Goal: Task Accomplishment & Management: Manage account settings

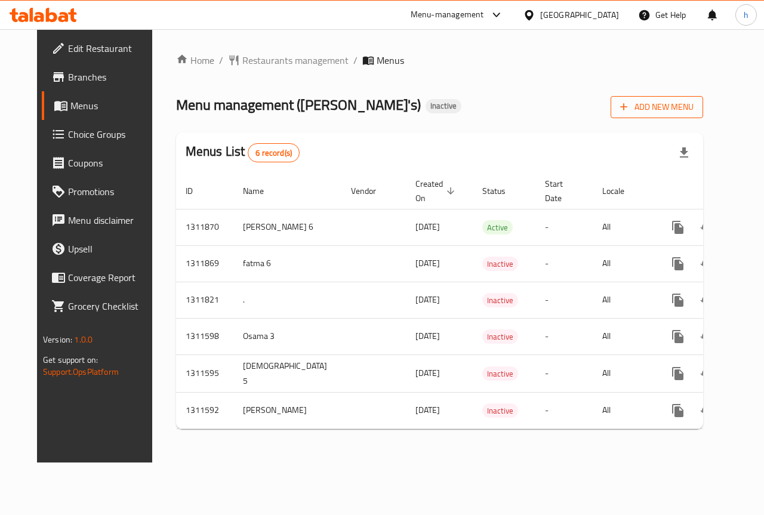
click at [670, 114] on span "Add New Menu" at bounding box center [656, 107] width 73 height 15
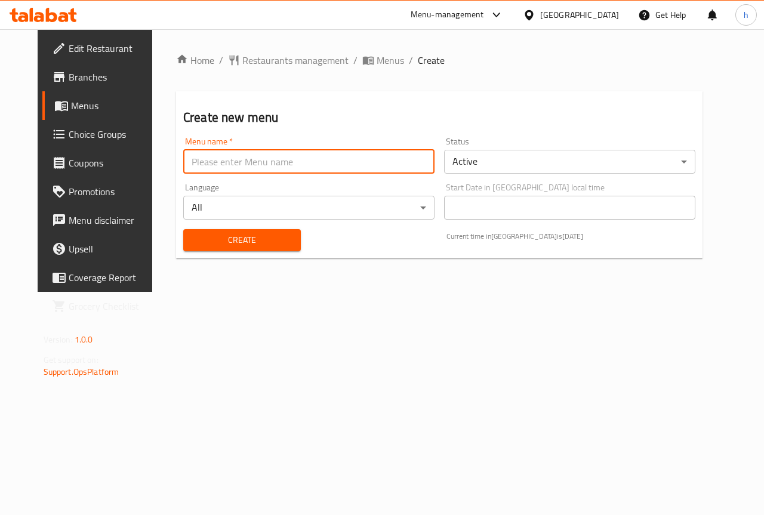
click at [369, 168] on input "text" at bounding box center [308, 162] width 251 height 24
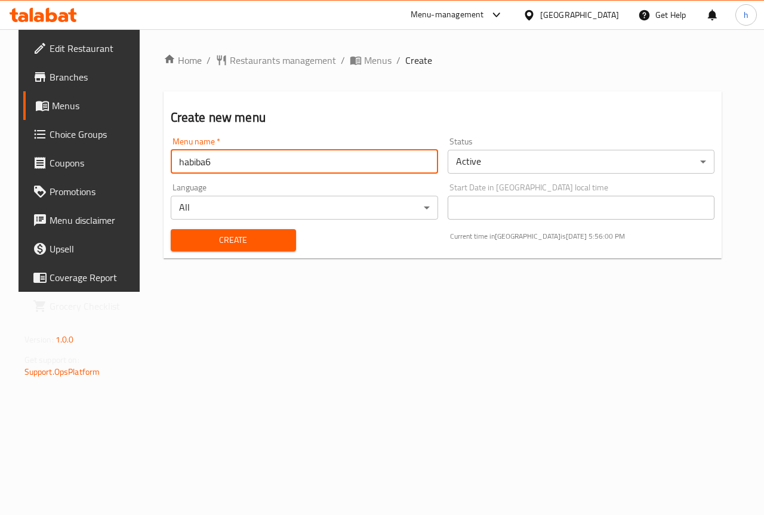
type input "habiba6"
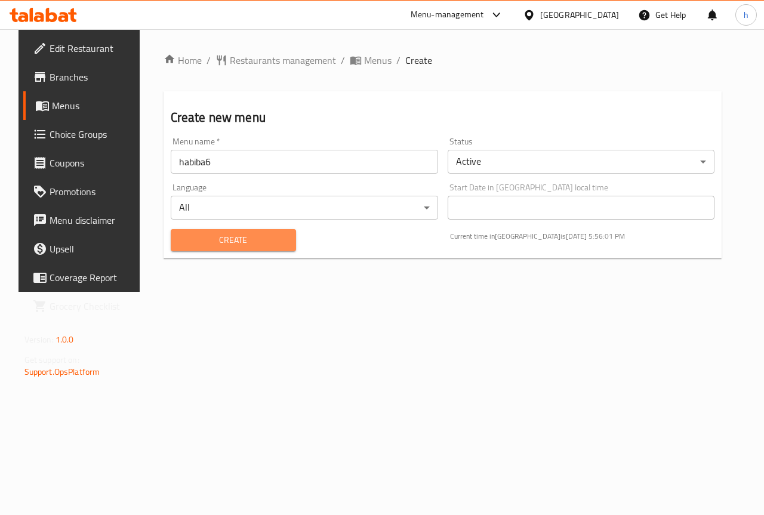
click at [246, 236] on span "Create" at bounding box center [233, 240] width 106 height 15
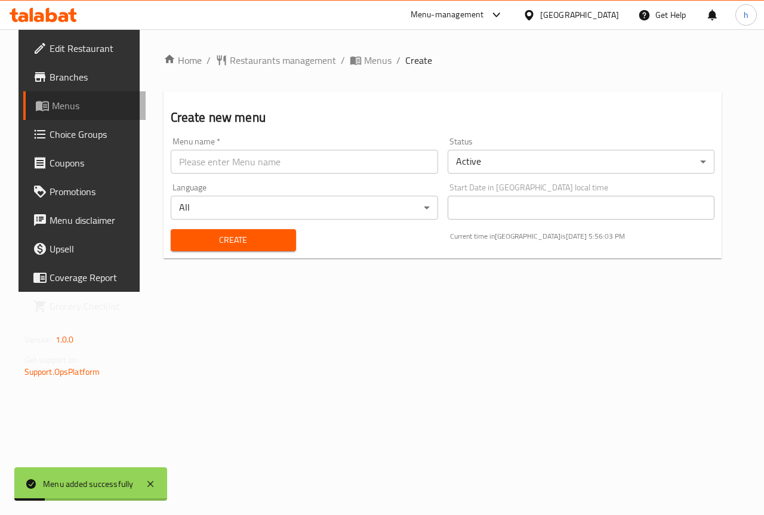
click at [52, 106] on span "Menus" at bounding box center [94, 105] width 85 height 14
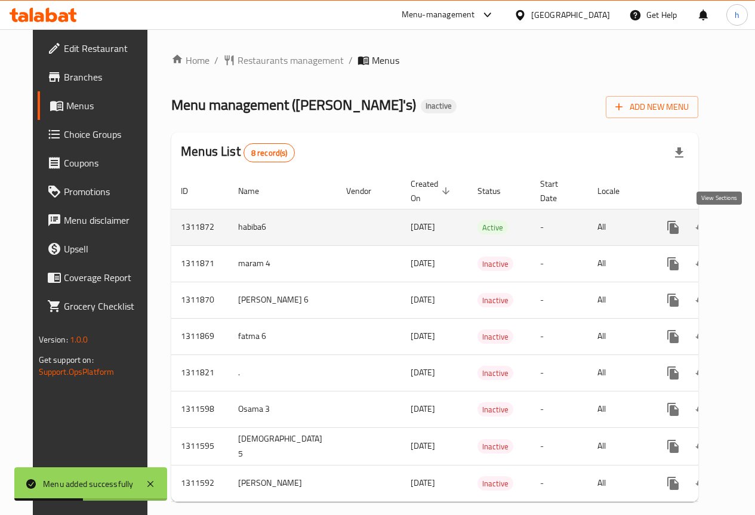
click at [752, 230] on icon "enhanced table" at bounding box center [759, 227] width 14 height 14
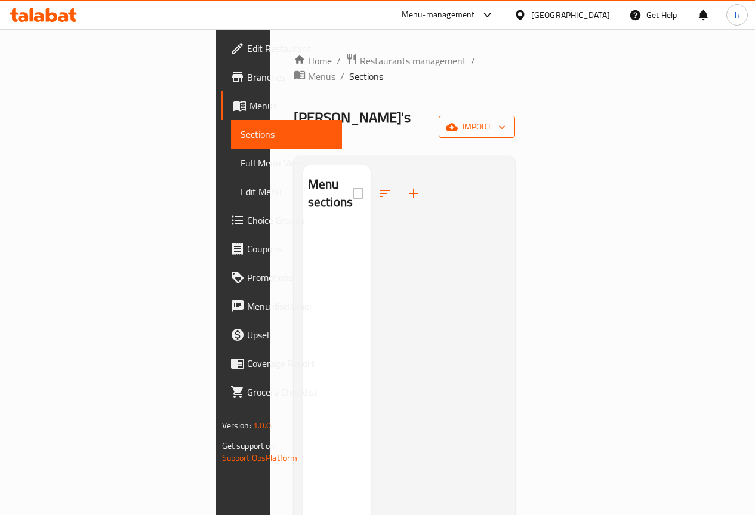
click at [506, 119] on span "import" at bounding box center [476, 126] width 57 height 15
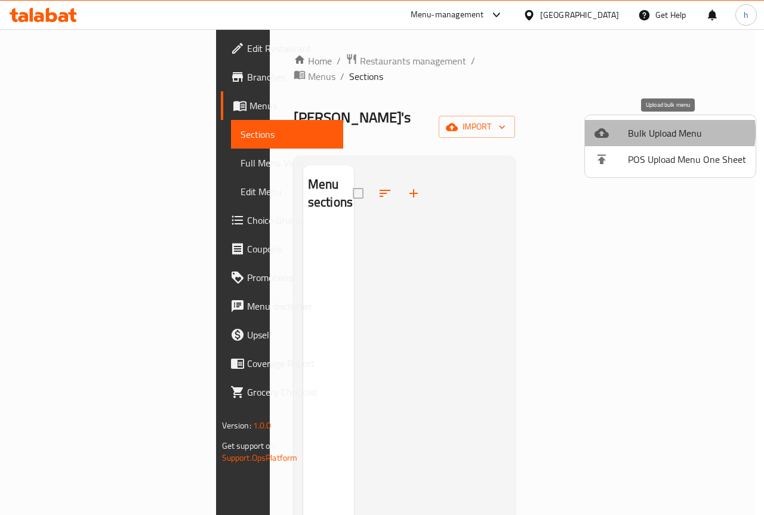
click at [658, 132] on span "Bulk Upload Menu" at bounding box center [687, 133] width 118 height 14
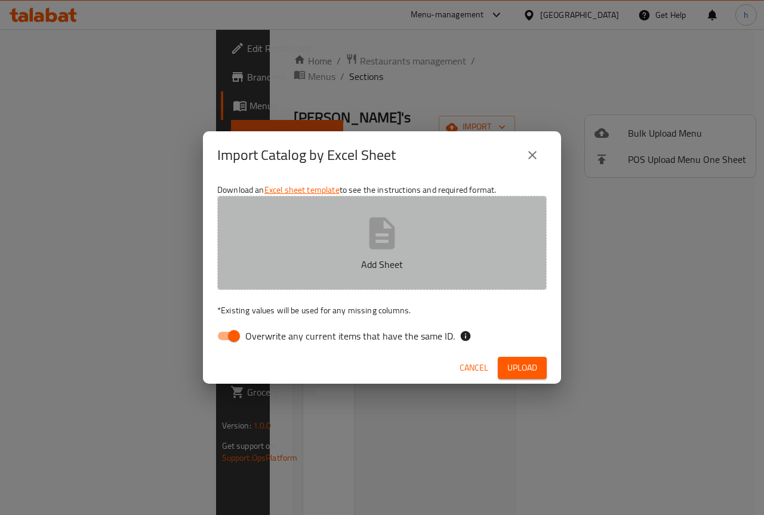
click at [407, 233] on button "Add Sheet" at bounding box center [381, 243] width 329 height 94
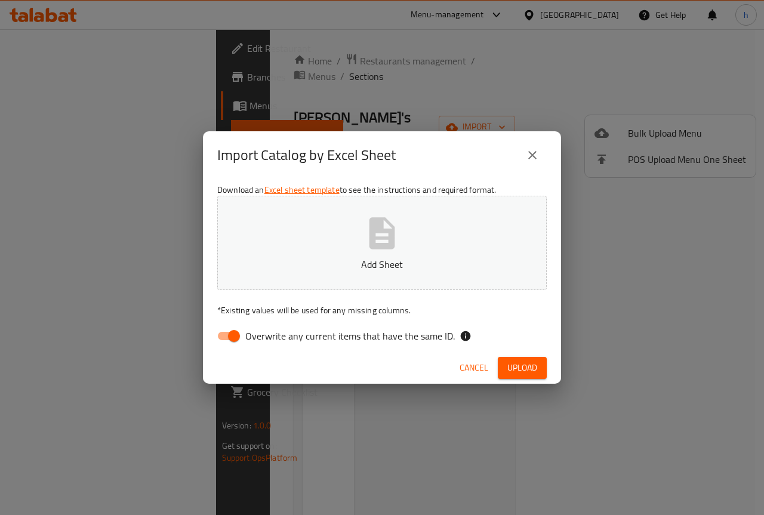
click at [232, 337] on input "Overwrite any current items that have the same ID." at bounding box center [234, 336] width 68 height 23
checkbox input "false"
click at [526, 365] on span "Upload" at bounding box center [522, 368] width 30 height 15
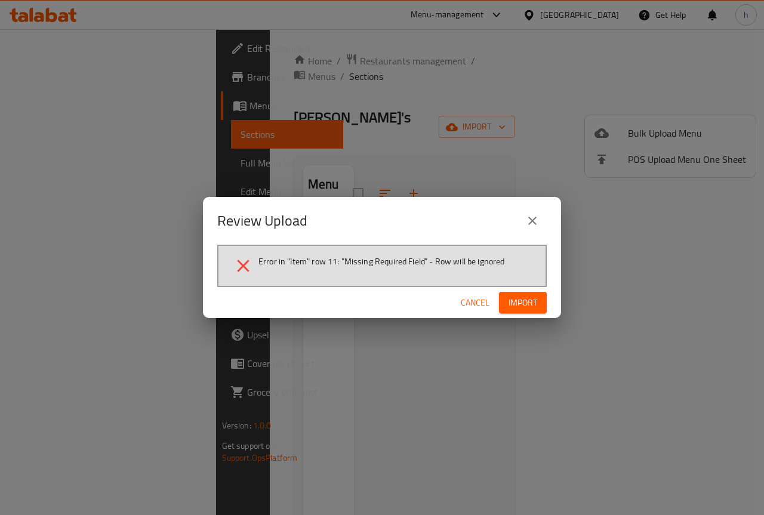
click at [523, 307] on span "Import" at bounding box center [523, 302] width 29 height 15
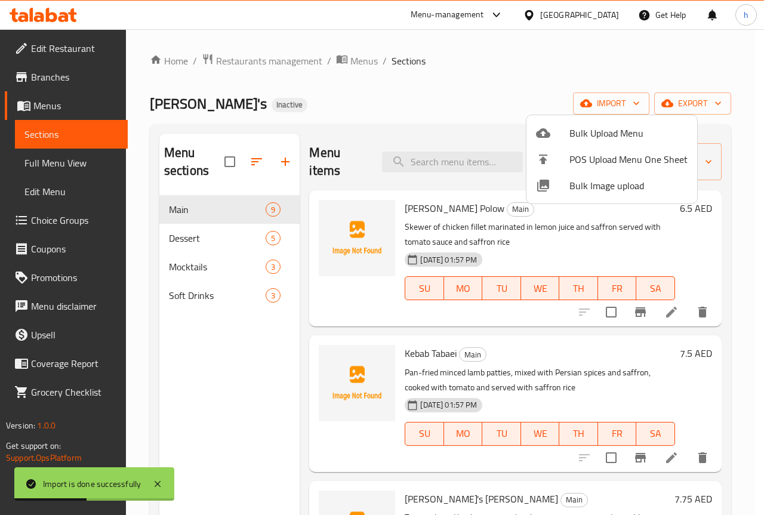
click at [485, 99] on div at bounding box center [382, 257] width 764 height 515
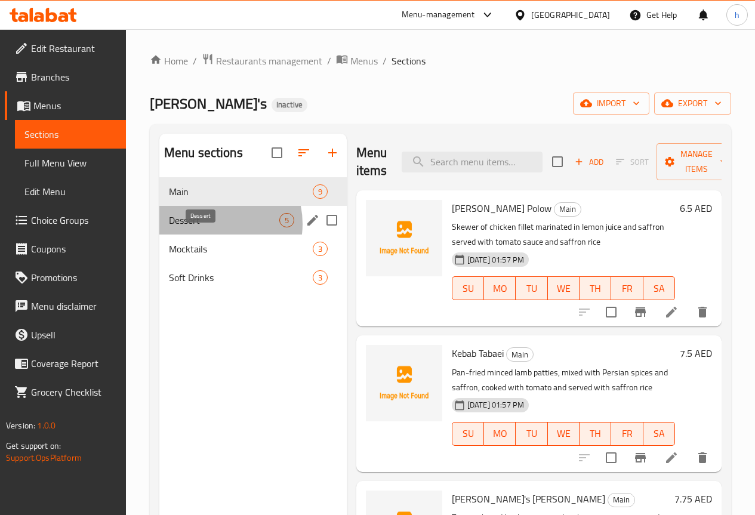
click at [211, 227] on span "Dessert" at bounding box center [224, 220] width 110 height 14
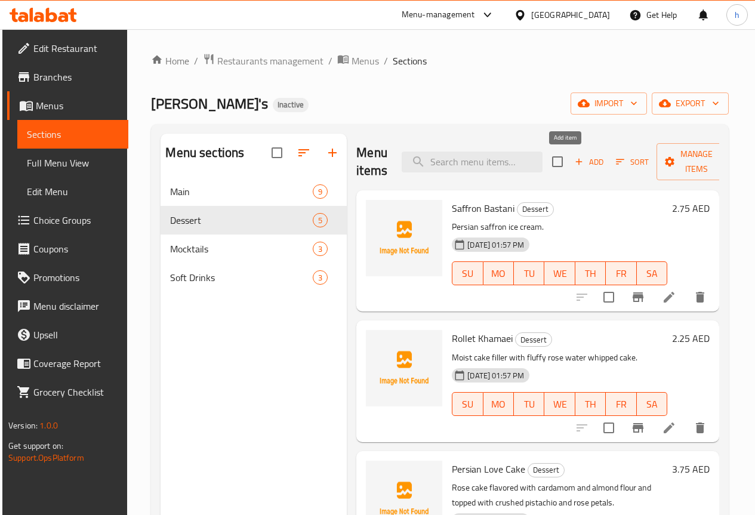
click at [573, 164] on span "Add" at bounding box center [589, 162] width 32 height 14
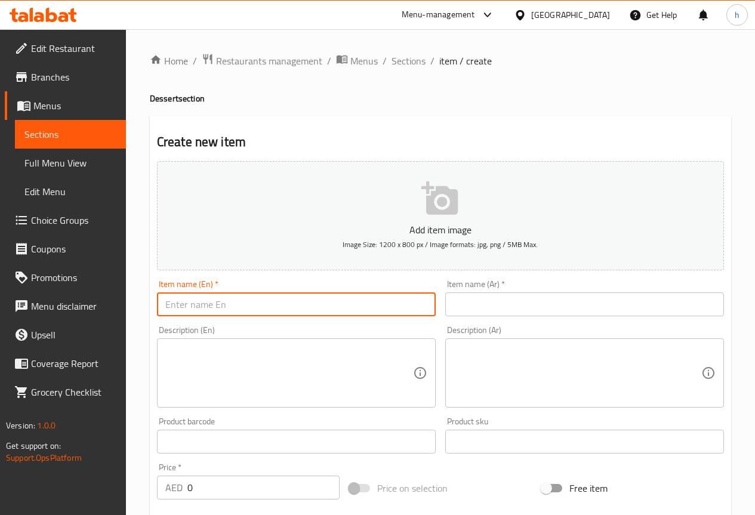
click at [297, 297] on input "text" at bounding box center [296, 304] width 279 height 24
paste input "[PERSON_NAME]’s Ultimate Cheese Cake"
type input "[PERSON_NAME]’s Ultimate Cheese Cake"
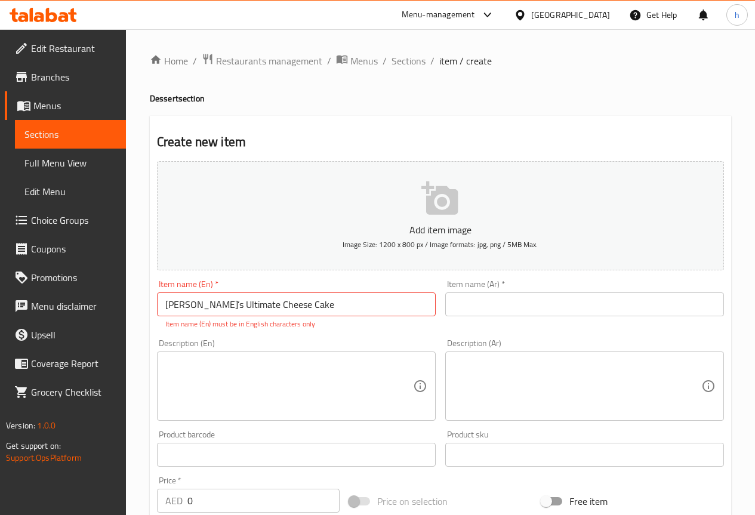
click at [489, 303] on input "text" at bounding box center [584, 304] width 279 height 24
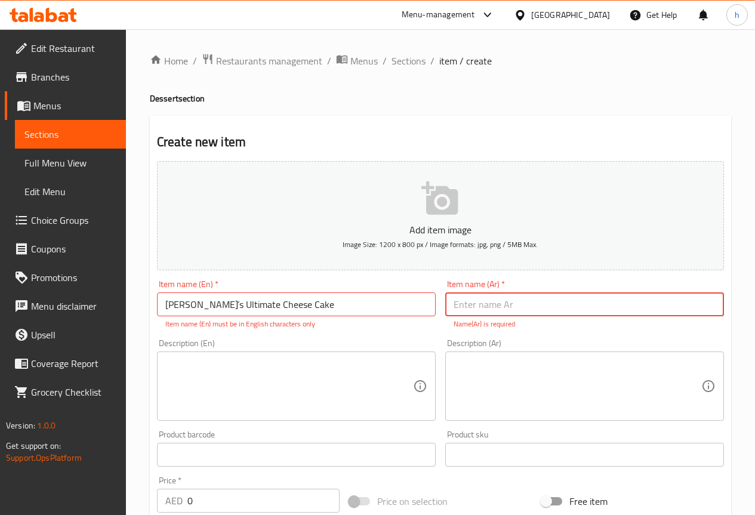
click at [489, 303] on input "text" at bounding box center [584, 304] width 279 height 24
click at [540, 303] on input "فريدةز التميت" at bounding box center [584, 304] width 279 height 24
paste input "تشيز كيك"
type input "فريدةز التميت تشيز كيك"
click at [244, 375] on textarea at bounding box center [289, 386] width 248 height 57
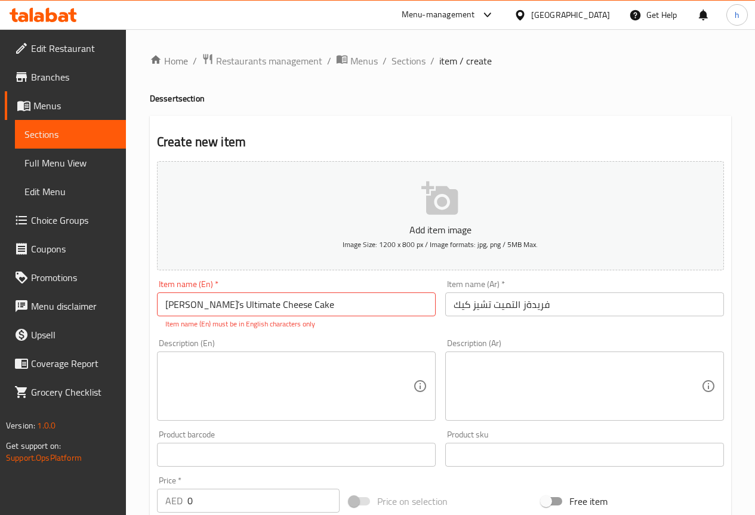
click at [201, 390] on textarea at bounding box center [289, 386] width 248 height 57
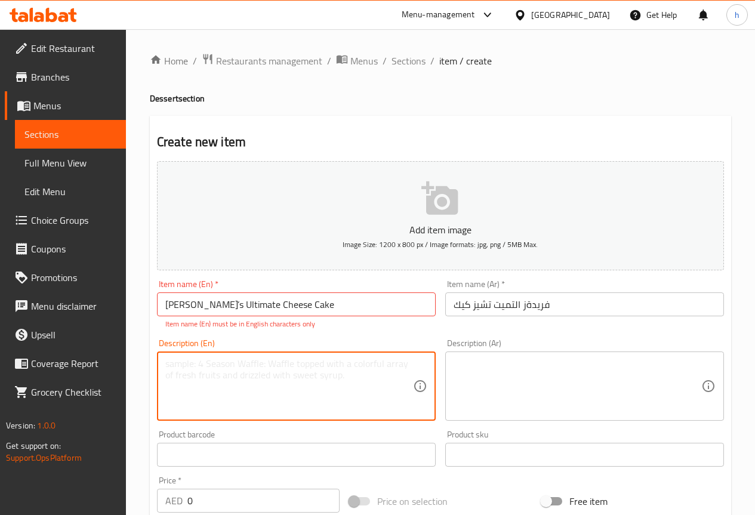
paste textarea "Classic baked cheesecake served with seasonal fruit sauce"
type textarea "Classic baked cheesecake served with seasonal fruit sauce"
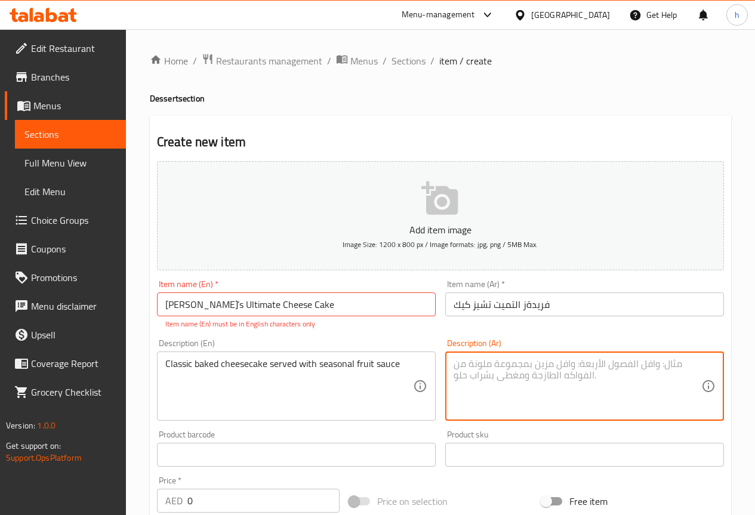
click at [501, 359] on textarea at bounding box center [578, 386] width 248 height 57
paste textarea "كعكة الجبن المخبوزة الكلاسيكية تقدم مع صلصة الفاكهة الموسمية"
drag, startPoint x: 636, startPoint y: 365, endPoint x: 680, endPoint y: 363, distance: 43.6
click at [680, 363] on textarea "كعكة الجبن المخبوزة الكلاسيكية تقدم مع صلصة الفاكهة الموسمية" at bounding box center [578, 386] width 248 height 57
type textarea "المخبوزة الكلاسيكية تقدم مع صلصة الفاكهة الموسمية"
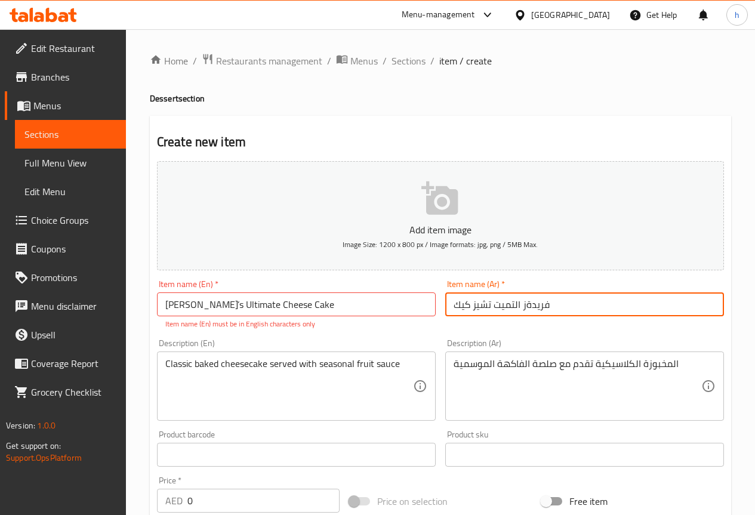
drag, startPoint x: 455, startPoint y: 304, endPoint x: 491, endPoint y: 309, distance: 36.1
click at [491, 309] on input "فريدةز التميت تشيز كيك" at bounding box center [584, 304] width 279 height 24
paste input "كعكة الجبن المخبوزة الكلاسيكية تقدم مع صلصة الفاكهة الموسمية"
type input "فريدةز التميت تشيز كيك"
drag, startPoint x: 489, startPoint y: 306, endPoint x: 497, endPoint y: 308, distance: 7.6
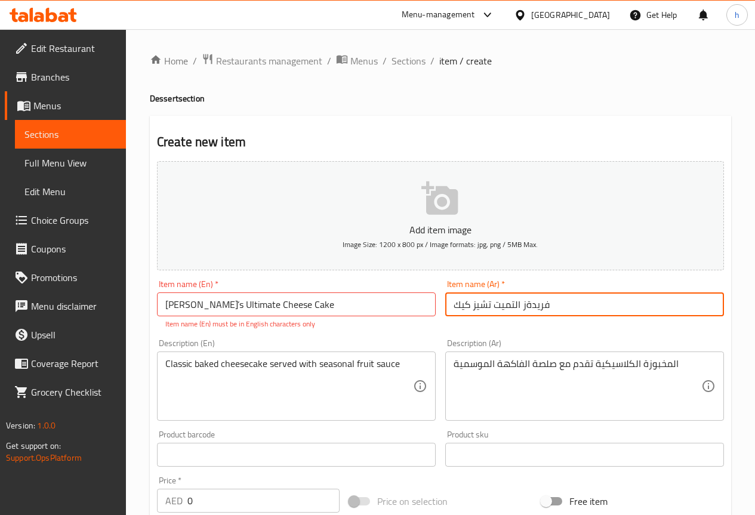
click at [481, 308] on input "فريدةز التميت تشيز كيك" at bounding box center [584, 304] width 279 height 24
drag, startPoint x: 492, startPoint y: 304, endPoint x: 455, endPoint y: 304, distance: 36.4
click at [455, 304] on input "فريدةز التميت تشيز كيك" at bounding box center [584, 304] width 279 height 24
click at [451, 364] on div "المخبوزة الكلاسيكية تقدم مع صلصة الفاكهة الموسمية Description (Ar)" at bounding box center [584, 386] width 279 height 69
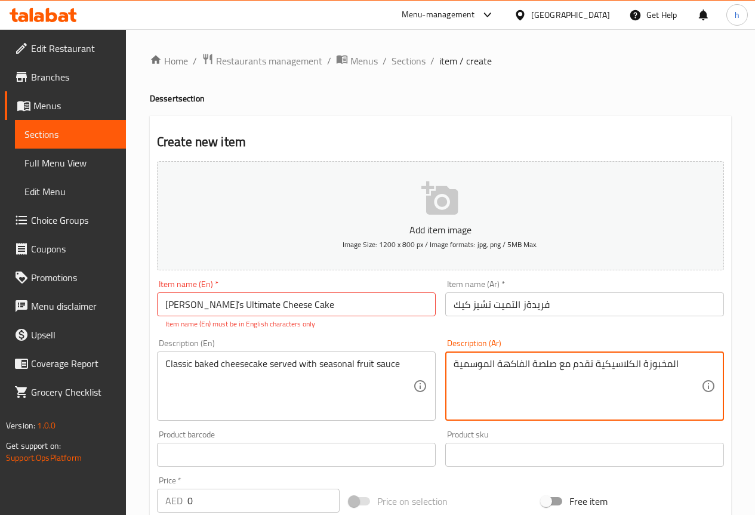
paste textarea "تشيز كيك"
type textarea "تشيز كيك المخبوزة الكلاسيكية تقدم مع صلصة الفاكهة الموسمية"
click at [523, 306] on input "فريدةز التميت تشيز كيك" at bounding box center [584, 304] width 279 height 24
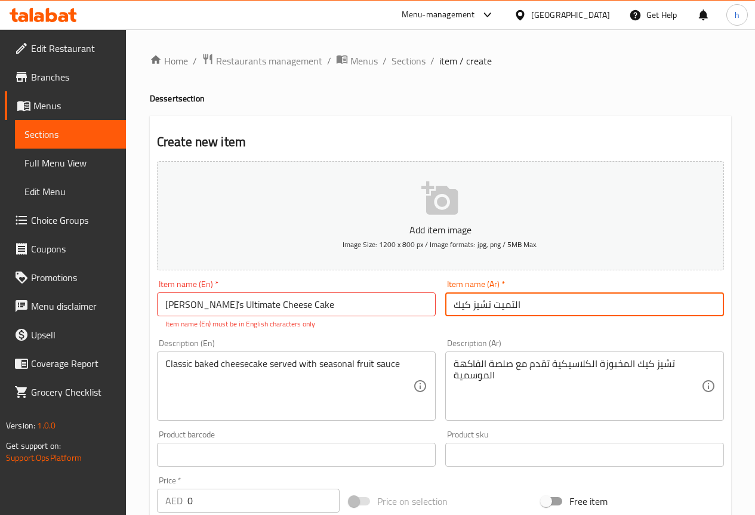
click at [453, 307] on input "التميت تشيز كيك" at bounding box center [584, 304] width 279 height 24
click at [550, 304] on input "التميت تشيز كيك" at bounding box center [584, 304] width 279 height 24
drag, startPoint x: 495, startPoint y: 306, endPoint x: 558, endPoint y: 303, distance: 62.7
click at [558, 303] on input "التميت تشيز كيك" at bounding box center [584, 304] width 279 height 24
click at [451, 305] on input "تشيز كيك" at bounding box center [584, 304] width 279 height 24
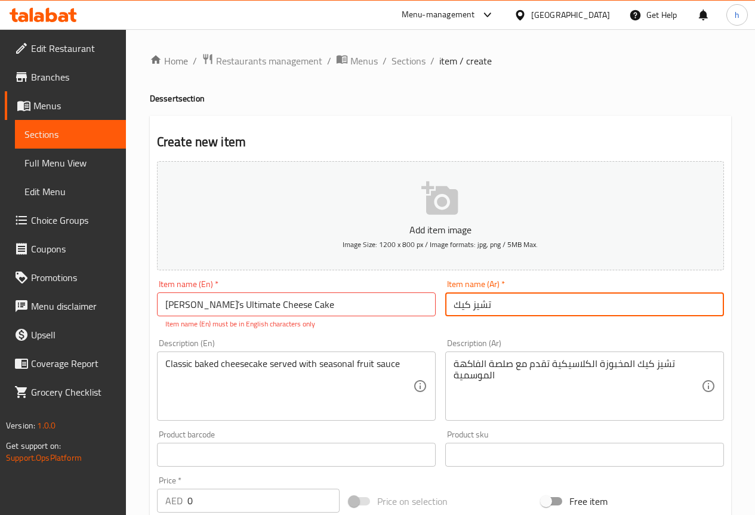
click at [457, 305] on input "تشيز كيك" at bounding box center [584, 304] width 279 height 24
click at [448, 303] on input "تشيز كيك" at bounding box center [584, 304] width 279 height 24
click at [451, 305] on input "تشيز كيك" at bounding box center [584, 304] width 279 height 24
click at [451, 306] on input "تشيز كيك" at bounding box center [584, 304] width 279 height 24
click at [518, 297] on input "تشيز كيك" at bounding box center [584, 304] width 279 height 24
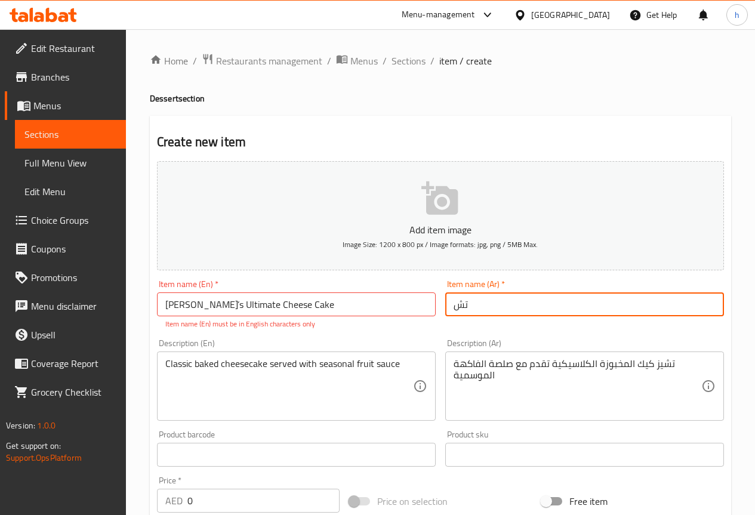
type input "ت"
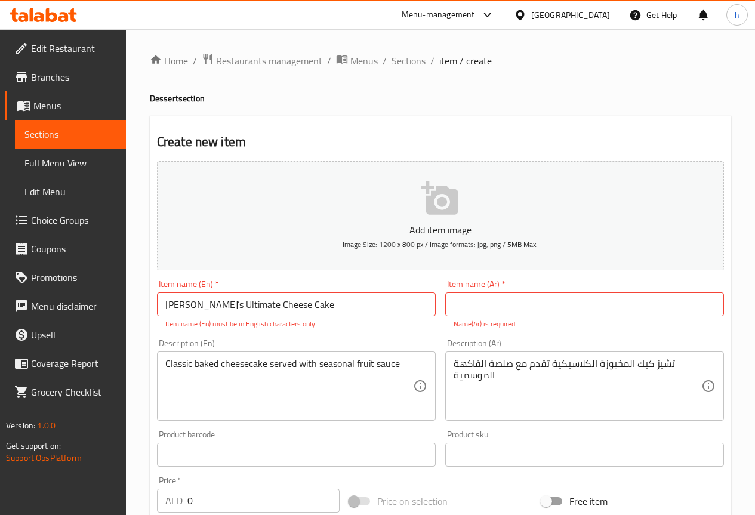
click at [477, 296] on input "text" at bounding box center [584, 304] width 279 height 24
type input "تشيز كيك التميت فريدة"
drag, startPoint x: 313, startPoint y: 309, endPoint x: 88, endPoint y: 312, distance: 224.5
click at [88, 312] on div "Edit Restaurant Branches Menus Sections Full Menu View Edit Menu Choice Groups …" at bounding box center [377, 442] width 755 height 827
click at [64, 127] on span "Sections" at bounding box center [70, 134] width 92 height 14
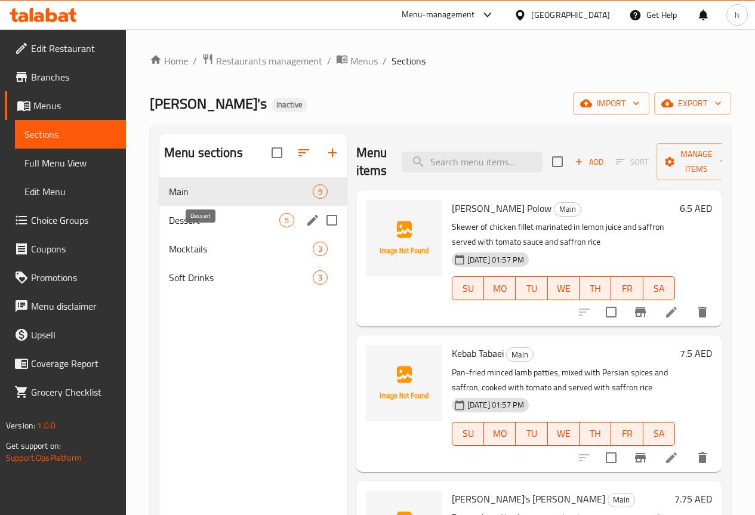
click at [192, 227] on span "Dessert" at bounding box center [224, 220] width 110 height 14
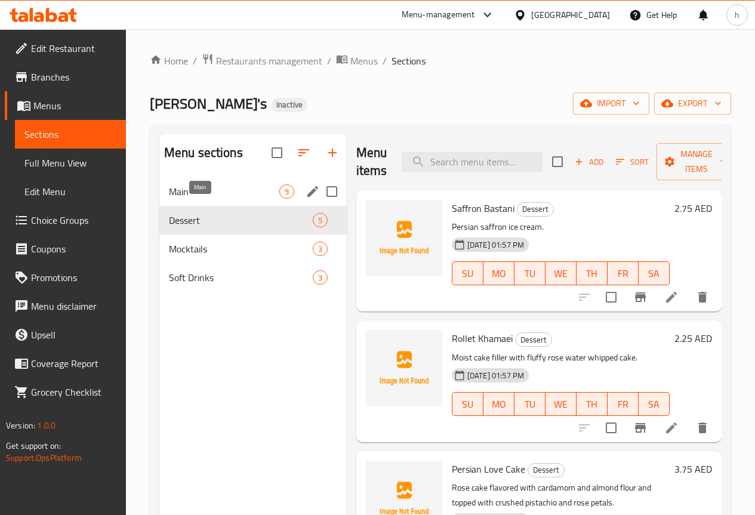
click at [208, 199] on span "Main" at bounding box center [224, 191] width 110 height 14
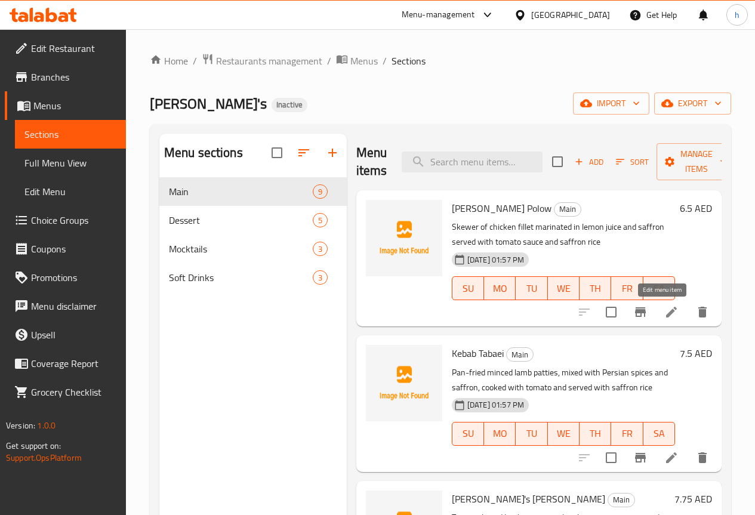
click at [666, 313] on icon at bounding box center [671, 312] width 11 height 11
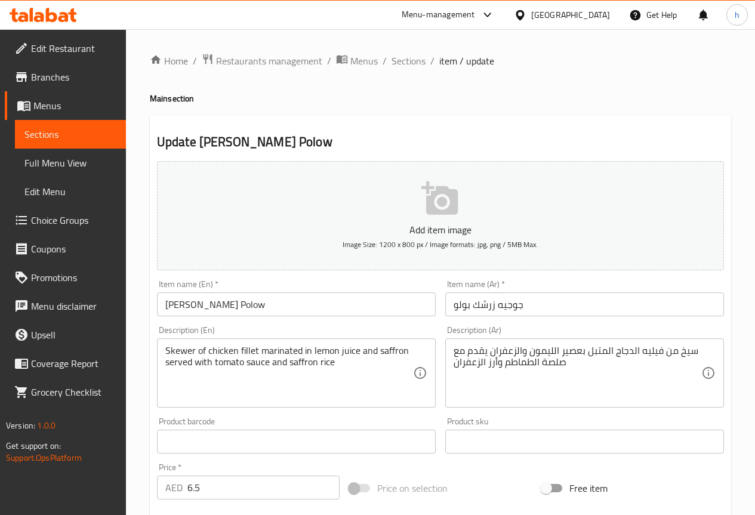
click at [239, 305] on input "[PERSON_NAME] Polow" at bounding box center [296, 304] width 279 height 24
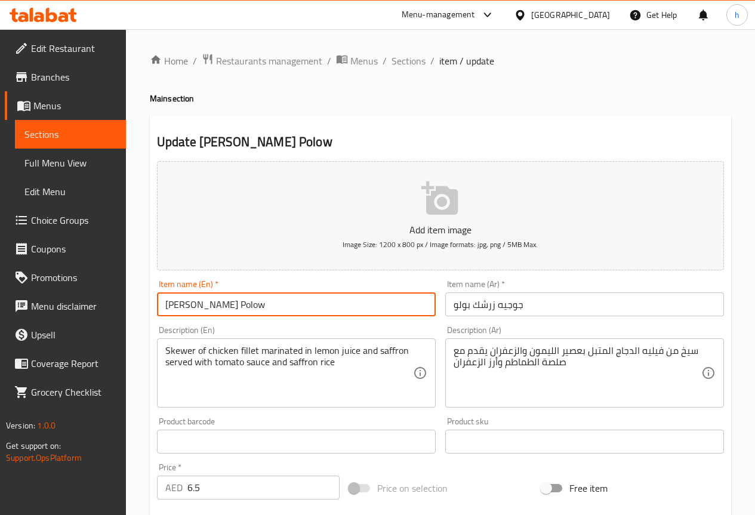
click at [239, 305] on input "[PERSON_NAME] Polow" at bounding box center [296, 304] width 279 height 24
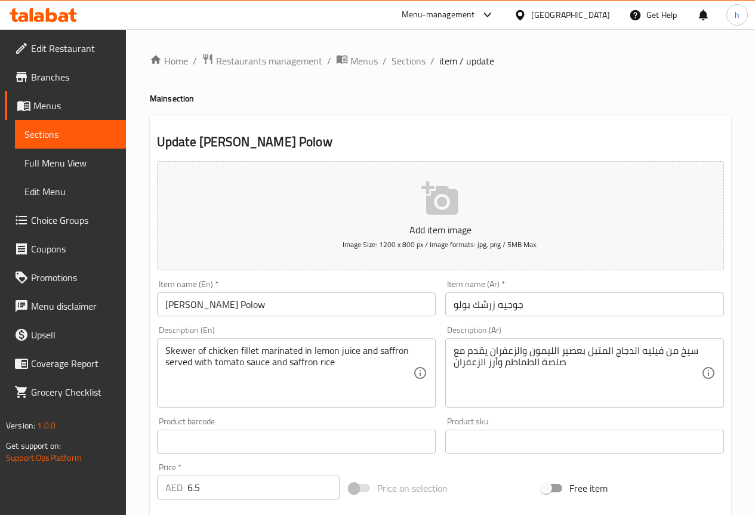
click at [202, 306] on input "[PERSON_NAME] Polow" at bounding box center [296, 304] width 279 height 24
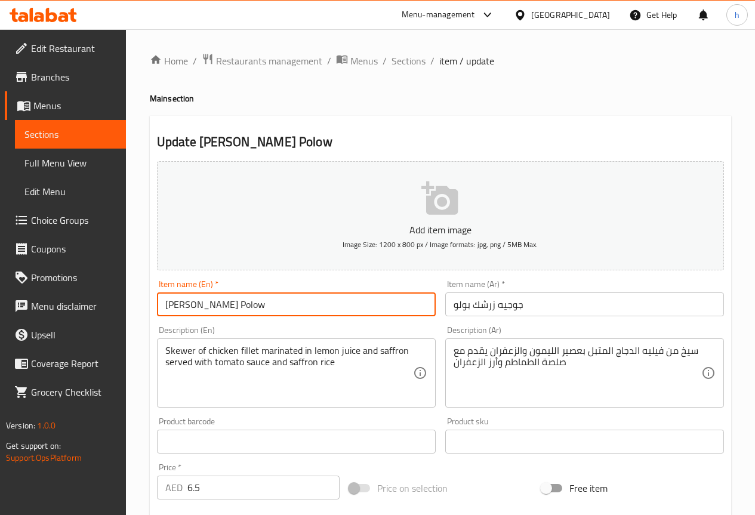
click at [202, 306] on input "[PERSON_NAME] Polow" at bounding box center [296, 304] width 279 height 24
click at [173, 306] on input "[PERSON_NAME] Polow" at bounding box center [296, 304] width 279 height 24
click at [173, 304] on input "[PERSON_NAME] Polow" at bounding box center [296, 304] width 279 height 24
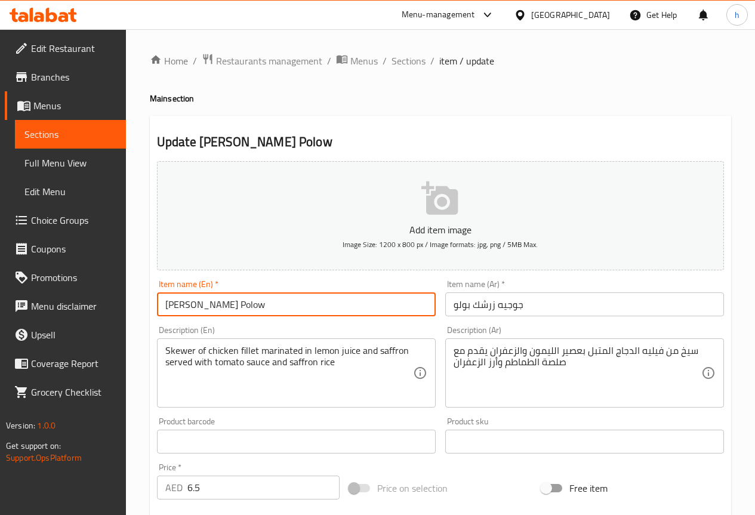
click at [181, 307] on input "[PERSON_NAME] Polow" at bounding box center [296, 304] width 279 height 24
click at [180, 307] on input "[PERSON_NAME] Polow" at bounding box center [296, 304] width 279 height 24
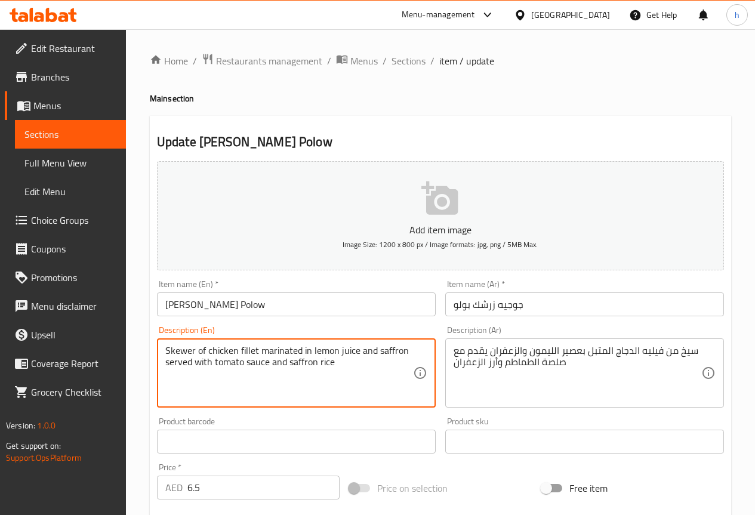
click at [180, 352] on textarea "Skewer of chicken fillet marinated in lemon juice and saffron served with tomat…" at bounding box center [289, 373] width 248 height 57
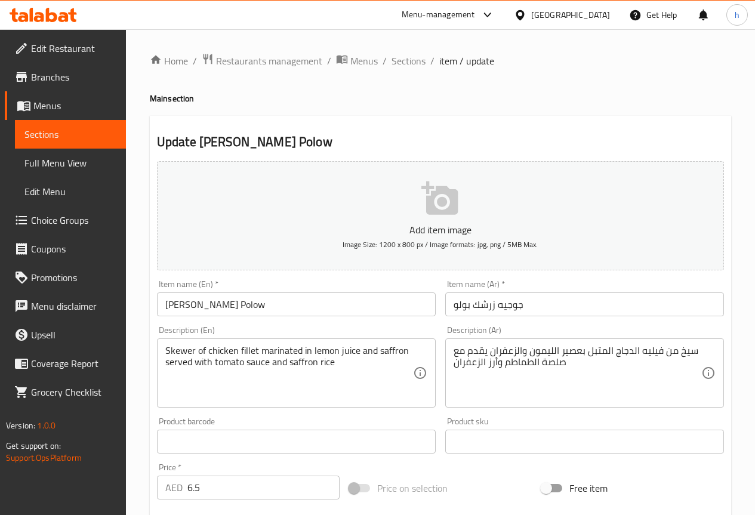
click at [392, 349] on textarea "Skewer of chicken fillet marinated in lemon juice and saffron served with tomat…" at bounding box center [289, 373] width 248 height 57
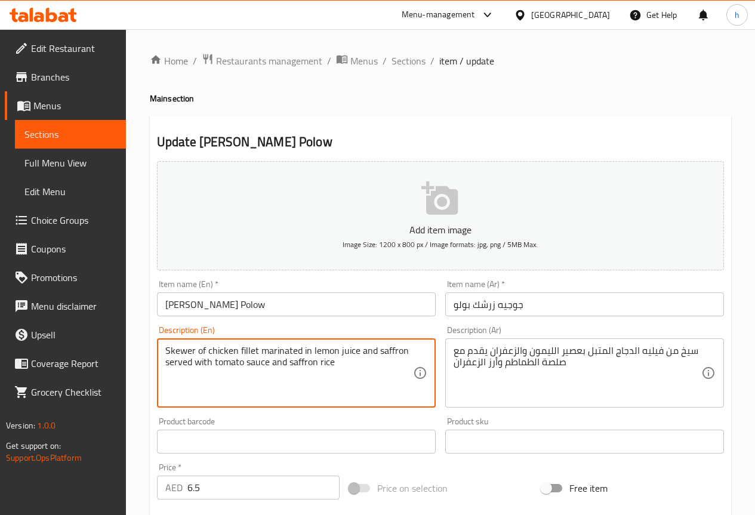
click at [392, 349] on textarea "Skewer of chicken fillet marinated in lemon juice and saffron served with tomat…" at bounding box center [289, 373] width 248 height 57
click at [44, 138] on span "Sections" at bounding box center [70, 134] width 92 height 14
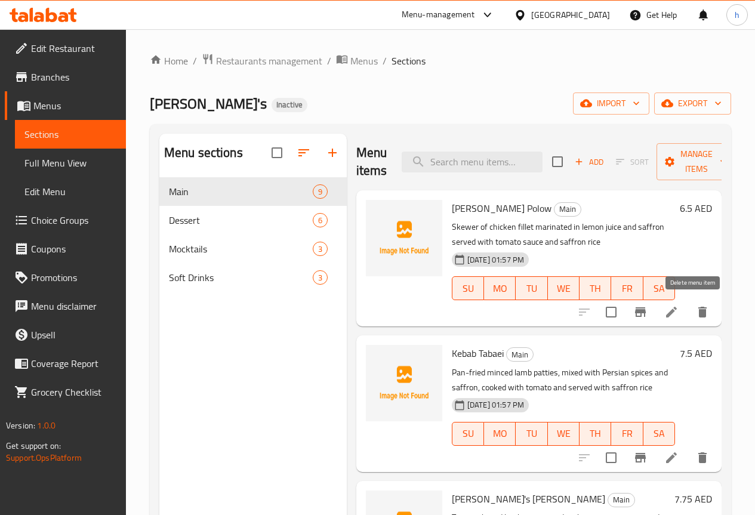
click at [695, 309] on icon "delete" at bounding box center [702, 312] width 14 height 14
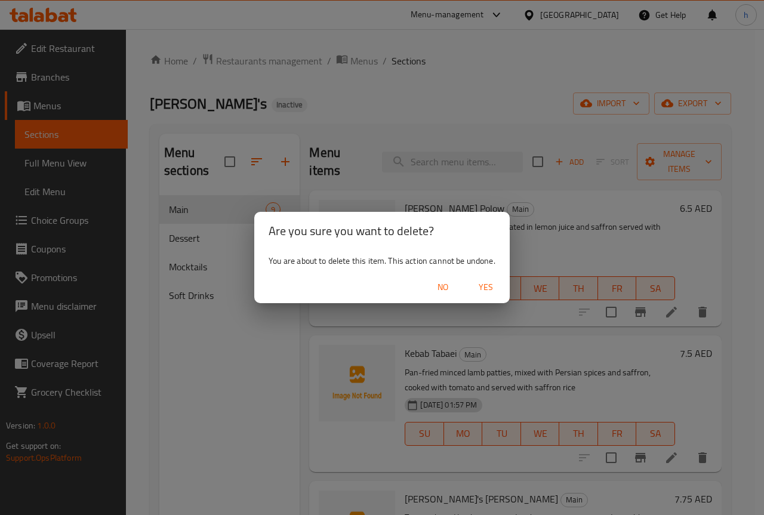
click at [485, 284] on span "Yes" at bounding box center [486, 287] width 29 height 15
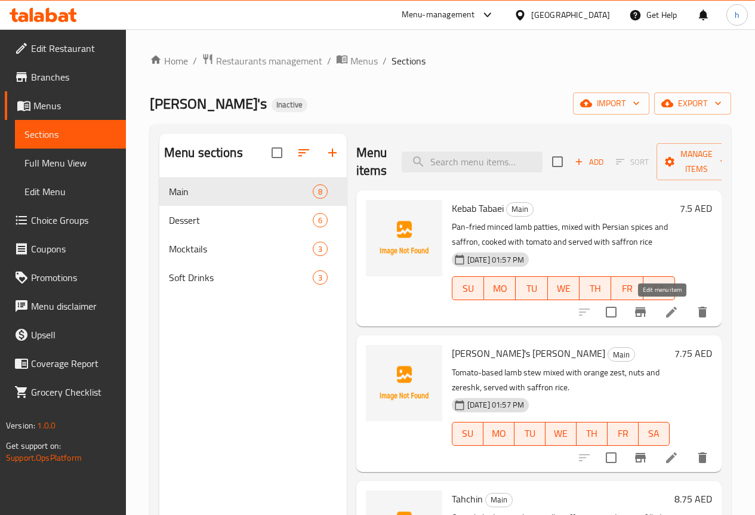
click at [666, 312] on icon at bounding box center [671, 312] width 14 height 14
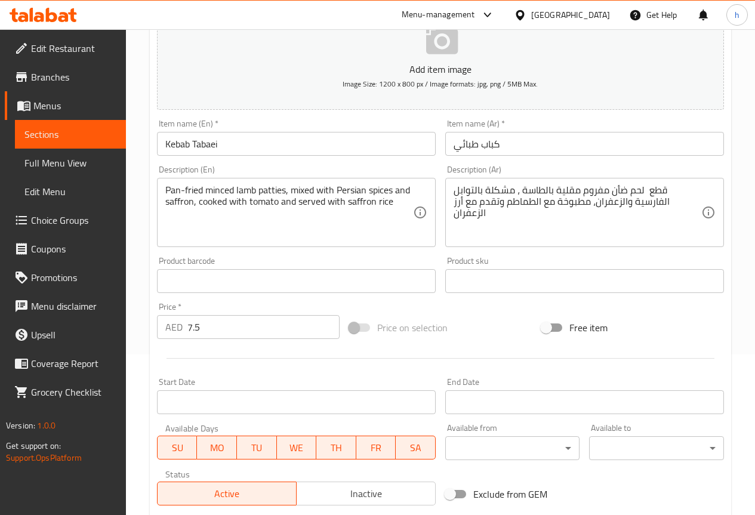
scroll to position [179, 0]
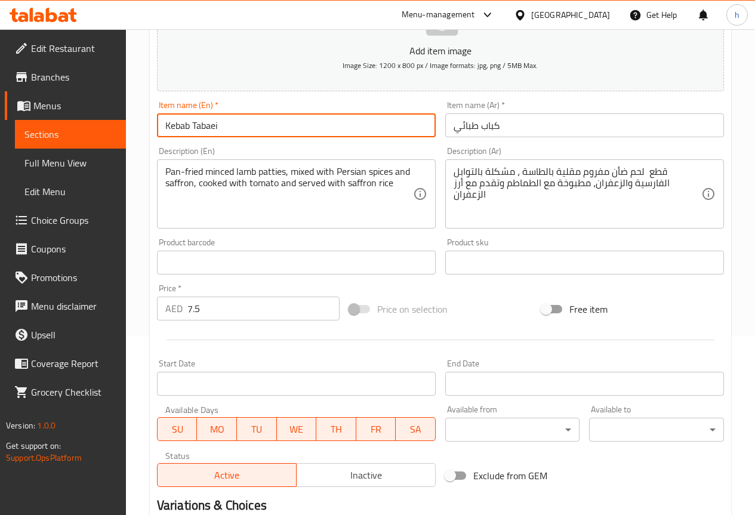
click at [204, 129] on input "Kebab Tabaei" at bounding box center [296, 125] width 279 height 24
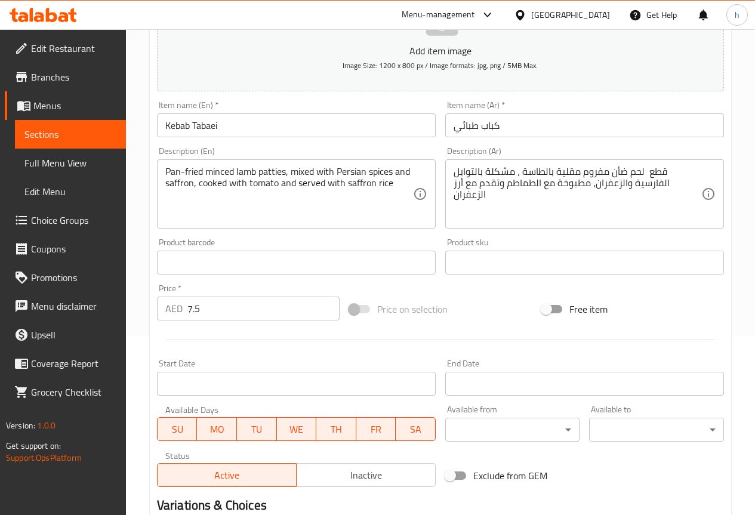
click at [167, 127] on input "Kebab Tabaei" at bounding box center [296, 125] width 279 height 24
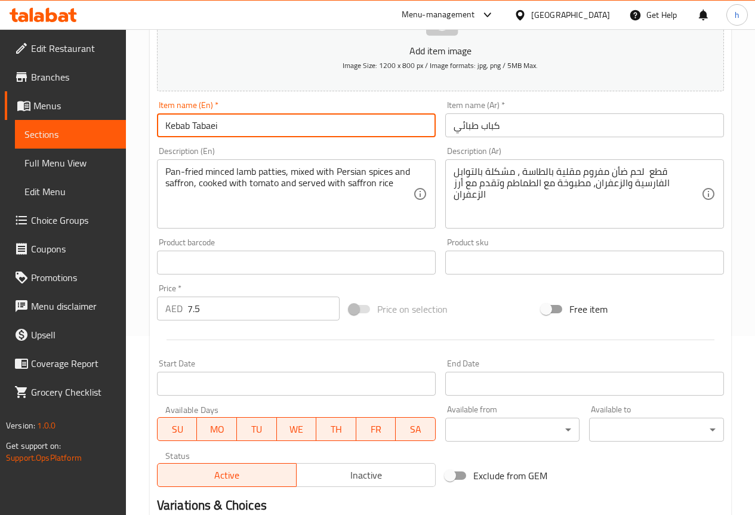
click at [167, 127] on input "Kebab Tabaei" at bounding box center [296, 125] width 279 height 24
click at [304, 129] on input "Kebab Tabaei" at bounding box center [296, 125] width 279 height 24
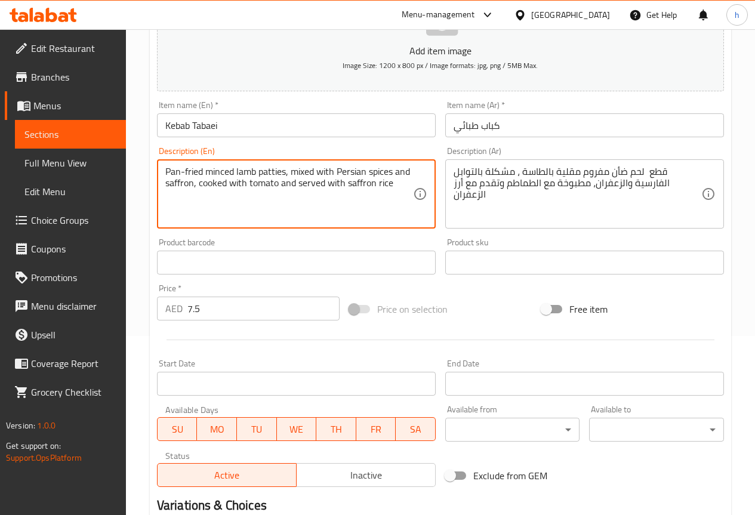
click at [301, 184] on textarea "Pan-fried minced lamb patties, mixed with Persian spices and saffron, cooked wi…" at bounding box center [289, 194] width 248 height 57
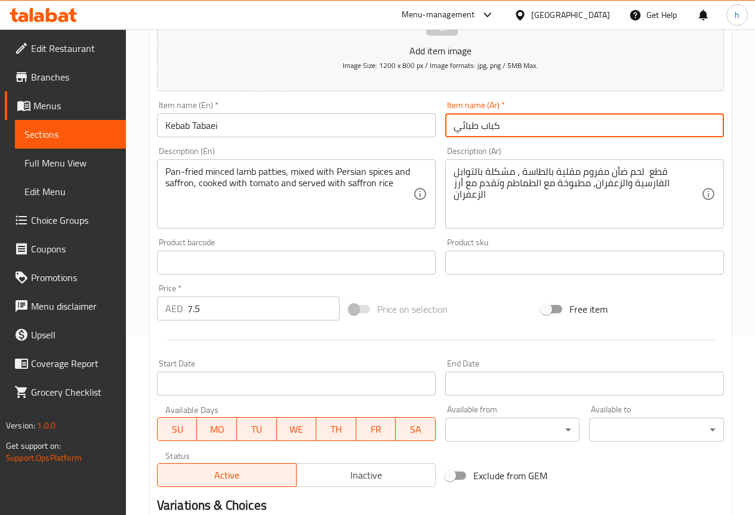
click at [457, 127] on input "كباب طبائي" at bounding box center [584, 125] width 279 height 24
click at [464, 126] on input "كباب طبائي" at bounding box center [584, 125] width 279 height 24
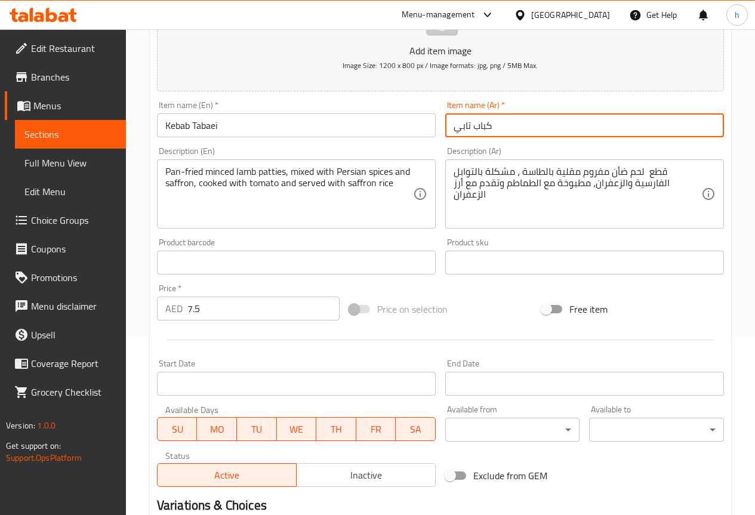
type input "كباب تابي"
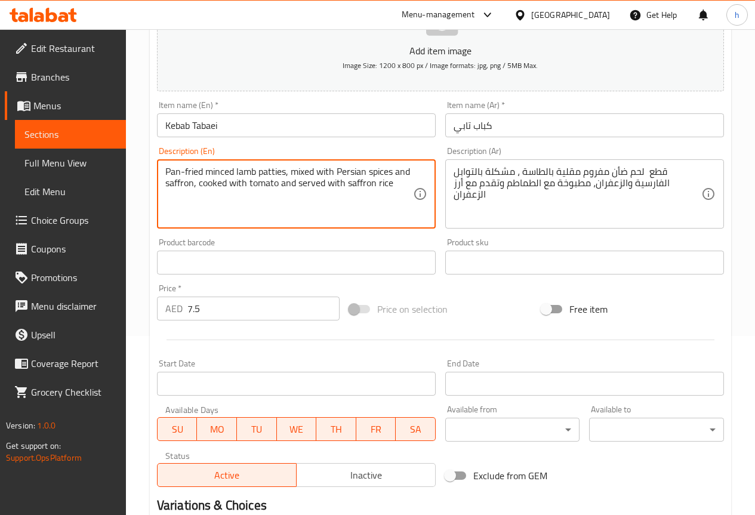
click at [267, 170] on textarea "Pan-fried minced lamb patties, mixed with Persian spices and saffron, cooked wi…" at bounding box center [289, 194] width 248 height 57
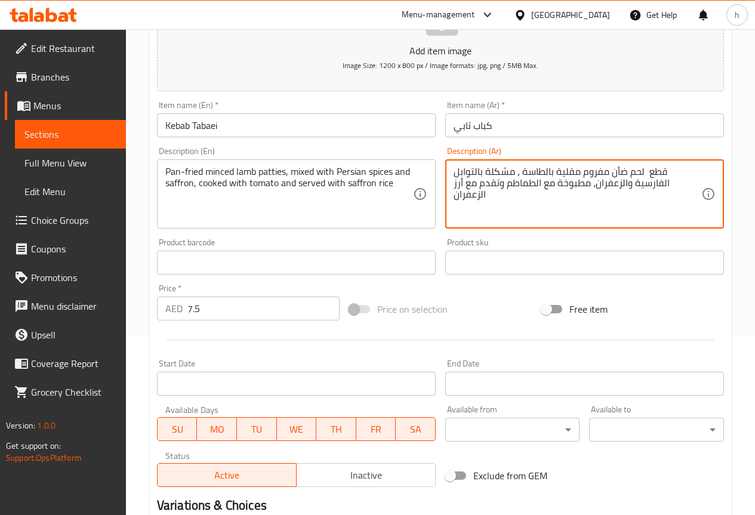
click at [697, 171] on textarea "قطع لحم ضأن مفروم مقلية بالطاسة ، مشكلة بالتوابل الفارسية والزعفران، مطبوخة مع …" at bounding box center [578, 194] width 248 height 57
type textarea "اقراص لحم ضأن مفروم مقلية بالطاسة ، مشكلة بالتوابل الفارسية والزعفران، مطبوخة م…"
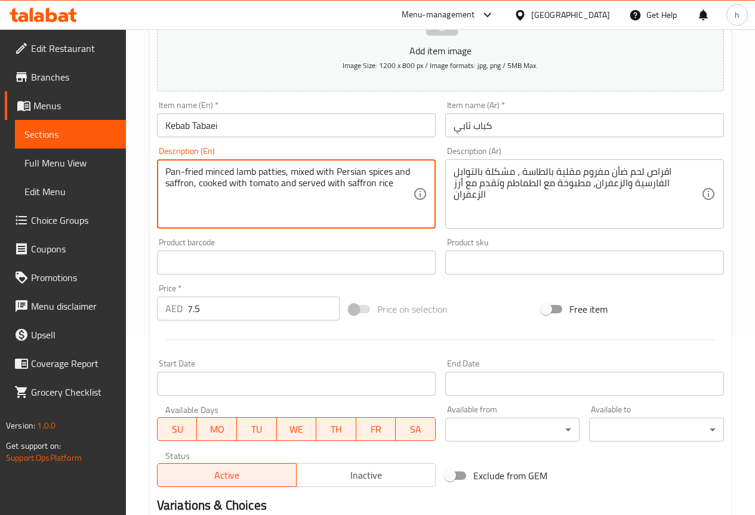
click at [219, 173] on textarea "Pan-fried minced lamb patties, mixed with Persian spices and saffron, cooked wi…" at bounding box center [289, 194] width 248 height 57
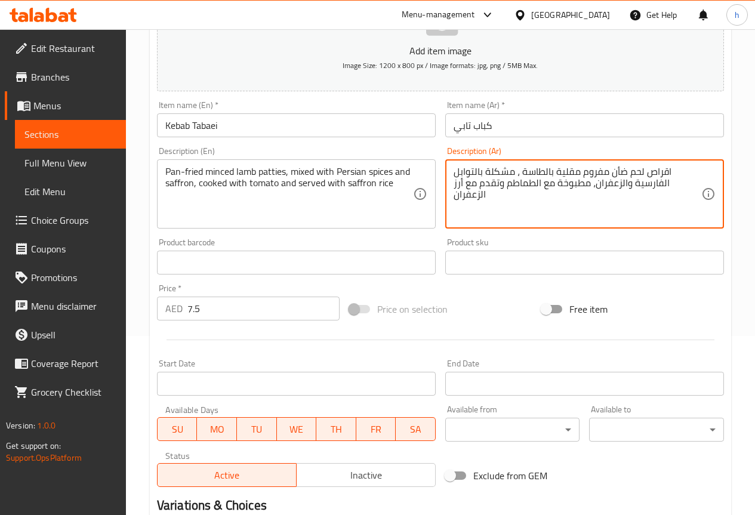
drag, startPoint x: 577, startPoint y: 171, endPoint x: 521, endPoint y: 169, distance: 56.8
click at [528, 198] on textarea "اقراص لحم ضأن مفروم مقلية بالطاسة ، مشكلة بالتوابل الفارسية والزعفران، مطبوخة م…" at bounding box center [578, 194] width 248 height 57
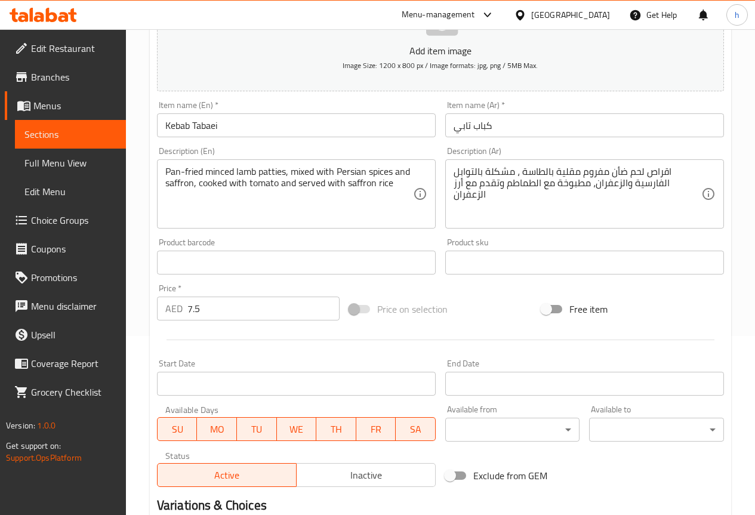
scroll to position [328, 0]
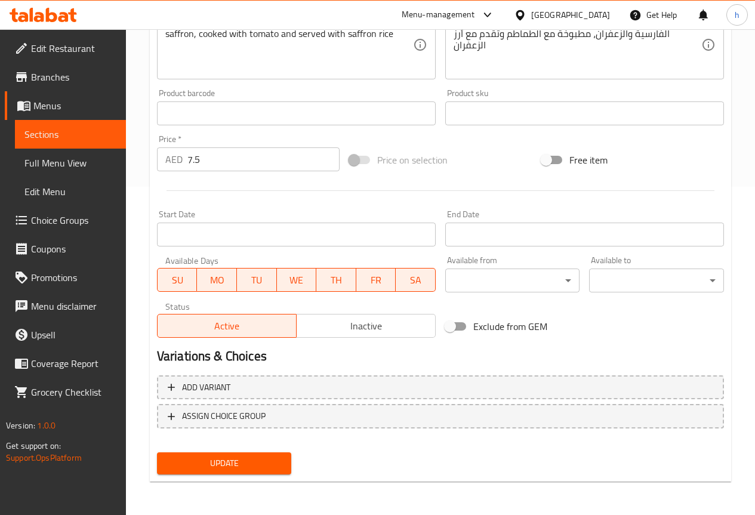
click at [216, 464] on span "Update" at bounding box center [225, 463] width 116 height 15
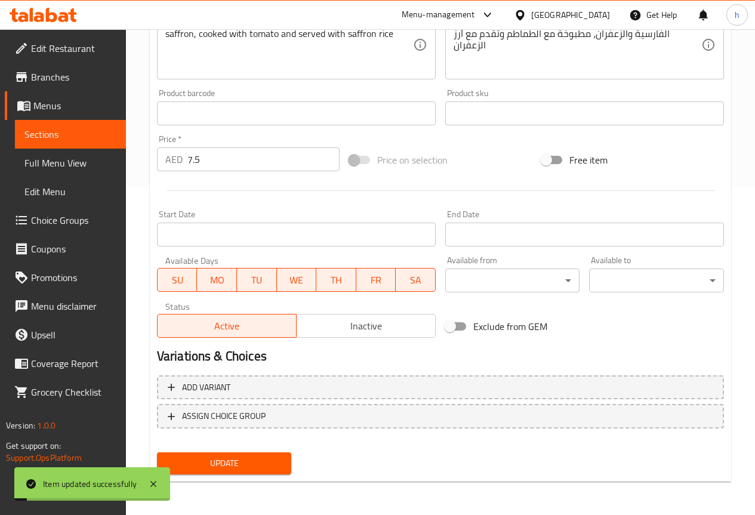
click at [48, 146] on link "Sections" at bounding box center [70, 134] width 111 height 29
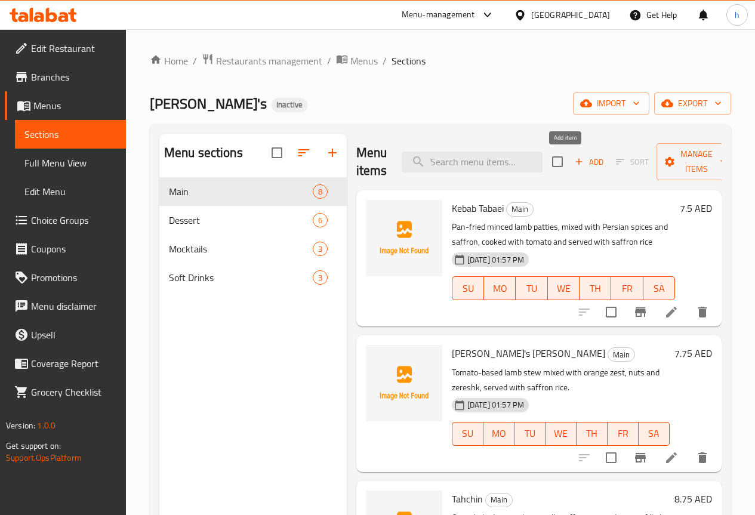
click at [574, 164] on icon "button" at bounding box center [579, 161] width 11 height 11
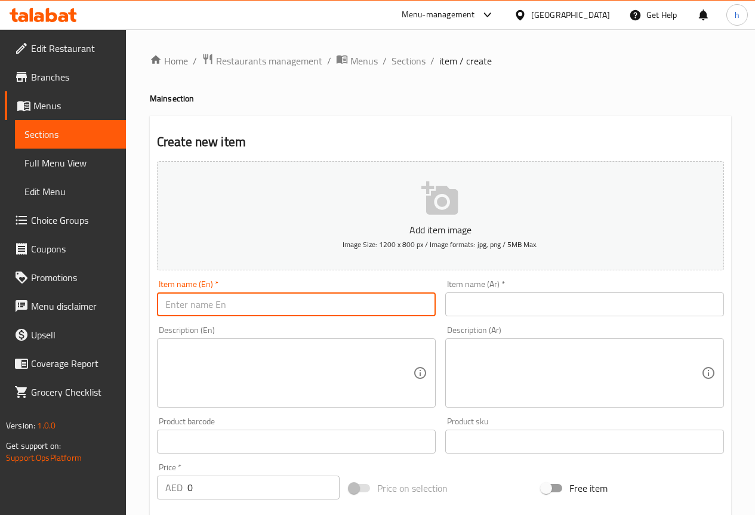
click at [283, 302] on input "text" at bounding box center [296, 304] width 279 height 24
paste input "[PERSON_NAME] Polow"
type input "[PERSON_NAME] Polow"
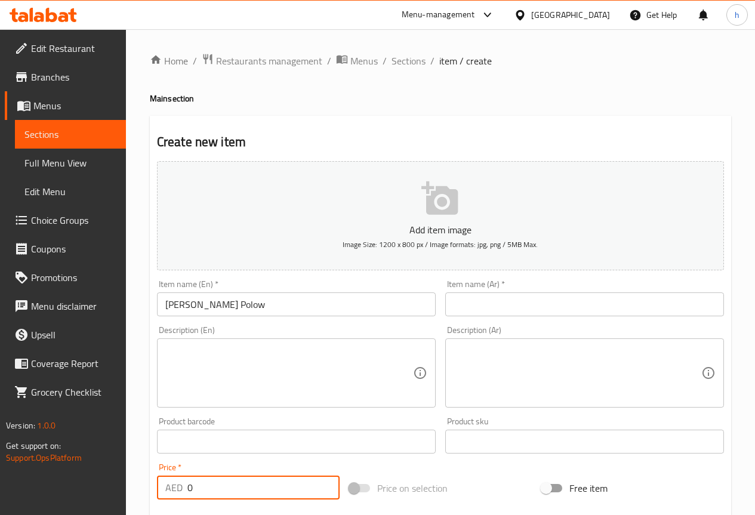
click at [198, 489] on input "0" at bounding box center [263, 488] width 152 height 24
click at [195, 486] on input "0" at bounding box center [263, 488] width 152 height 24
click at [187, 487] on input "0" at bounding box center [263, 488] width 152 height 24
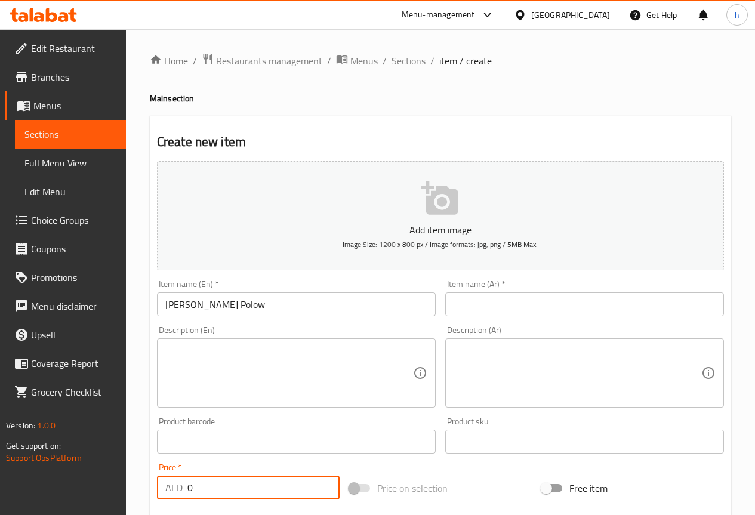
click at [187, 487] on input "0" at bounding box center [263, 488] width 152 height 24
paste input "6.5"
type input "6.5"
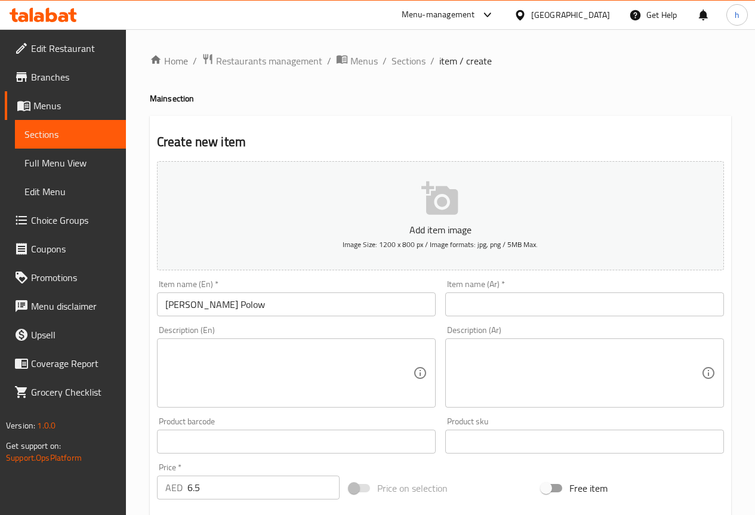
click at [266, 336] on div "Description (En) Description (En)" at bounding box center [296, 367] width 279 height 82
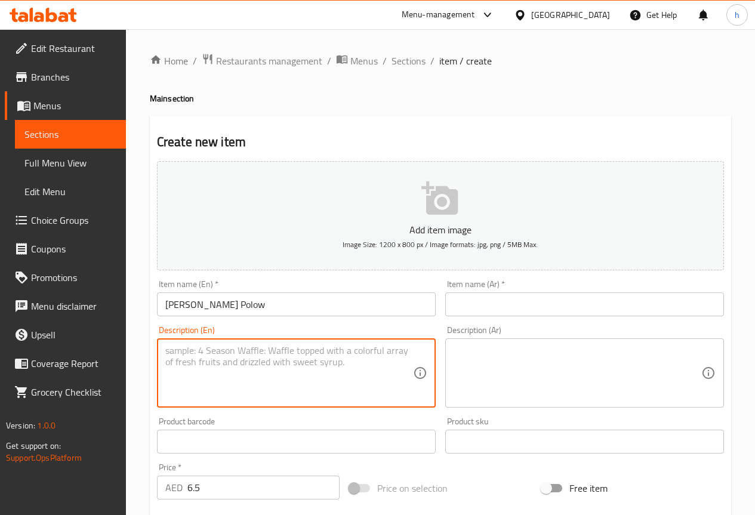
click at [262, 349] on textarea at bounding box center [289, 373] width 248 height 57
paste textarea "Skewer of chicken fillet marinated in lemon juice and saffron served with tomat…"
type textarea "Skewer of chicken fillet marinated in lemon juice and saffron served with tomat…"
click at [211, 307] on input "[PERSON_NAME] Polow" at bounding box center [296, 304] width 279 height 24
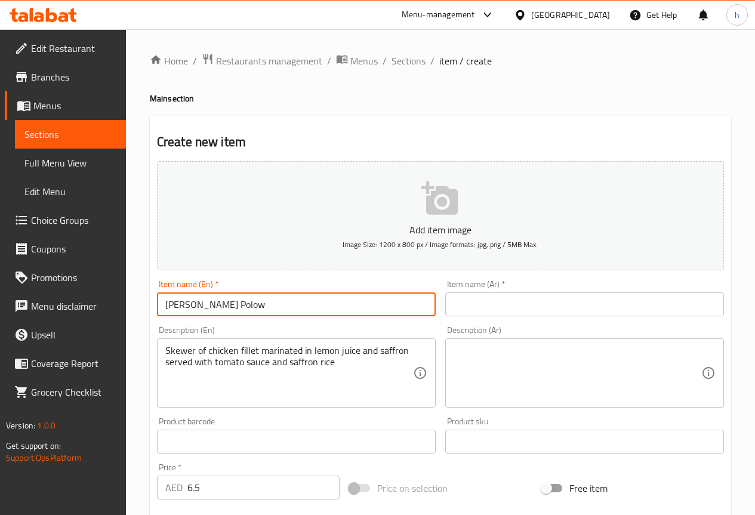
click at [211, 307] on input "[PERSON_NAME] Polow" at bounding box center [296, 304] width 279 height 24
click at [531, 299] on input "text" at bounding box center [584, 304] width 279 height 24
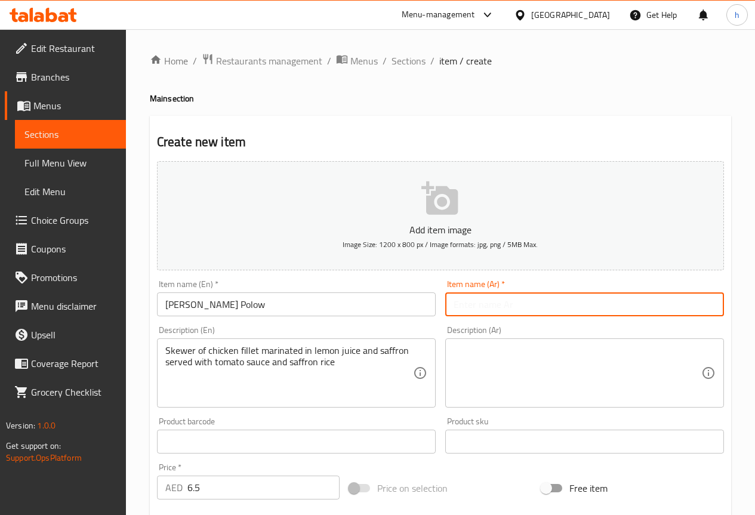
paste input "جوجيه زرشك بولو"
type input "جوجيه زرشك بولو"
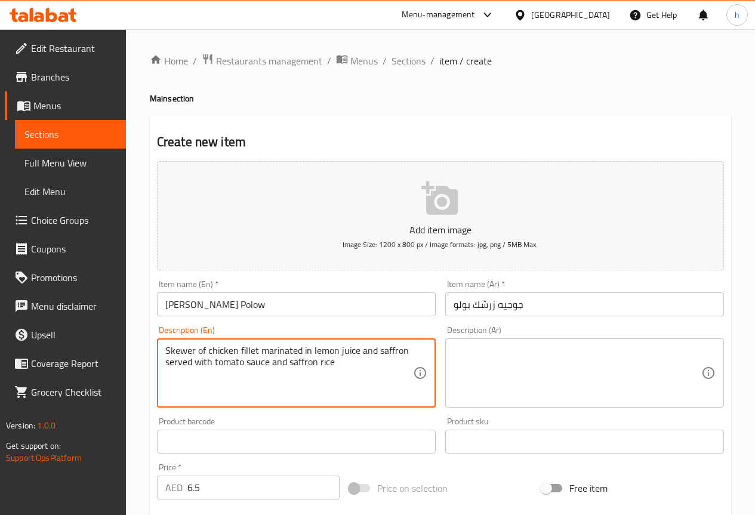
click at [303, 356] on textarea "Skewer of chicken fillet marinated in lemon juice and saffron served with tomat…" at bounding box center [289, 373] width 248 height 57
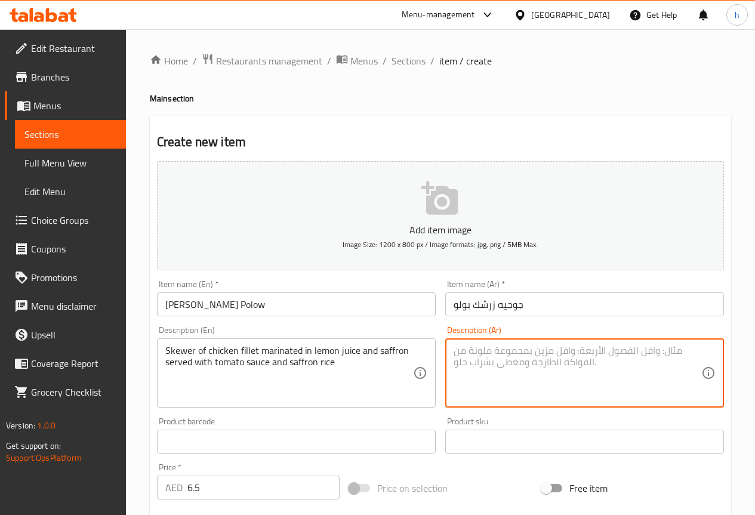
click at [513, 356] on textarea at bounding box center [578, 373] width 248 height 57
paste textarea "سيخ من فيليه الدجاج المتبل بعصير الليمون والزعفران يقدم مع صلصة الطماطم وأرز ال…"
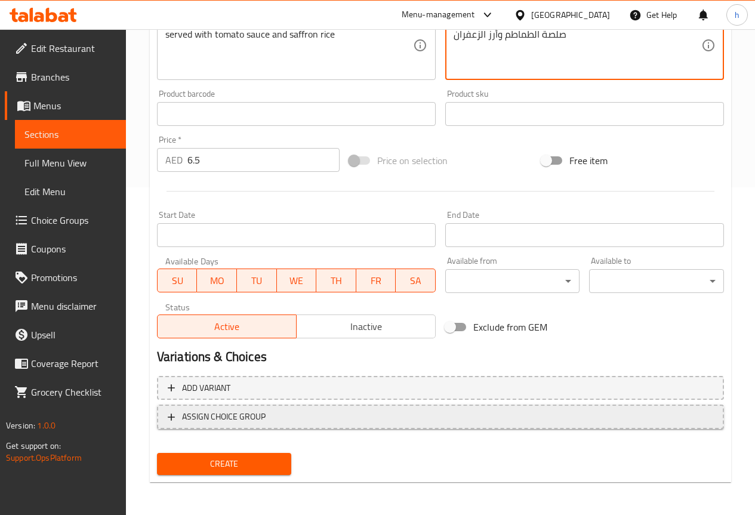
scroll to position [328, 0]
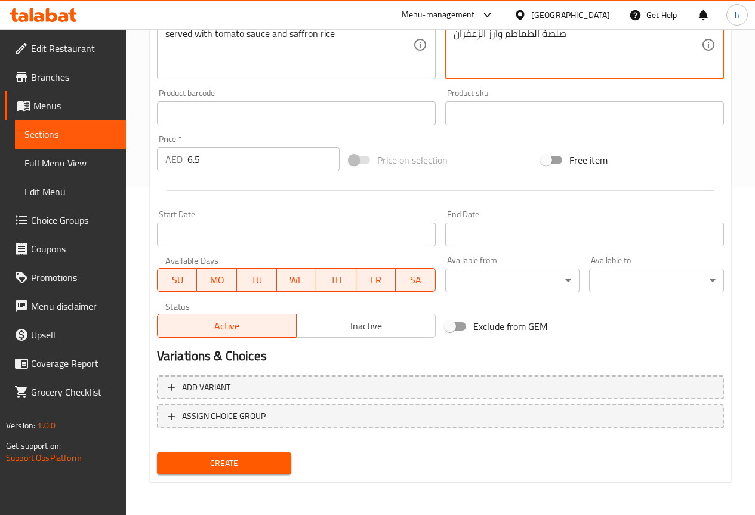
type textarea "سيخ من فيليه الدجاج المتبل بعصير الليمون والزعفران يقدم مع صلصة الطماطم وأرز ال…"
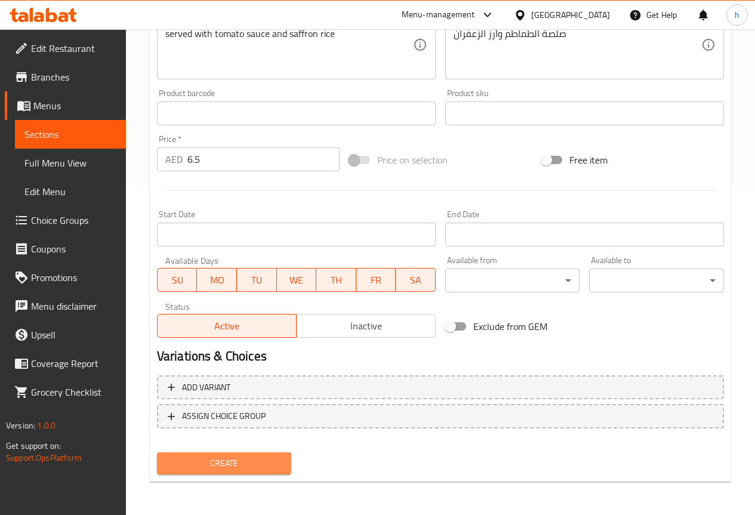
click at [218, 470] on span "Create" at bounding box center [225, 463] width 116 height 15
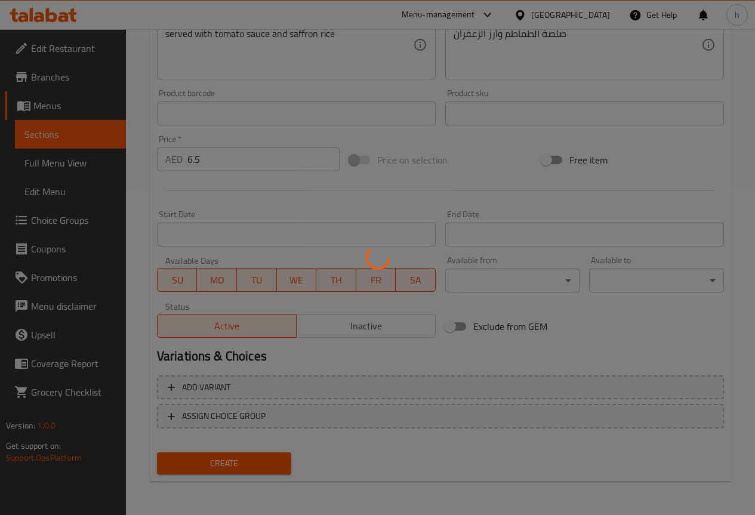
type input "0"
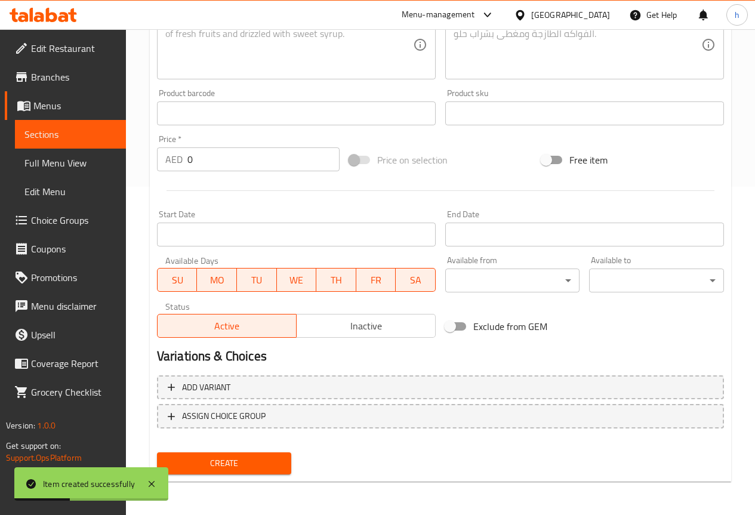
click at [55, 131] on span "Sections" at bounding box center [70, 134] width 92 height 14
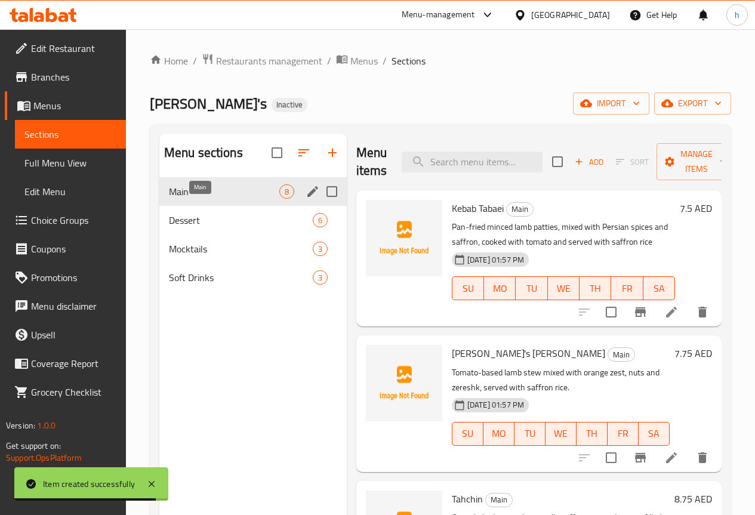
click at [189, 199] on span "Main" at bounding box center [224, 191] width 110 height 14
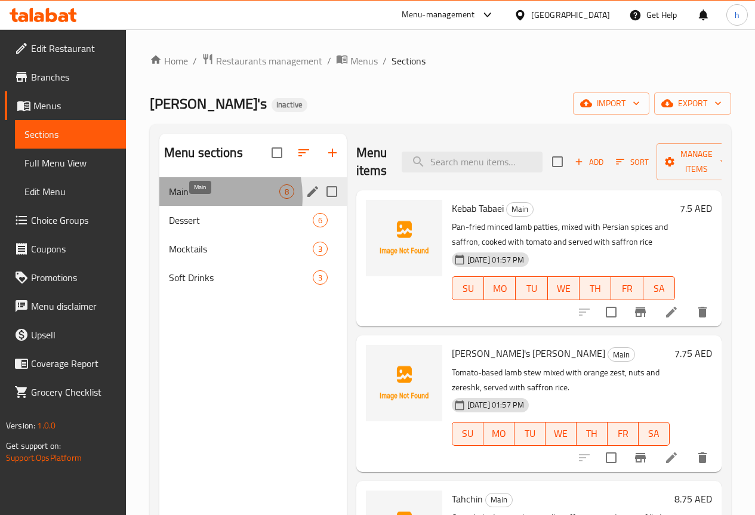
click at [190, 199] on span "Main" at bounding box center [224, 191] width 110 height 14
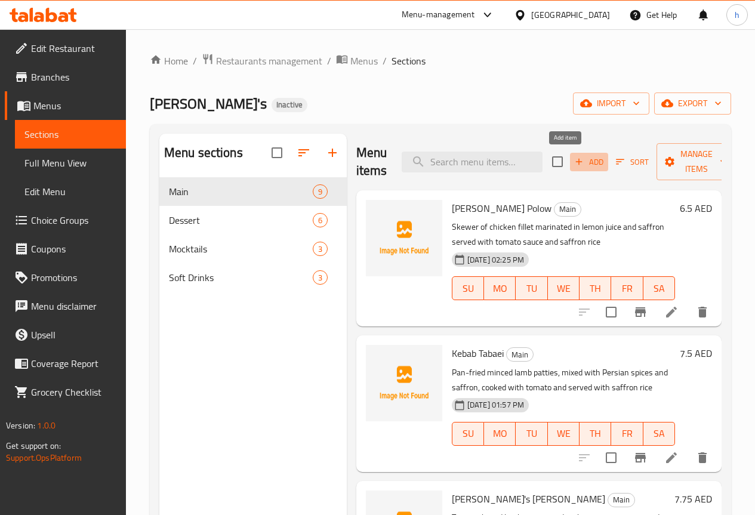
click at [575, 162] on icon "button" at bounding box center [578, 162] width 7 height 7
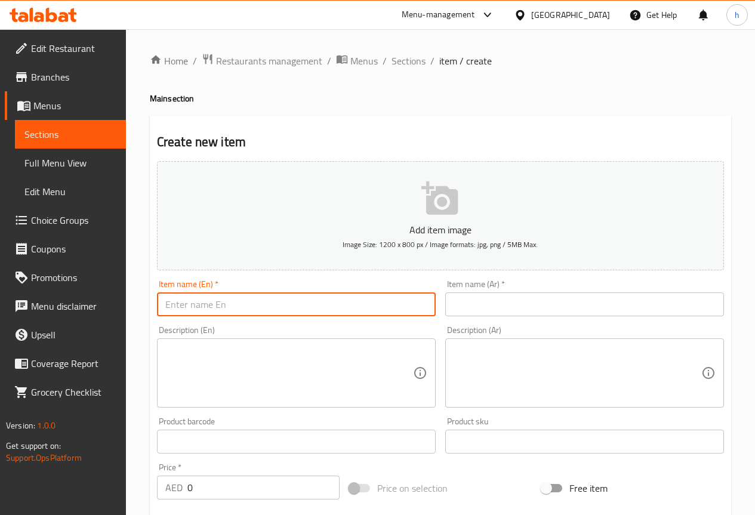
click at [204, 303] on input "text" at bounding box center [296, 304] width 279 height 24
paste input "[PERSON_NAME] Polow"
type input "[PERSON_NAME] Polow"
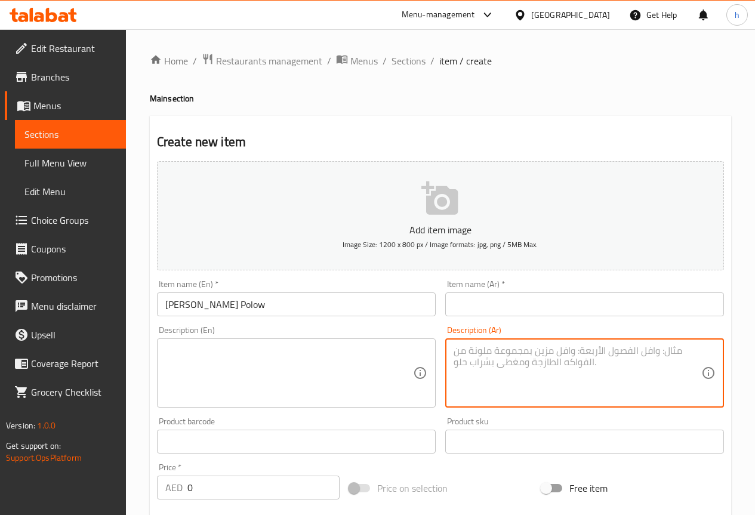
click at [497, 362] on textarea at bounding box center [578, 373] width 248 height 57
paste textarea "سيخ من فيليه الدجاج المتبل بعصير الليمون والزعفران يقدم مع صلصة الطماطم وأرز ال…"
type textarea "سيخ من فيليه الدجاج المتبل بعصير الليمون والزعفران يقدم مع صلصة الطماطم وأرز ال…"
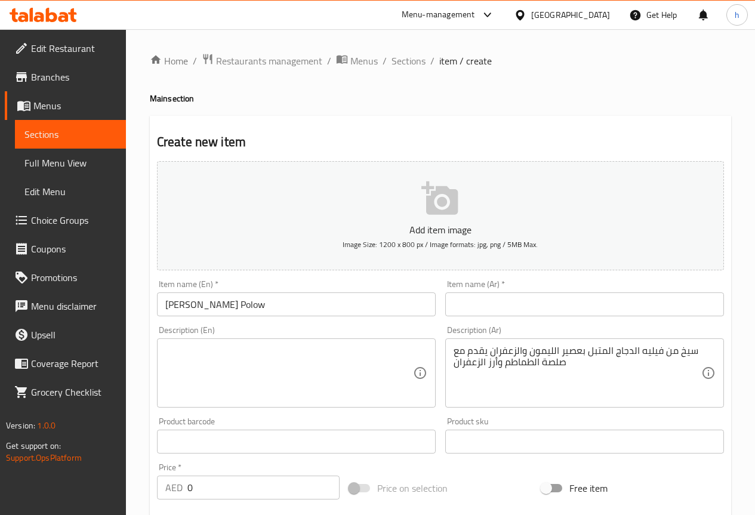
click at [188, 487] on input "0" at bounding box center [263, 488] width 152 height 24
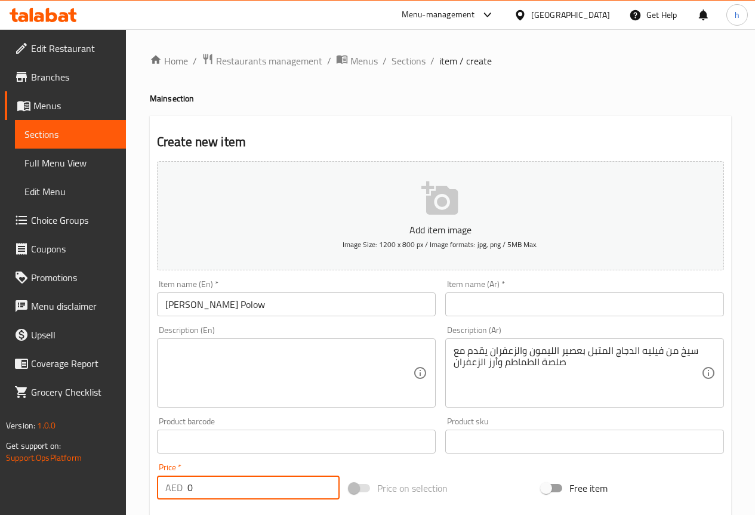
click at [188, 487] on input "0" at bounding box center [263, 488] width 152 height 24
paste input "6.5"
type input "6.5"
drag, startPoint x: 466, startPoint y: 304, endPoint x: 448, endPoint y: 309, distance: 18.4
click at [466, 304] on input "text" at bounding box center [584, 304] width 279 height 24
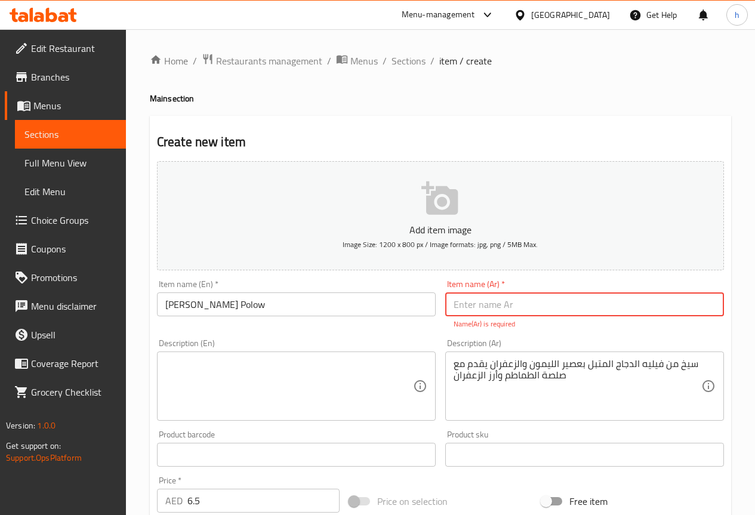
click at [479, 305] on input "text" at bounding box center [584, 304] width 279 height 24
paste input "جوجيه زرشك بولو"
type input "جوجيه زرشك بولو"
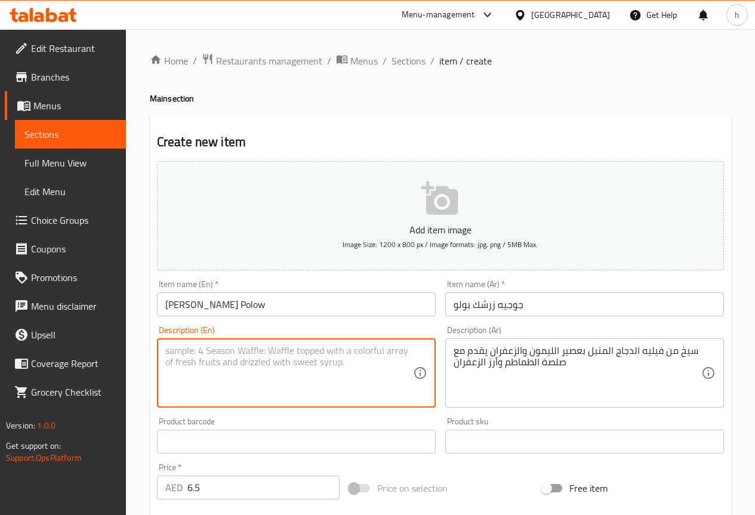
click at [183, 359] on textarea at bounding box center [289, 373] width 248 height 57
paste textarea "Skewer of chicken fillet marinated in lemon juice and saffron served with tomat…"
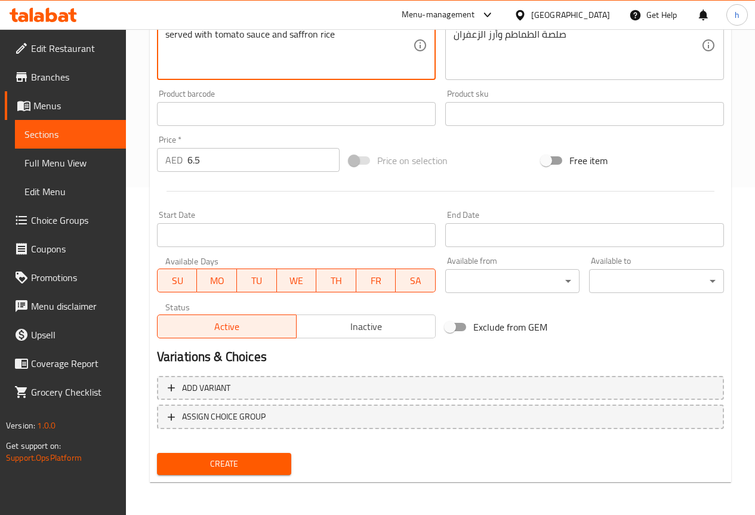
scroll to position [328, 0]
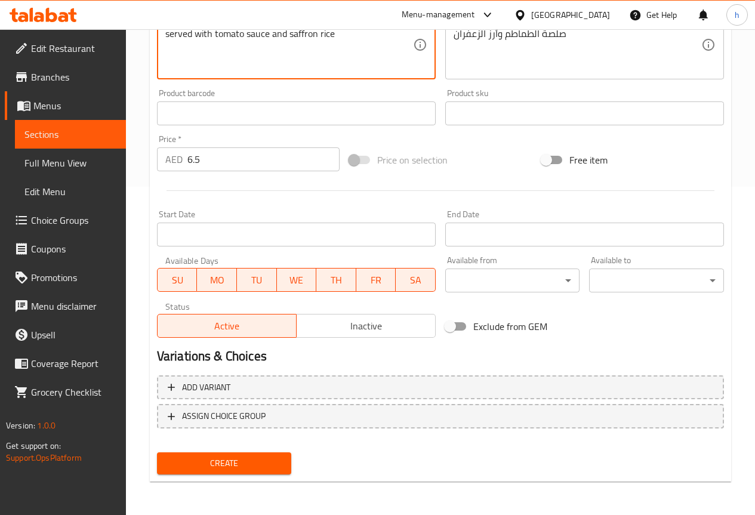
type textarea "Skewer of chicken fillet marinated in lemon juice and saffron served with tomat…"
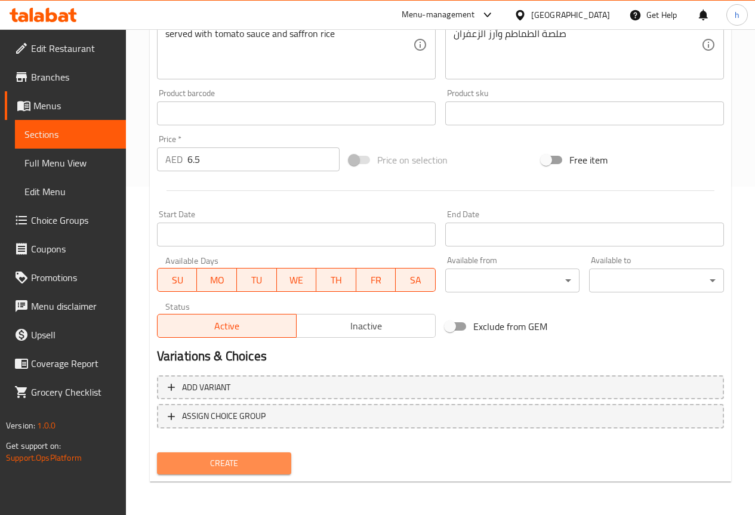
click at [253, 460] on span "Create" at bounding box center [225, 463] width 116 height 15
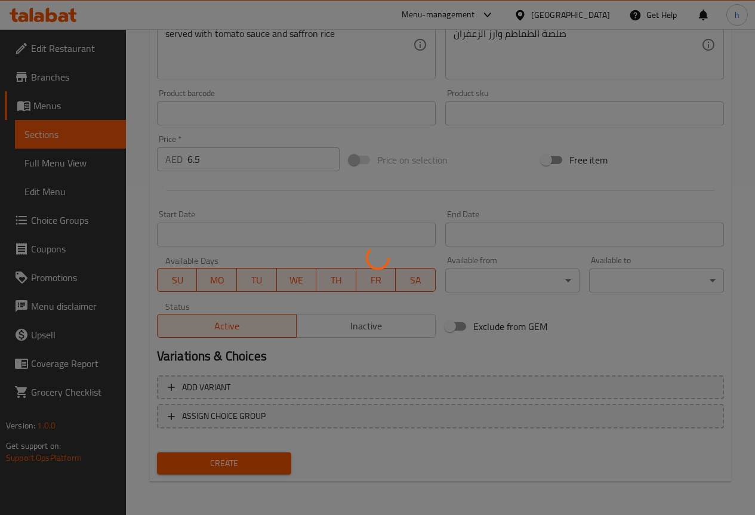
type input "0"
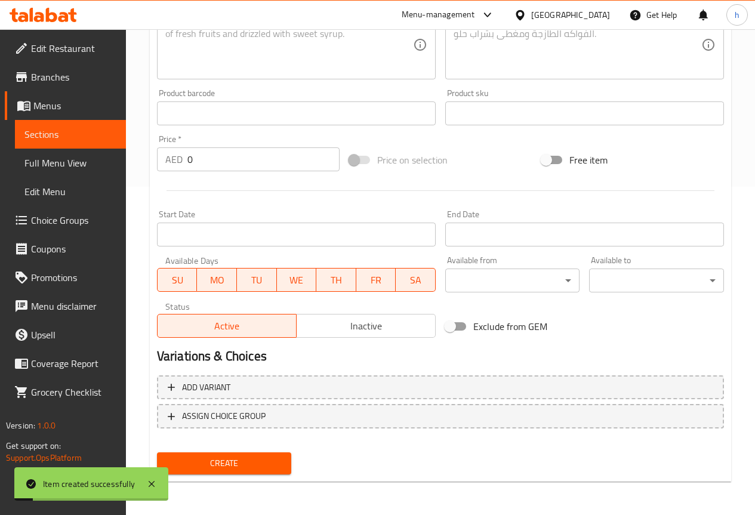
click at [42, 130] on span "Sections" at bounding box center [70, 134] width 92 height 14
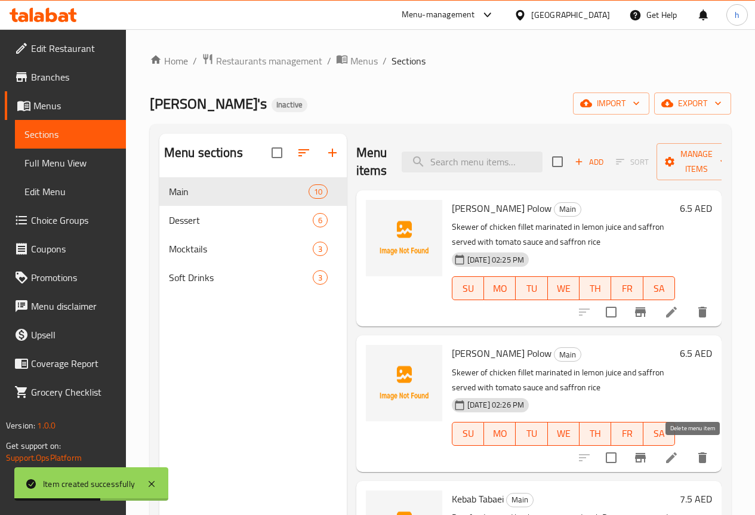
click at [698, 460] on icon "delete" at bounding box center [702, 457] width 8 height 11
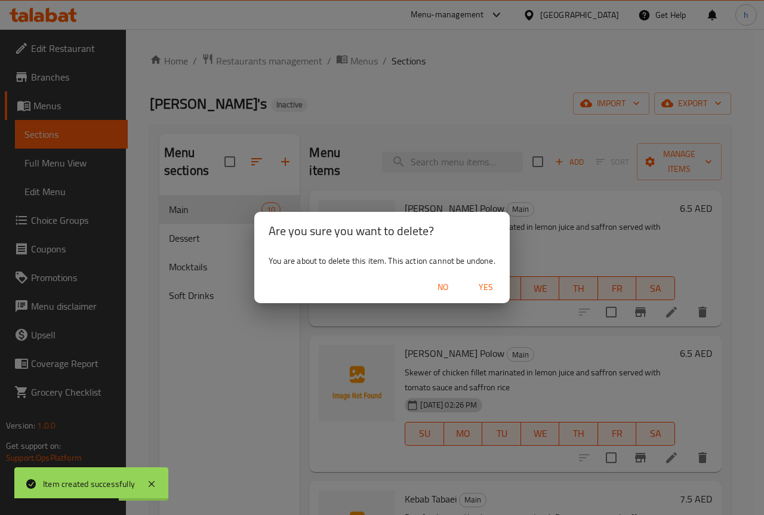
click at [491, 291] on span "Yes" at bounding box center [486, 287] width 29 height 15
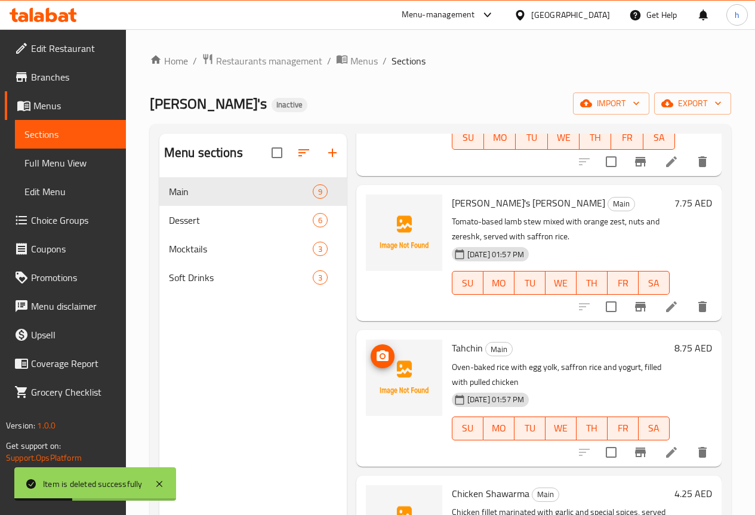
scroll to position [298, 0]
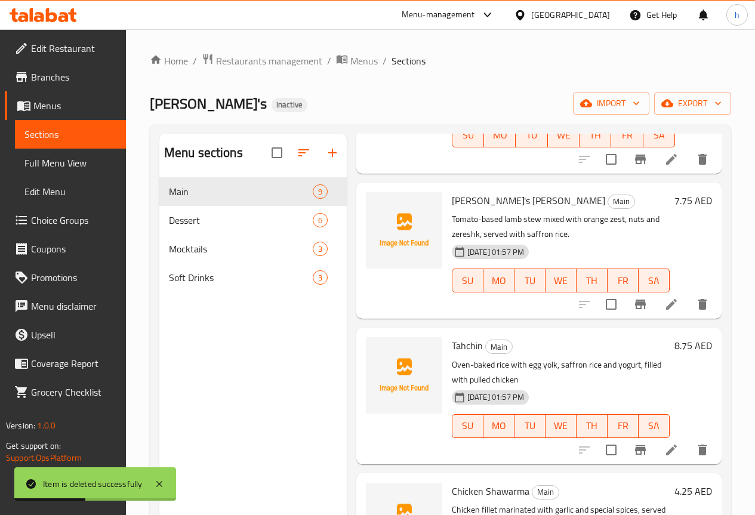
click at [666, 302] on icon at bounding box center [671, 304] width 14 height 14
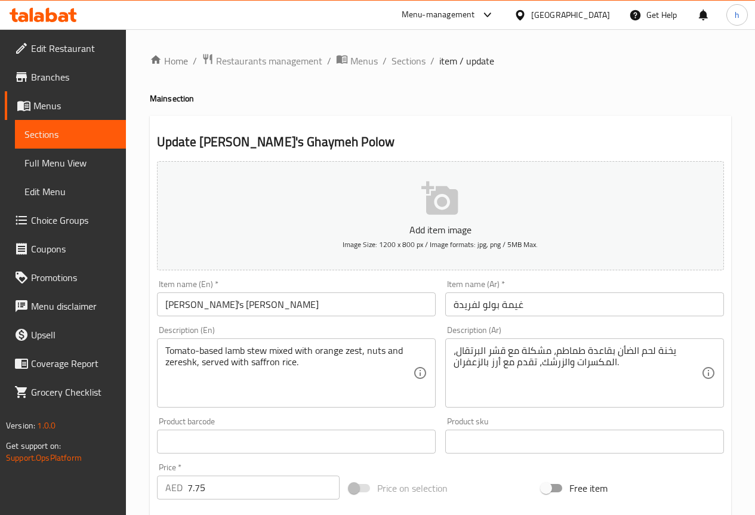
click at [476, 304] on input "غيمة بولو لفريدة" at bounding box center [584, 304] width 279 height 24
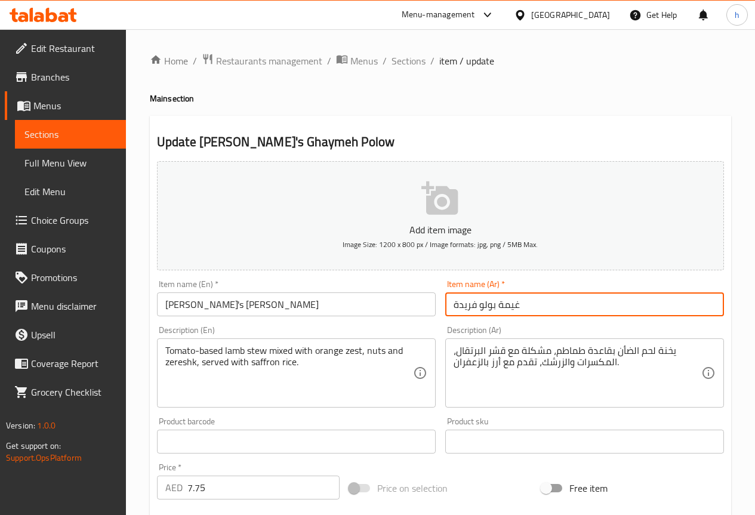
type input "غيمة بولو فريدة"
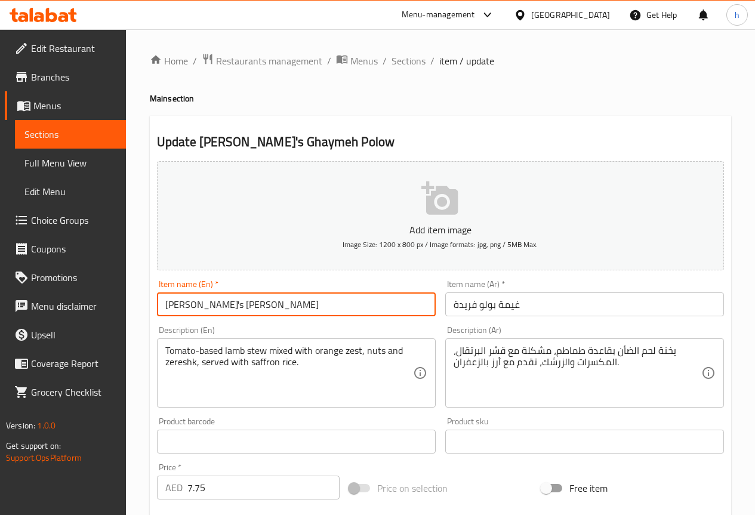
click at [214, 308] on input "[PERSON_NAME]'s [PERSON_NAME]" at bounding box center [296, 304] width 279 height 24
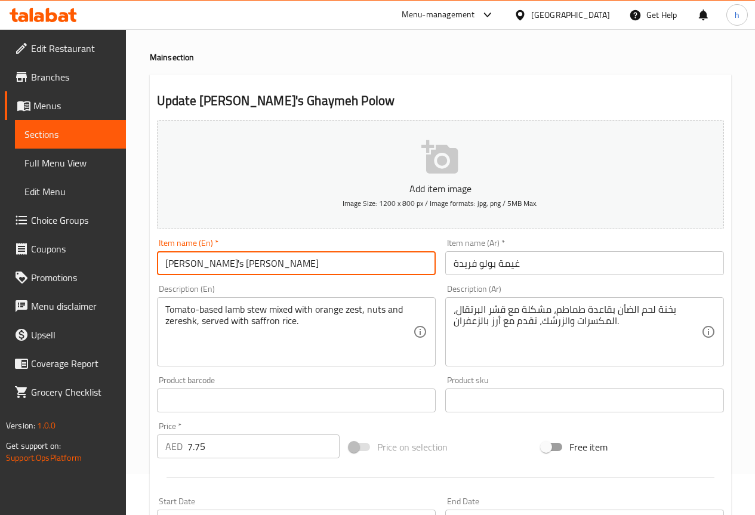
scroll to position [60, 0]
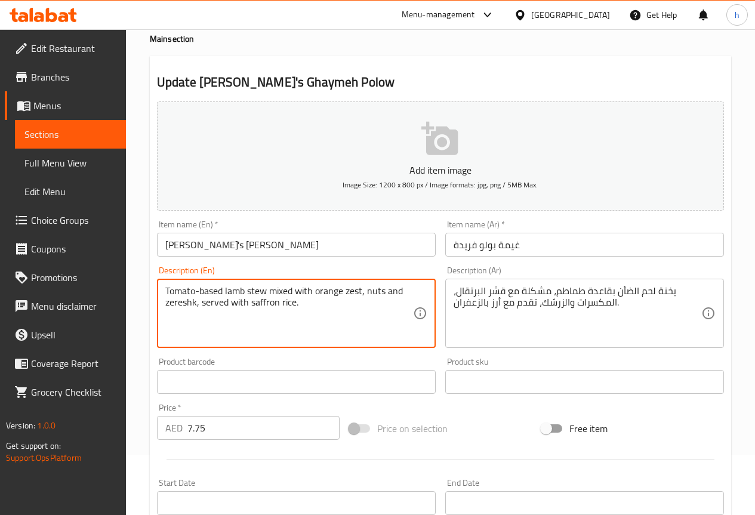
click at [258, 290] on textarea "Tomato-based lamb stew mixed with orange zest, nuts and zereshk, served with sa…" at bounding box center [289, 313] width 248 height 57
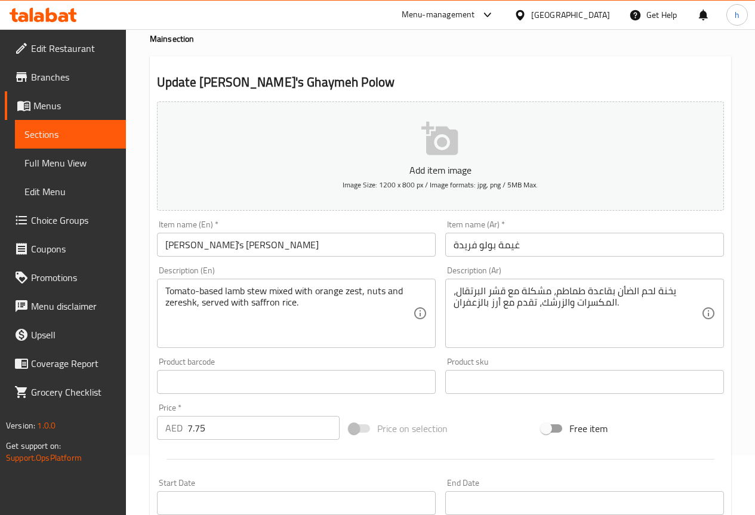
click at [353, 291] on textarea "Tomato-based lamb stew mixed with orange zest, nuts and zereshk, served with sa…" at bounding box center [289, 313] width 248 height 57
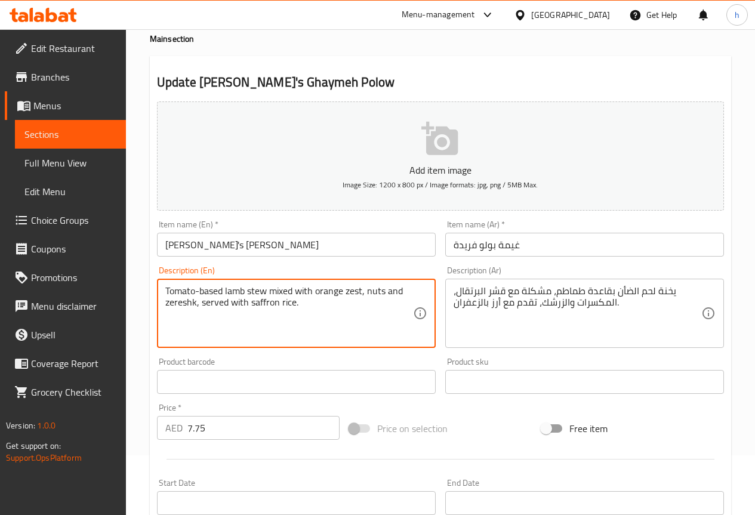
click at [353, 291] on textarea "Tomato-based lamb stew mixed with orange zest, nuts and zereshk, served with sa…" at bounding box center [289, 313] width 248 height 57
click at [330, 292] on textarea "Tomato-based lamb stew mixed with orange zest, nuts and zereshk, served with sa…" at bounding box center [289, 313] width 248 height 57
click at [318, 293] on textarea "Tomato-based lamb stew mixed with orange zest, nuts and zereshk, served with sa…" at bounding box center [289, 313] width 248 height 57
drag, startPoint x: 315, startPoint y: 292, endPoint x: 363, endPoint y: 293, distance: 47.8
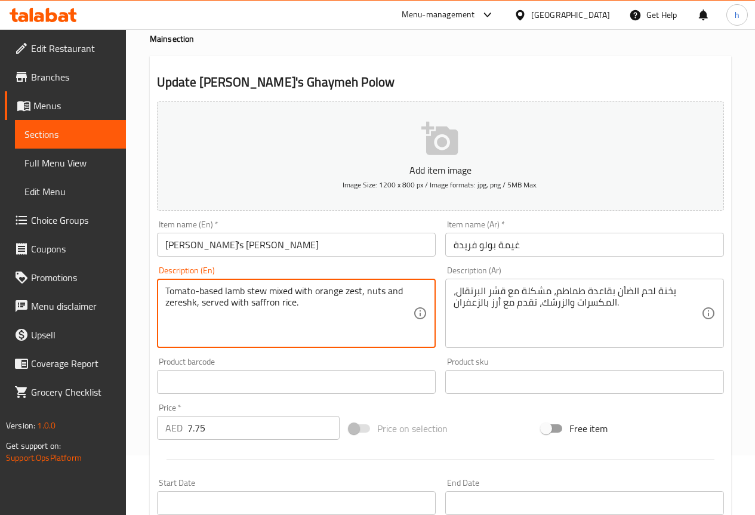
click at [363, 293] on textarea "Tomato-based lamb stew mixed with orange zest, nuts and zereshk, served with sa…" at bounding box center [289, 313] width 248 height 57
click at [183, 305] on textarea "Tomato-based lamb stew mixed with orange zest, nuts and zereshk, served with sa…" at bounding box center [289, 313] width 248 height 57
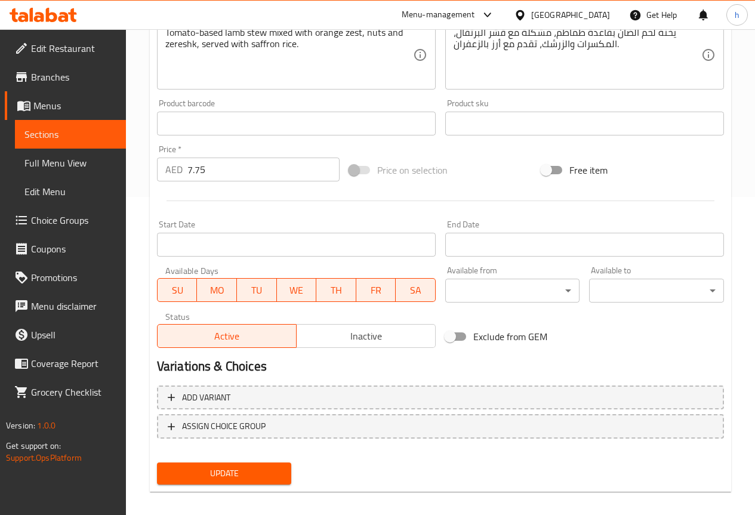
scroll to position [328, 0]
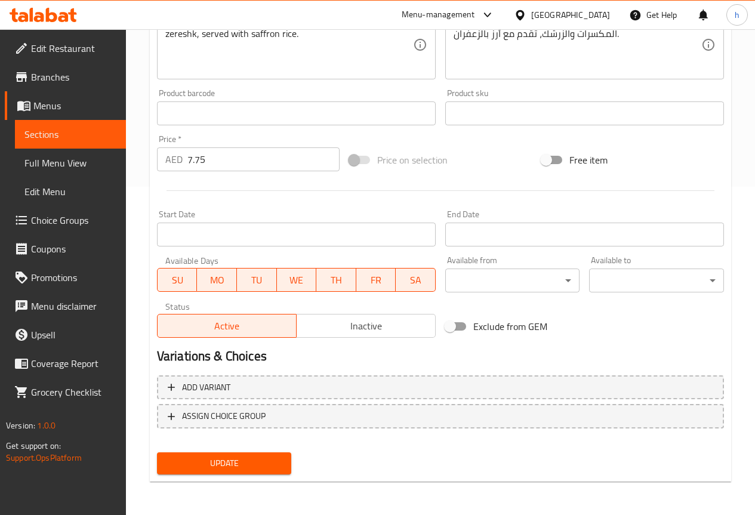
click at [223, 467] on span "Update" at bounding box center [225, 463] width 116 height 15
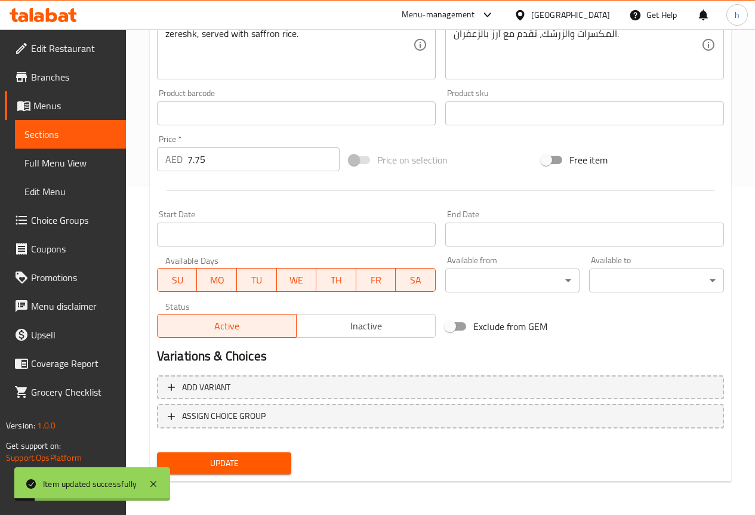
click at [41, 134] on span "Sections" at bounding box center [70, 134] width 92 height 14
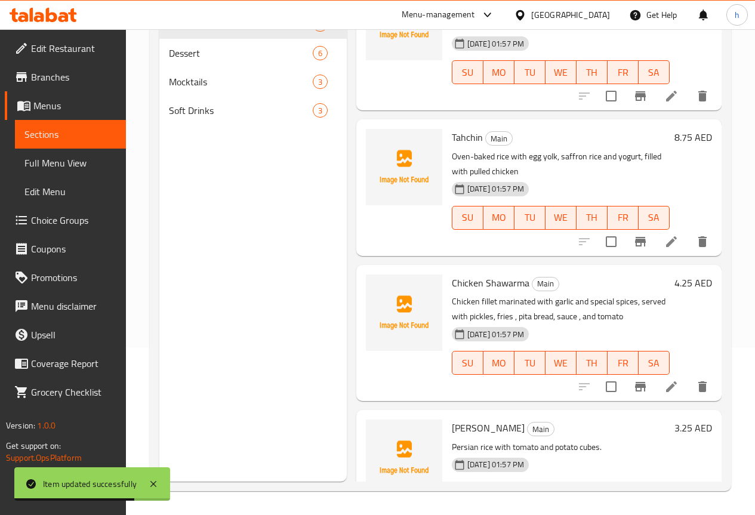
scroll to position [358, 0]
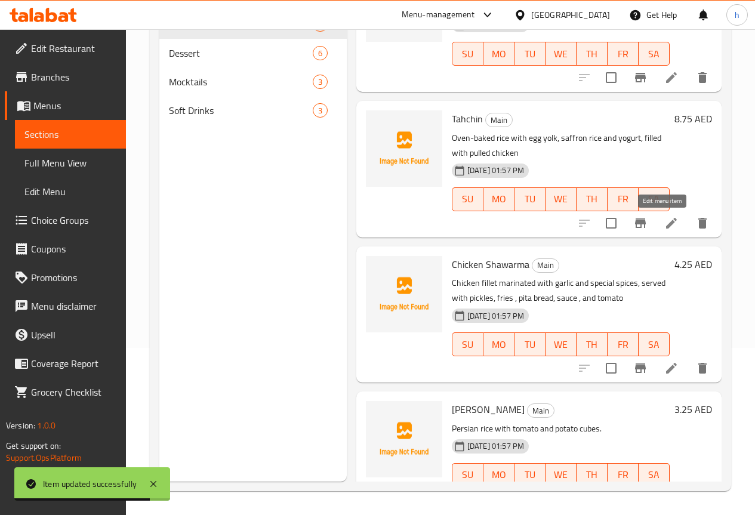
click at [664, 220] on icon at bounding box center [671, 223] width 14 height 14
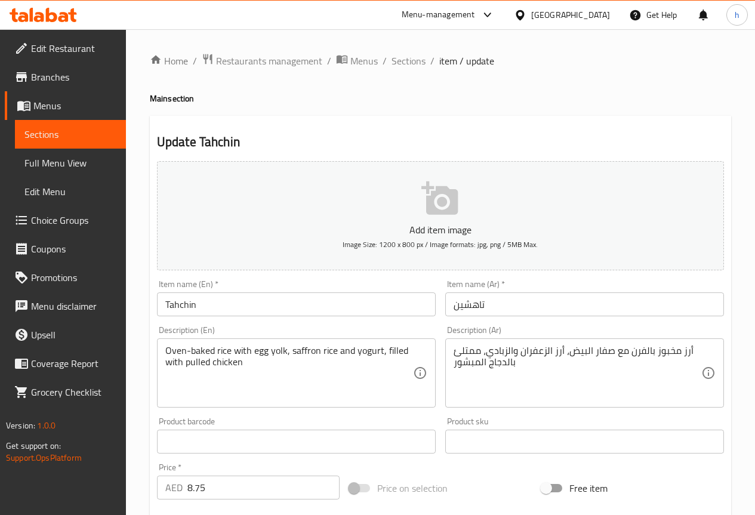
click at [173, 305] on input "Tahchin" at bounding box center [296, 304] width 279 height 24
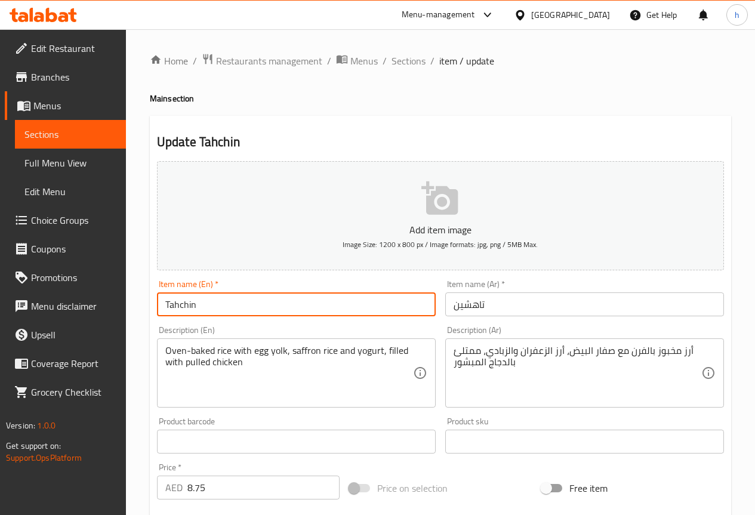
click at [173, 305] on input "Tahchin" at bounding box center [296, 304] width 279 height 24
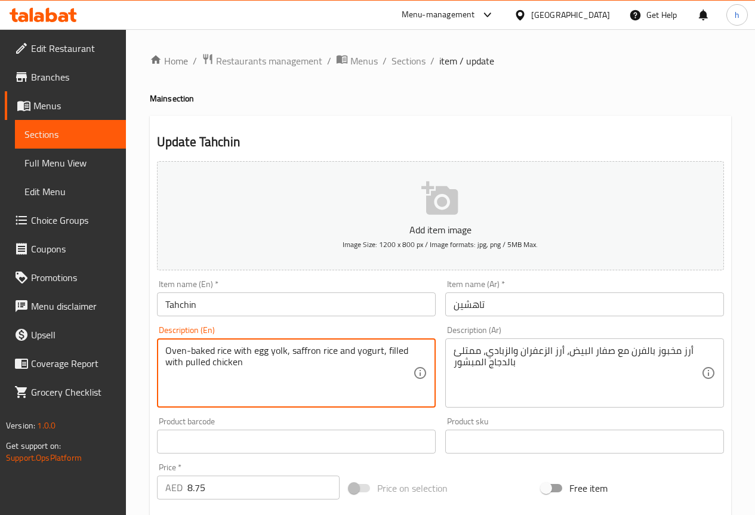
drag, startPoint x: 165, startPoint y: 351, endPoint x: 215, endPoint y: 350, distance: 50.1
click at [215, 350] on textarea "Oven-baked rice with egg yolk, saffron rice and yogurt, filled with pulled chic…" at bounding box center [289, 373] width 248 height 57
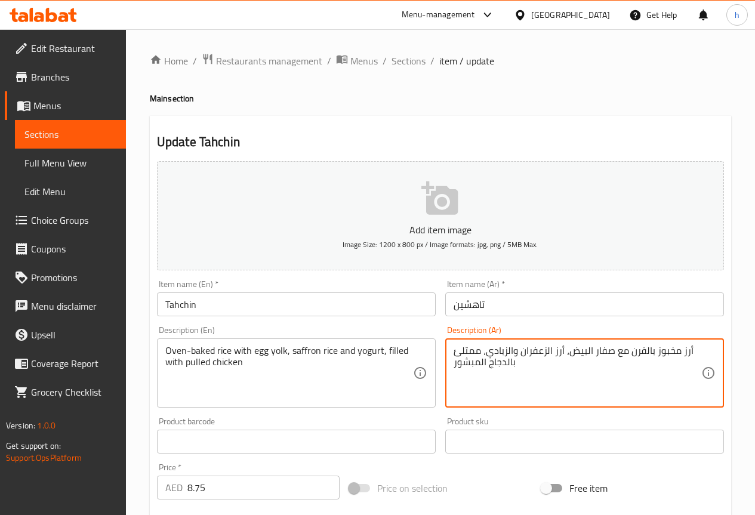
drag, startPoint x: 629, startPoint y: 352, endPoint x: 689, endPoint y: 351, distance: 60.9
paste textarea "مر"
type textarea "أرز معمر مع صفار البيض، أرز الزعفران والزبادي، ممتلئ بالدجاج المبشور"
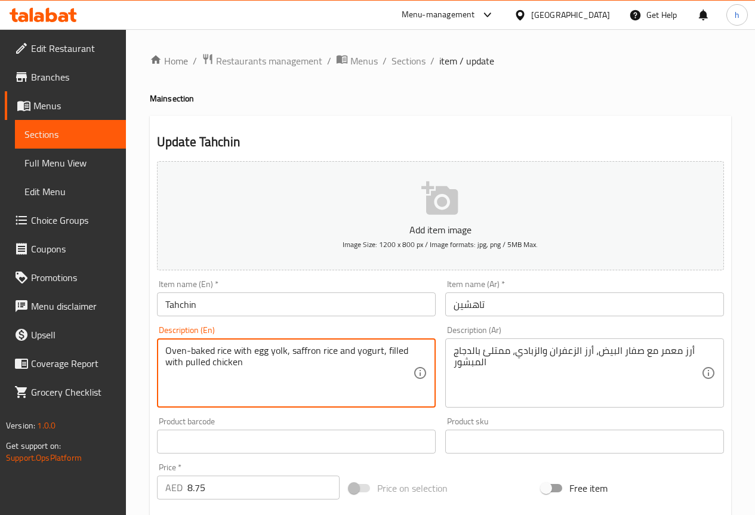
click at [280, 351] on textarea "Oven-baked rice with egg yolk, saffron rice and yogurt, filled with pulled chic…" at bounding box center [289, 373] width 248 height 57
click at [259, 355] on textarea "Oven-baked rice with egg yolk, saffron rice and yogurt, filled with pulled chic…" at bounding box center [289, 373] width 248 height 57
click at [276, 388] on textarea "Oven-baked rice with egg yolk, saffron rice and yogurt, filled with pulled chic…" at bounding box center [289, 373] width 248 height 57
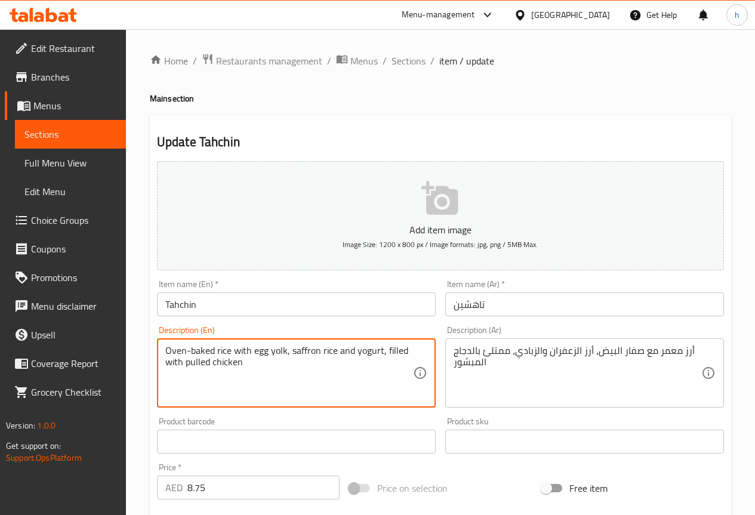
click at [261, 352] on textarea "Oven-baked rice with egg yolk, saffron rice and yogurt, filled with pulled chic…" at bounding box center [289, 373] width 248 height 57
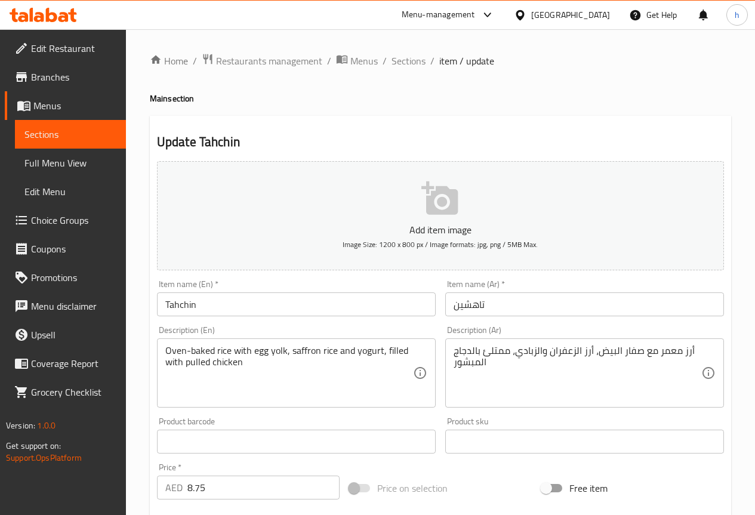
click at [276, 386] on textarea "Oven-baked rice with egg yolk, saffron rice and yogurt, filled with pulled chic…" at bounding box center [289, 373] width 248 height 57
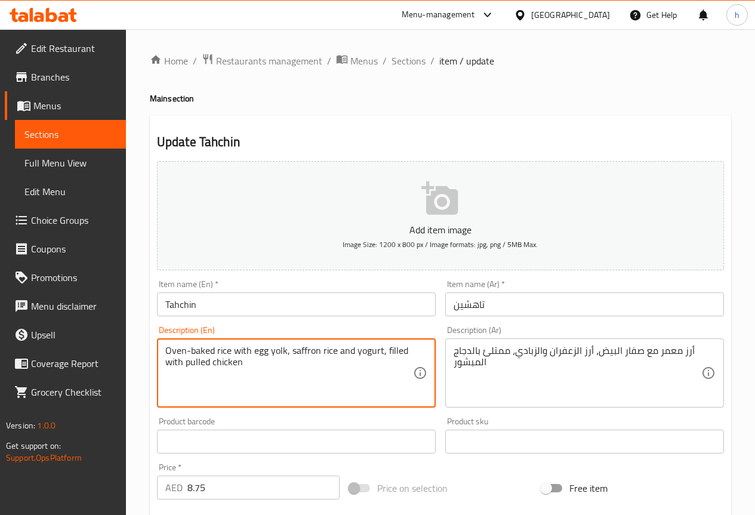
click at [275, 353] on textarea "Oven-baked rice with egg yolk, saffron rice and yogurt, filled with pulled chic…" at bounding box center [289, 373] width 248 height 57
click at [201, 362] on textarea "Oven-baked rice with egg yolk, saffron rice and yogurt, filled with pulled chic…" at bounding box center [289, 373] width 248 height 57
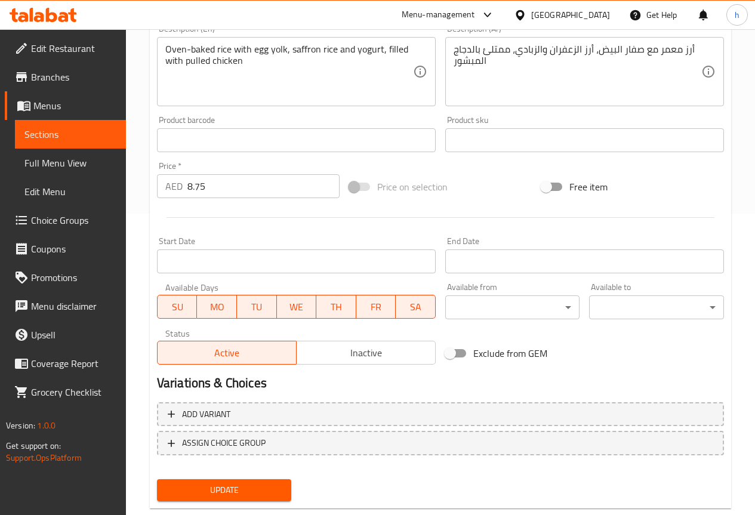
scroll to position [328, 0]
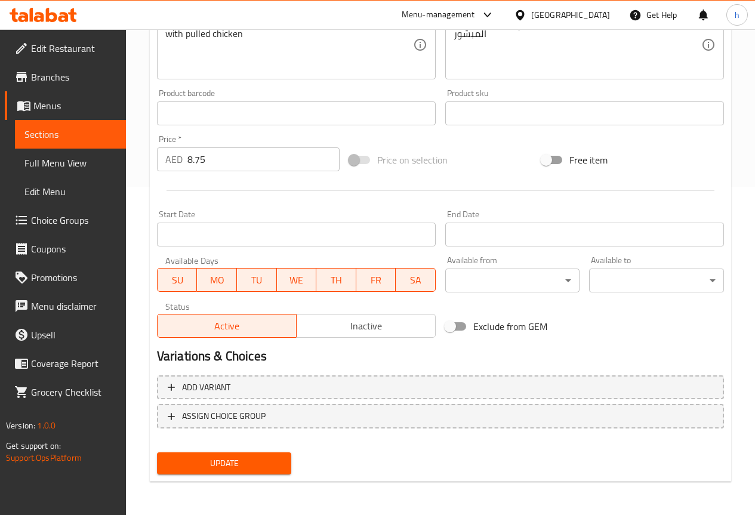
click at [241, 472] on button "Update" at bounding box center [224, 463] width 135 height 22
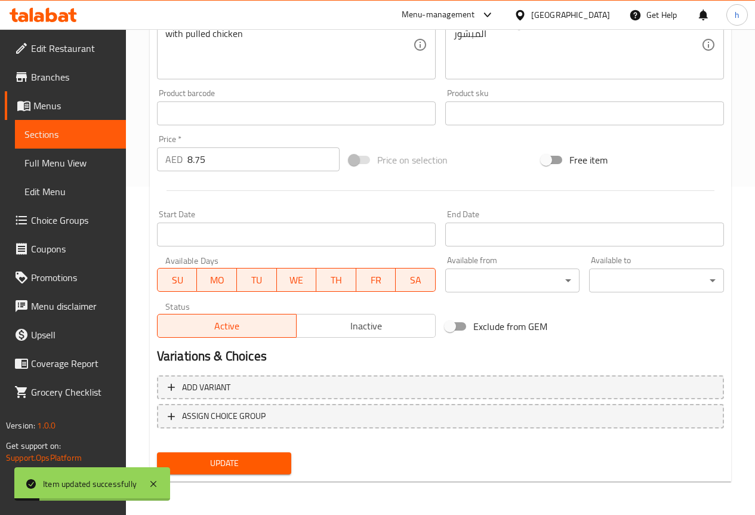
click at [26, 136] on span "Sections" at bounding box center [70, 134] width 92 height 14
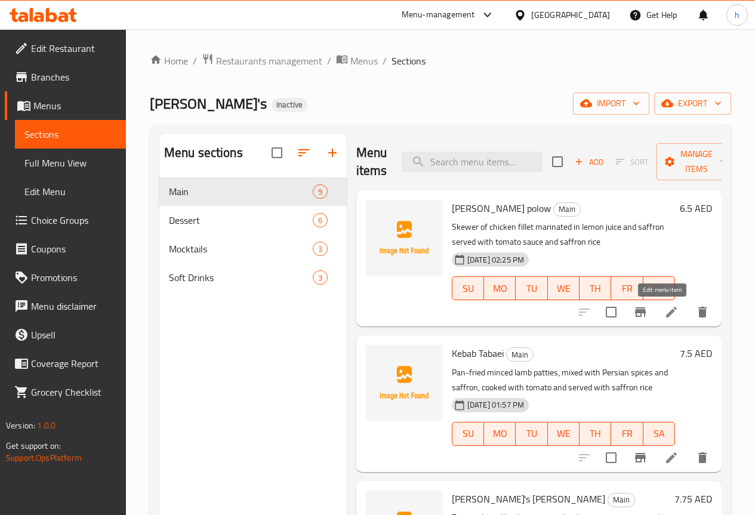
click at [666, 313] on icon at bounding box center [671, 312] width 11 height 11
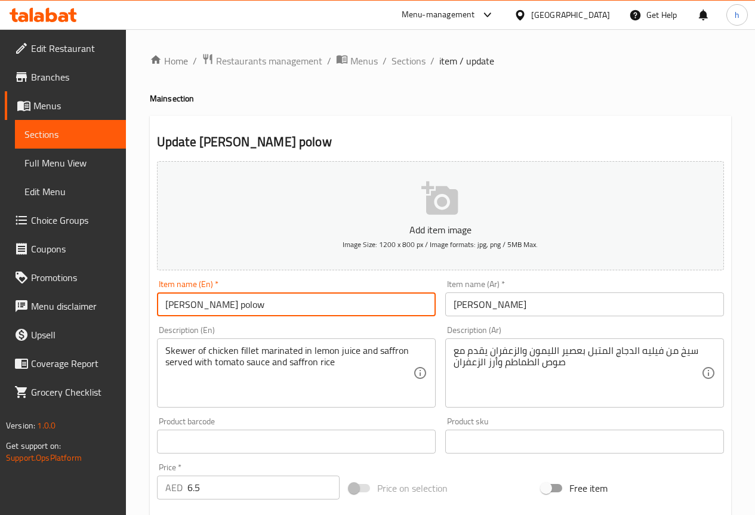
click at [189, 306] on input "Jojeh zereshk polow" at bounding box center [296, 304] width 279 height 24
click at [190, 306] on input "Jojeh zereshk polow" at bounding box center [296, 304] width 279 height 24
click at [226, 304] on input "Jojeh Zereshk polow" at bounding box center [296, 304] width 279 height 24
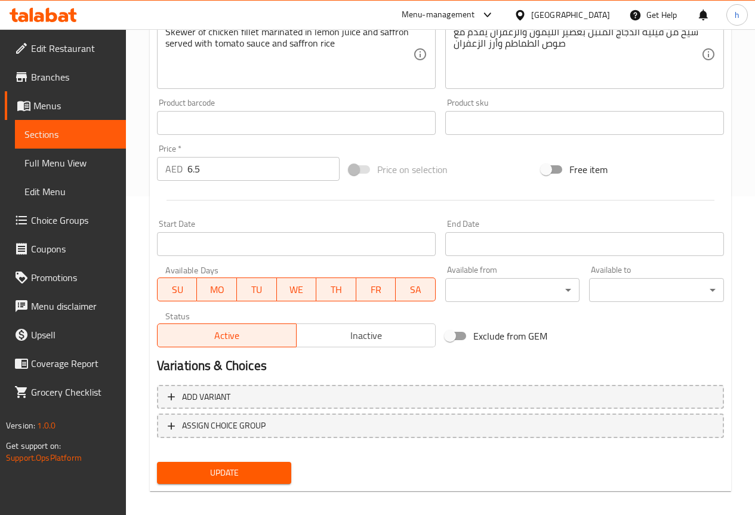
scroll to position [328, 0]
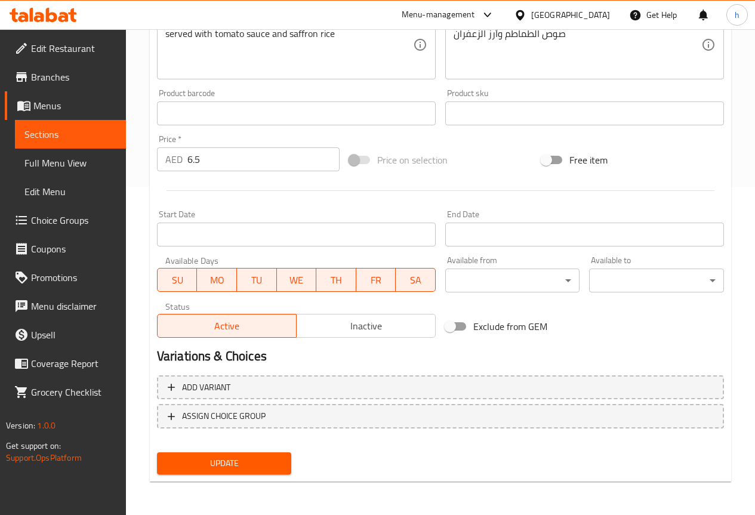
type input "[PERSON_NAME] Polow"
click at [212, 459] on span "Update" at bounding box center [225, 463] width 116 height 15
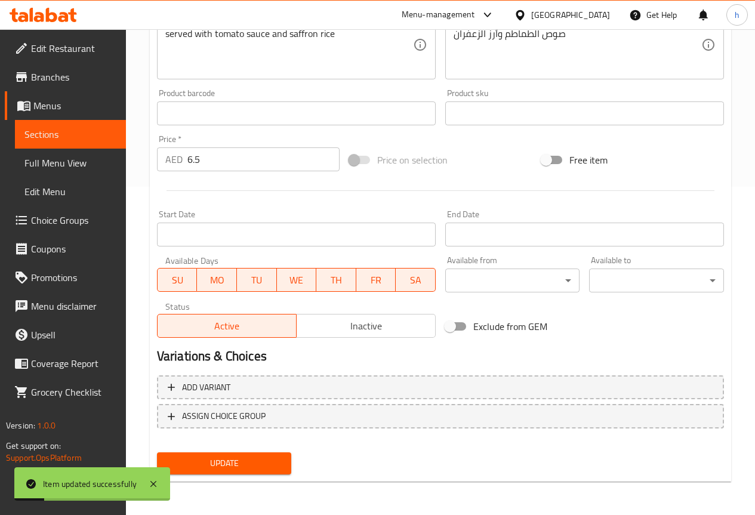
click at [80, 131] on span "Sections" at bounding box center [70, 134] width 92 height 14
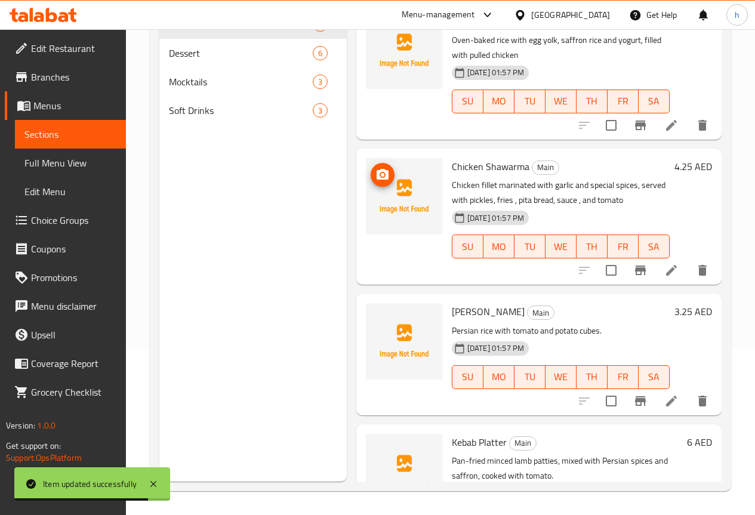
scroll to position [478, 0]
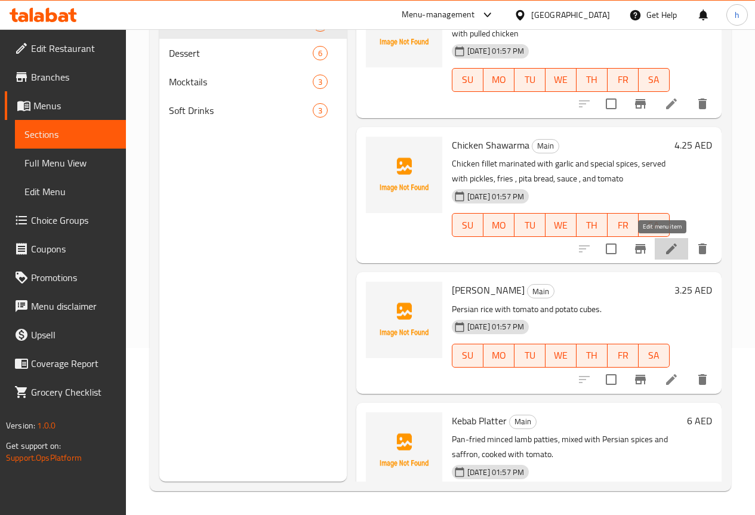
click at [664, 249] on icon at bounding box center [671, 249] width 14 height 14
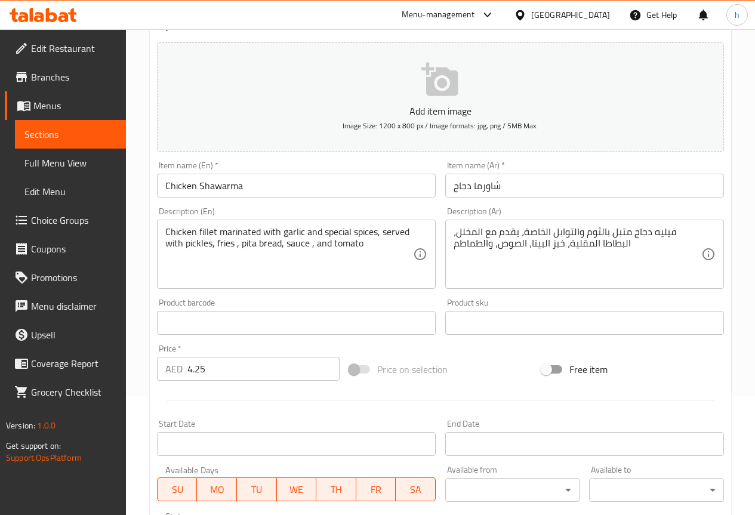
scroll to position [119, 0]
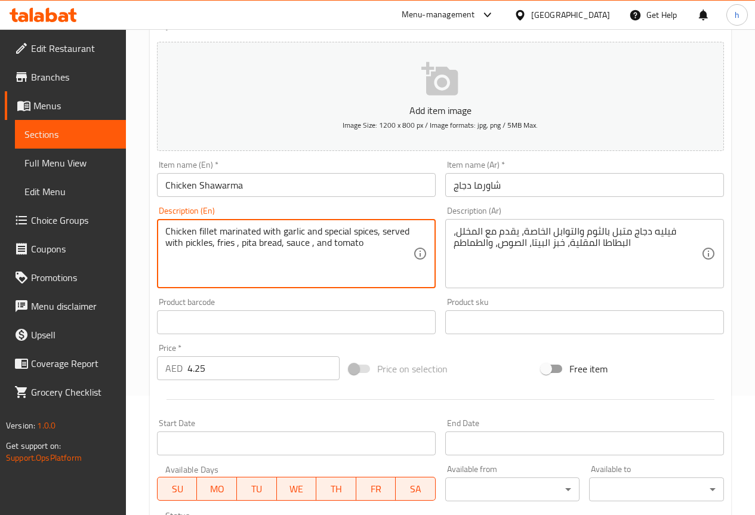
click at [223, 241] on textarea "Chicken fillet marinated with garlic and special spices, served with pickles, f…" at bounding box center [289, 254] width 248 height 57
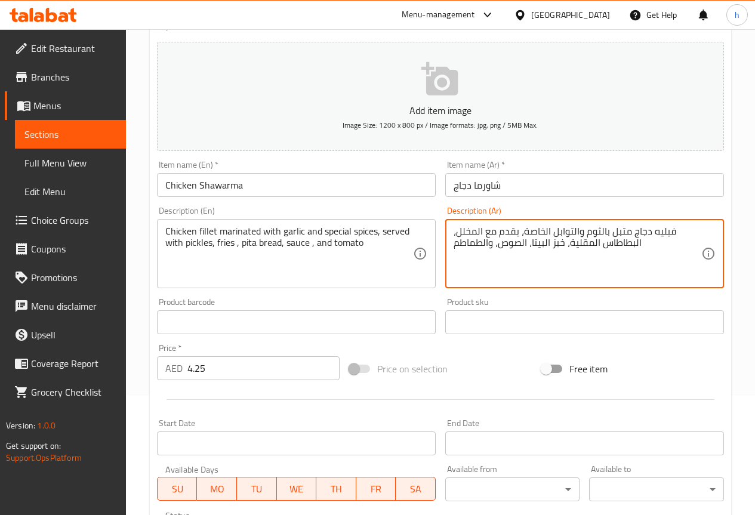
type textarea "فيليه دجاج متبل بالثوم والتوابل الخاصة، يقدم مع المخلل، البطاطاس المقلية، خبز ا…"
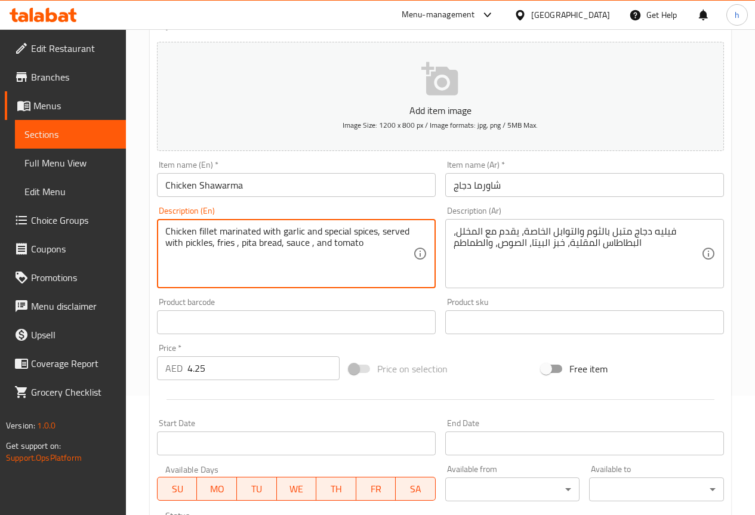
click at [244, 245] on textarea "Chicken fillet marinated with garlic and special spices, served with pickles, f…" at bounding box center [289, 254] width 248 height 57
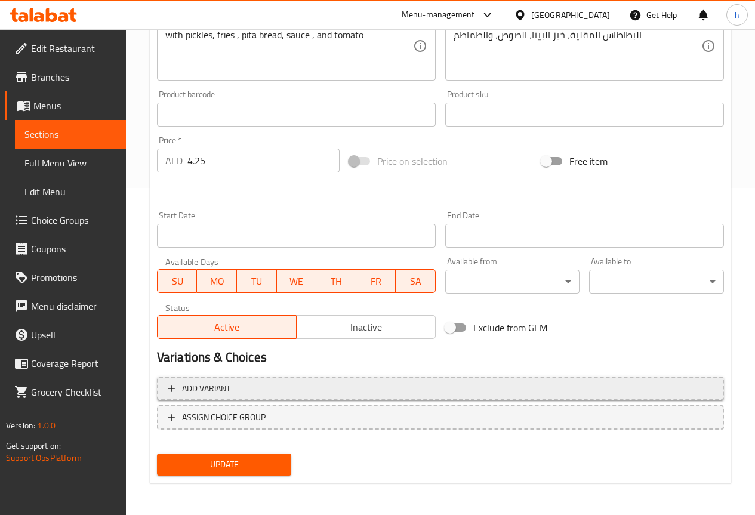
scroll to position [328, 0]
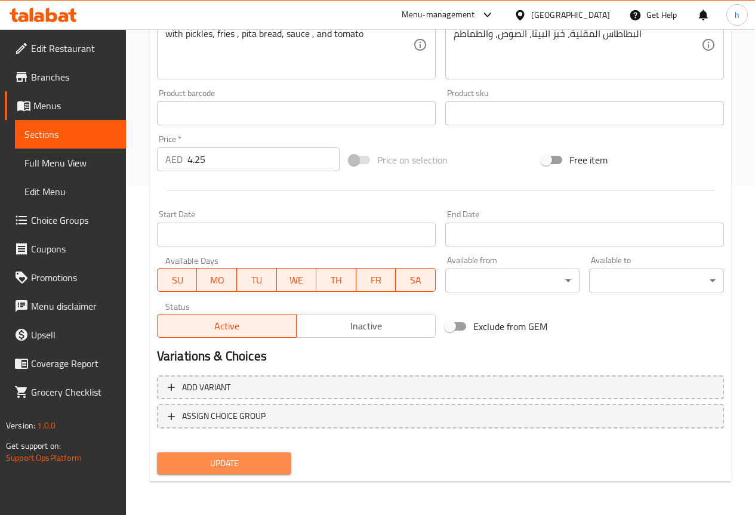
click at [214, 467] on span "Update" at bounding box center [225, 463] width 116 height 15
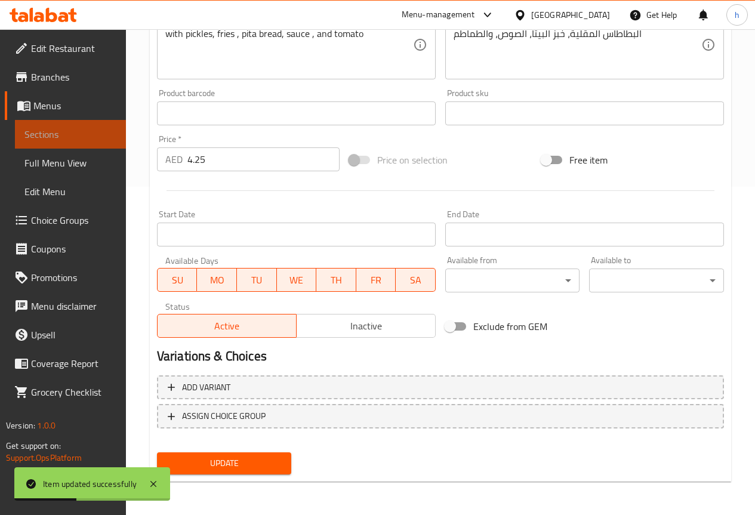
click at [45, 129] on span "Sections" at bounding box center [70, 134] width 92 height 14
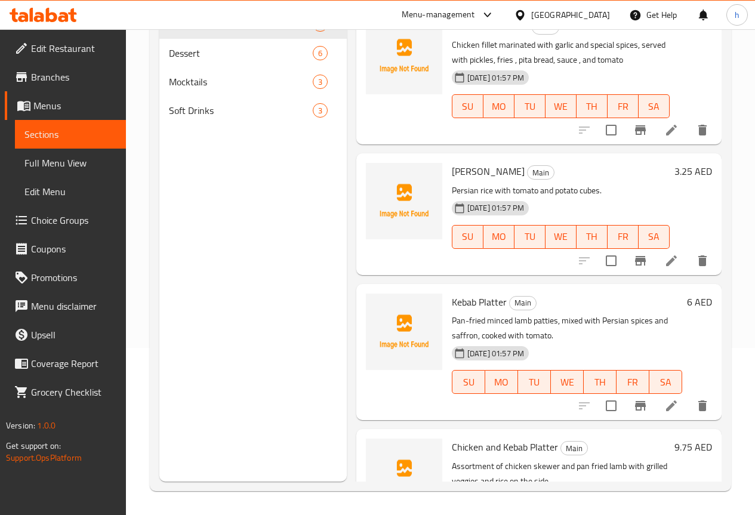
scroll to position [597, 0]
click at [666, 264] on icon at bounding box center [671, 260] width 11 height 11
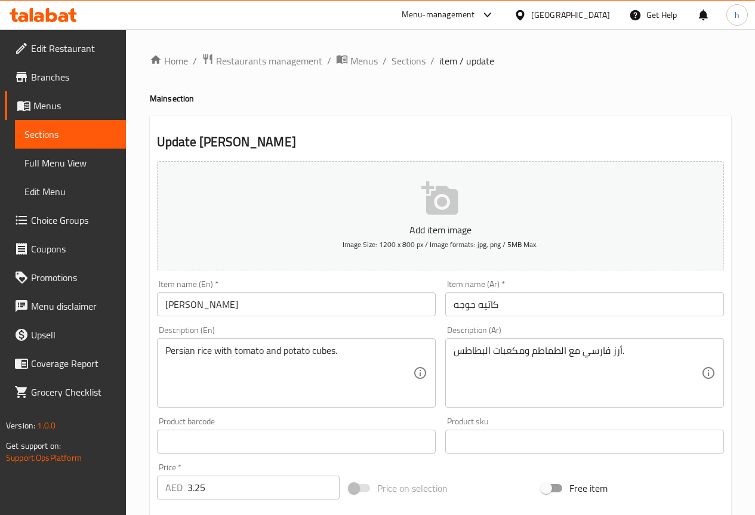
click at [168, 304] on input "[PERSON_NAME]" at bounding box center [296, 304] width 279 height 24
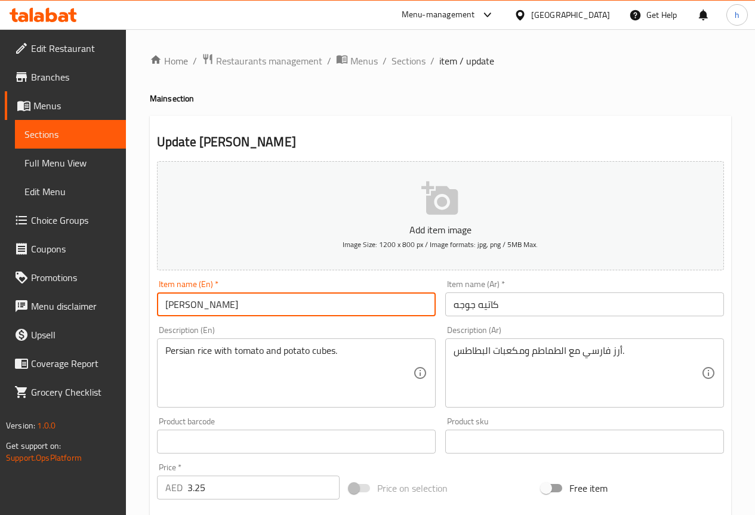
click at [168, 304] on input "[PERSON_NAME]" at bounding box center [296, 304] width 279 height 24
click at [198, 305] on input "[PERSON_NAME]" at bounding box center [296, 304] width 279 height 24
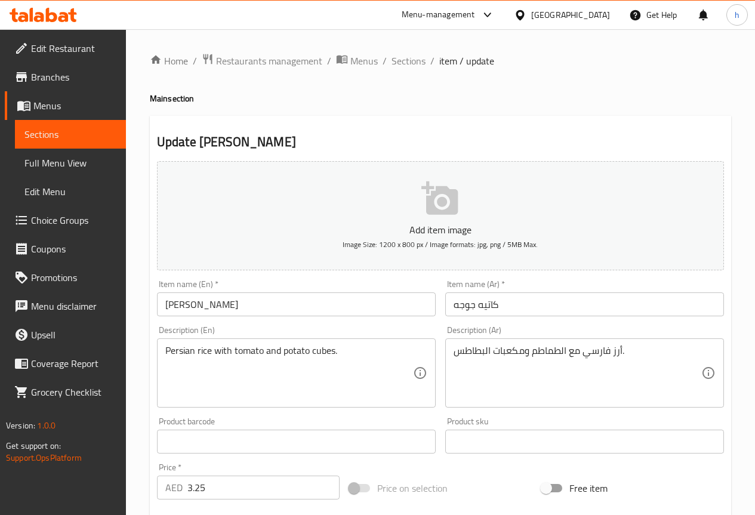
click at [175, 310] on input "[PERSON_NAME]" at bounding box center [296, 304] width 279 height 24
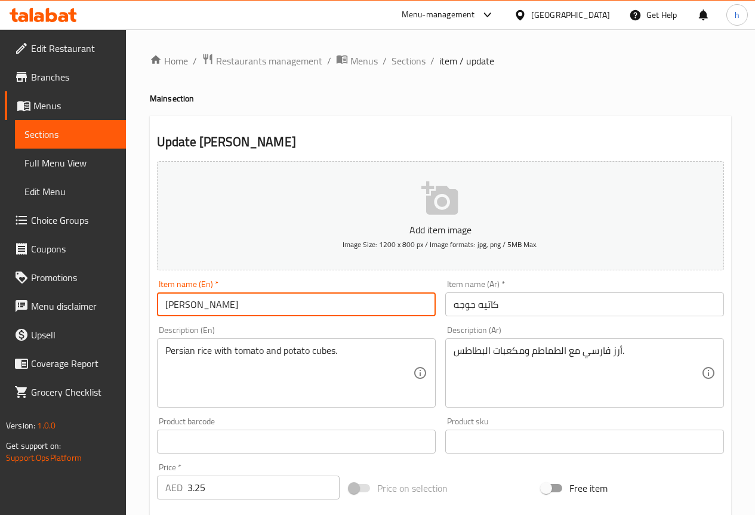
click at [175, 310] on input "[PERSON_NAME]" at bounding box center [296, 304] width 279 height 24
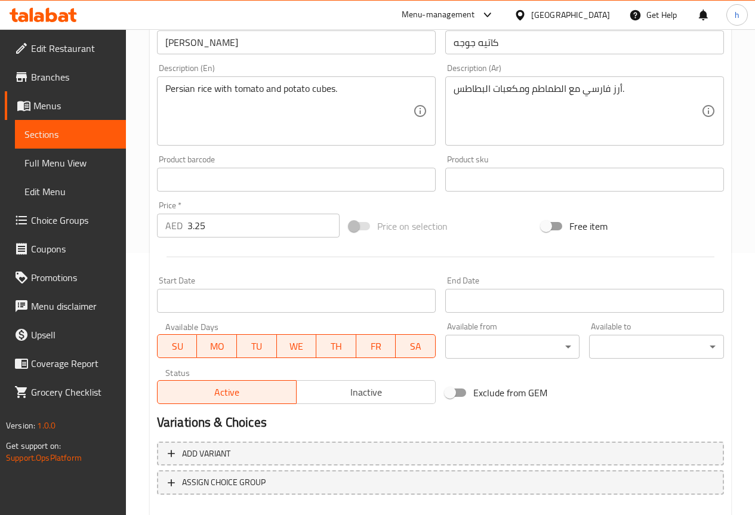
scroll to position [328, 0]
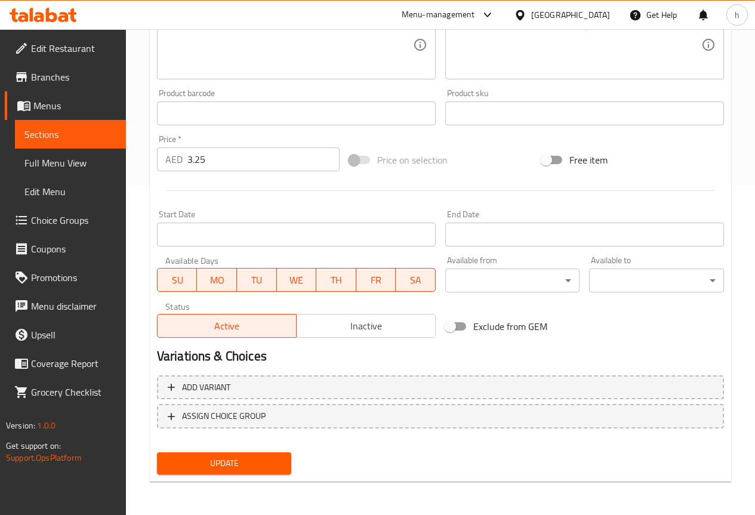
click at [211, 462] on span "Update" at bounding box center [225, 463] width 116 height 15
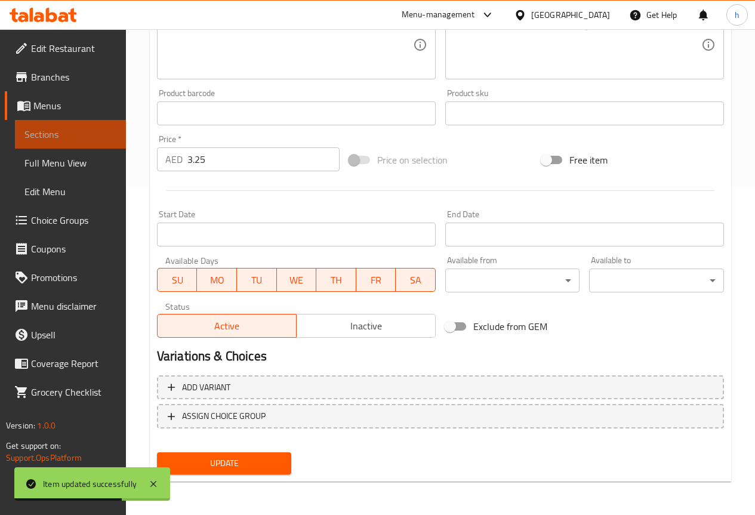
click at [67, 128] on span "Sections" at bounding box center [70, 134] width 92 height 14
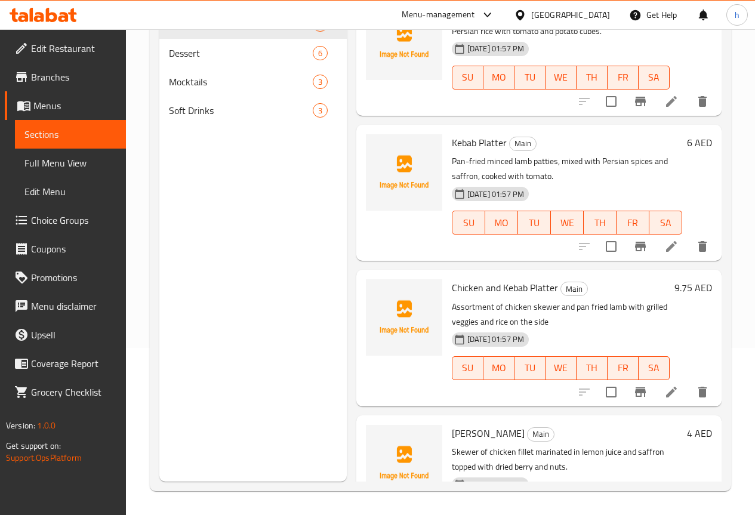
scroll to position [776, 0]
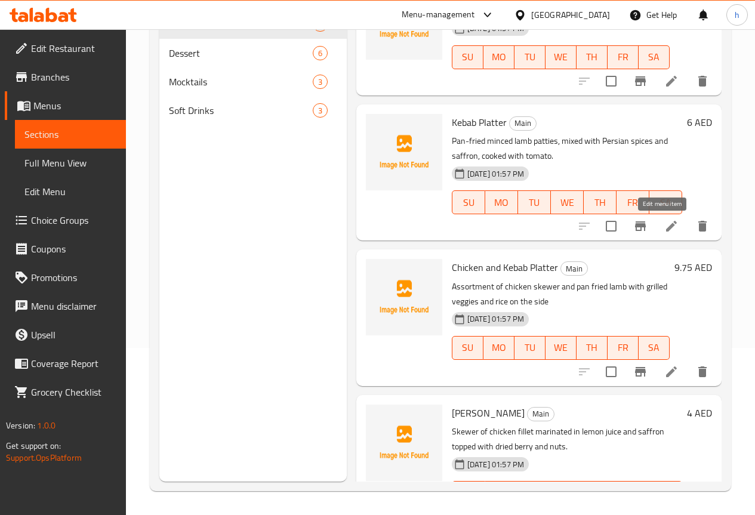
click at [669, 225] on icon at bounding box center [671, 226] width 14 height 14
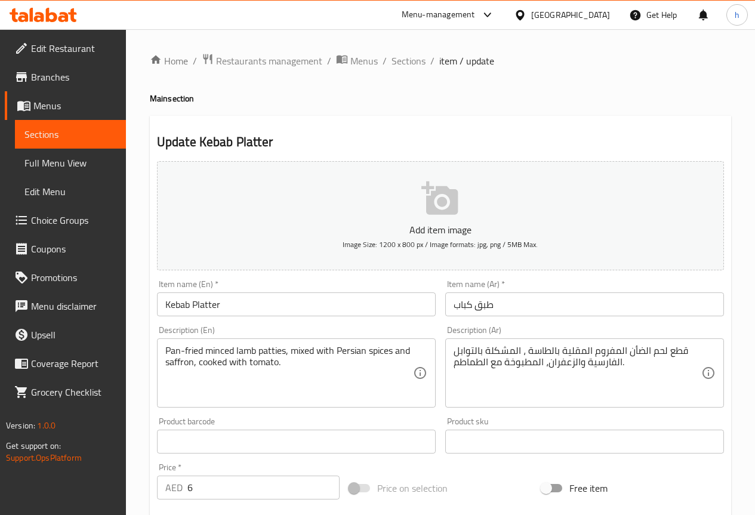
click at [205, 306] on input "Kebab Platter" at bounding box center [296, 304] width 279 height 24
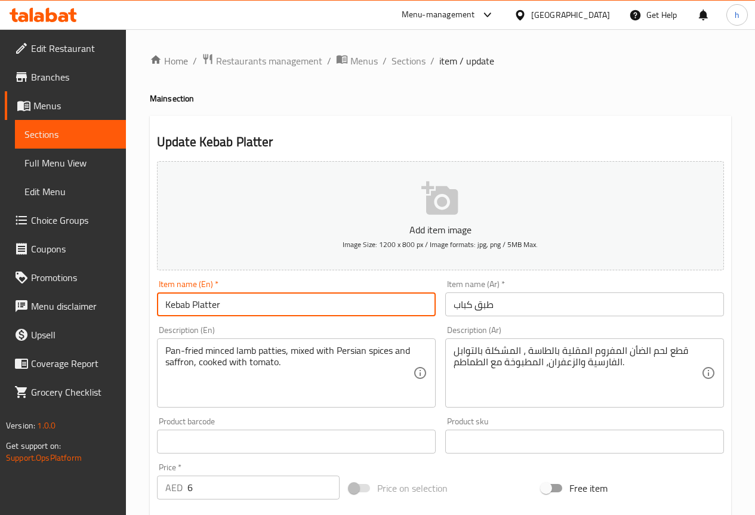
click at [205, 306] on input "Kebab Platter" at bounding box center [296, 304] width 279 height 24
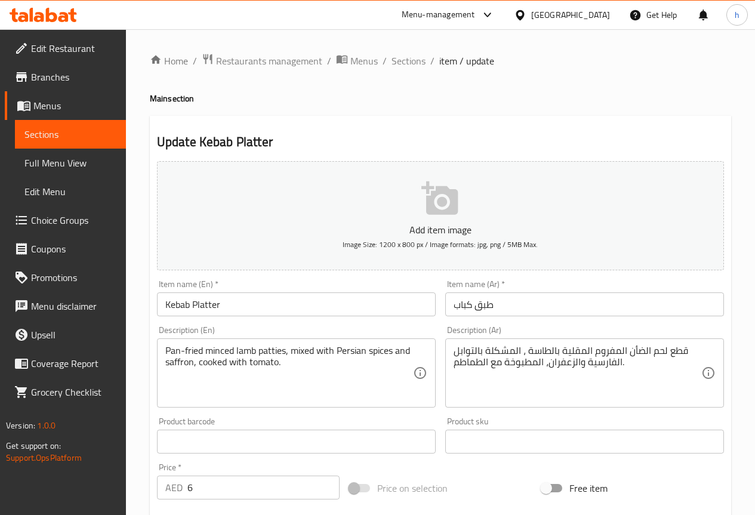
scroll to position [60, 0]
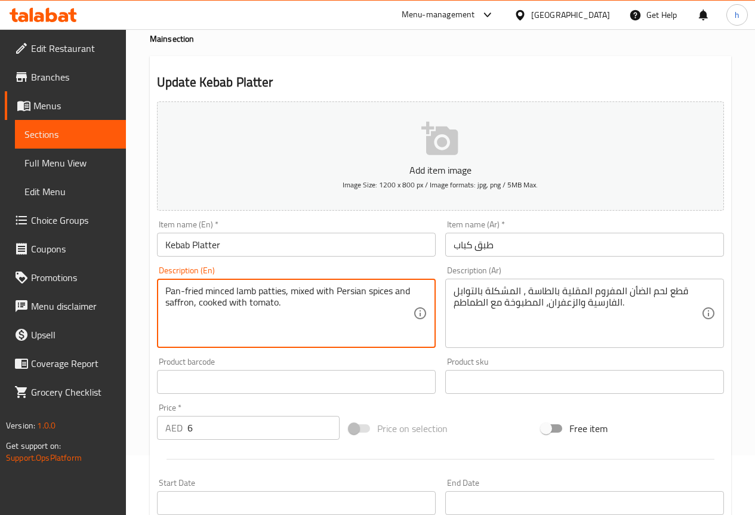
click at [173, 288] on textarea "Pan-fried minced lamb patties, mixed with Persian spices and saffron, cooked wi…" at bounding box center [289, 313] width 248 height 57
click at [168, 291] on textarea "-Panfried minced lamb patties, mixed with Persian spices and saffron, cooked wi…" at bounding box center [289, 313] width 248 height 57
click at [181, 291] on textarea "Panfried minced lamb patties, mixed with Persian spices and saffron, cooked wit…" at bounding box center [289, 313] width 248 height 57
type textarea "Pan-fried minced lamb patties, mixed with Persian spices and saffron, cooked wi…"
click at [196, 291] on textarea "Pan-fried minced lamb patties, mixed with Persian spices and saffron, cooked wi…" at bounding box center [289, 313] width 248 height 57
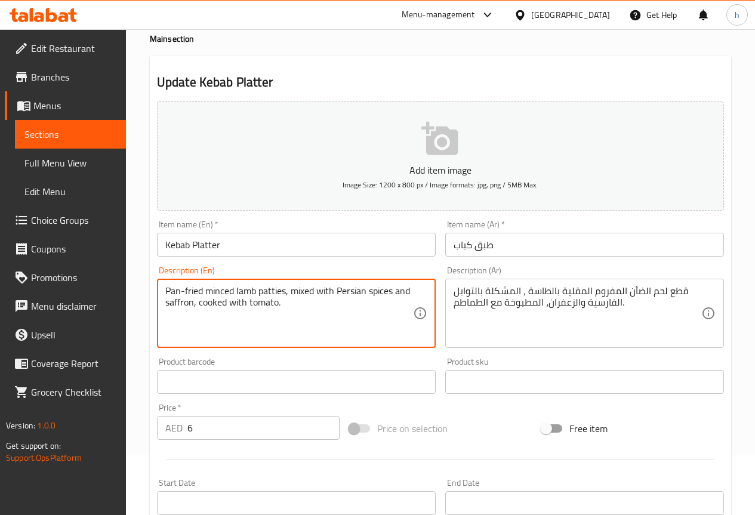
click at [196, 291] on textarea "Pan-fried minced lamb patties, mixed with Persian spices and saffron, cooked wi…" at bounding box center [289, 313] width 248 height 57
click at [204, 320] on textarea "Pan-fried minced lamb patties, mixed with Persian spices and saffron, cooked wi…" at bounding box center [289, 313] width 248 height 57
click at [269, 291] on textarea "Pan-fried minced lamb patties, mixed with Persian spices and saffron, cooked wi…" at bounding box center [289, 313] width 248 height 57
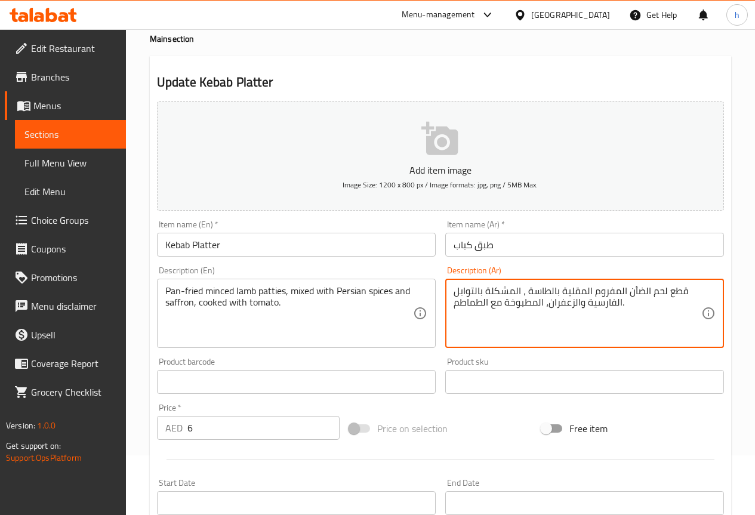
click at [671, 292] on textarea "قطع لحم الضأن المفروم المقلية بالطاسة ، المشكلة بالتوابل الفارسية والزعفران، ال…" at bounding box center [578, 313] width 248 height 57
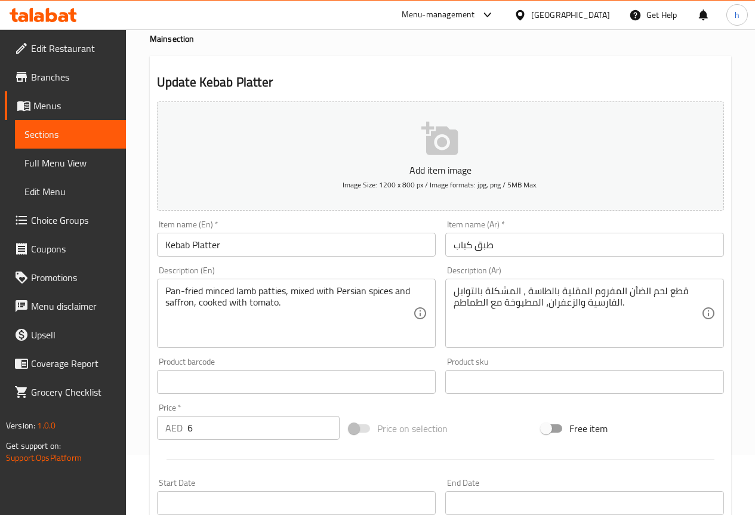
click at [673, 295] on textarea "قطع لحم الضأن المفروم المقلية بالطاسة ، المشكلة بالتوابل الفارسية والزعفران، ال…" at bounding box center [578, 313] width 248 height 57
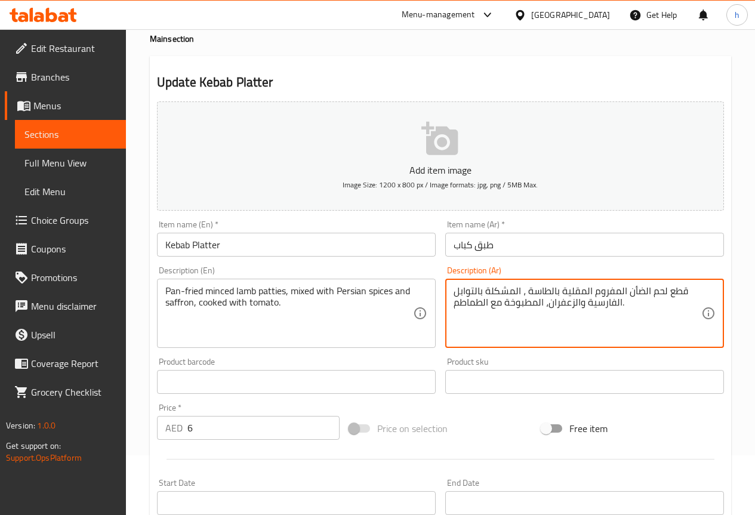
click at [673, 295] on textarea "قطع لحم الضأن المفروم المقلية بالطاسة ، المشكلة بالتوابل الفارسية والزعفران، ال…" at bounding box center [578, 313] width 248 height 57
paste textarea "أقراص"
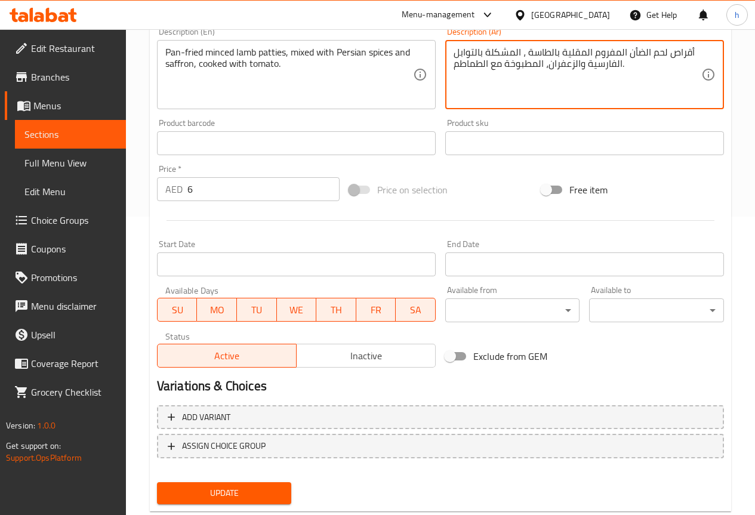
scroll to position [328, 0]
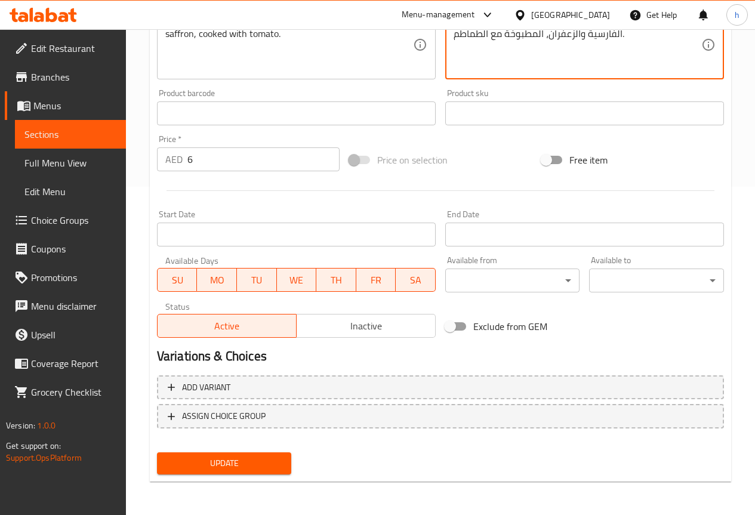
type textarea "أقراص لحم الضأن المفروم المقلية بالطاسة ، المشكلة بالتوابل الفارسية والزعفران، …"
click at [242, 464] on span "Update" at bounding box center [225, 463] width 116 height 15
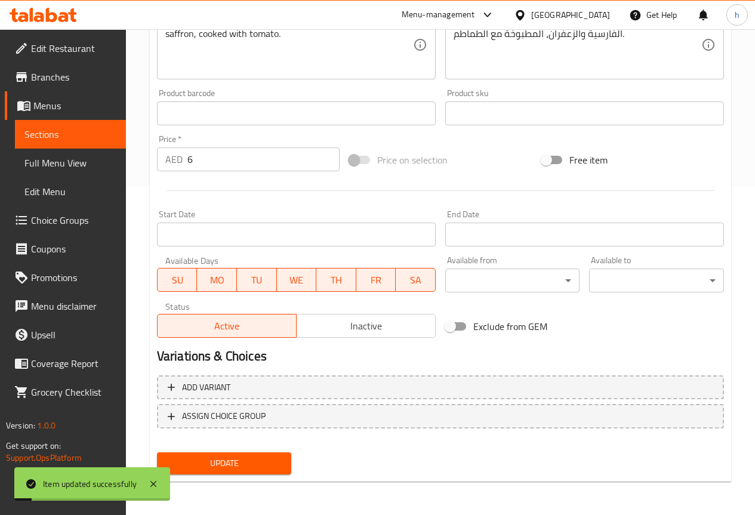
click at [54, 131] on span "Sections" at bounding box center [70, 134] width 92 height 14
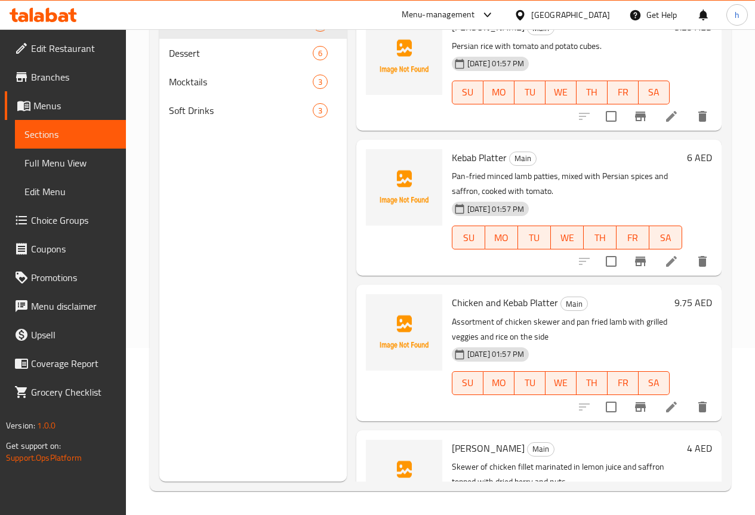
scroll to position [826, 0]
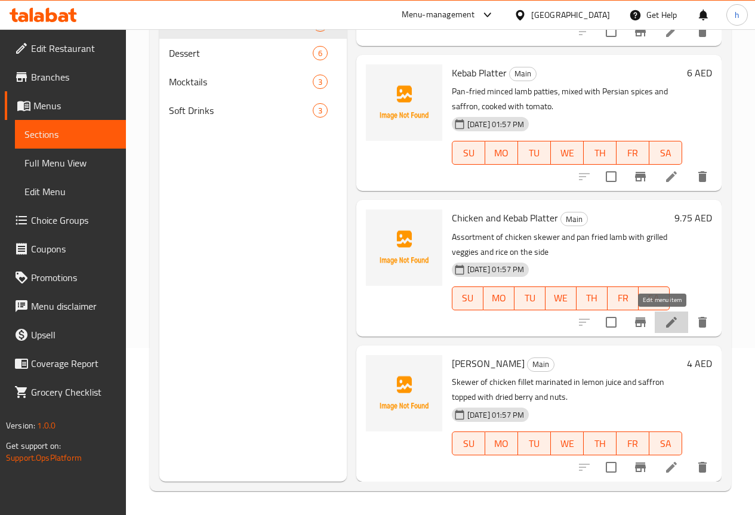
click at [664, 320] on icon at bounding box center [671, 322] width 14 height 14
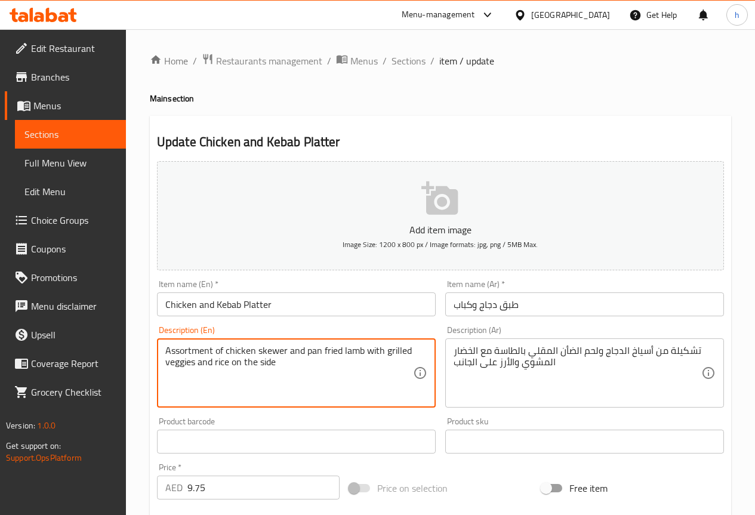
click at [185, 351] on textarea "Assortment of chicken skewer and pan fried lamb with grilled veggies and rice o…" at bounding box center [289, 373] width 248 height 57
click at [181, 352] on textarea "Assortment of chicken skewer and pan fried lamb with grilled veggies and rice o…" at bounding box center [289, 373] width 248 height 57
click at [297, 359] on textarea "Assortment of chicken skewer and pan fried lamb with grilled veggies and rice o…" at bounding box center [289, 373] width 248 height 57
click at [283, 368] on textarea "Assortment of chicken skewer and pan fried lamb with grilled veggies and rice o…" at bounding box center [289, 373] width 248 height 57
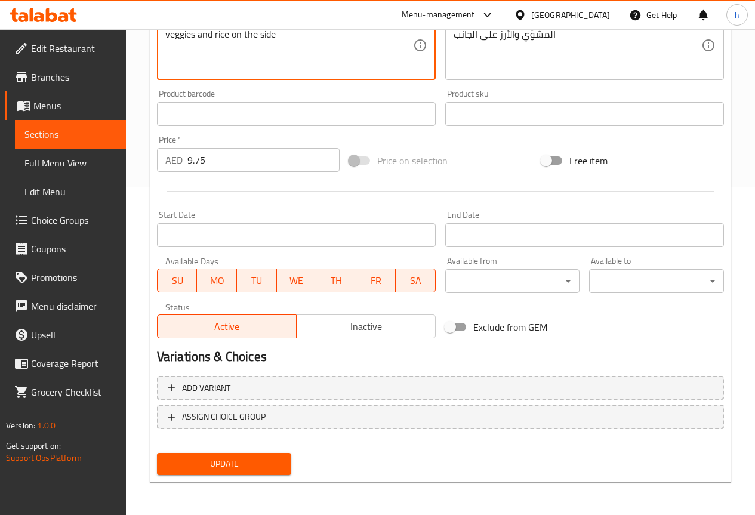
scroll to position [328, 0]
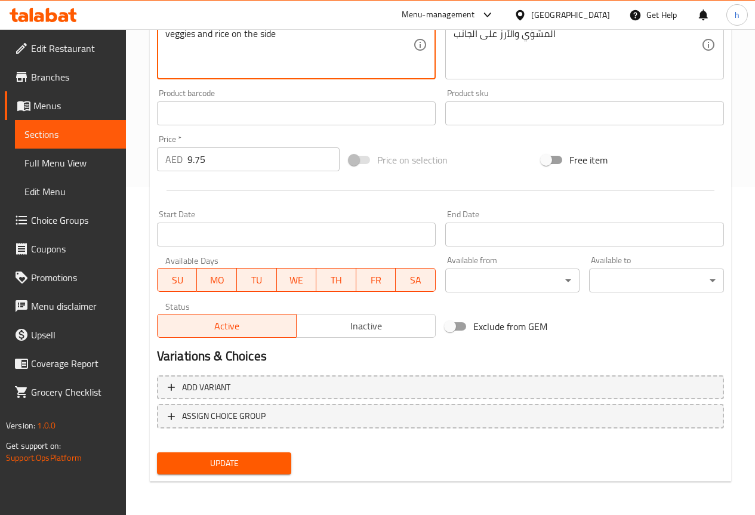
click at [204, 471] on span "Update" at bounding box center [225, 463] width 116 height 15
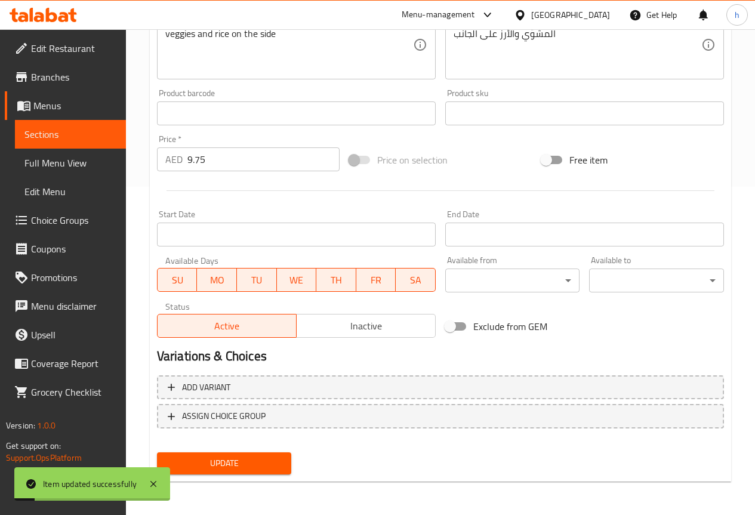
click at [49, 130] on span "Sections" at bounding box center [70, 134] width 92 height 14
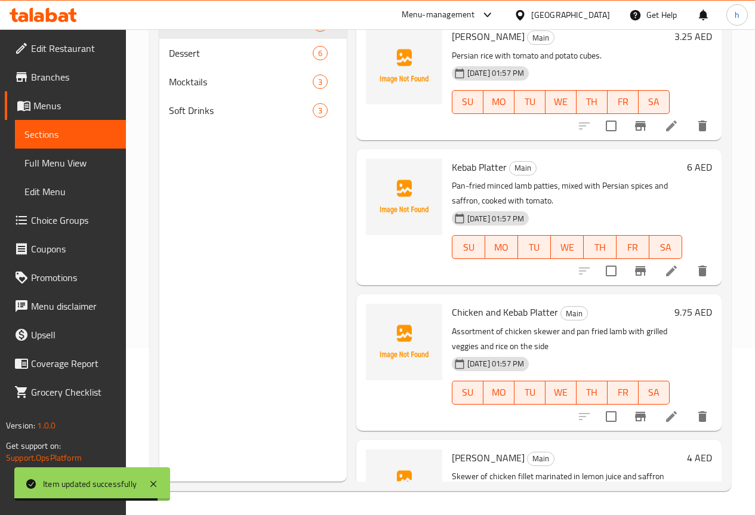
scroll to position [826, 0]
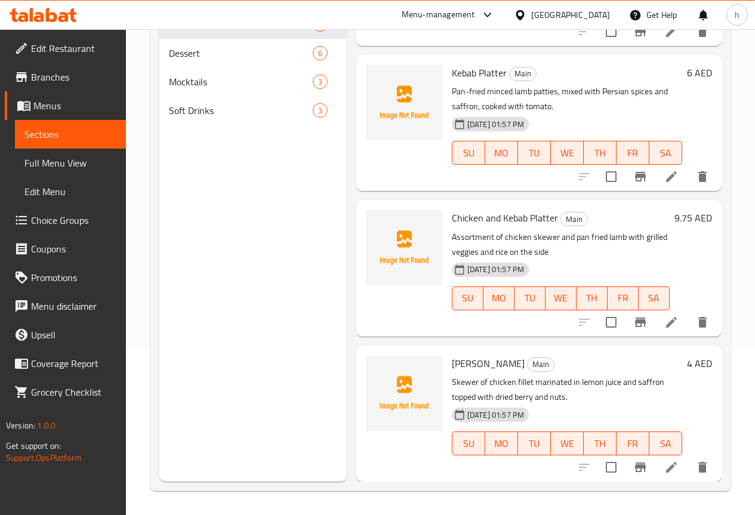
click at [664, 466] on icon at bounding box center [671, 467] width 14 height 14
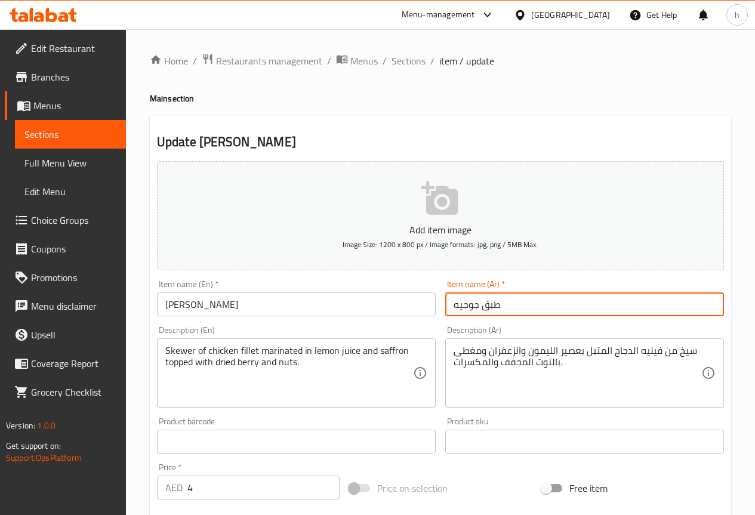
click at [458, 305] on input "طبق جوجيه" at bounding box center [584, 304] width 279 height 24
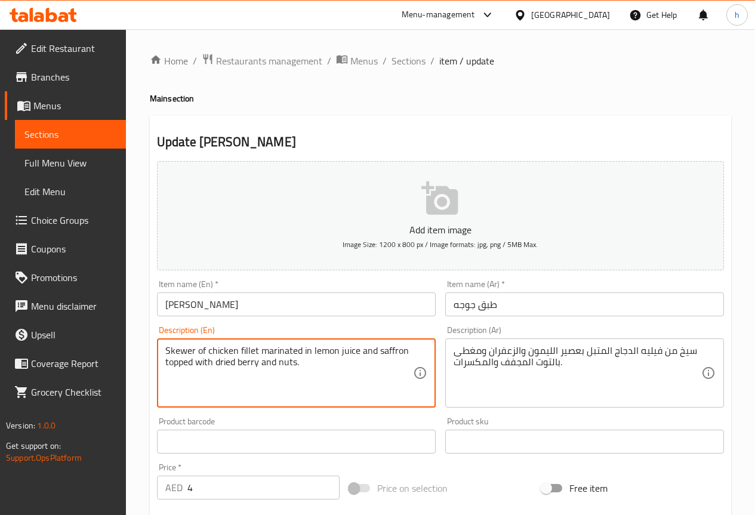
click at [458, 305] on input "طبق جوجه" at bounding box center [584, 304] width 279 height 24
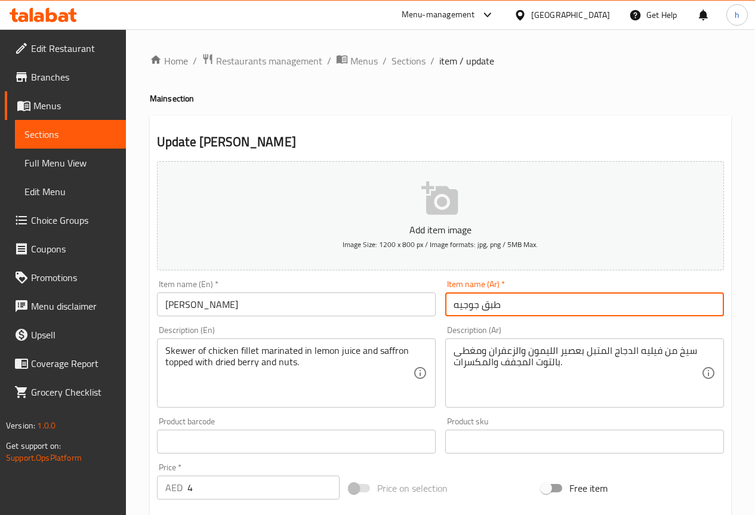
type input "طبق جوجيه"
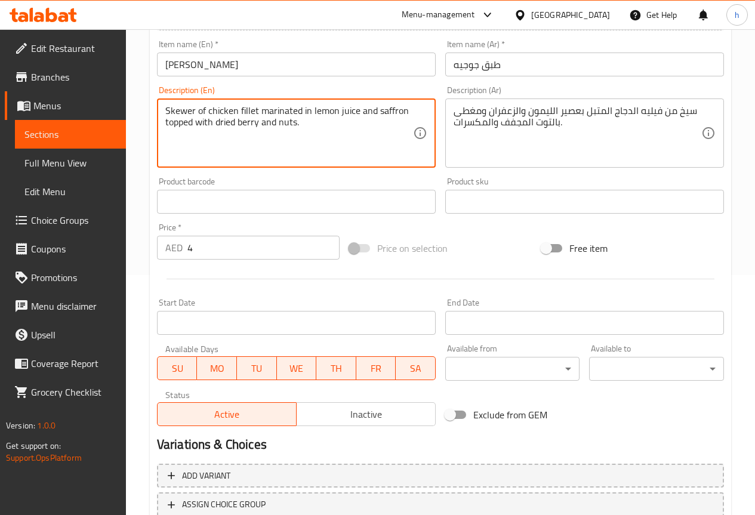
scroll to position [149, 0]
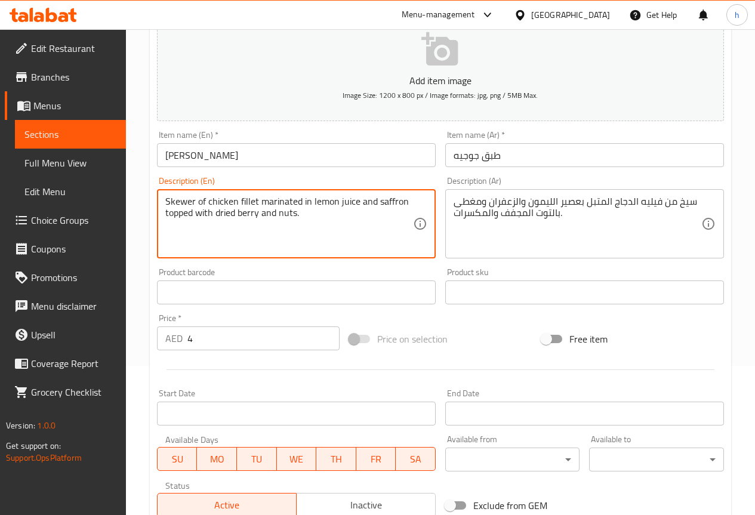
click at [175, 210] on textarea "Skewer of chicken fillet marinated in lemon juice and saffron topped with dried…" at bounding box center [289, 224] width 248 height 57
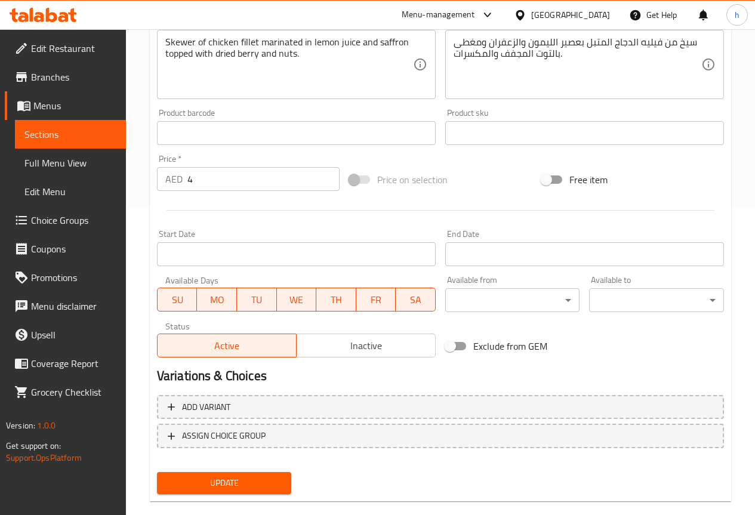
scroll to position [328, 0]
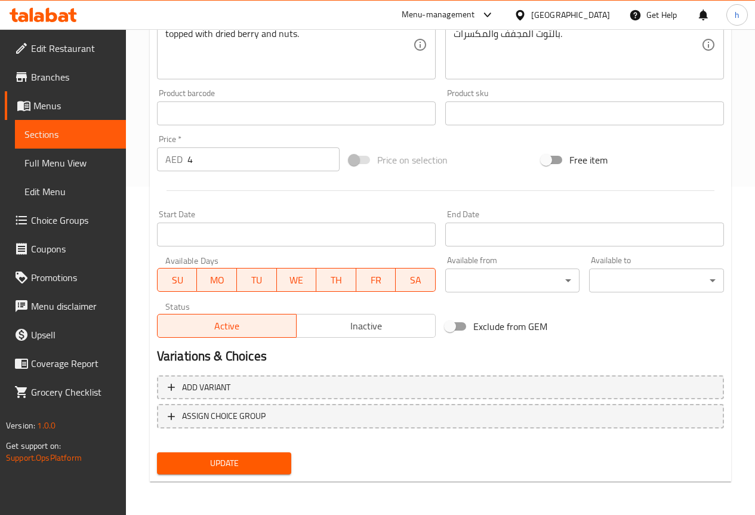
click at [266, 458] on span "Update" at bounding box center [225, 463] width 116 height 15
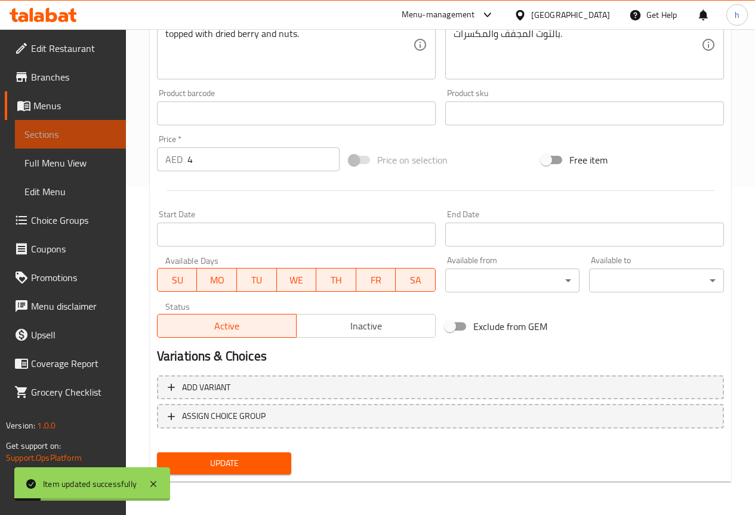
click at [47, 127] on span "Sections" at bounding box center [70, 134] width 92 height 14
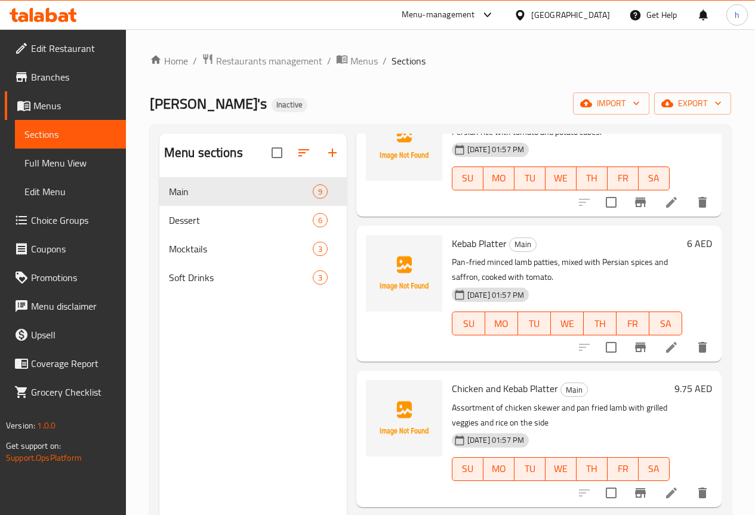
scroll to position [826, 0]
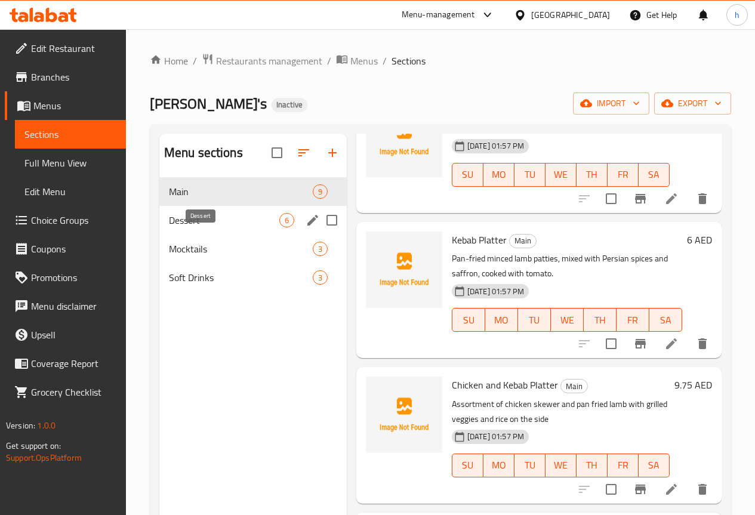
click at [217, 227] on span "Dessert" at bounding box center [224, 220] width 110 height 14
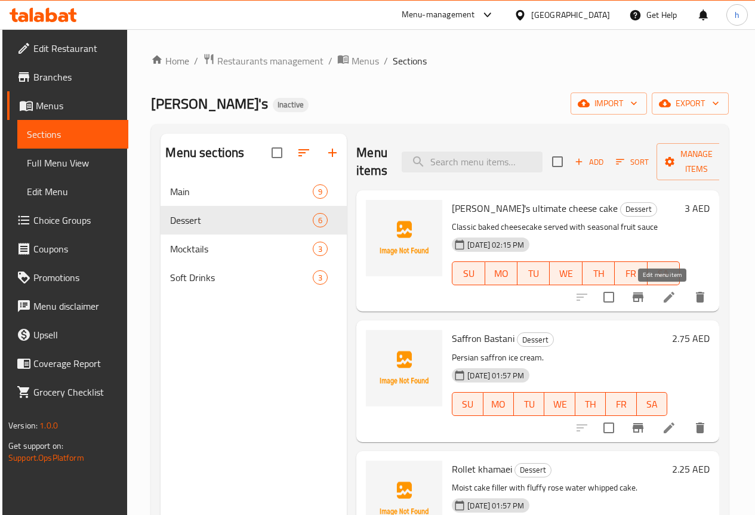
click at [664, 300] on icon at bounding box center [669, 297] width 11 height 11
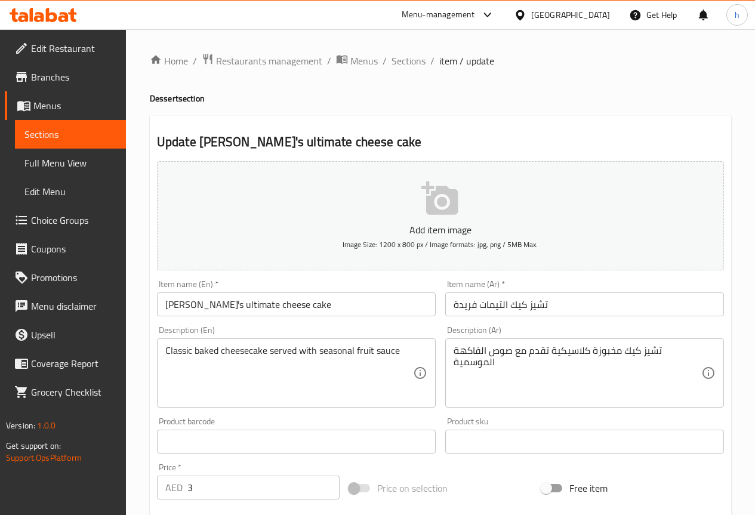
click at [63, 129] on span "Sections" at bounding box center [70, 134] width 92 height 14
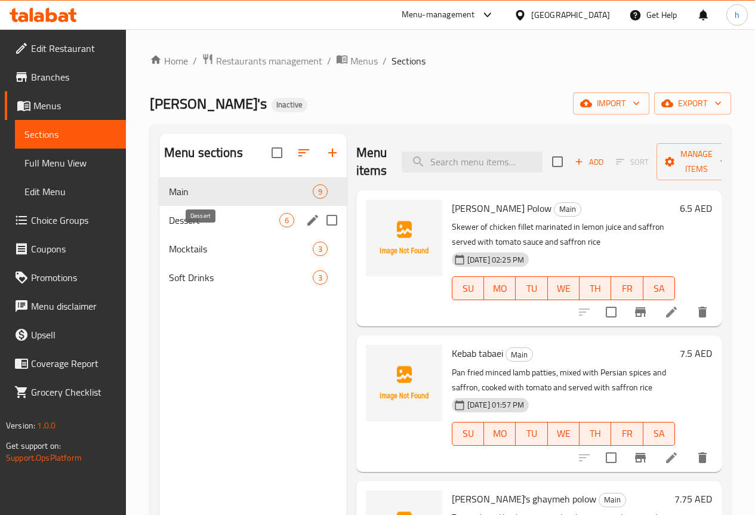
click at [221, 227] on span "Dessert" at bounding box center [224, 220] width 110 height 14
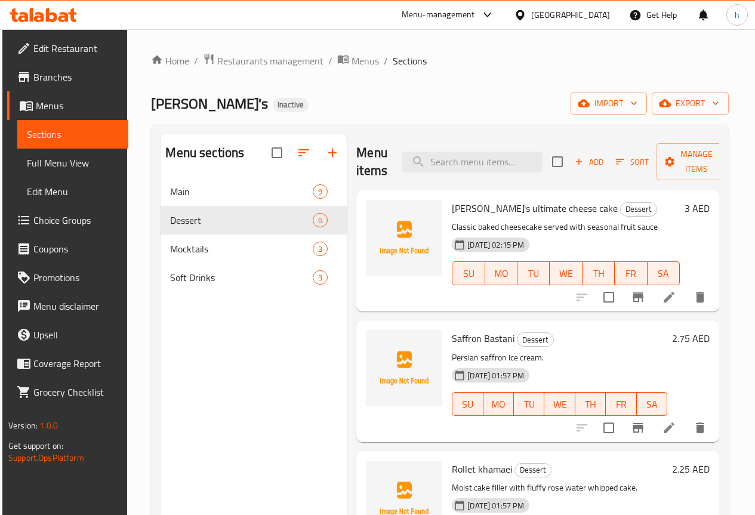
click at [57, 105] on span "Menus" at bounding box center [77, 105] width 83 height 14
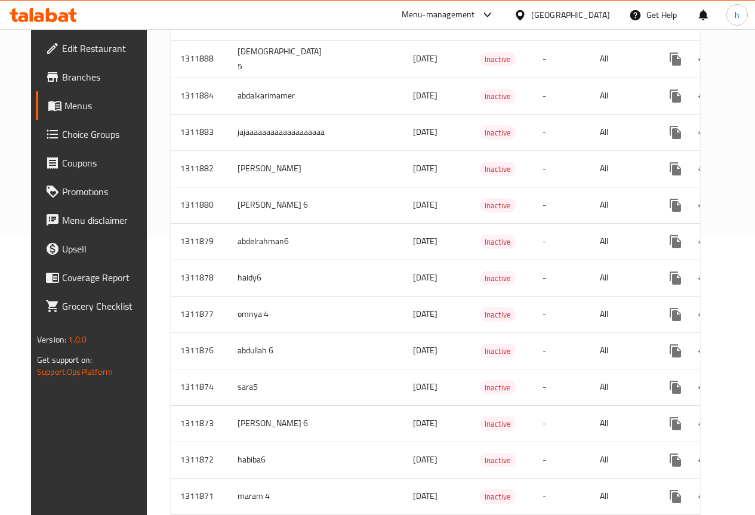
scroll to position [264, 0]
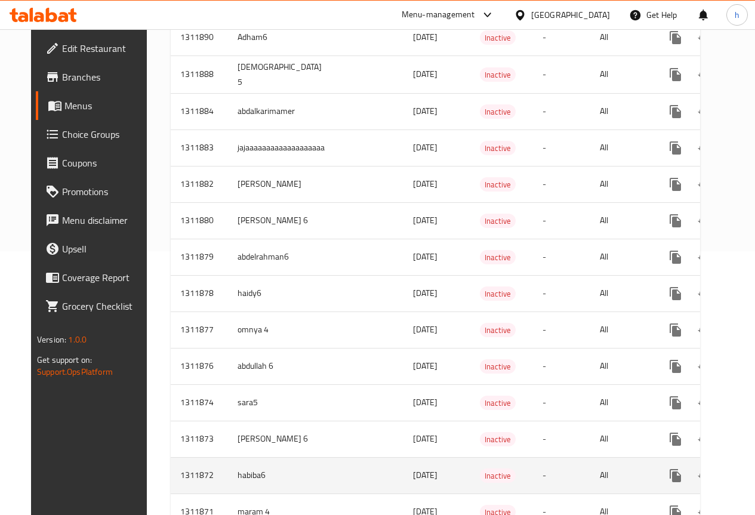
click at [256, 474] on td "habiba6" at bounding box center [283, 475] width 111 height 36
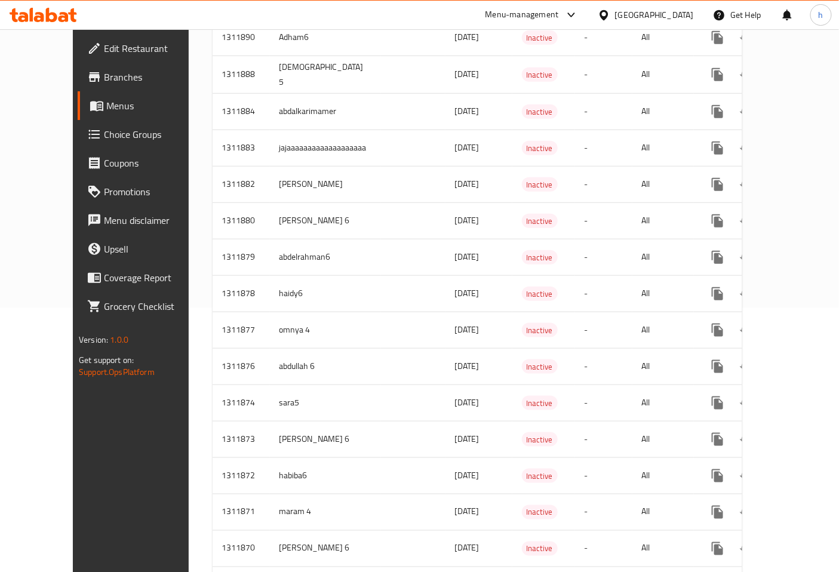
drag, startPoint x: 720, startPoint y: 8, endPoint x: 821, endPoint y: 520, distance: 521.9
click at [763, 515] on div "Home / Restaurants management / Menus Menu management ( Ollie's ) Inactive Add …" at bounding box center [477, 255] width 577 height 981
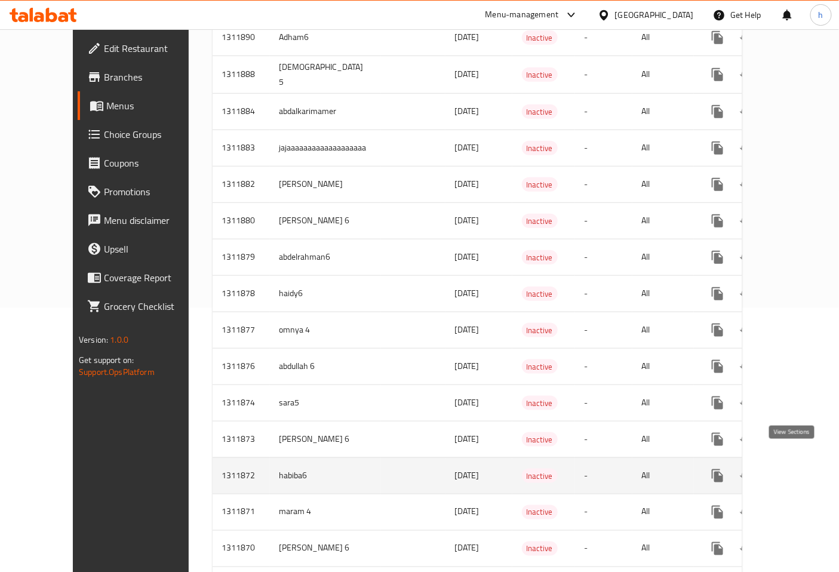
click at [763, 470] on icon "enhanced table" at bounding box center [803, 475] width 11 height 11
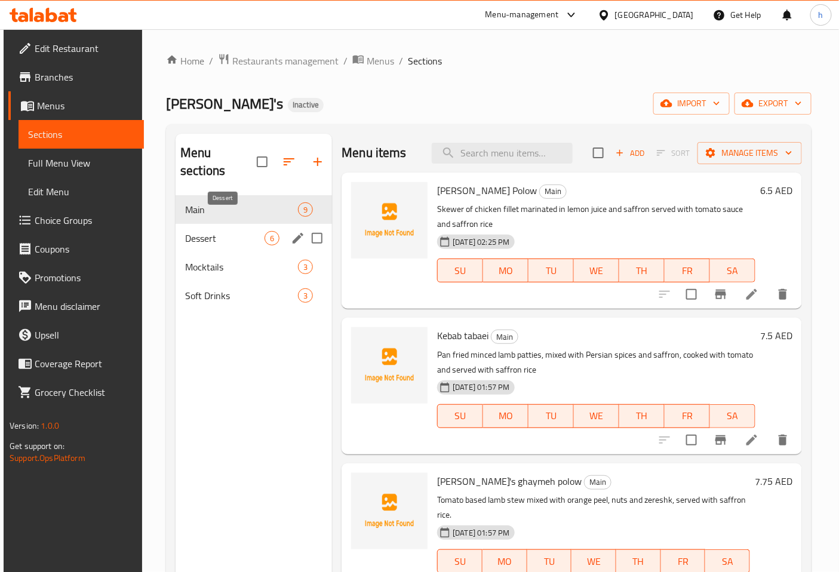
click at [244, 231] on span "Dessert" at bounding box center [224, 238] width 79 height 14
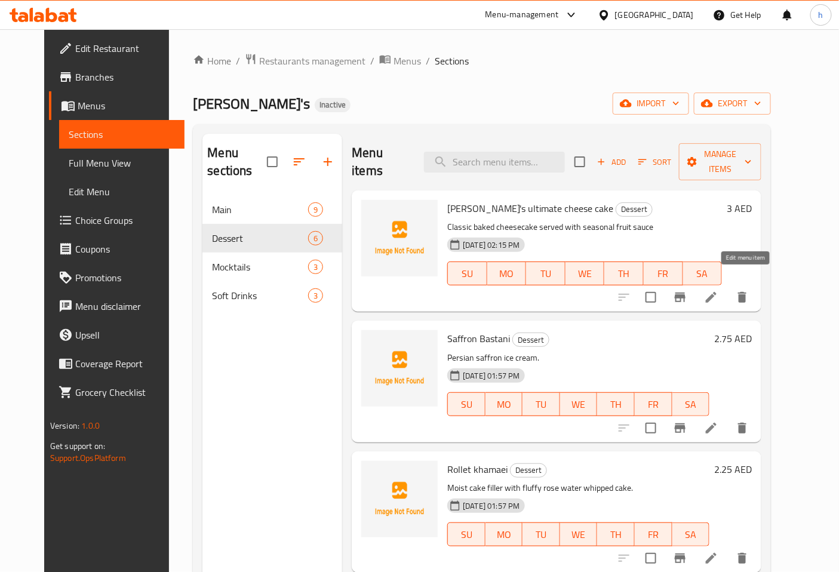
click at [716, 292] on icon at bounding box center [711, 297] width 11 height 11
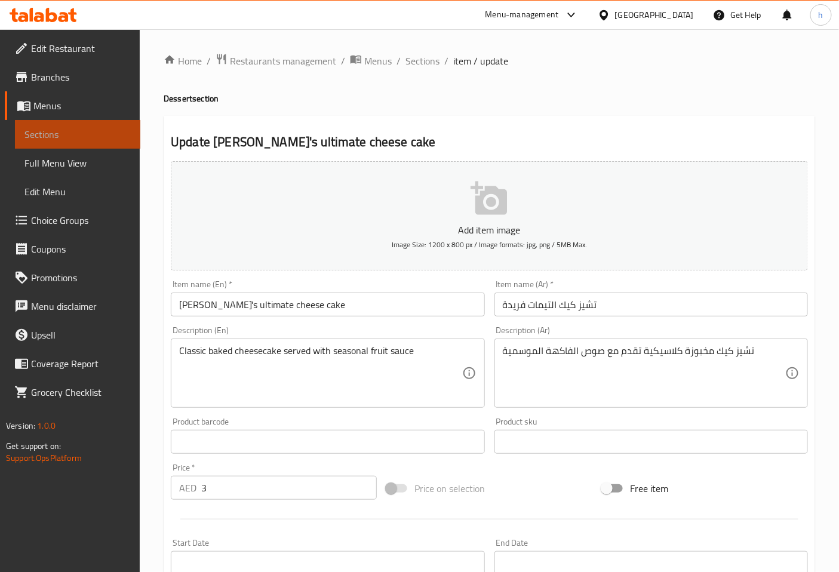
click at [75, 131] on span "Sections" at bounding box center [77, 134] width 106 height 14
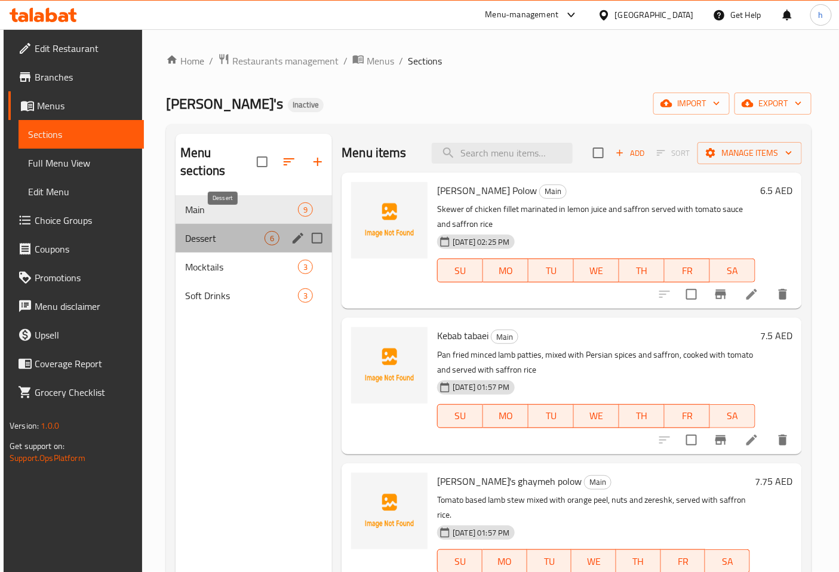
click at [218, 231] on span "Dessert" at bounding box center [224, 238] width 79 height 14
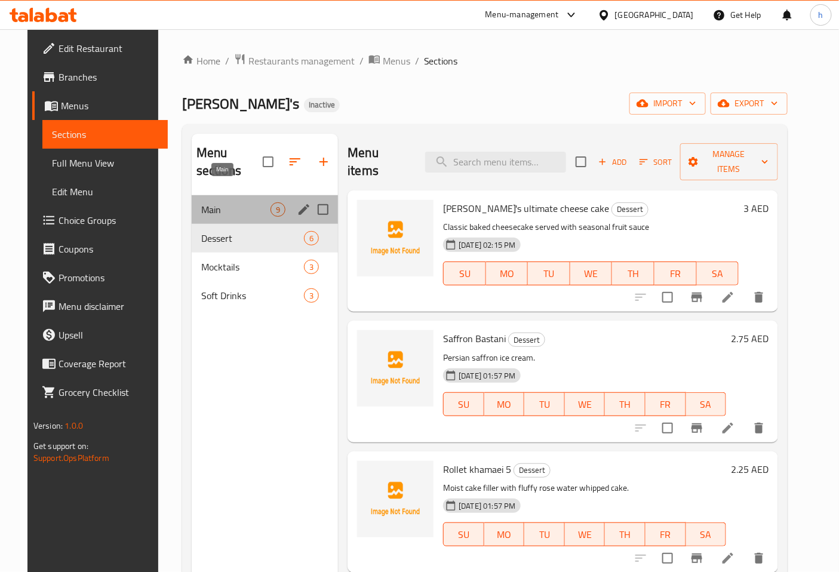
click at [230, 202] on span "Main" at bounding box center [235, 209] width 69 height 14
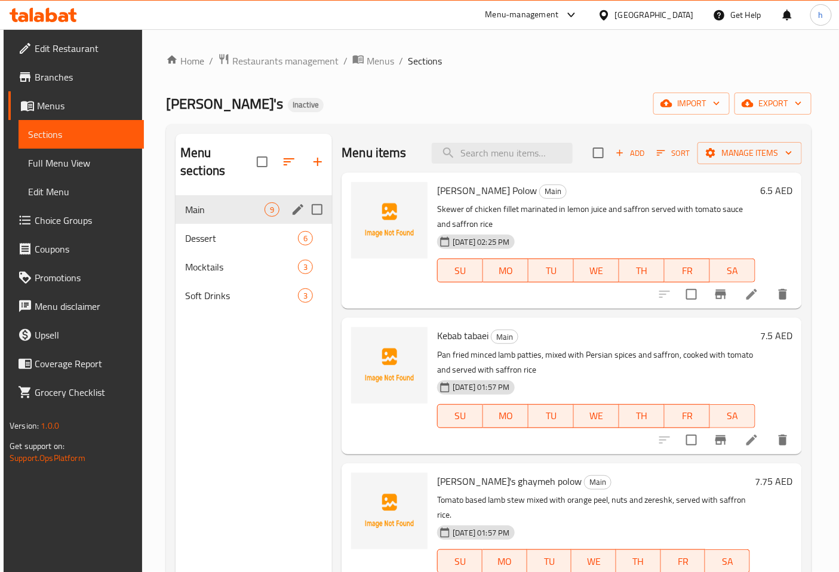
click at [319, 197] on input "Menu sections" at bounding box center [316, 209] width 25 height 25
checkbox input "true"
click at [264, 169] on icon "button" at bounding box center [260, 162] width 14 height 14
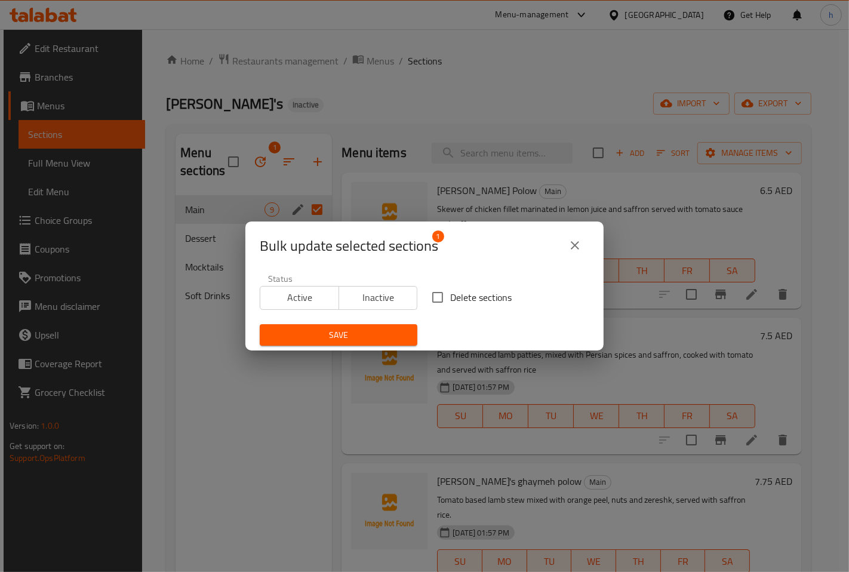
click at [431, 299] on input "Delete sections" at bounding box center [437, 297] width 25 height 25
checkbox input "true"
click at [367, 335] on span "Save" at bounding box center [338, 335] width 138 height 15
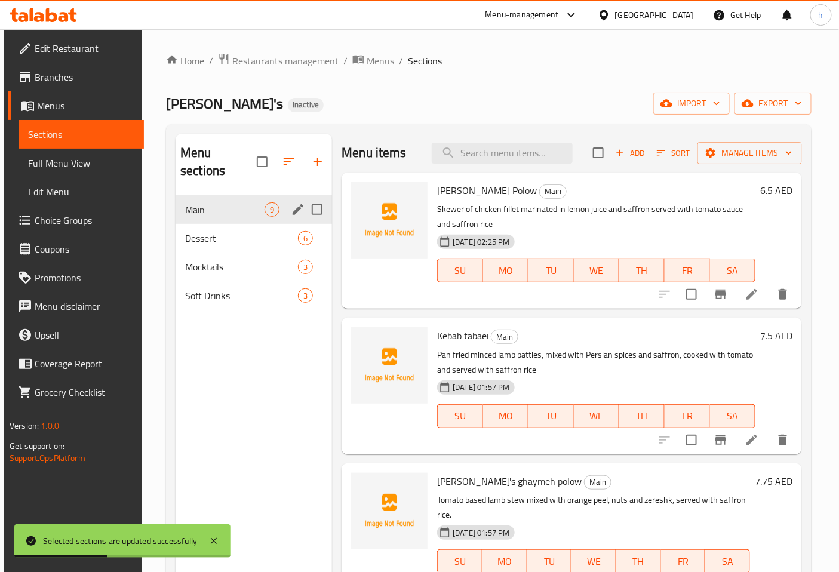
click at [319, 197] on input "Menu sections" at bounding box center [316, 209] width 25 height 25
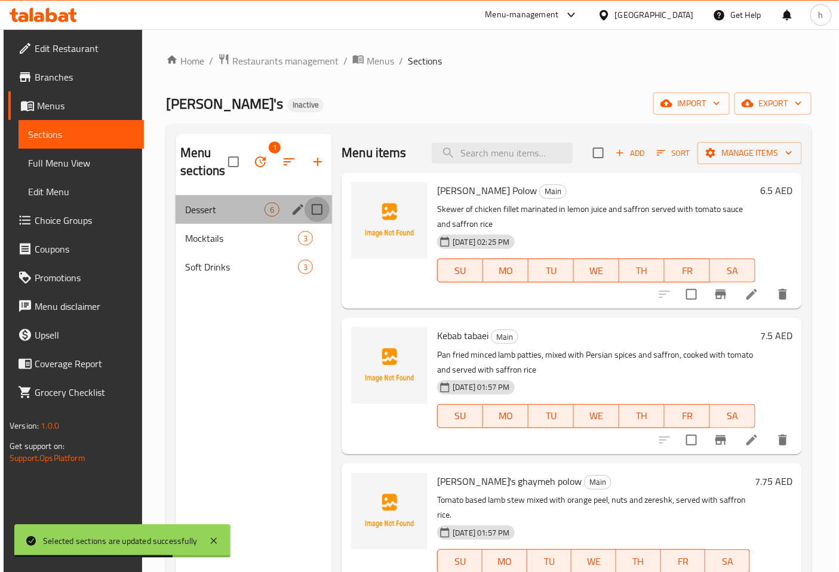
click at [313, 210] on input "Menu sections" at bounding box center [316, 209] width 25 height 25
checkbox input "true"
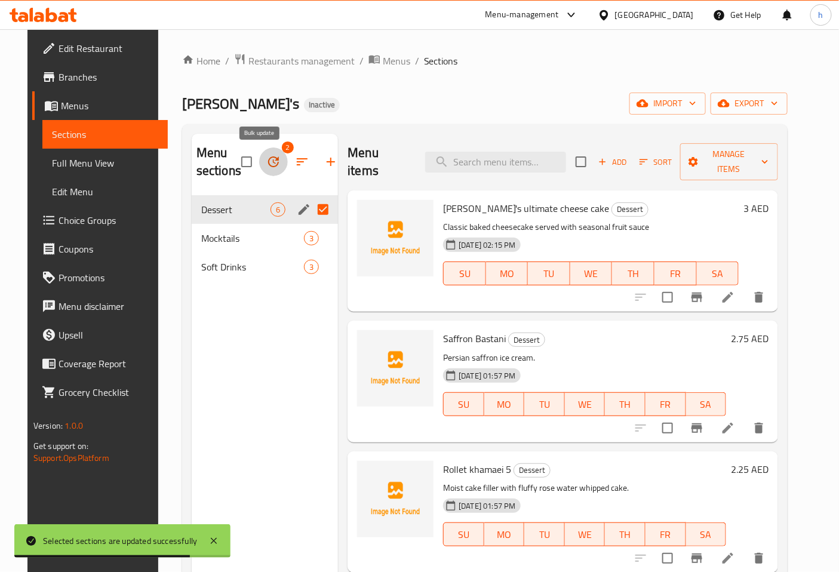
click at [268, 167] on icon "button" at bounding box center [273, 161] width 11 height 11
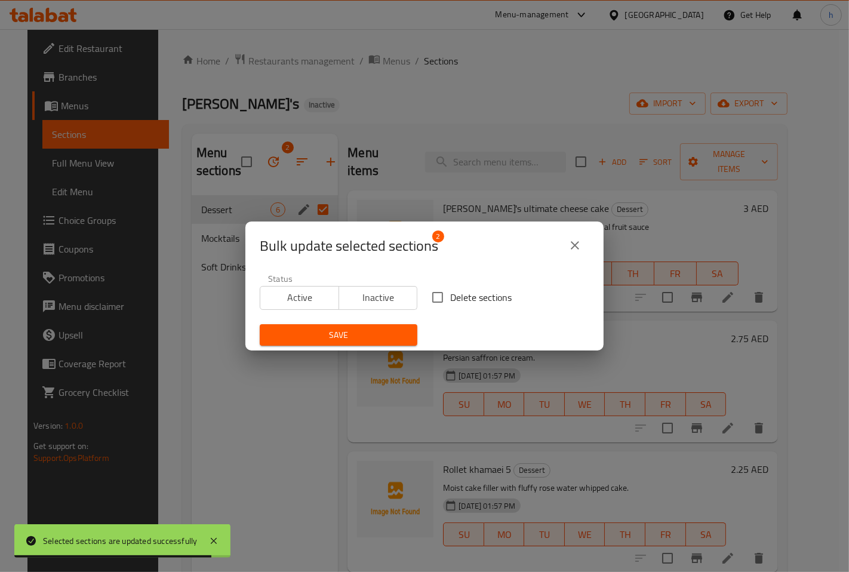
click at [439, 298] on input "Delete sections" at bounding box center [437, 297] width 25 height 25
checkbox input "true"
click at [370, 337] on span "Save" at bounding box center [338, 335] width 138 height 15
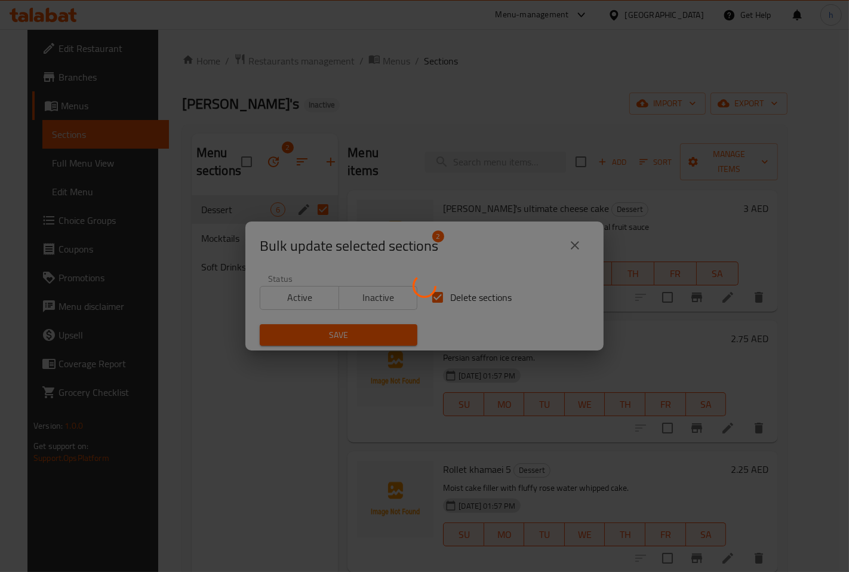
click at [272, 383] on div at bounding box center [424, 286] width 849 height 572
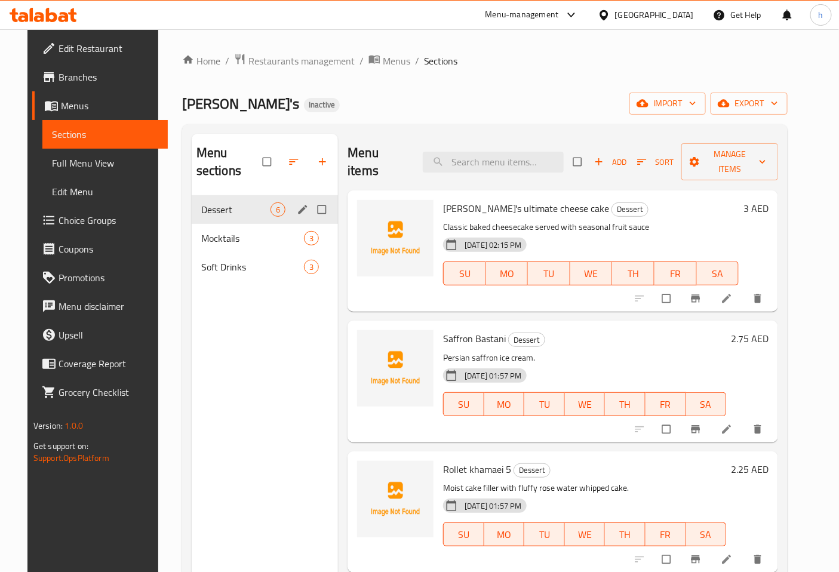
click at [317, 198] on input "Menu sections" at bounding box center [322, 209] width 25 height 23
checkbox input "true"
click at [266, 164] on icon "button" at bounding box center [272, 162] width 12 height 12
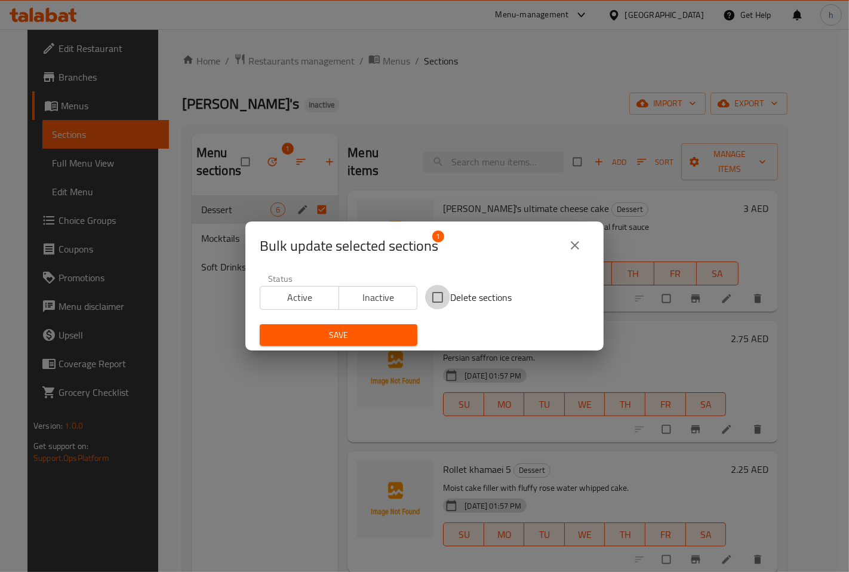
click at [442, 292] on input "Delete sections" at bounding box center [437, 297] width 25 height 25
checkbox input "true"
click at [368, 332] on span "Save" at bounding box center [338, 335] width 138 height 15
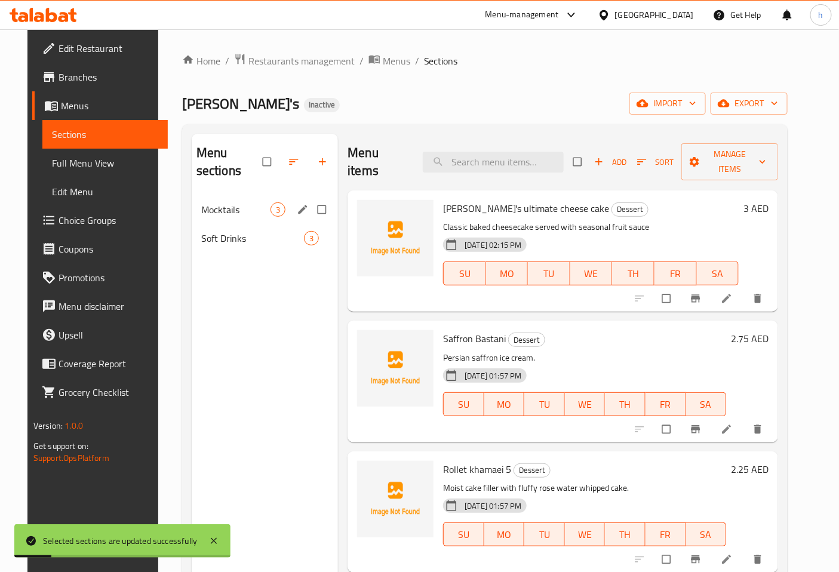
click at [315, 198] on input "Menu sections" at bounding box center [322, 209] width 25 height 23
checkbox input "true"
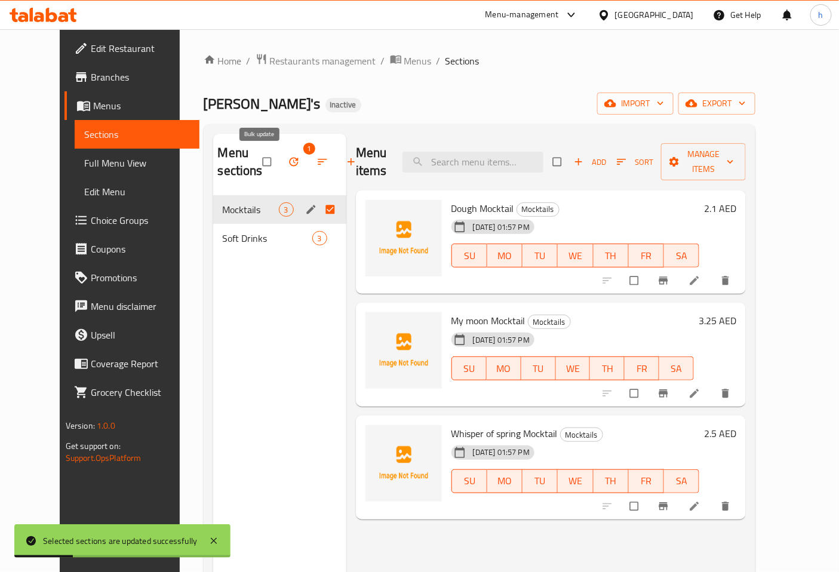
click at [289, 160] on icon "button" at bounding box center [293, 162] width 9 height 9
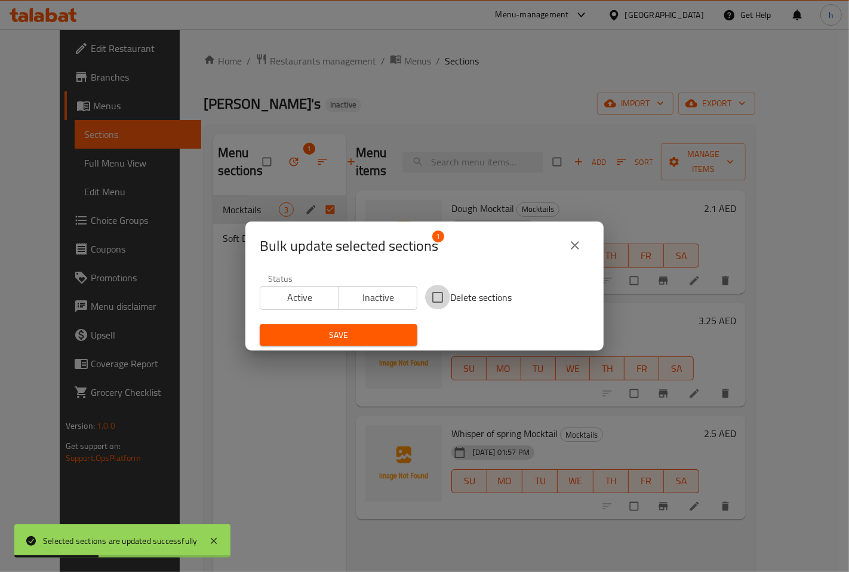
click at [434, 296] on input "Delete sections" at bounding box center [437, 297] width 25 height 25
checkbox input "true"
click at [369, 330] on span "Save" at bounding box center [338, 335] width 138 height 15
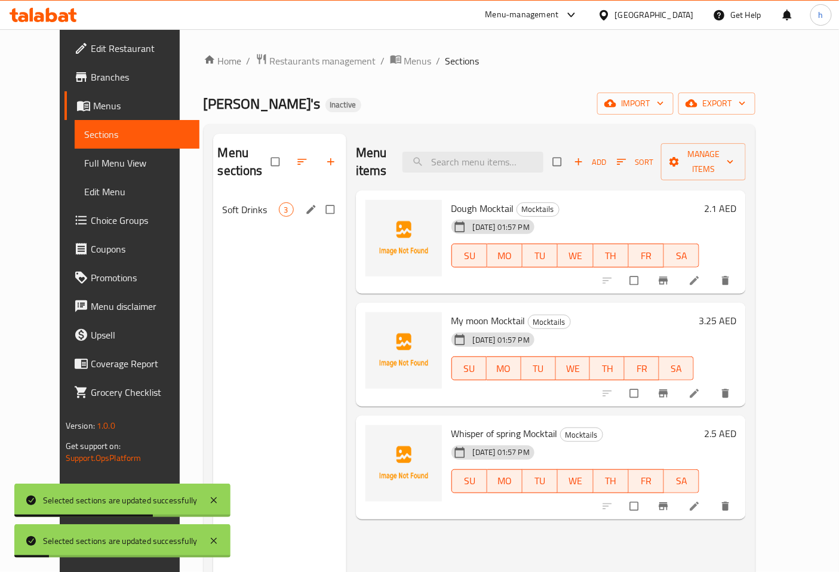
click at [319, 198] on input "Menu sections" at bounding box center [331, 209] width 25 height 23
checkbox input "true"
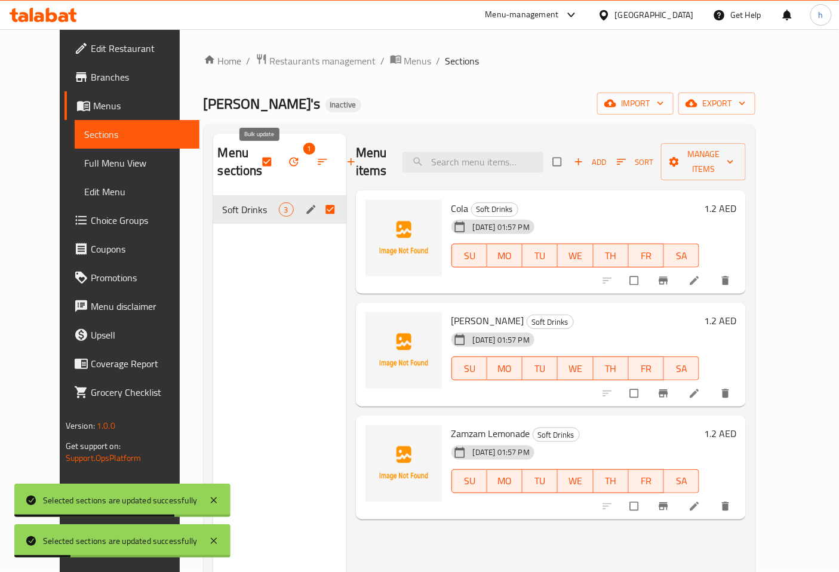
click at [289, 158] on icon "button" at bounding box center [293, 162] width 9 height 9
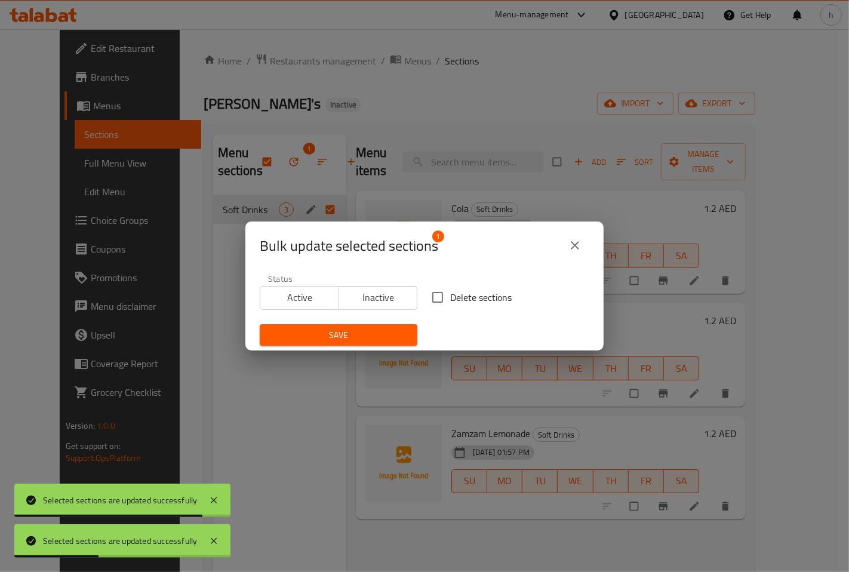
click at [431, 294] on input "Delete sections" at bounding box center [437, 297] width 25 height 25
checkbox input "true"
click at [364, 329] on span "Save" at bounding box center [338, 335] width 138 height 15
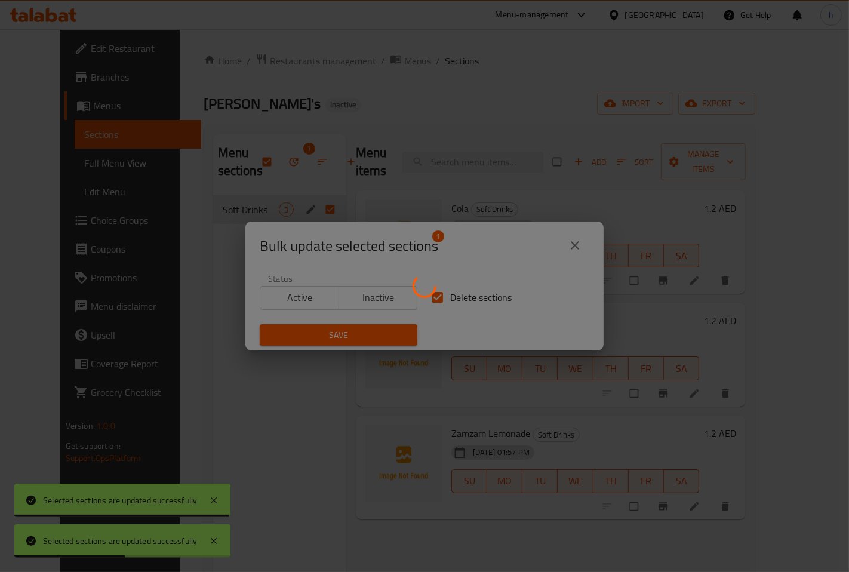
checkbox input "false"
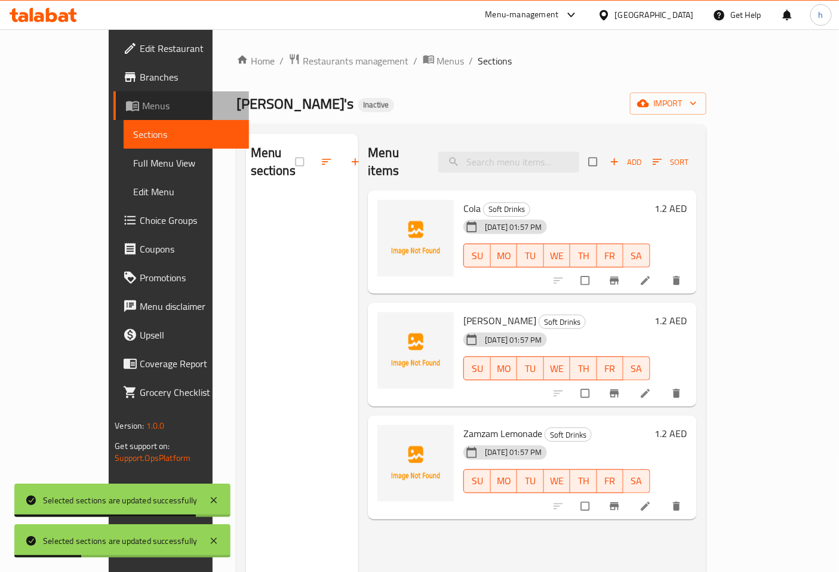
click at [142, 105] on span "Menus" at bounding box center [190, 105] width 97 height 14
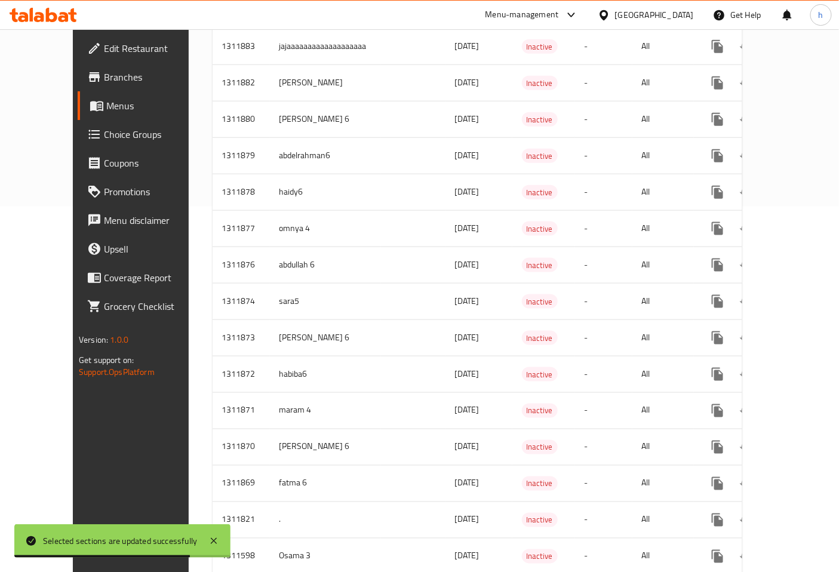
scroll to position [398, 0]
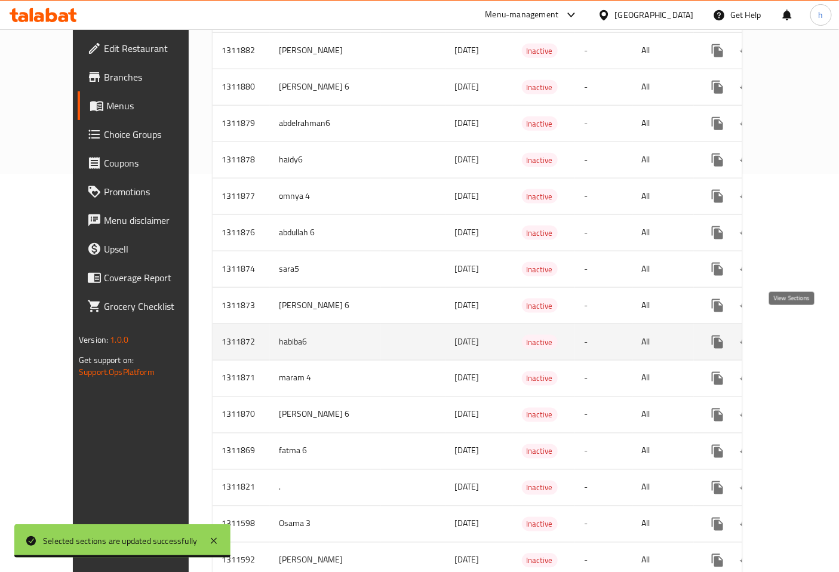
click at [796, 335] on icon "enhanced table" at bounding box center [803, 342] width 14 height 14
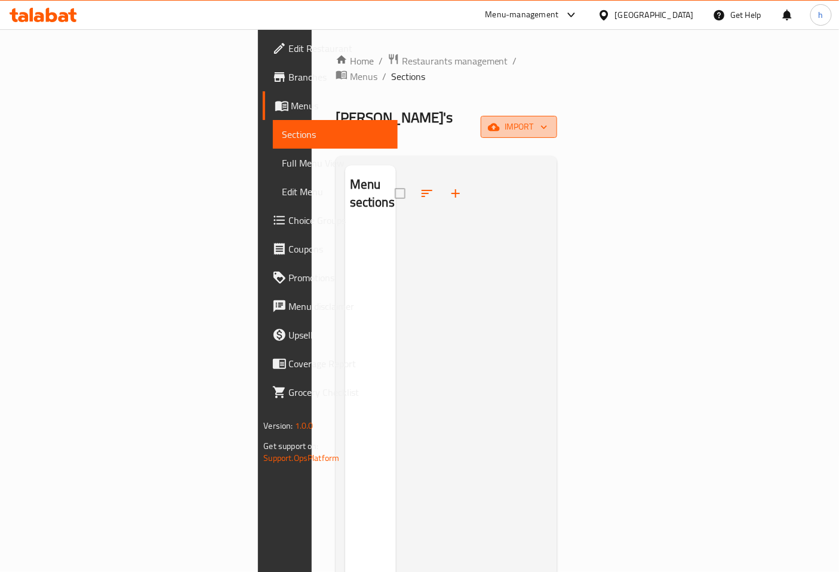
click at [547, 119] on span "import" at bounding box center [518, 126] width 57 height 15
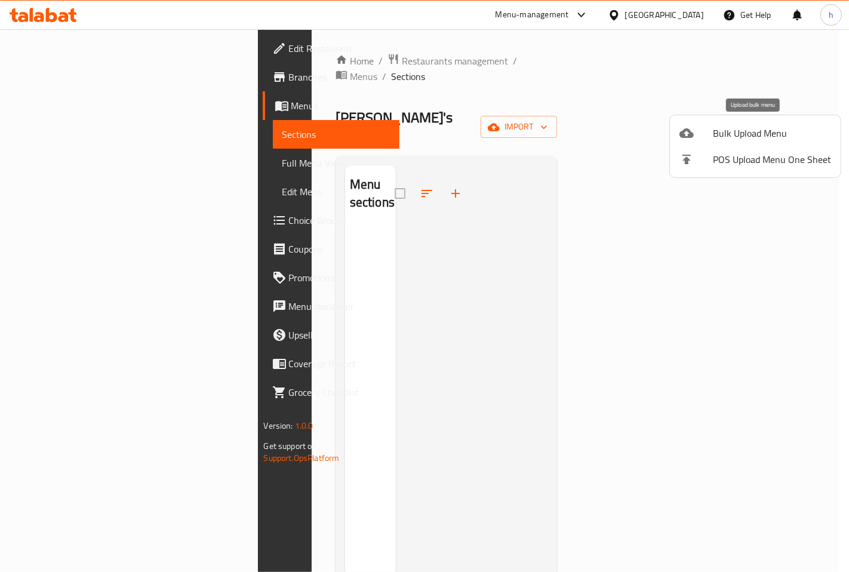
click at [699, 127] on div at bounding box center [695, 133] width 33 height 14
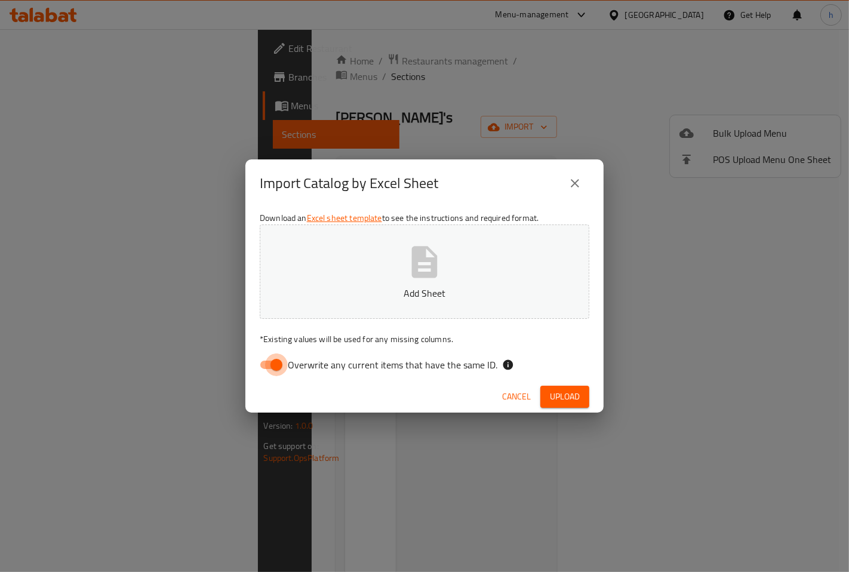
click at [277, 363] on input "Overwrite any current items that have the same ID." at bounding box center [276, 364] width 68 height 23
checkbox input "false"
click at [556, 396] on span "Upload" at bounding box center [565, 396] width 30 height 15
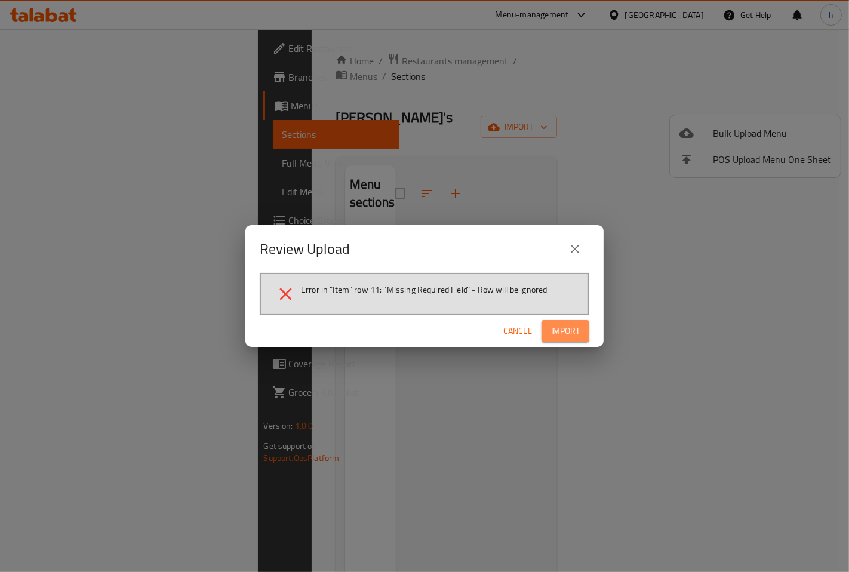
click at [551, 335] on span "Import" at bounding box center [565, 331] width 29 height 15
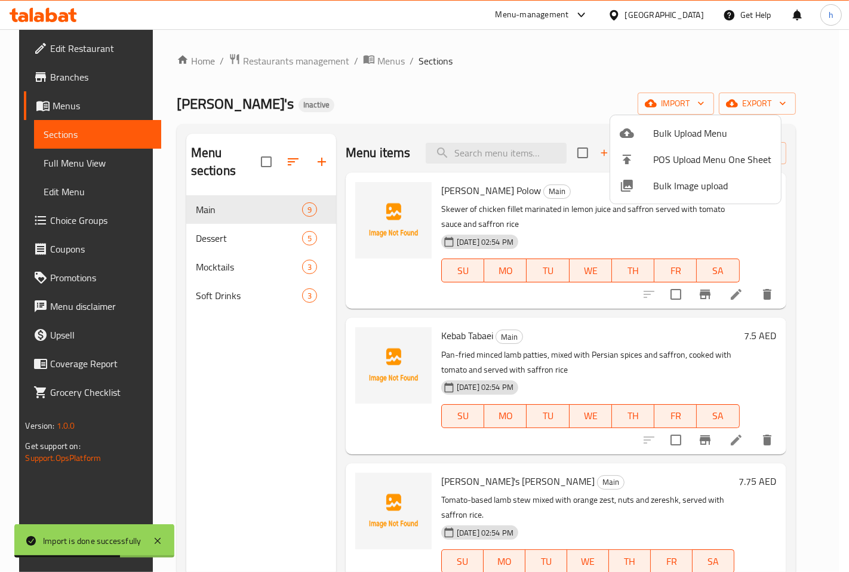
click at [261, 327] on div at bounding box center [424, 286] width 849 height 572
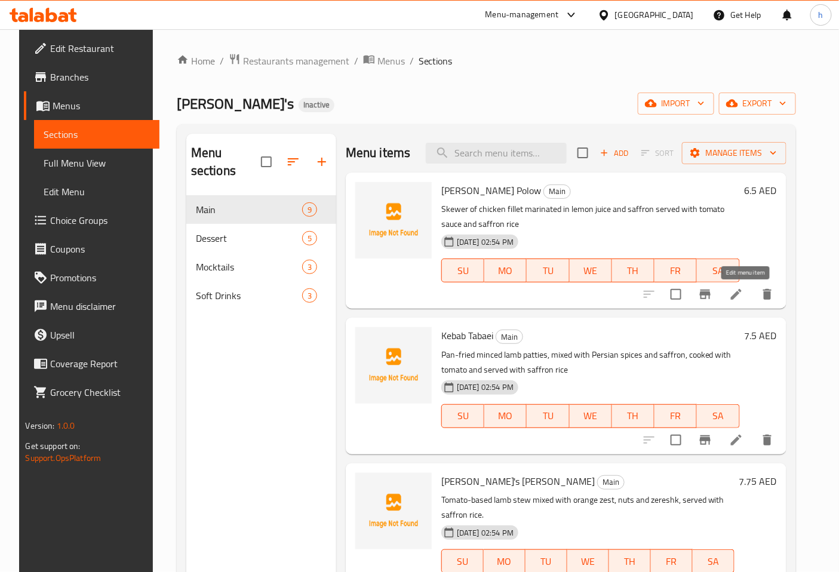
click at [739, 295] on icon at bounding box center [736, 294] width 14 height 14
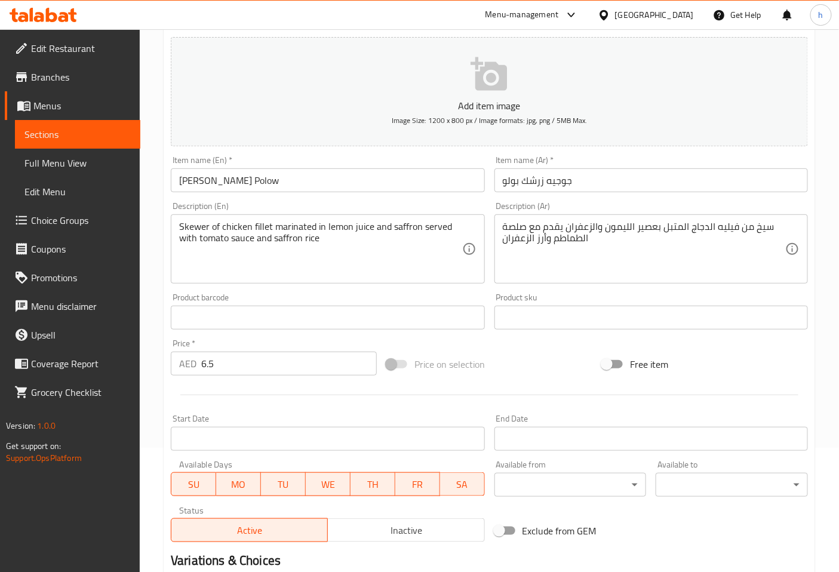
scroll to position [269, 0]
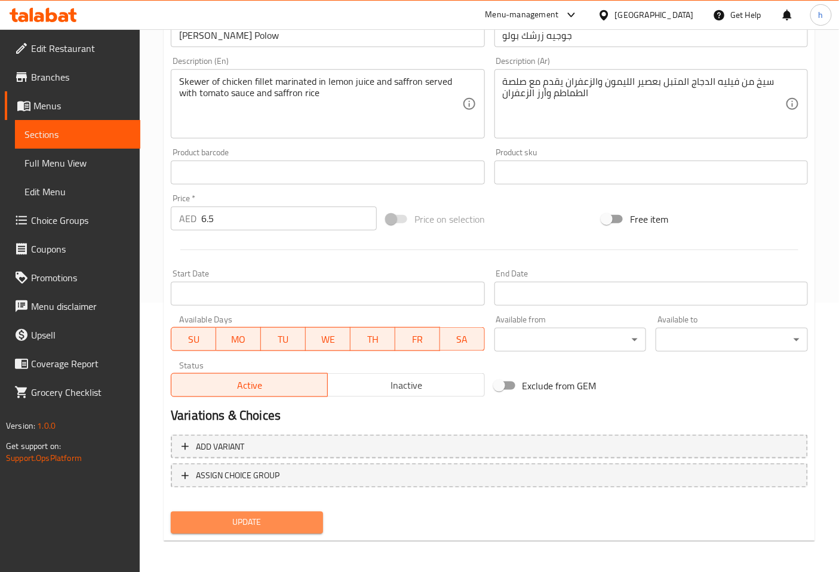
click at [243, 516] on span "Update" at bounding box center [246, 522] width 133 height 15
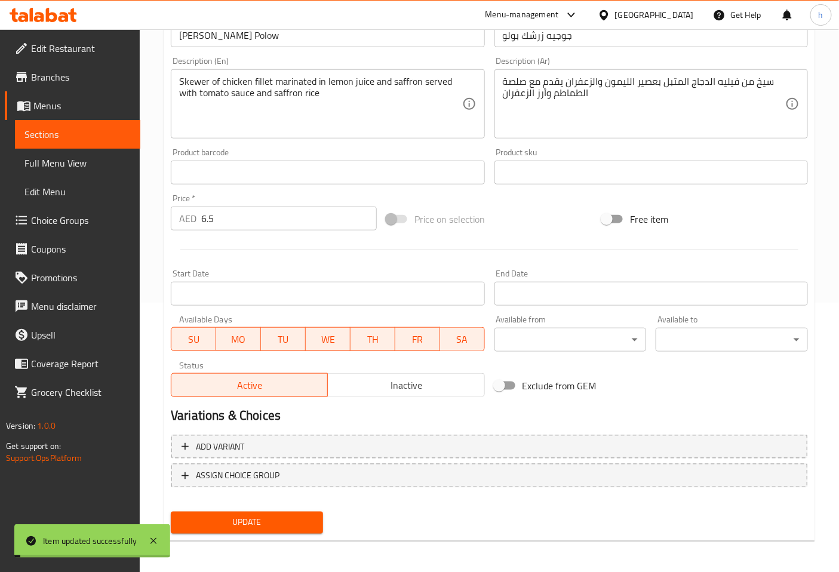
click at [87, 140] on span "Sections" at bounding box center [77, 134] width 106 height 14
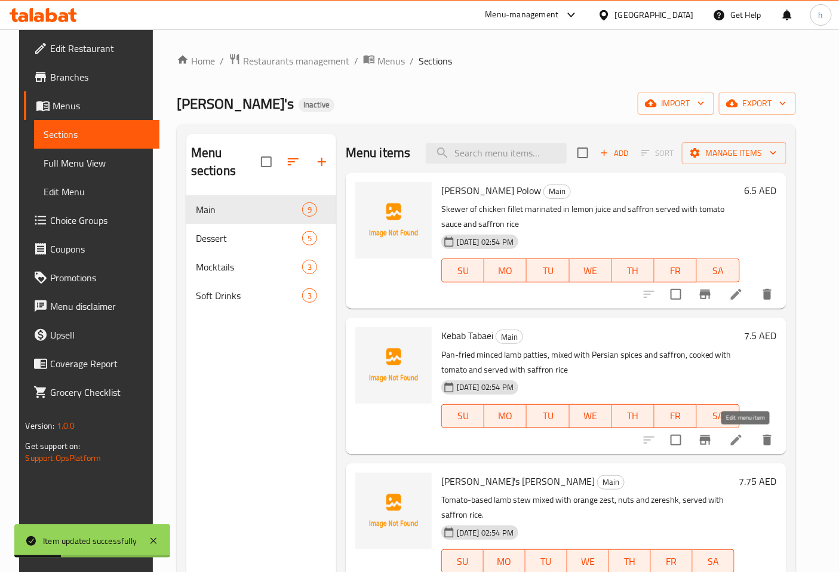
click at [740, 444] on icon at bounding box center [736, 440] width 11 height 11
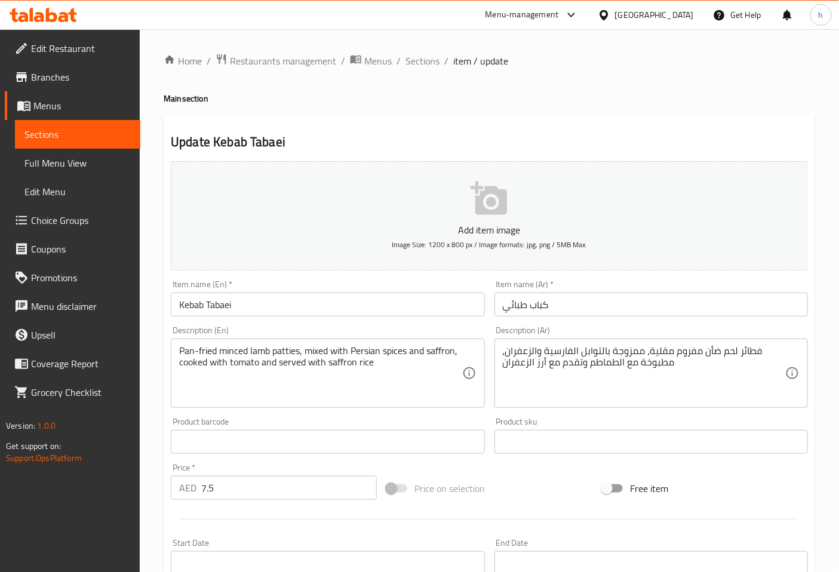
click at [505, 304] on input "كباب طبائي" at bounding box center [650, 304] width 313 height 24
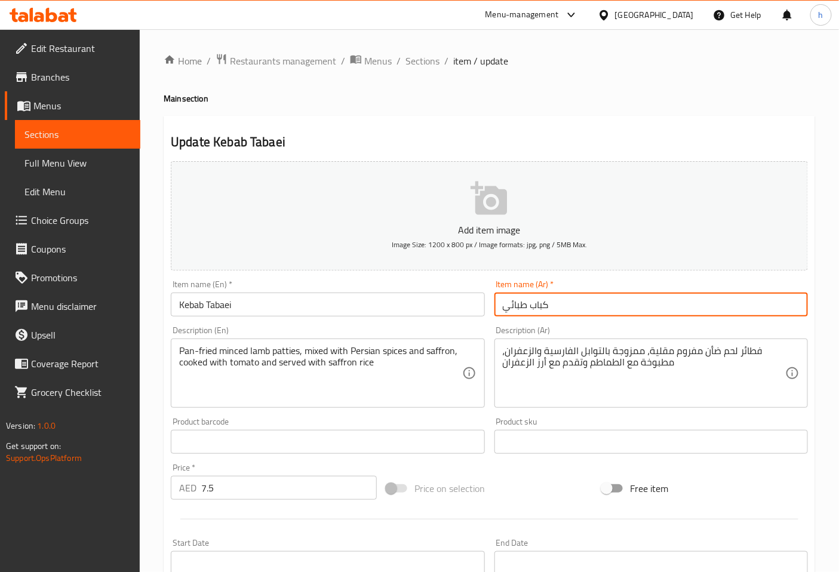
click at [512, 309] on input "كباب طبائي" at bounding box center [650, 304] width 313 height 24
type input "كباب تابي"
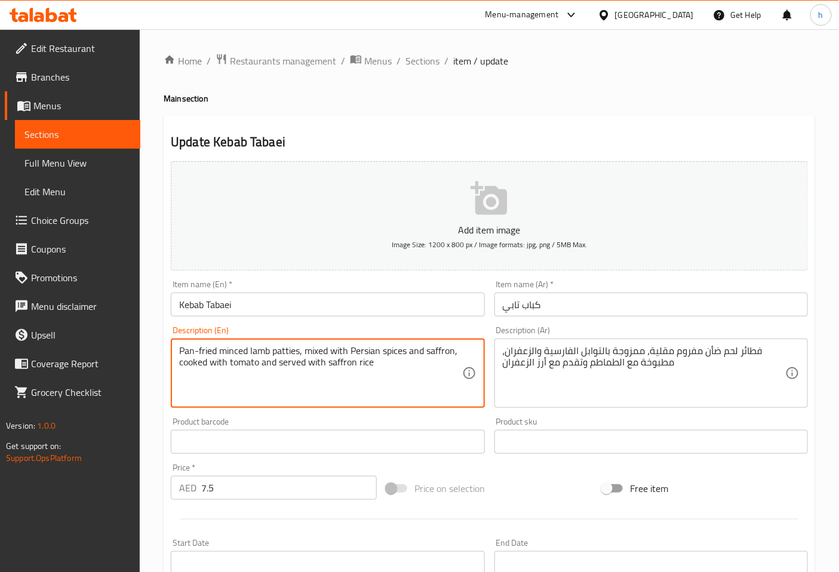
click at [282, 355] on textarea "Pan-fried minced lamb patties, mixed with Persian spices and saffron, cooked wi…" at bounding box center [320, 373] width 282 height 57
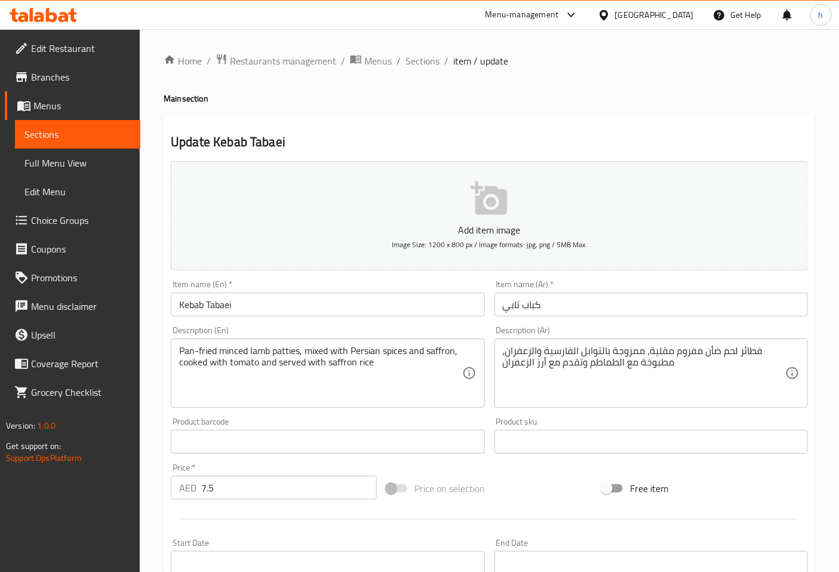
click at [257, 380] on textarea "Pan-fried minced lamb patties, mixed with Persian spices and saffron, cooked wi…" at bounding box center [320, 373] width 282 height 57
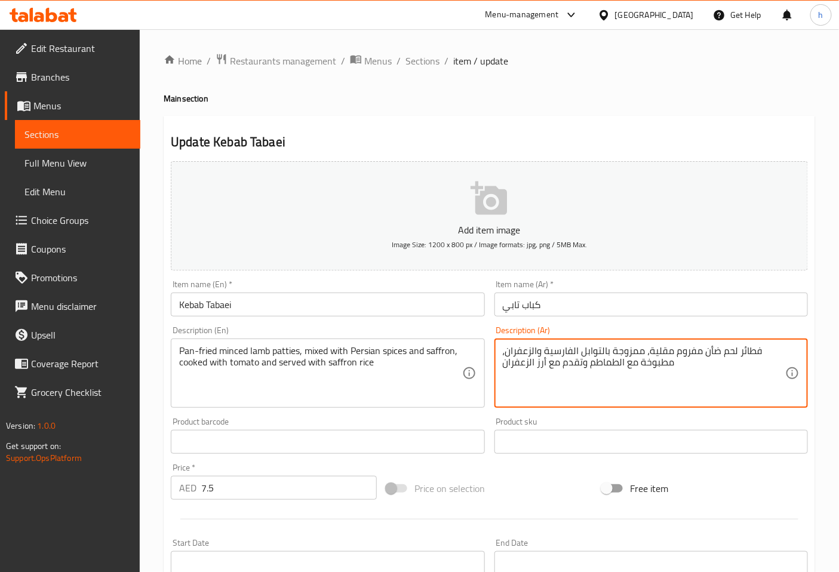
click at [747, 354] on textarea "فطائر لحم ضأن مفروم مقلية، ممزوجة بالتوابل الفارسية والزعفران، مطبوخة مع الطماط…" at bounding box center [644, 373] width 282 height 57
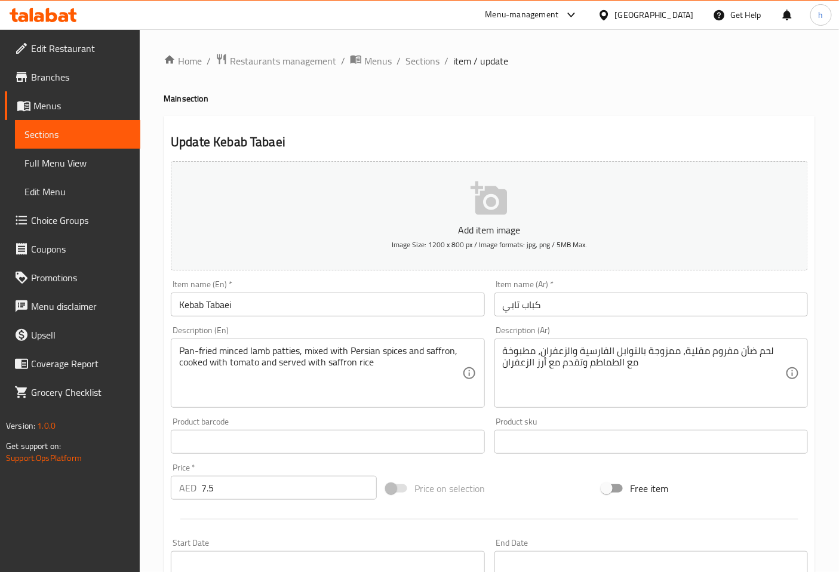
click at [793, 350] on div "لحم ضأن مفروم مقلية، ممزوجة بالتوابل الفارسية والزعفران، مطبوخة مع الطماطم وتقد…" at bounding box center [650, 372] width 313 height 69
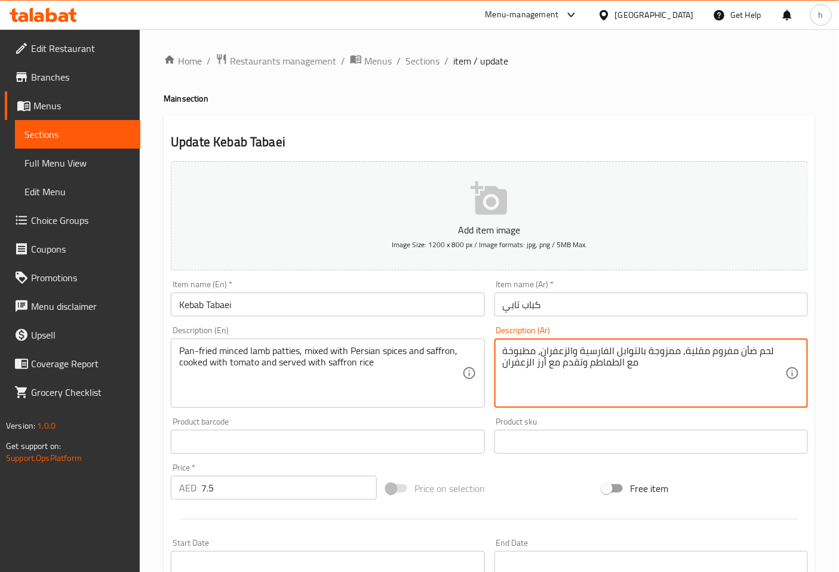
click at [498, 350] on div "لحم ضأن مفروم مقلية، ممزوجة بالتوابل الفارسية والزعفران، مطبوخة مع الطماطم وتقد…" at bounding box center [650, 372] width 313 height 69
click at [503, 353] on textarea "لحم ضأن مفروم مقلية، ممزوجة بالتوابل الفارسية والزعفران، مطبوخة مع الطماطم وتقد…" at bounding box center [644, 373] width 282 height 57
paste textarea "قطعة"
click at [501, 354] on div "لحم ضأن مفروم مقلية، ممزوجة بالتوابل الفارسية والزعفران، مطبوخة مع الطماطم وتقد…" at bounding box center [650, 372] width 313 height 69
click at [504, 351] on textarea "لحم ضأن مفروم مقلية، ممزوجة بالتوابل الفارسية والزعفران، مطبوخة مع الطماطم وتقد…" at bounding box center [644, 373] width 282 height 57
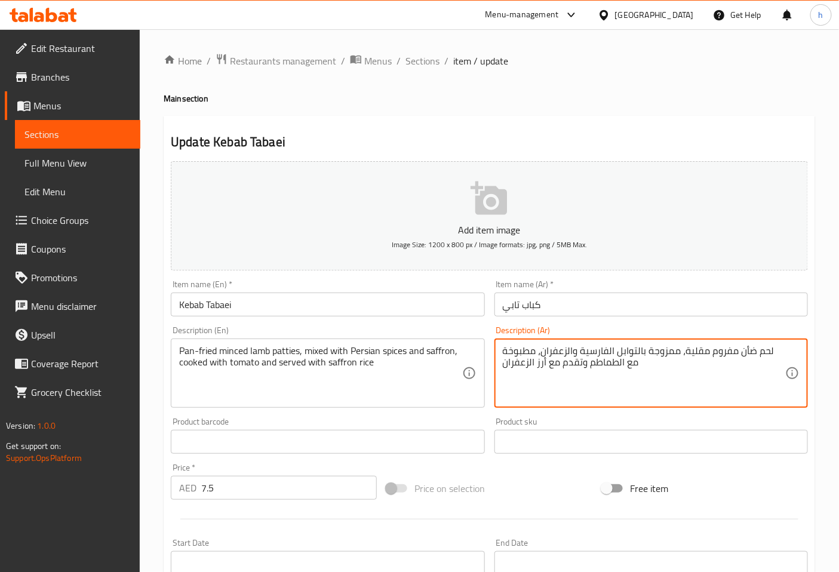
click at [505, 351] on textarea "لحم ضأن مفروم مقلية، ممزوجة بالتوابل الفارسية والزعفران، مطبوخة مع الطماطم وتقد…" at bounding box center [644, 373] width 282 height 57
click at [500, 353] on div "لحم ضأن مفروم مقلية، ممزوجة بالتوابل الفارسية والزعفران، مطبوخة مع الطماطم وتقد…" at bounding box center [650, 372] width 313 height 69
click at [510, 365] on textarea "لحم ضأن مفروم مقلية، ممزوجة بالتوابل الفارسية والزعفران، مطبوخة مع الطماطم وتقد…" at bounding box center [644, 373] width 282 height 57
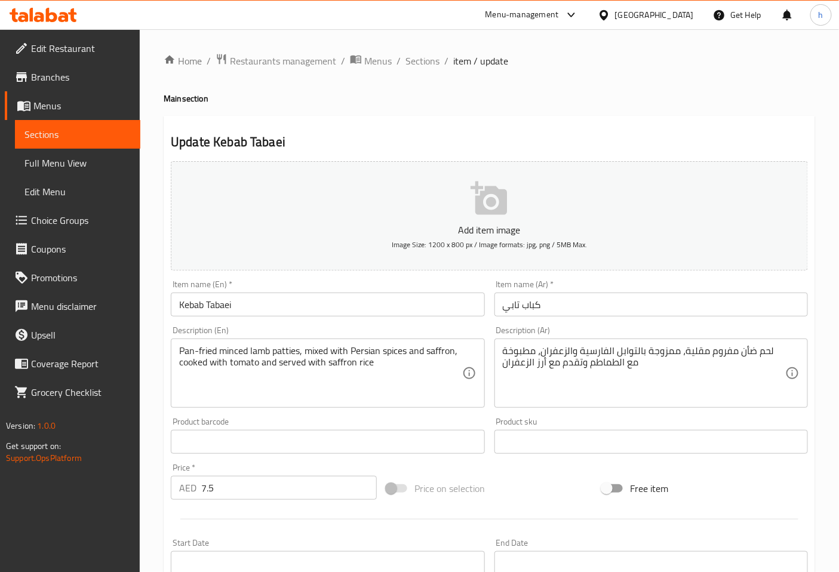
click at [786, 349] on div "لحم ضأن مفروم مقلية، ممزوجة بالتوابل الفارسية والزعفران، مطبوخة مع الطماطم وتقد…" at bounding box center [650, 372] width 313 height 69
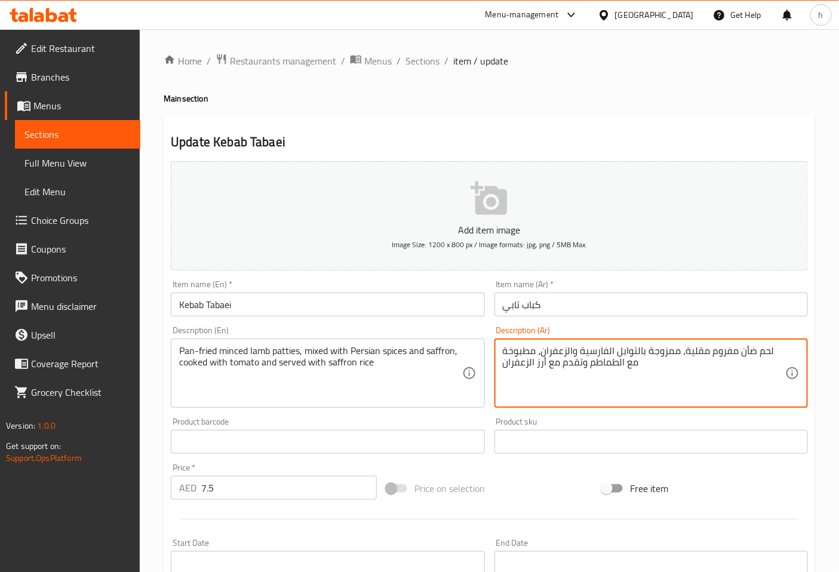
click at [506, 353] on textarea "لحم ضأن مفروم مقلية، ممزوجة بالتوابل الفارسية والزعفران، مطبوخة مع الطماطم وتقد…" at bounding box center [644, 373] width 282 height 57
click at [505, 353] on textarea "لحم ضأن مفروم مقلية، ممزوجة بالتوابل الفارسية والزعفران، مطبوخة مع الطماطم وتقد…" at bounding box center [644, 373] width 282 height 57
click at [520, 373] on textarea "لحم ضأن مفروم مقلية، ممزوجة بالتوابل الفارسية والزعفران، مطبوخة مع الطماطم وتقد…" at bounding box center [644, 373] width 282 height 57
click at [503, 350] on textarea "لحم ضأن مفروم مقلية، ممزوجة بالتوابل الفارسية والزعفران، مطبوخة مع الطماطم وتقد…" at bounding box center [644, 373] width 282 height 57
click at [504, 353] on textarea "لحم ضأن مفروم مقلية، ممزوجة بالتوابل الفارسية والزعفران، مطبوخة مع الطماطم وتقد…" at bounding box center [644, 373] width 282 height 57
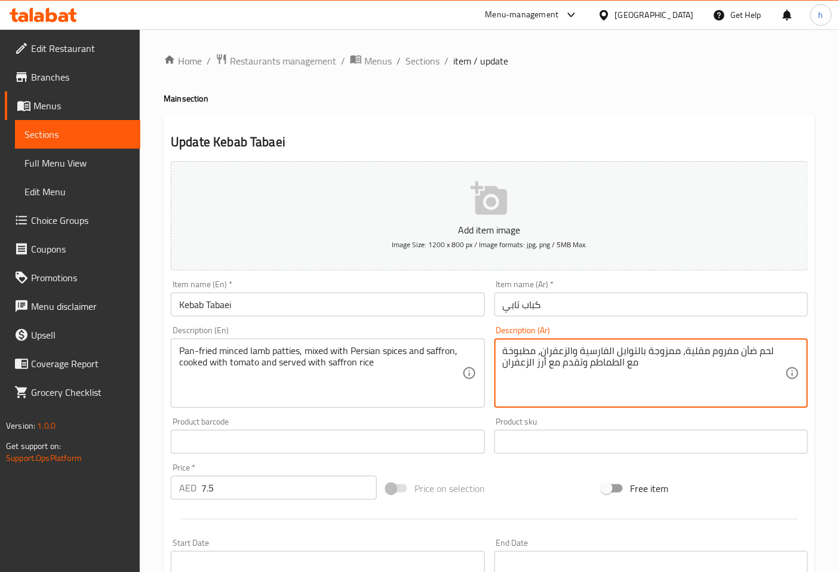
click at [503, 353] on textarea "لحم ضأن مفروم مقلية، ممزوجة بالتوابل الفارسية والزعفران، مطبوخة مع الطماطم وتقد…" at bounding box center [644, 373] width 282 height 57
click at [783, 353] on textarea "لحم ضأن مفروم مقلية، ممزوجة بالتوابل الفارسية والزعفران، مطبوخة مع الطماطم وتقد…" at bounding box center [644, 373] width 282 height 57
click at [671, 353] on textarea "لحم ضأن مفروم مقلية، ممزوجة بالتوابل الفارسية والزعفران، مطبوخة مع الطماطم وتقد…" at bounding box center [644, 373] width 282 height 57
click at [505, 351] on textarea "لحم ضأن مفروم مقلية، ممزوجة بالتوابل الفارسية والزعفران، مطبوخة مع الطماطم وتقد…" at bounding box center [644, 373] width 282 height 57
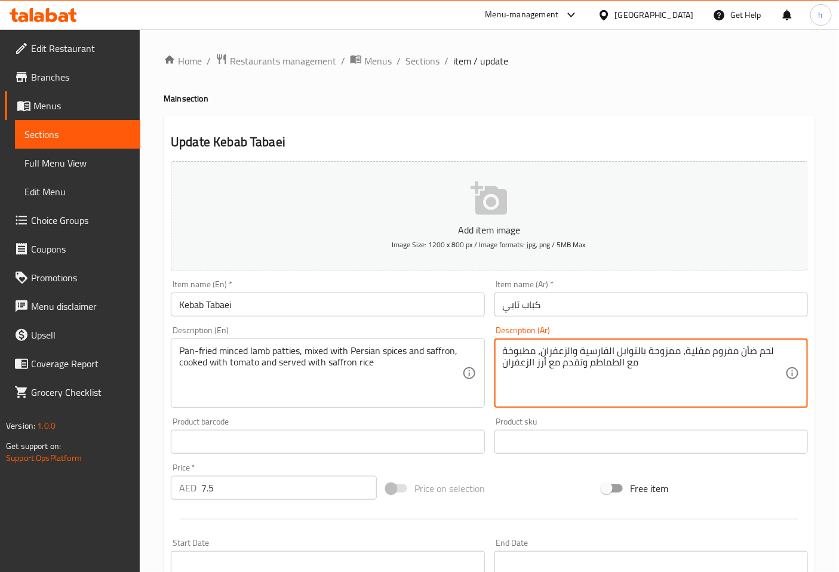
click at [500, 352] on div "لحم ضأن مفروم مقلية، ممزوجة بالتوابل الفارسية والزعفران، مطبوخة مع الطماطم وتقد…" at bounding box center [650, 372] width 313 height 69
click at [504, 352] on textarea "لحم ضأن مفروم مقلية، ممزوجة بالتوابل الفارسية والزعفران، مطبوخة مع الطماطم وتقد…" at bounding box center [644, 373] width 282 height 57
click at [564, 390] on textarea "لحم ضأن مفروم مقلية، ممزوجة بالتوابل الفارسية والزعفران، مطبوخة مع الطماطم وتقد…" at bounding box center [644, 373] width 282 height 57
click at [529, 373] on textarea "لحم ضأن مفروم مقلية، ممزوجة بالتوابل الفارسية والزعفران، مطبوخة مع الطماطم وتقد…" at bounding box center [644, 373] width 282 height 57
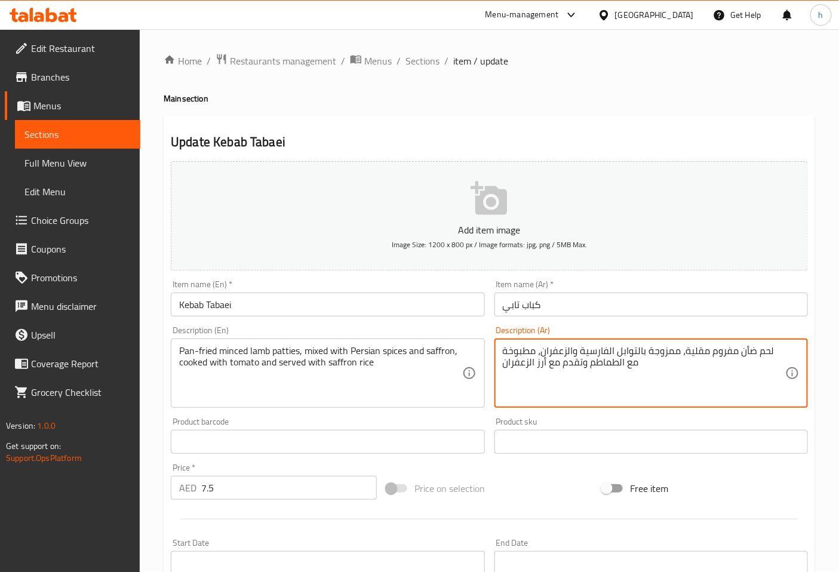
click at [530, 372] on textarea "لحم ضأن مفروم مقلية، ممزوجة بالتوابل الفارسية والزعفران، مطبوخة مع الطماطم وتقد…" at bounding box center [644, 373] width 282 height 57
click at [529, 371] on textarea "لحم ضأن مفروم مقلية، ممزوجة بالتوابل الفارسية والزعفران، مطبوخة مع الطماطم وتقد…" at bounding box center [644, 373] width 282 height 57
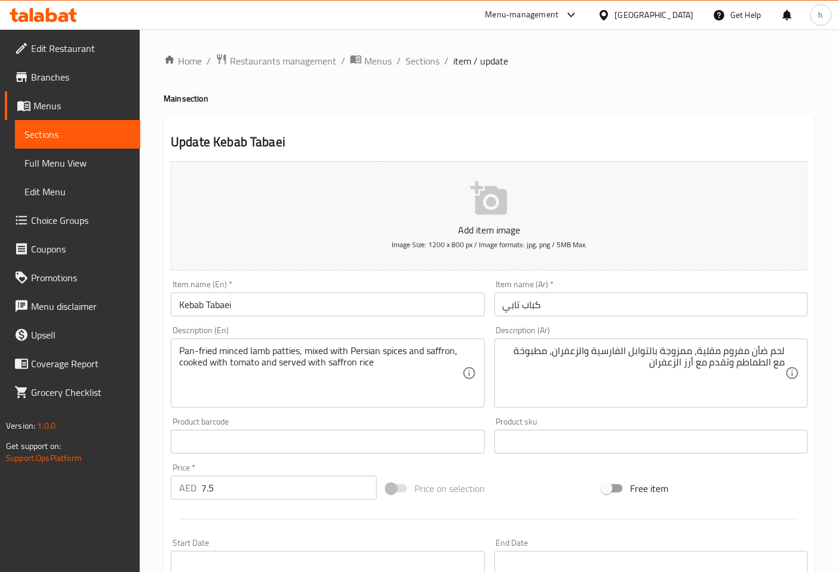
click at [791, 352] on div "لحم ضأن مفروم مقلية، ممزوجة بالتوابل الفارسية والزعفران، مطبوخة مع الطماطم وتقد…" at bounding box center [650, 372] width 313 height 69
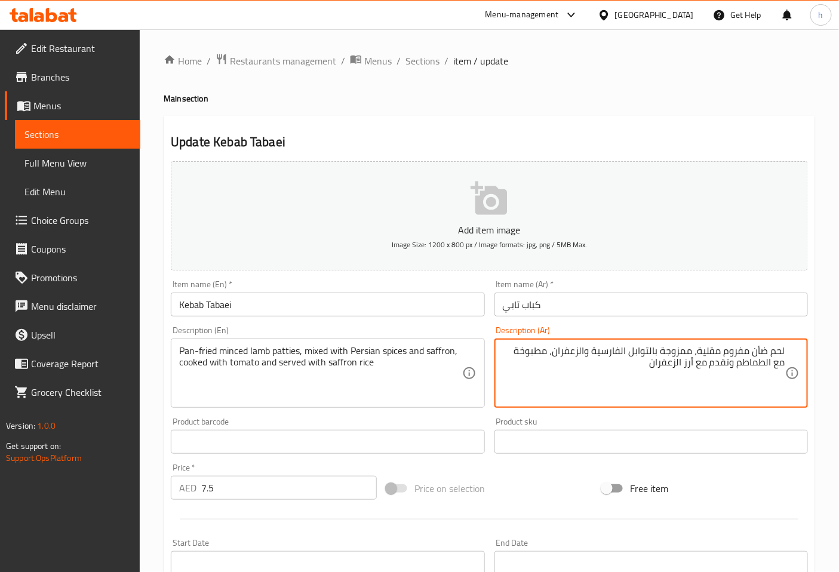
click at [785, 347] on textarea "لحم ضأن مفروم مقلية، ممزوجة بالتوابل الفارسية والزعفران، مطبوخة مع الطماطم وتقد…" at bounding box center [644, 373] width 282 height 57
click at [666, 374] on textarea "لحم ضأن مفروم مقلية، ممزوجة بالتوابل الفارسية والزعفران، مطبوخة مع الطماطم وتقد…" at bounding box center [644, 373] width 282 height 57
click at [669, 371] on textarea "لحم ضأن مفروم مقلية، ممزوجة بالتوابل الفارسية والزعفران، مطبوخة مع الطماطم وتقد…" at bounding box center [644, 373] width 282 height 57
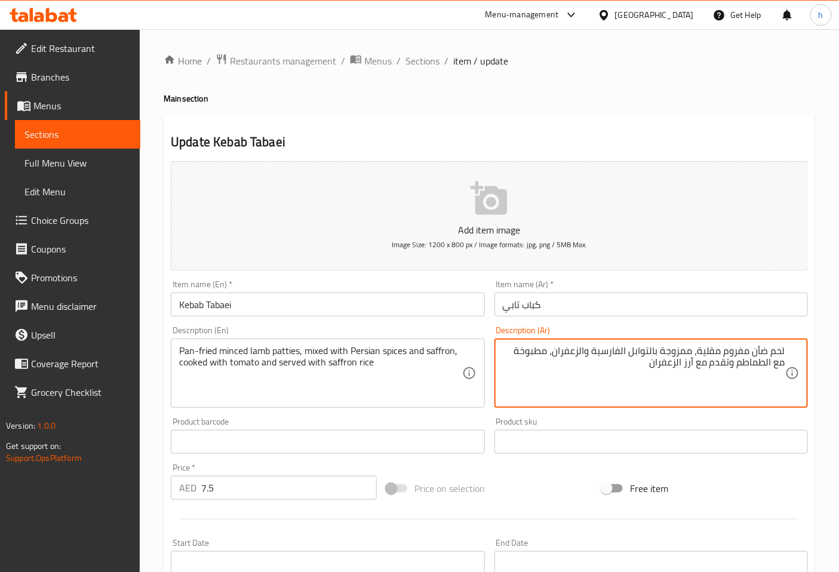
click at [792, 349] on div "لحم ضأن مفروم مقلية، ممزوجة بالتوابل الفارسية والزعفران، مطبوخة مع الطماطم وتقد…" at bounding box center [650, 372] width 313 height 69
click at [786, 351] on div "لحم ضأن مفروم مقلية، ممزوجة بالتوابل الفارسية والزعفران، مطبوخة مع الطماطم وتقد…" at bounding box center [650, 372] width 313 height 69
click at [783, 350] on textarea "لحم ضأن مفروم مقلية، ممزوجة بالتوابل الفارسية والزعفران، مطبوخة مع الطماطم وتقد…" at bounding box center [644, 373] width 282 height 57
click at [676, 352] on textarea "قطع لحم ضأن مفروم مقلية، ممزوجة بالتوابل الفارسية والزعفران، مطبوخة مع الطماطم …" at bounding box center [644, 373] width 282 height 57
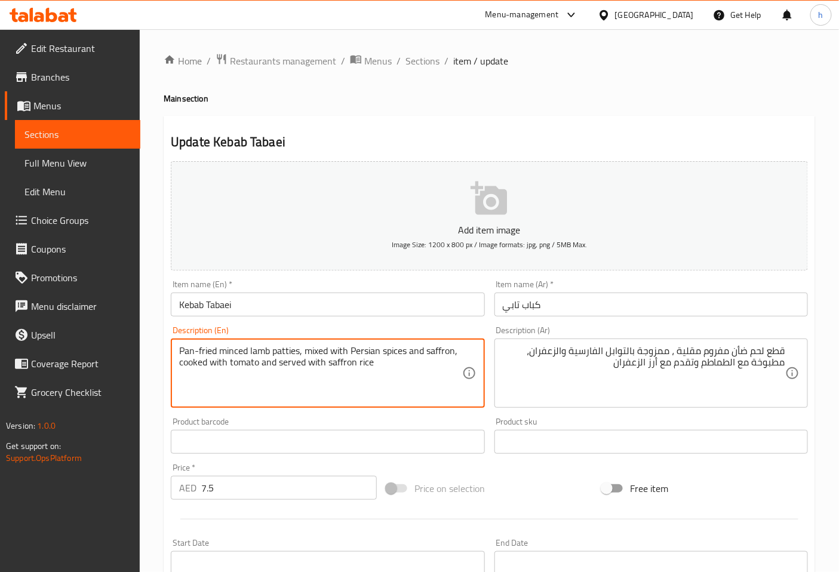
click at [186, 352] on textarea "Pan-fried minced lamb patties, mixed with Persian spices and saffron, cooked wi…" at bounding box center [320, 373] width 282 height 57
click at [229, 386] on textarea "Pan-fried minced lamb patties, mixed with Persian spices and saffron, cooked wi…" at bounding box center [320, 373] width 282 height 57
click at [189, 352] on textarea "Pan-fried minced lamb patties, mixed with Persian spices and saffron, cooked wi…" at bounding box center [320, 373] width 282 height 57
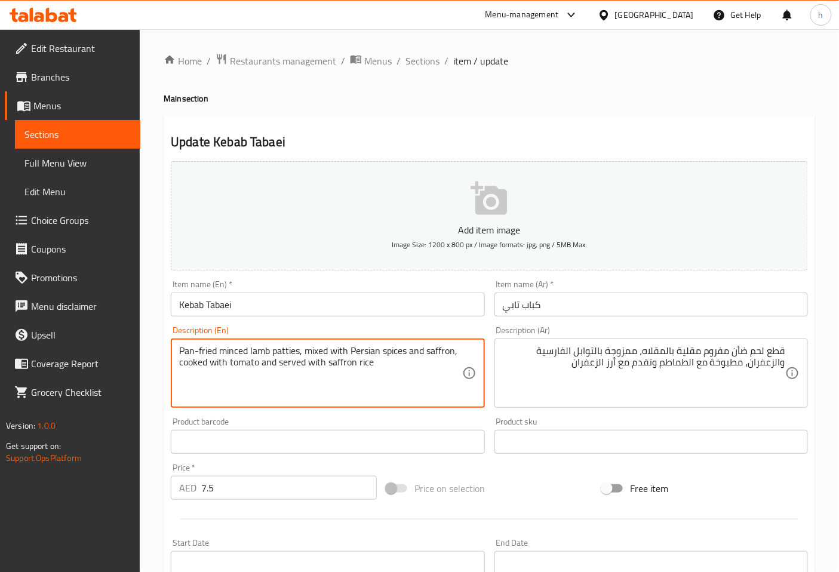
click at [189, 352] on textarea "Pan-fried minced lamb patties, mixed with Persian spices and saffron, cooked wi…" at bounding box center [320, 373] width 282 height 57
click at [246, 390] on textarea "Pan-fried minced lamb patties, mixed with Persian spices and saffron, cooked wi…" at bounding box center [320, 373] width 282 height 57
drag, startPoint x: 217, startPoint y: 351, endPoint x: 177, endPoint y: 350, distance: 40.0
click at [177, 350] on div "Pan-fried minced lamb patties, mixed with Persian spices and saffron, cooked wi…" at bounding box center [327, 372] width 313 height 69
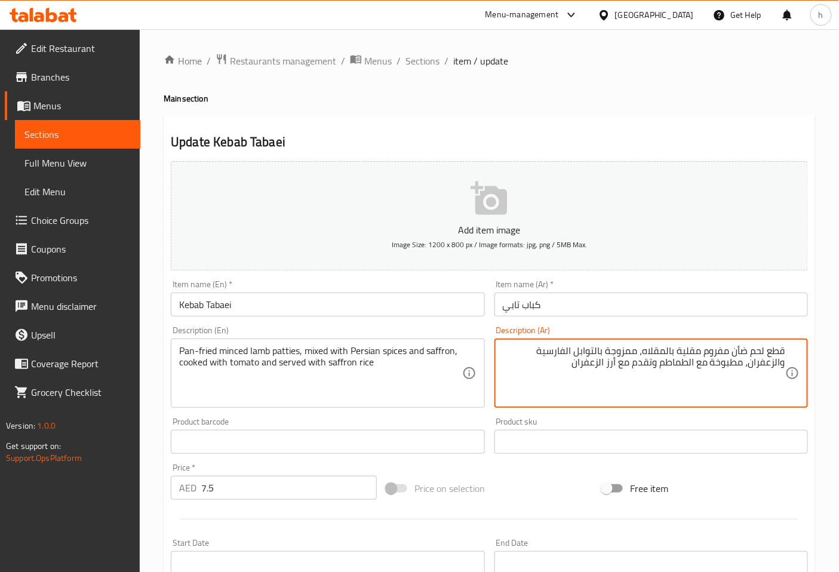
click at [663, 348] on textarea "قطع لحم ضأن مفروم مقلية بالمقلاه، ممزوجة بالتوابل الفارسية والزعفران، مطبوخة مع…" at bounding box center [644, 373] width 282 height 57
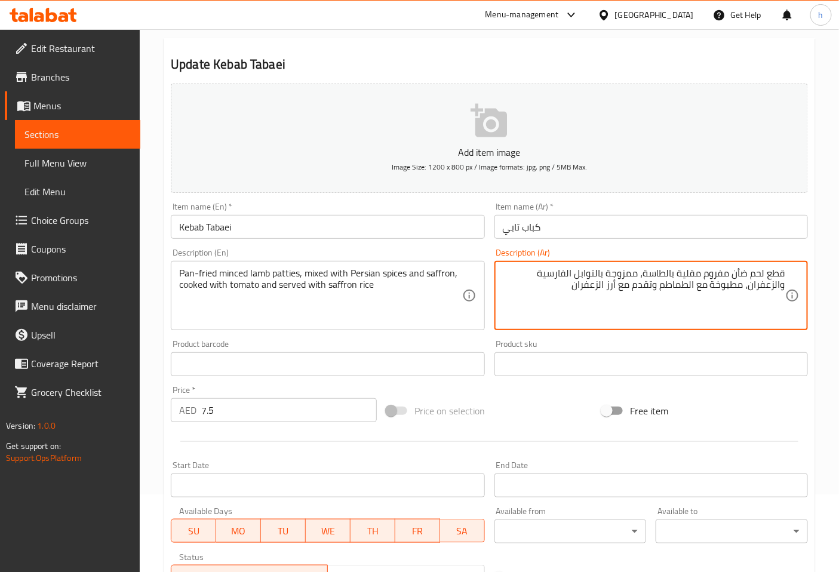
scroll to position [269, 0]
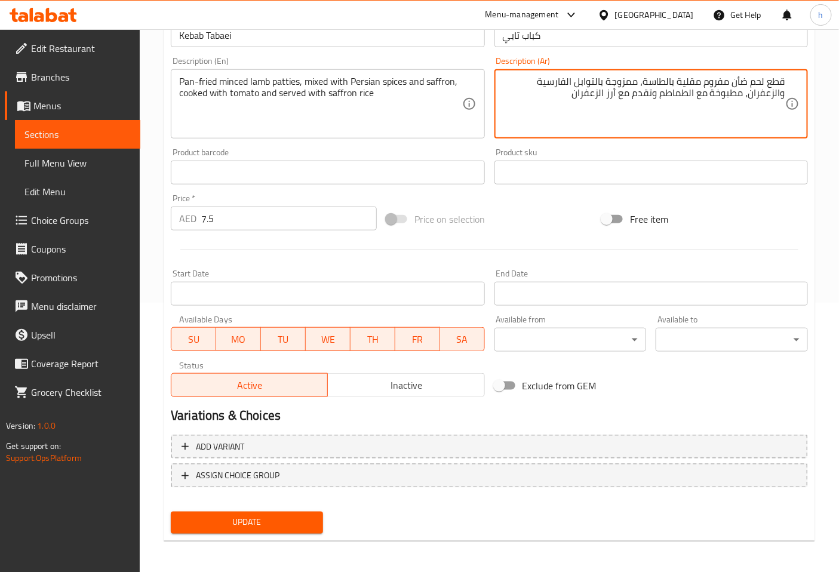
type textarea "قطع لحم ضأن مفروم مقلية بالطاسة، ممزوجة بالتوابل الفارسية والزعفران، مطبوخة مع …"
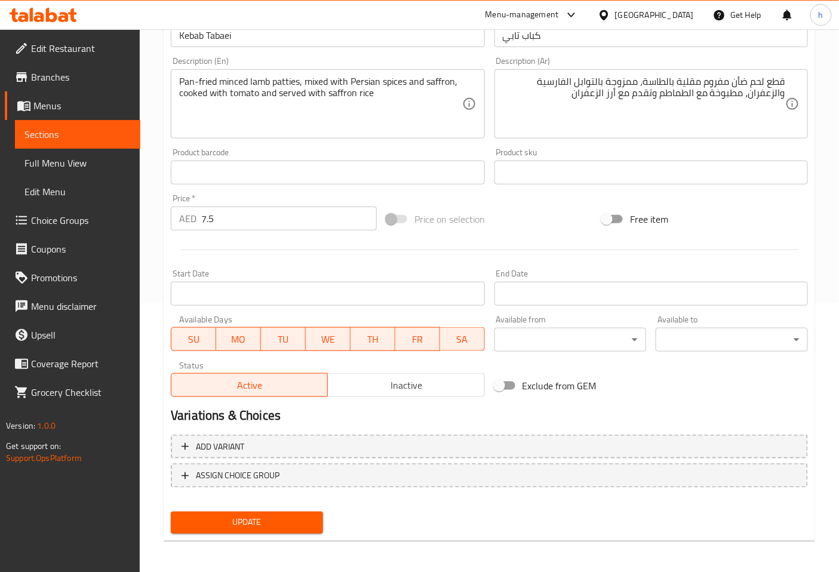
click at [248, 518] on span "Update" at bounding box center [246, 522] width 133 height 15
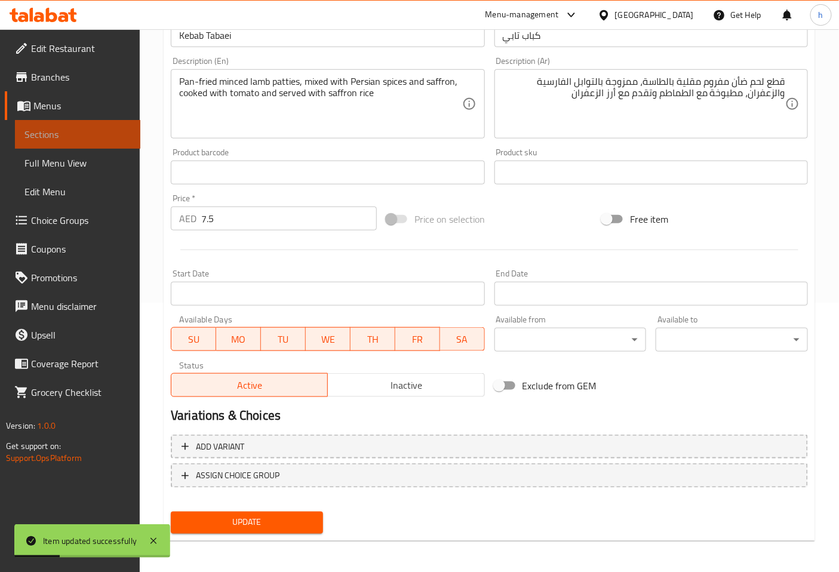
click at [86, 134] on span "Sections" at bounding box center [77, 134] width 106 height 14
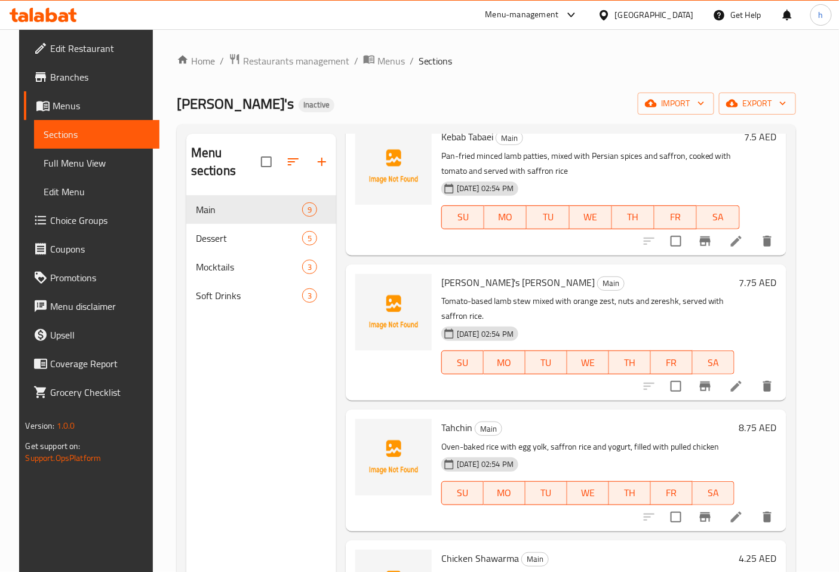
scroll to position [265, 0]
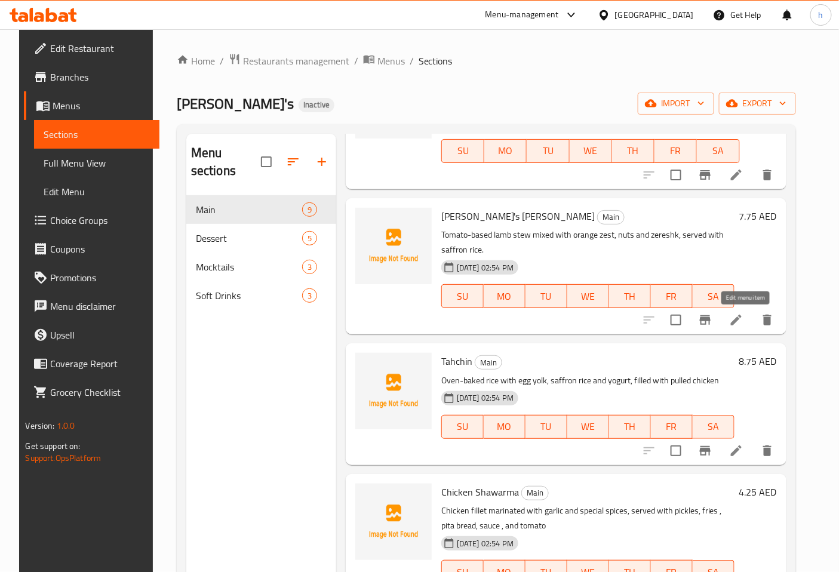
click at [743, 324] on icon at bounding box center [736, 320] width 14 height 14
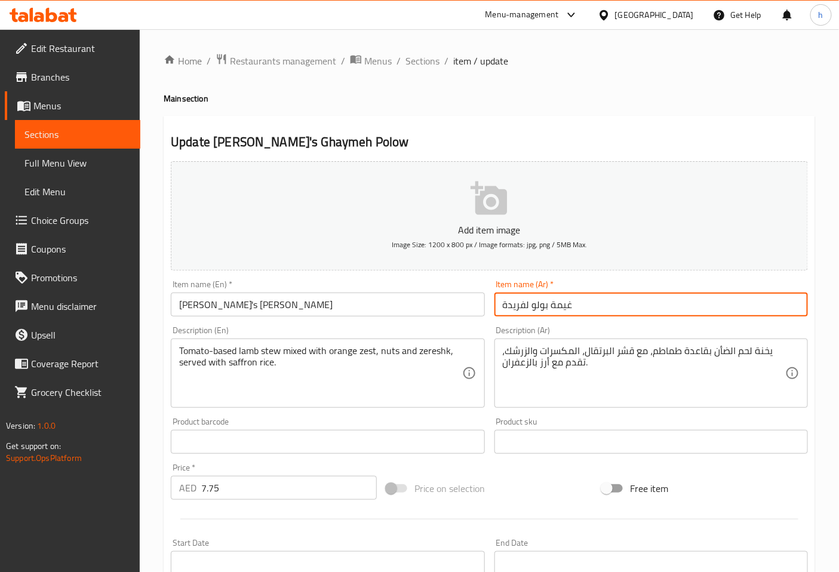
click at [525, 306] on input "غيمة بولو لفريدة" at bounding box center [650, 304] width 313 height 24
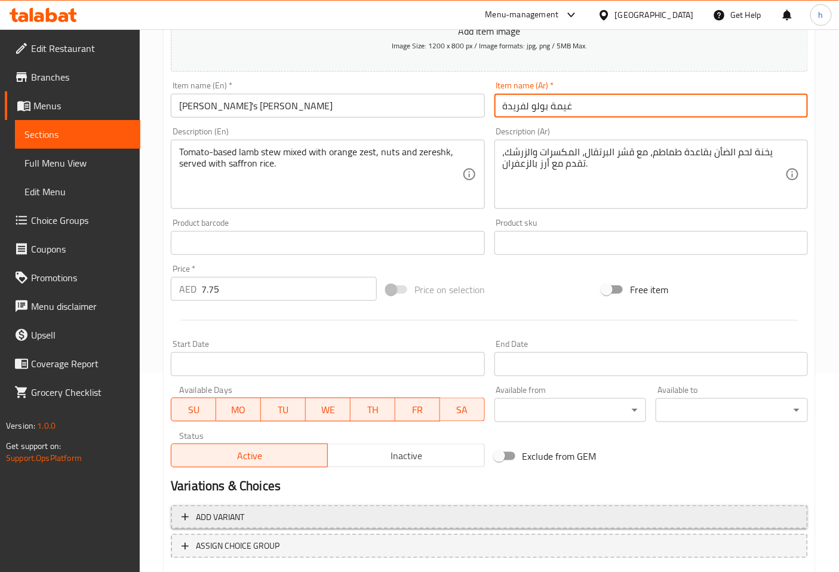
scroll to position [269, 0]
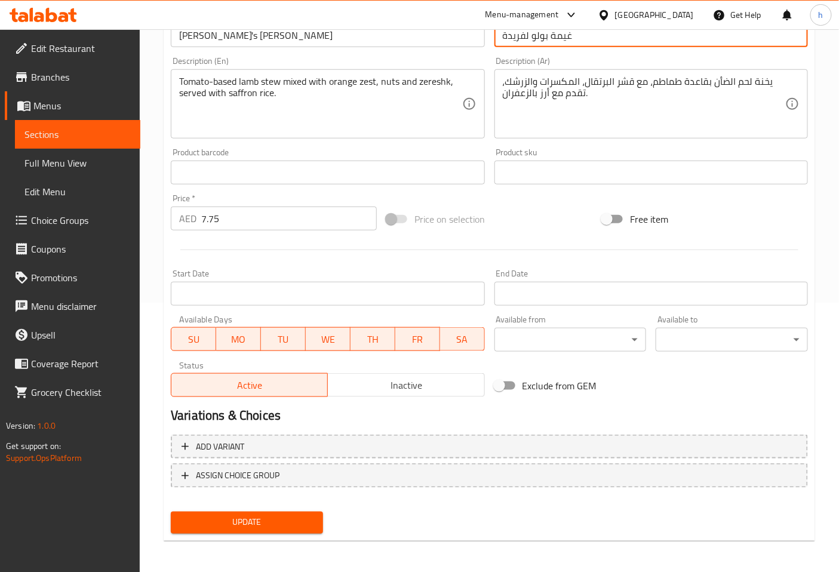
click at [275, 518] on span "Update" at bounding box center [246, 522] width 133 height 15
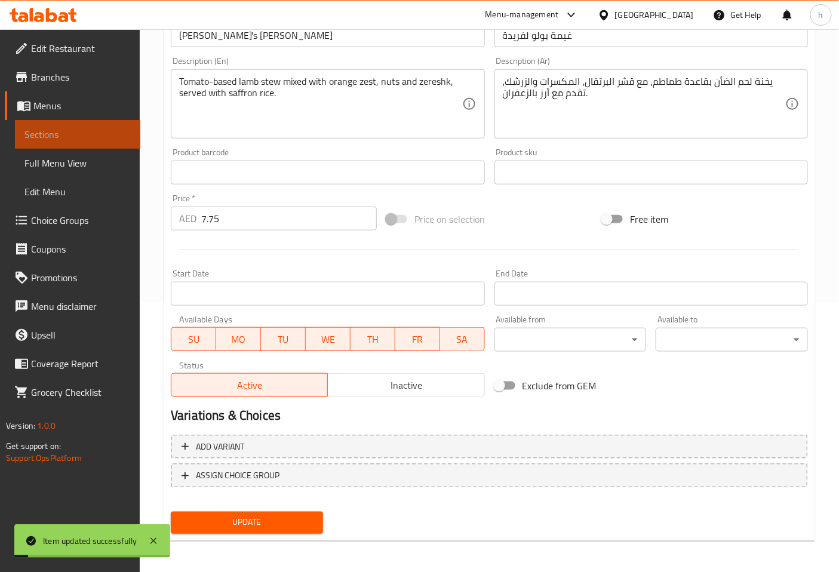
click at [49, 135] on span "Sections" at bounding box center [77, 134] width 106 height 14
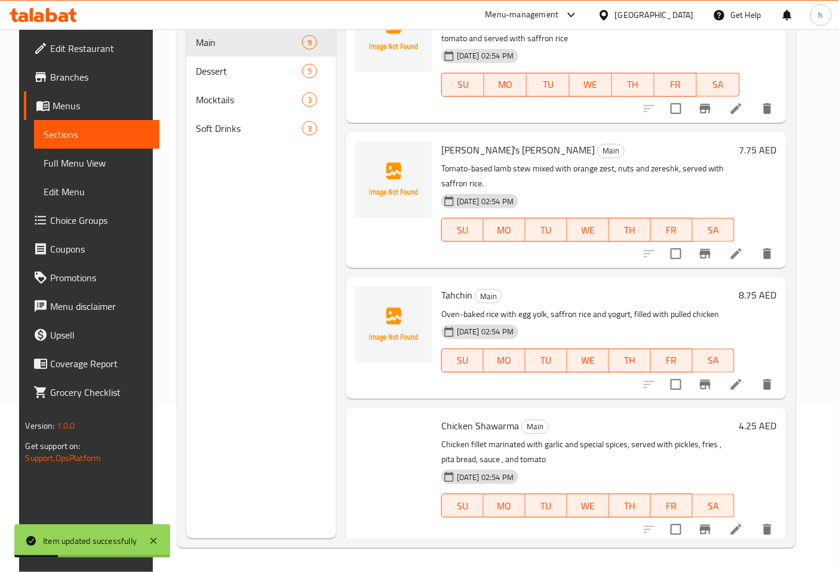
scroll to position [199, 0]
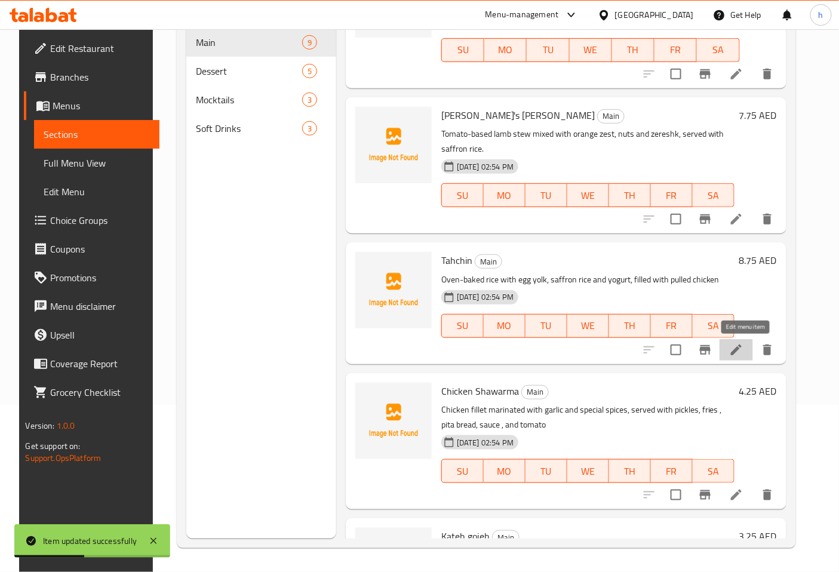
click at [741, 351] on icon at bounding box center [736, 349] width 11 height 11
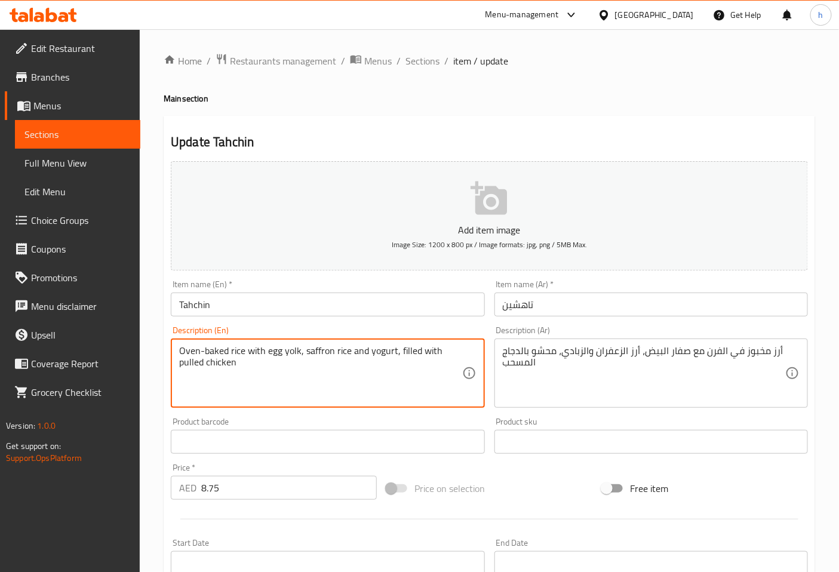
click at [184, 351] on textarea "Oven-baked rice with egg yolk, saffron rice and yogurt, filled with pulled chic…" at bounding box center [320, 373] width 282 height 57
click at [177, 351] on div "Oven-baked rice with egg yolk, saffron rice and yogurt, filled with pulled chic…" at bounding box center [327, 372] width 313 height 69
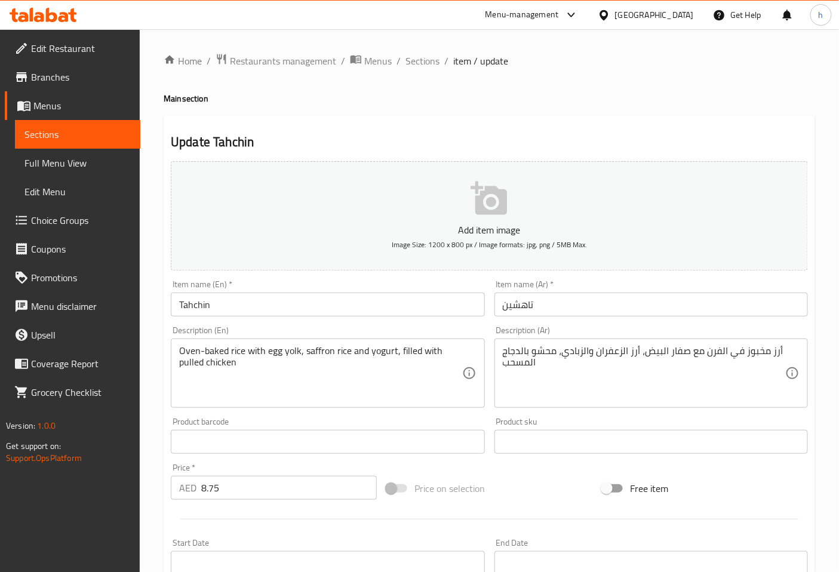
drag, startPoint x: 177, startPoint y: 351, endPoint x: 211, endPoint y: 351, distance: 34.0
click at [211, 351] on div "Oven-baked rice with egg yolk, saffron rice and yogurt, filled with pulled chic…" at bounding box center [327, 372] width 313 height 69
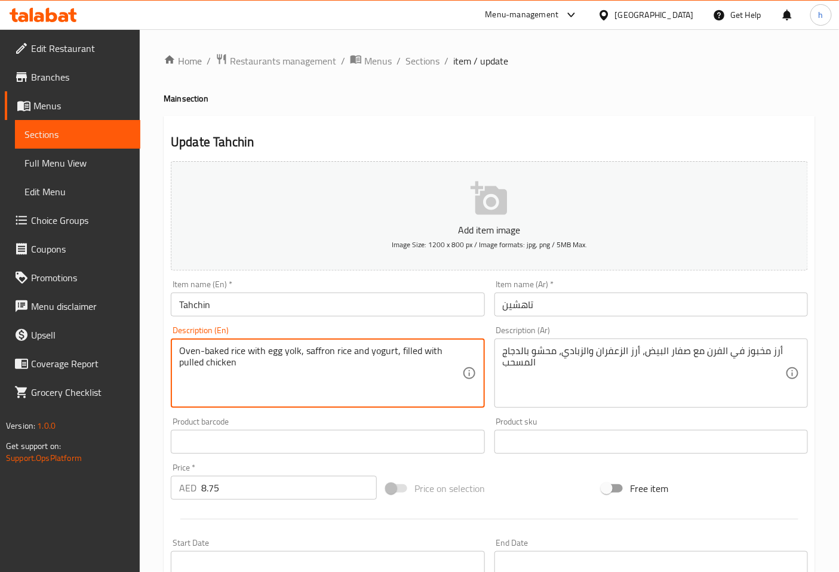
drag, startPoint x: 227, startPoint y: 349, endPoint x: 178, endPoint y: 347, distance: 49.0
click at [178, 347] on div "Oven-baked rice with egg yolk, saffron rice and yogurt, filled with pulled chic…" at bounding box center [327, 372] width 313 height 69
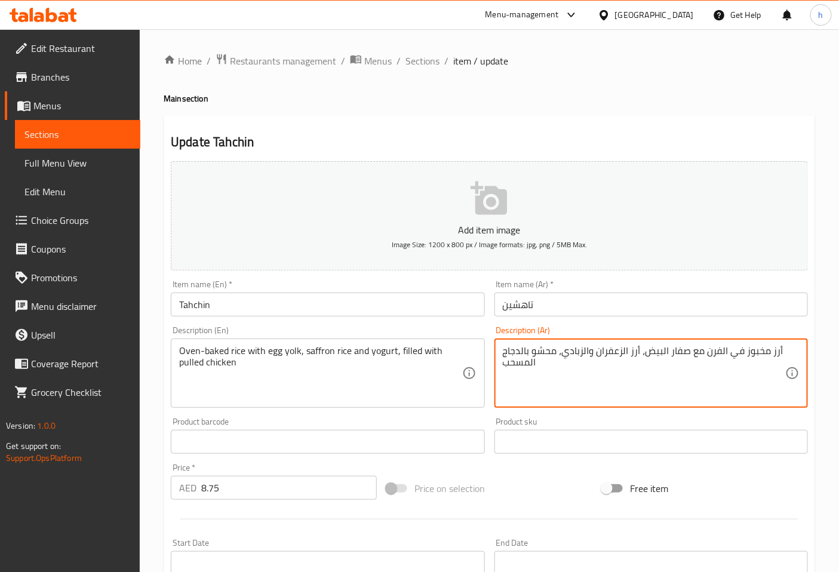
drag, startPoint x: 702, startPoint y: 351, endPoint x: 778, endPoint y: 349, distance: 75.8
paste textarea "مر"
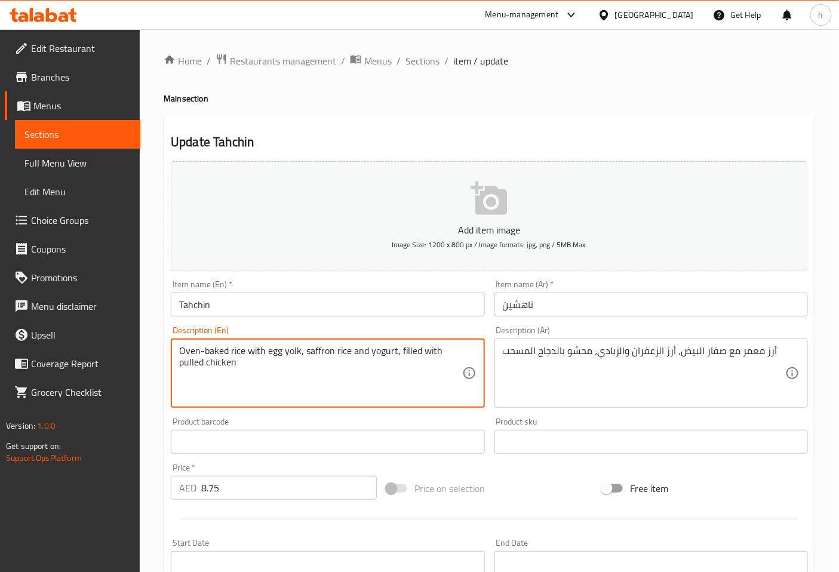
click at [192, 362] on textarea "Oven-baked rice with egg yolk, saffron rice and yogurt, filled with pulled chic…" at bounding box center [320, 373] width 282 height 57
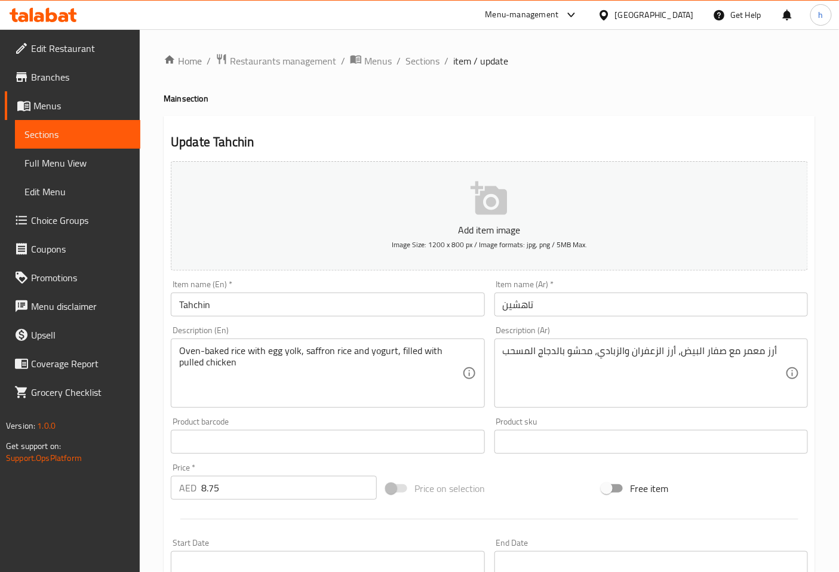
drag, startPoint x: 501, startPoint y: 350, endPoint x: 527, endPoint y: 352, distance: 25.8
click at [527, 352] on div "أرز معمر مع صفار البيض، أرز الزعفران والزبادي، محشو بالدجاج المسحب Description …" at bounding box center [650, 372] width 313 height 69
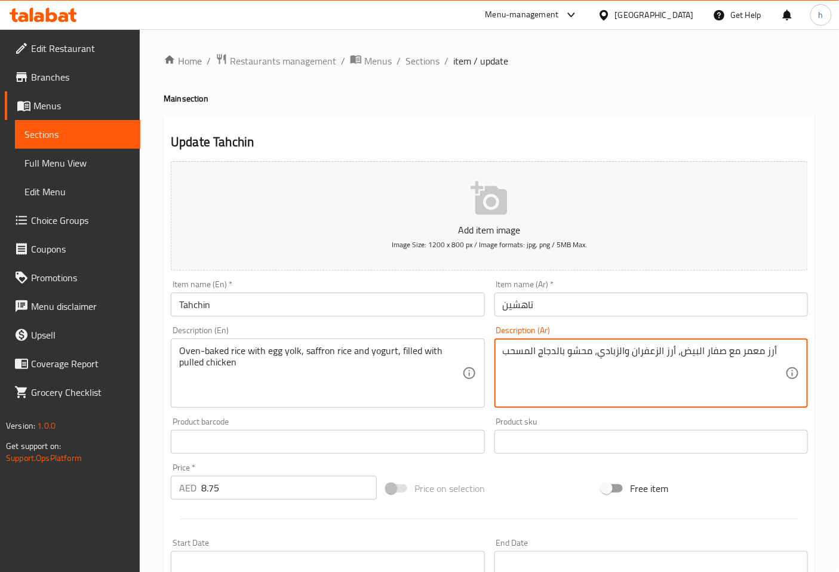
click at [572, 355] on textarea "أرز معمر مع صفار البيض، أرز الزعفران والزبادي، محشو بالدجاج المسحب" at bounding box center [644, 373] width 282 height 57
drag, startPoint x: 561, startPoint y: 350, endPoint x: 495, endPoint y: 349, distance: 65.7
click at [495, 349] on div "أرز معمر مع صفار البيض، أرز الزعفران والزبادي، مليئ بالدجاج المسحب Description …" at bounding box center [650, 372] width 313 height 69
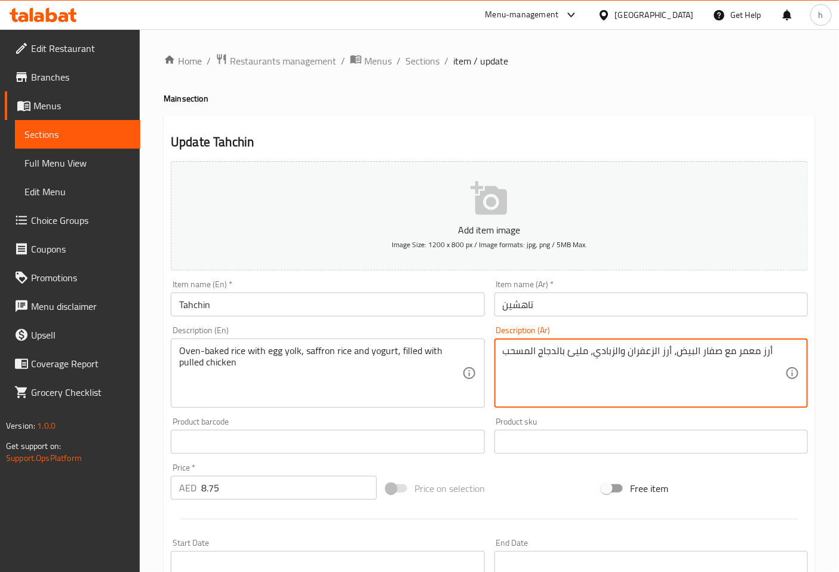
paste textarea "جاج مبشور"
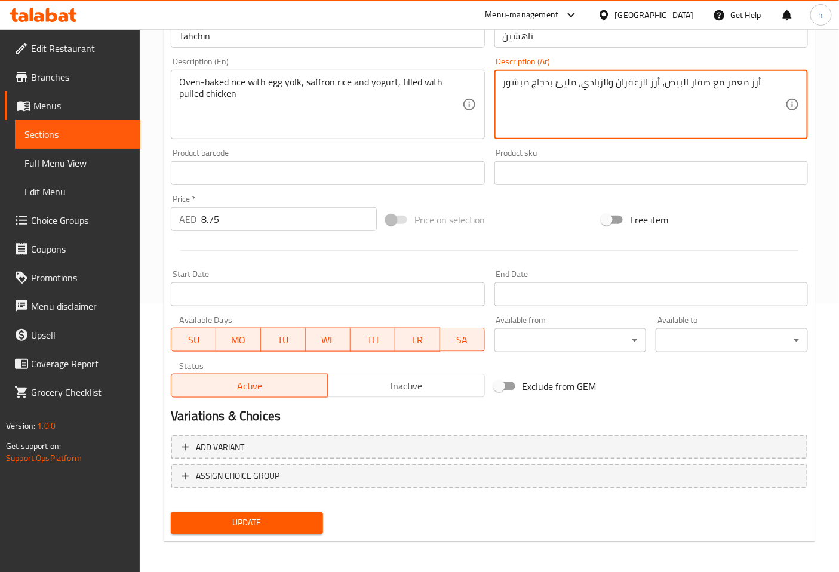
scroll to position [269, 0]
type textarea "أرز معمر مع صفار البيض، أرز الزعفران والزبادي، مليئ بدجاج مبشور"
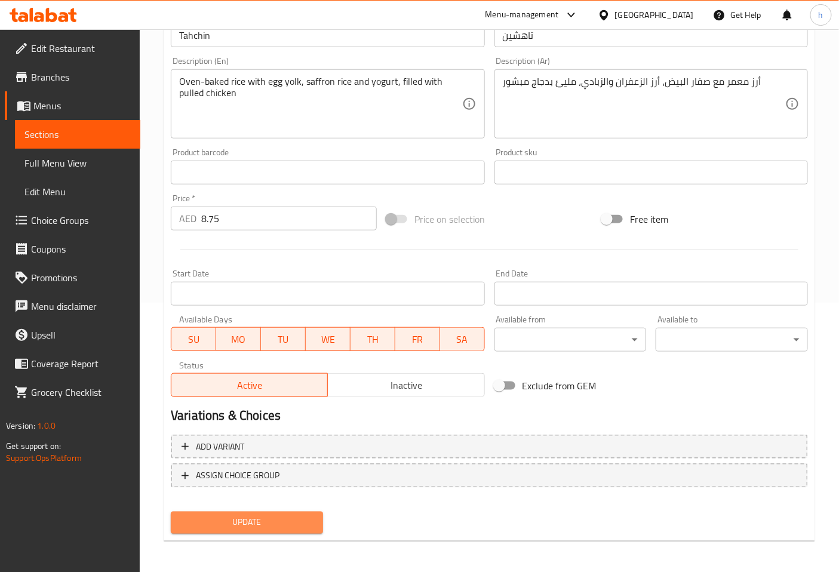
click at [275, 524] on span "Update" at bounding box center [246, 522] width 133 height 15
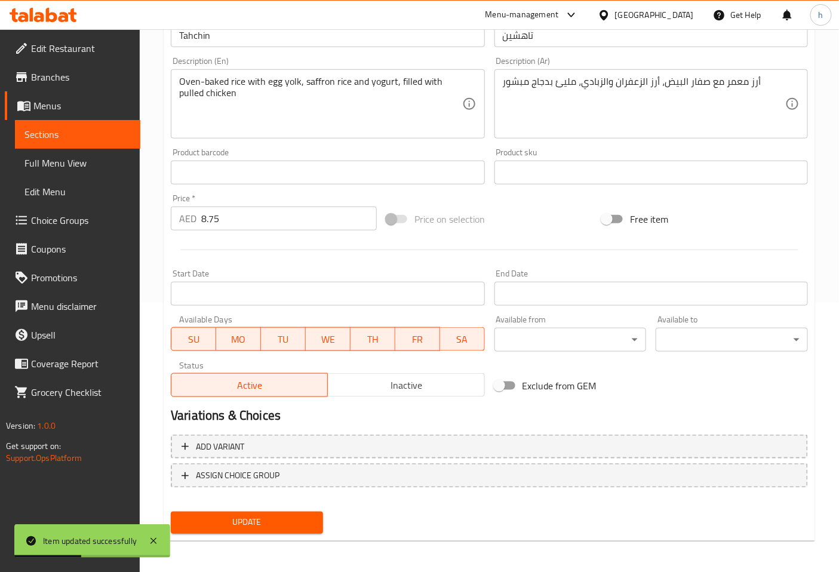
click at [63, 125] on link "Sections" at bounding box center [77, 134] width 125 height 29
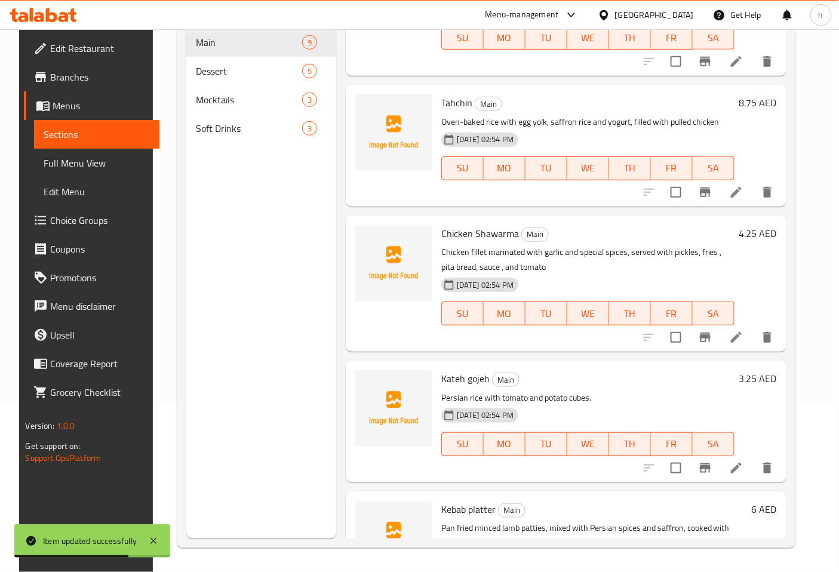
scroll to position [398, 0]
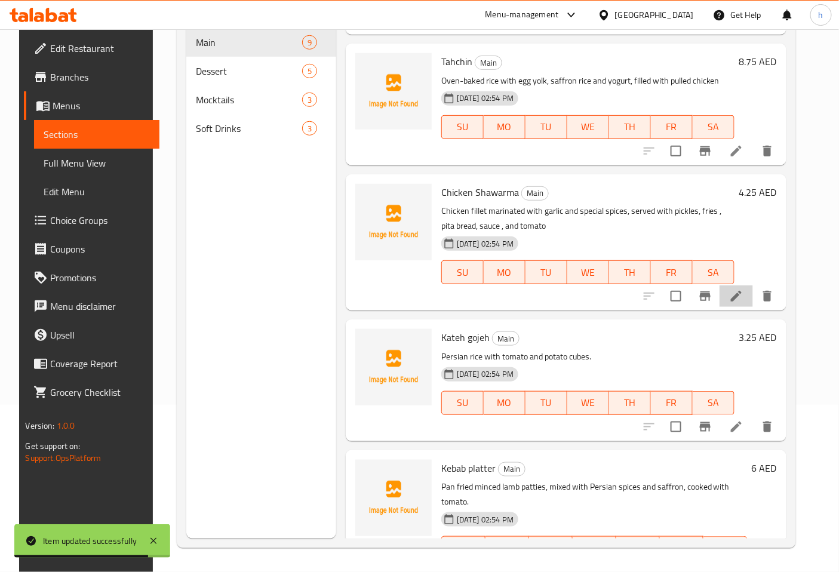
click at [753, 290] on li at bounding box center [735, 295] width 33 height 21
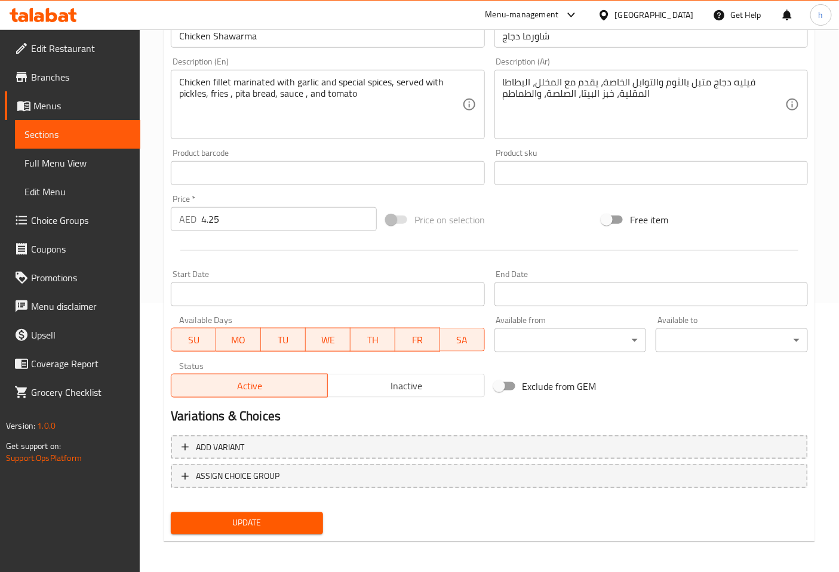
scroll to position [269, 0]
click at [205, 523] on span "Update" at bounding box center [246, 522] width 133 height 15
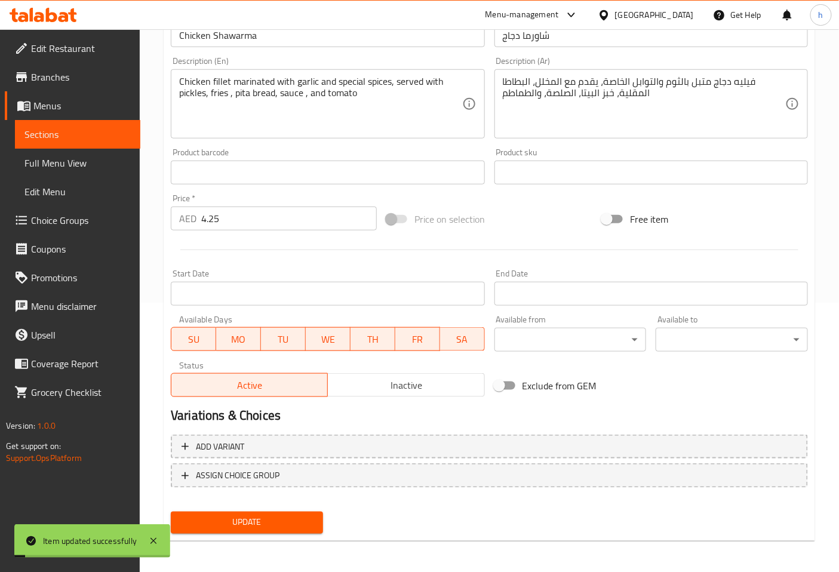
click at [52, 133] on span "Sections" at bounding box center [77, 134] width 106 height 14
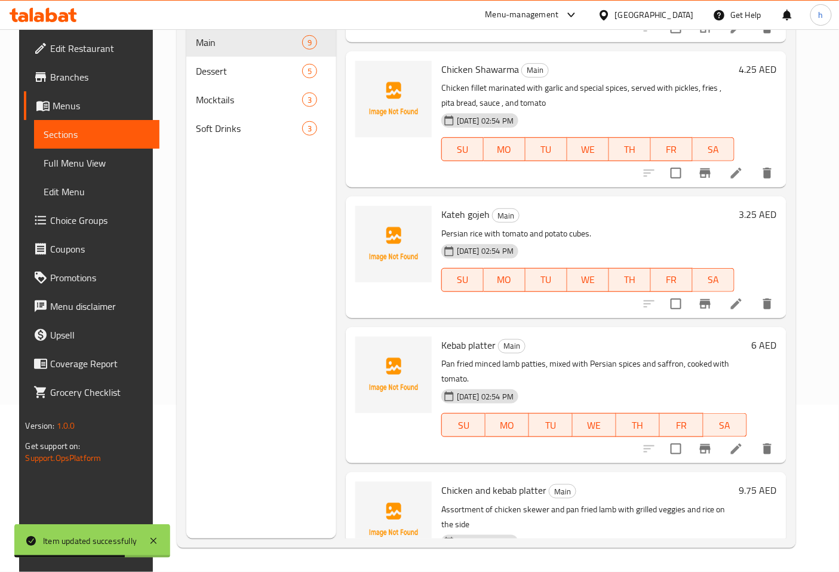
scroll to position [530, 0]
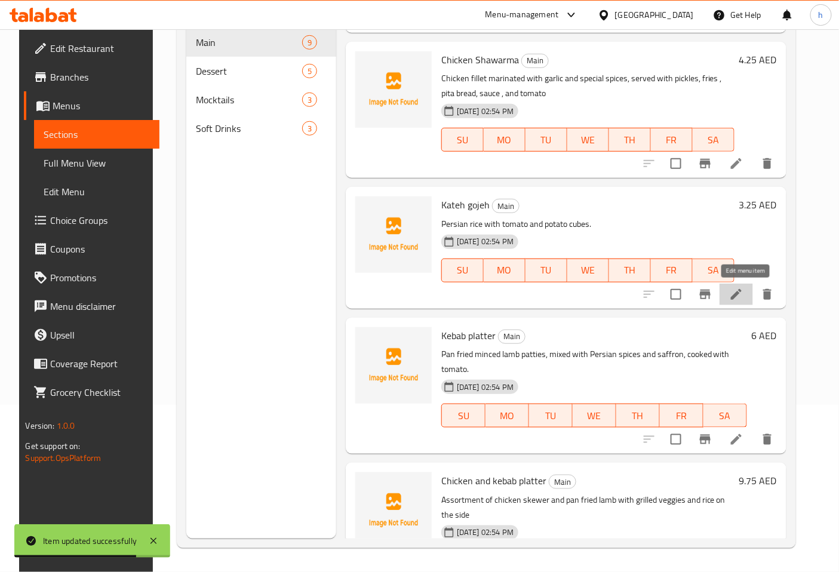
click at [741, 294] on icon at bounding box center [736, 294] width 11 height 11
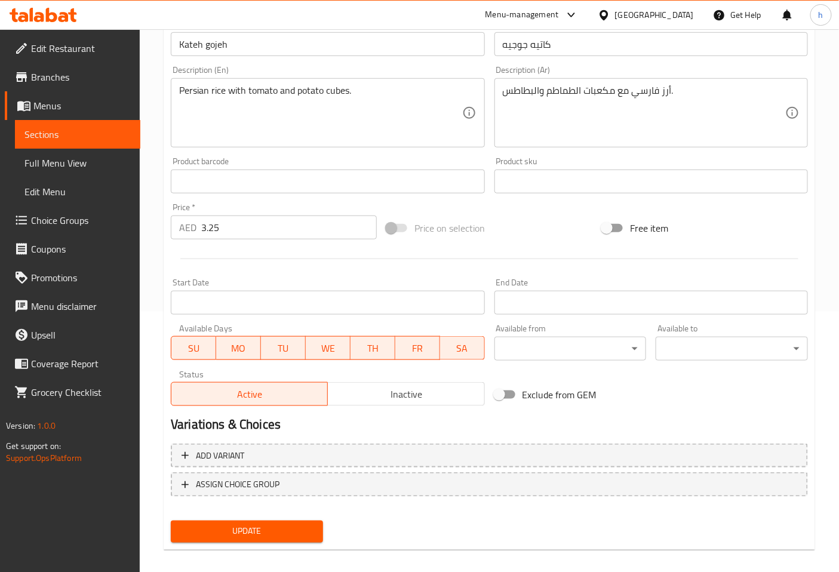
scroll to position [265, 0]
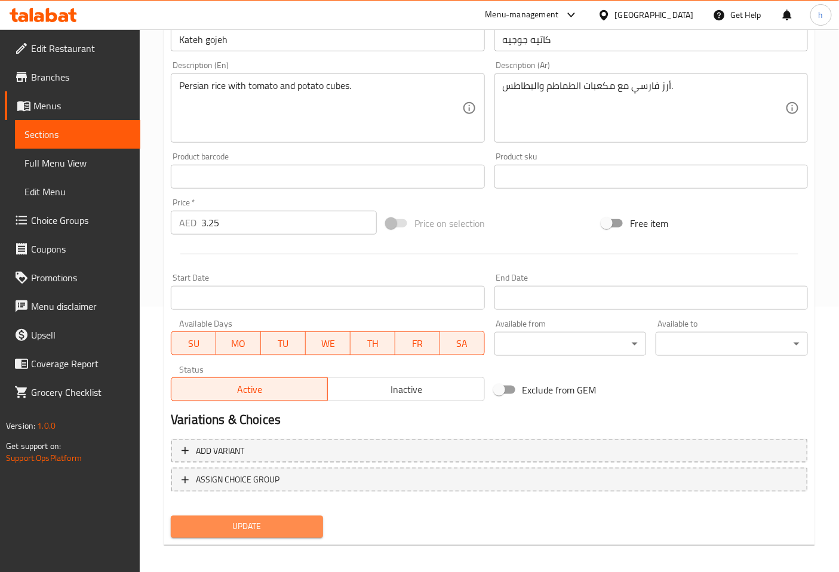
click at [285, 522] on span "Update" at bounding box center [246, 526] width 133 height 15
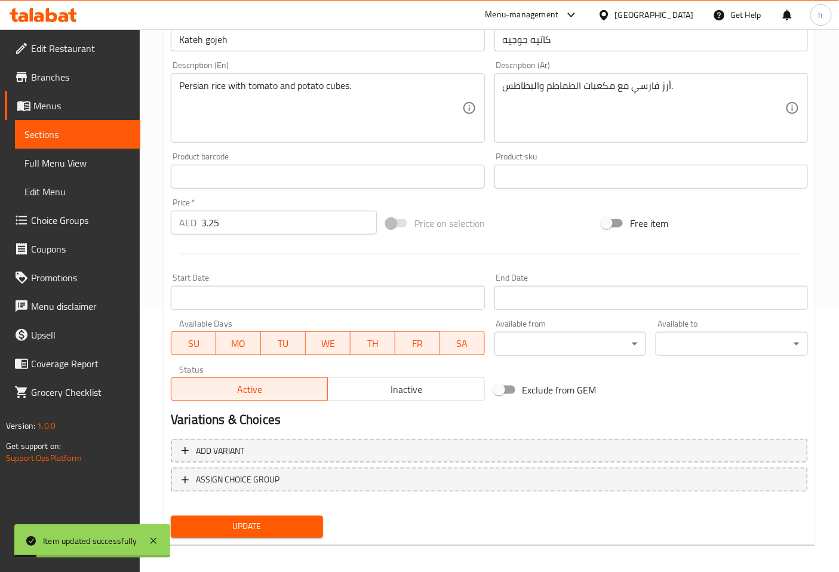
click at [60, 135] on span "Sections" at bounding box center [77, 134] width 106 height 14
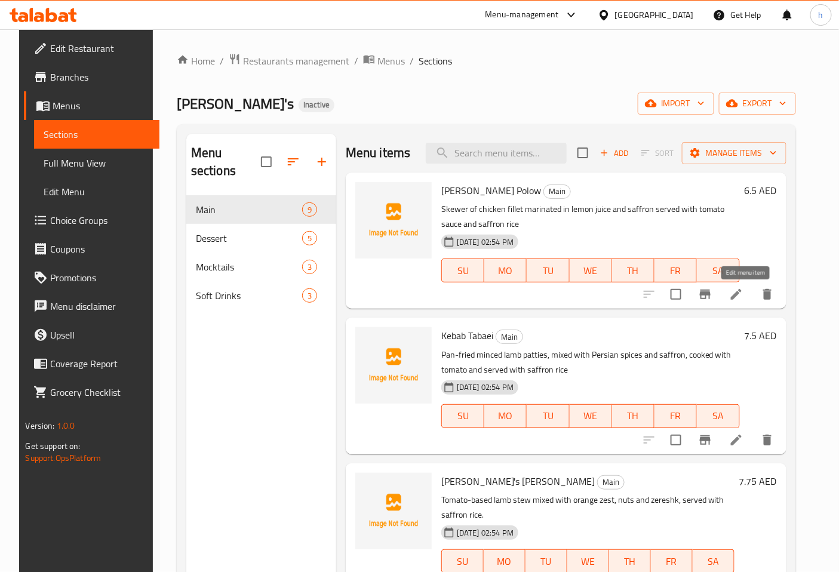
click at [743, 294] on icon at bounding box center [736, 294] width 14 height 14
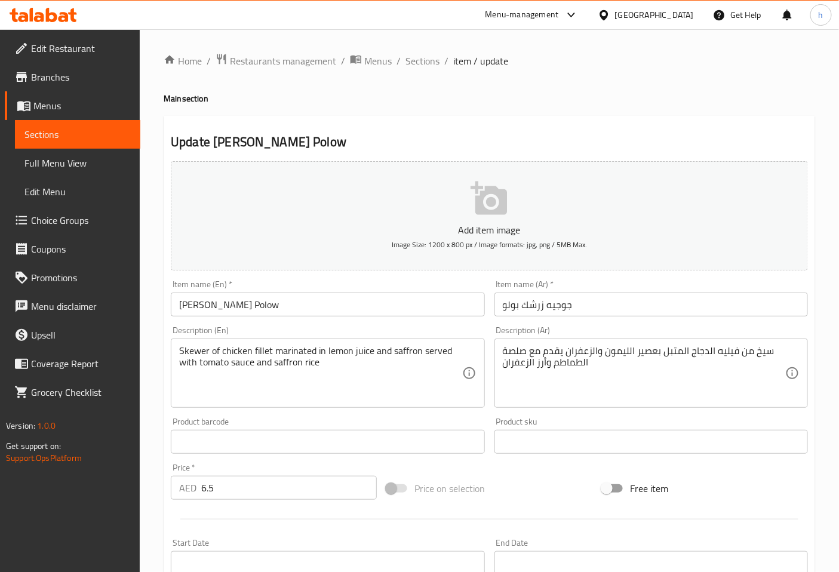
click at [93, 134] on span "Sections" at bounding box center [77, 134] width 106 height 14
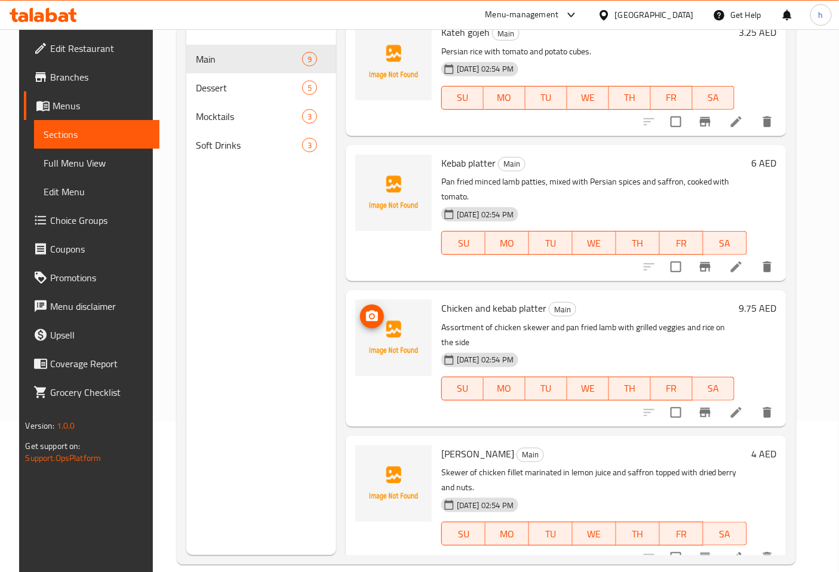
scroll to position [167, 0]
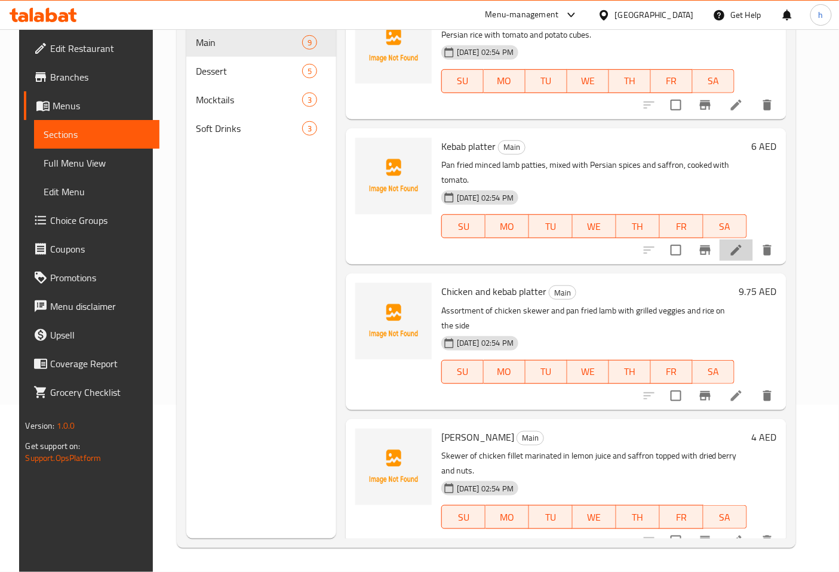
click at [743, 239] on li at bounding box center [735, 249] width 33 height 21
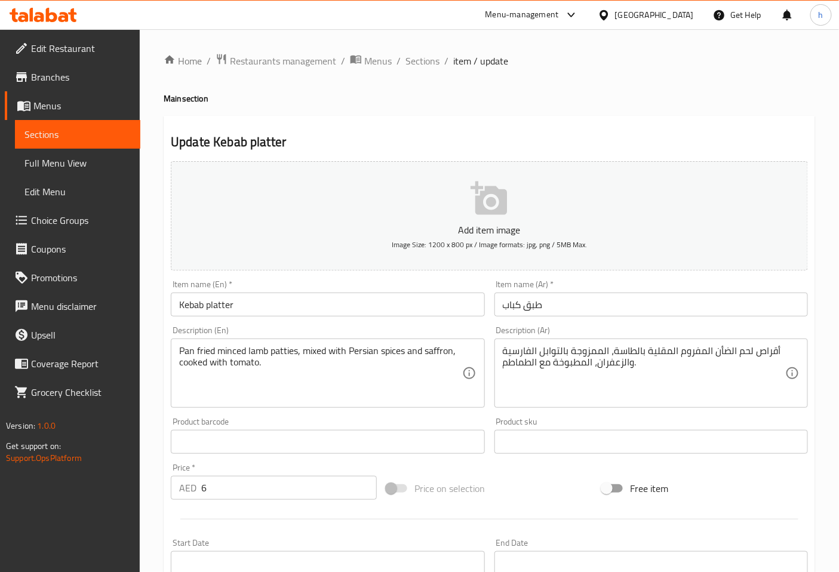
click at [210, 308] on input "Kebab platter" at bounding box center [327, 304] width 313 height 24
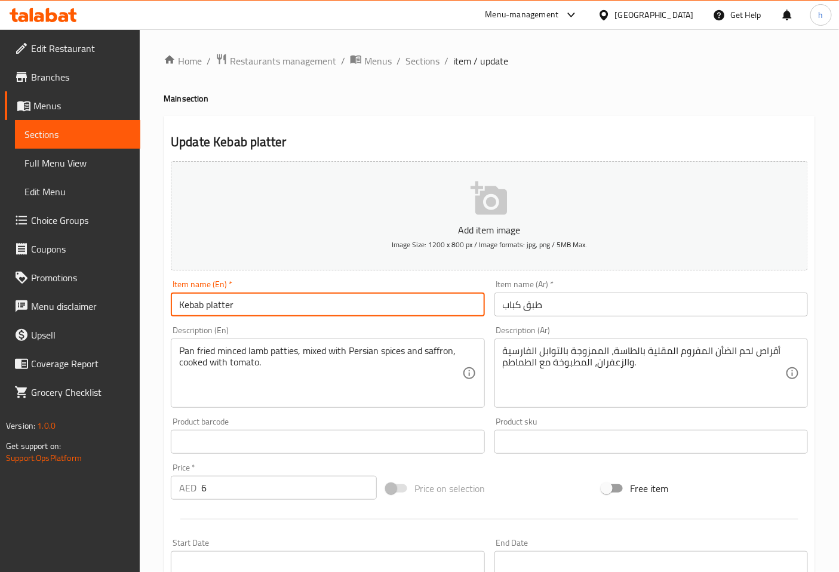
type input "Kebab Platter"
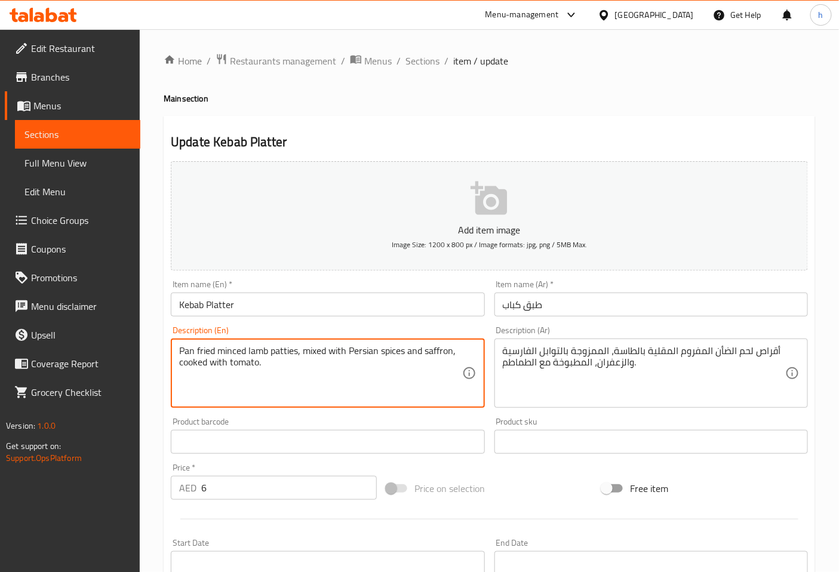
click at [277, 354] on textarea "Pan fried minced lamb patties, mixed with Persian spices and saffron, cooked wi…" at bounding box center [320, 373] width 282 height 57
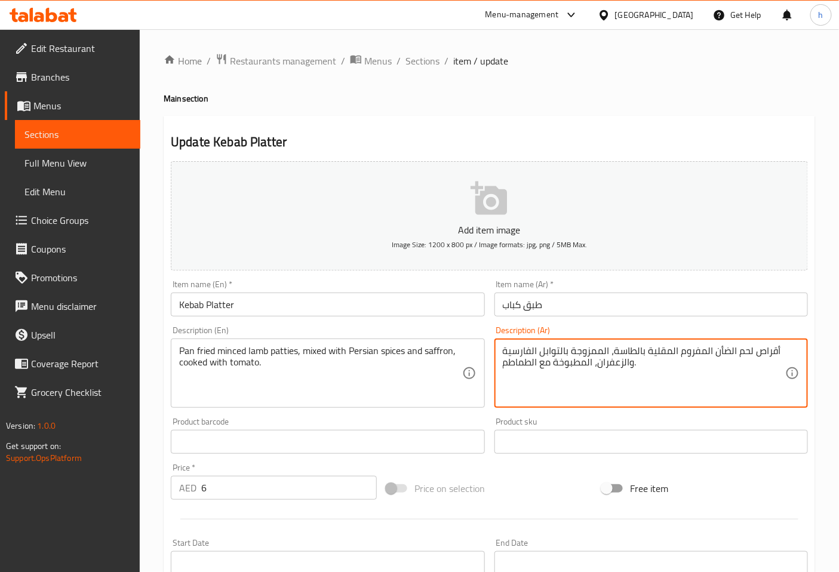
click at [765, 353] on textarea "أقراص لحم الضأن المفروم المقلية بالطاسة، الممزوجة بالتوابل الفارسية والزعفران، …" at bounding box center [644, 373] width 282 height 57
type textarea "قطع لحم الضأن المفروم المقلية بالطاسة، الممزوجة بالتوابل الفارسية والزعفران، ال…"
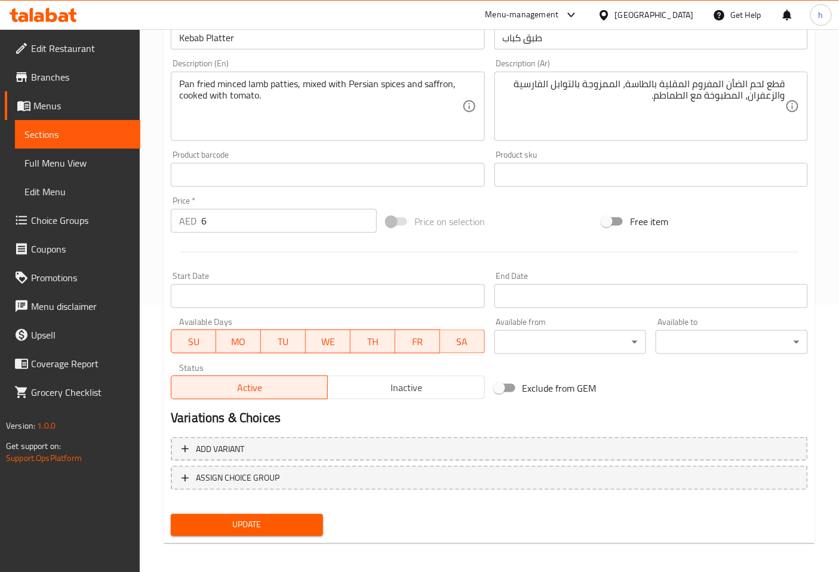
scroll to position [269, 0]
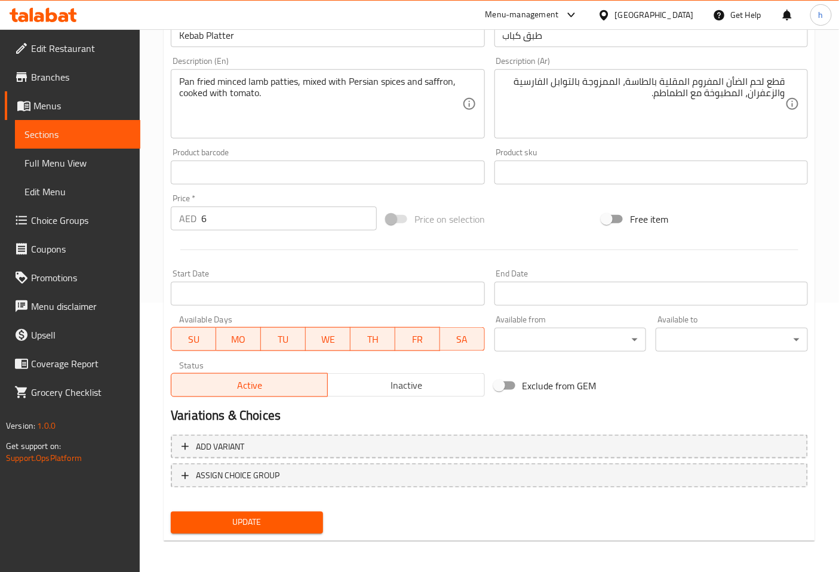
click at [188, 523] on span "Update" at bounding box center [246, 522] width 133 height 15
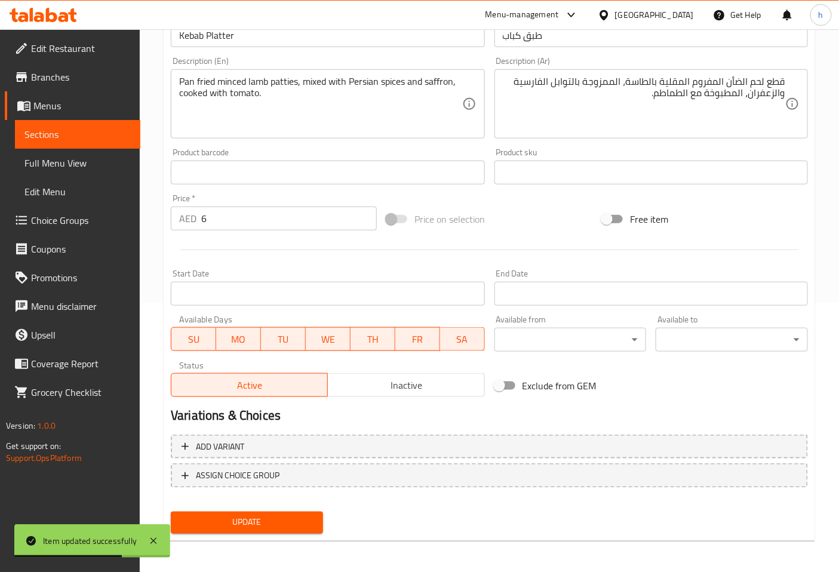
click at [63, 128] on span "Sections" at bounding box center [77, 134] width 106 height 14
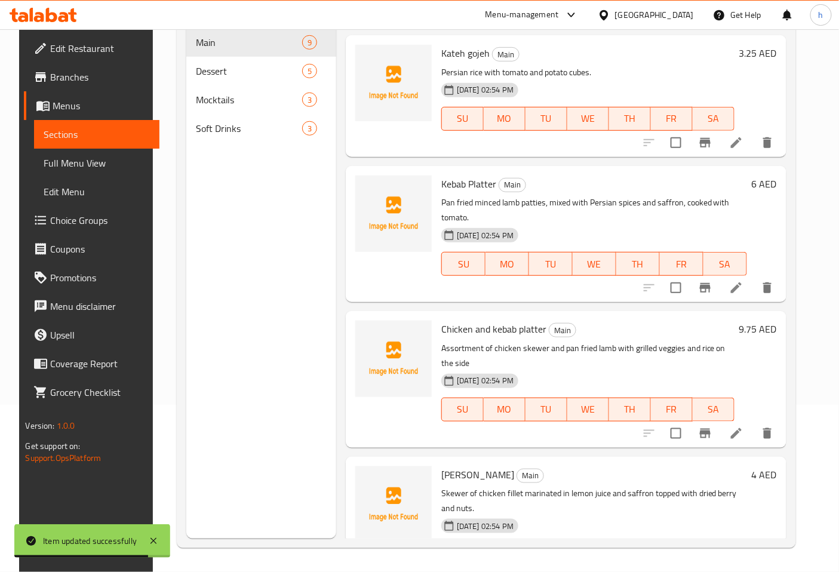
scroll to position [719, 0]
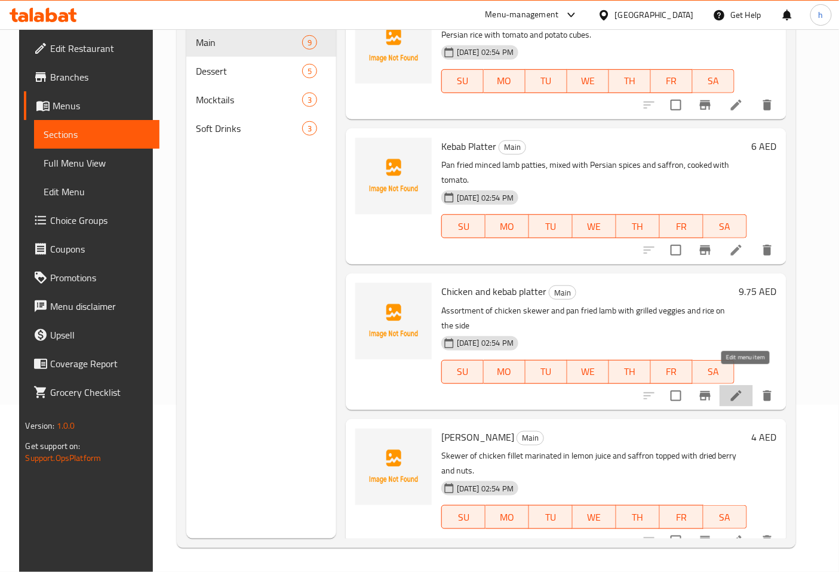
click at [743, 389] on icon at bounding box center [736, 396] width 14 height 14
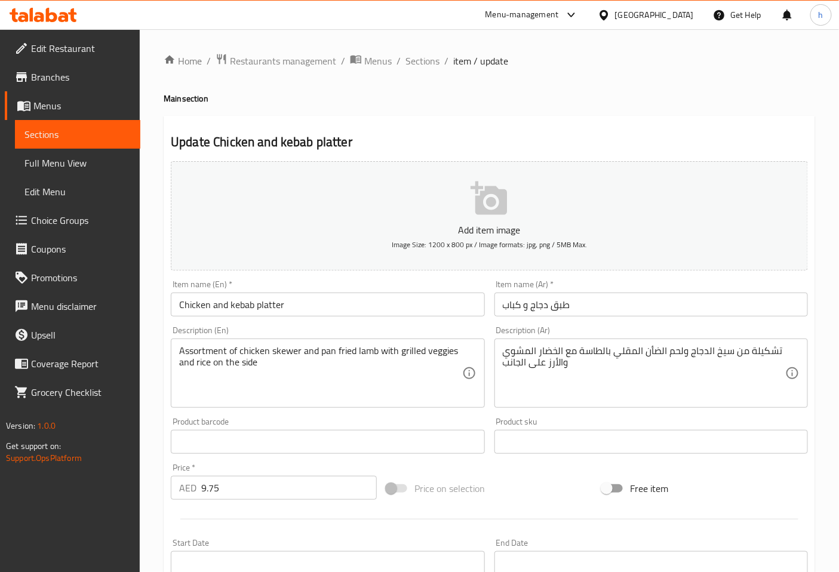
click at [290, 304] on input "Chicken and kebab platter" at bounding box center [327, 304] width 313 height 24
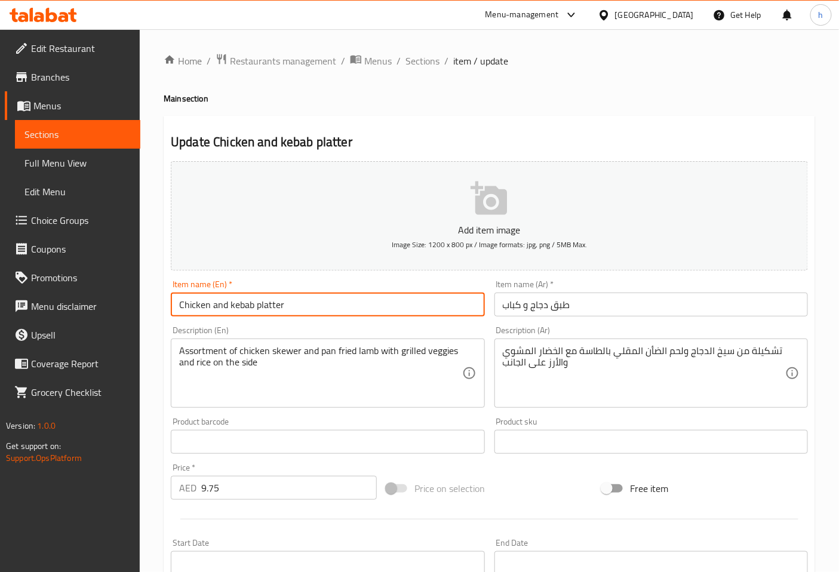
type input "Chicken and Kebab Platter"
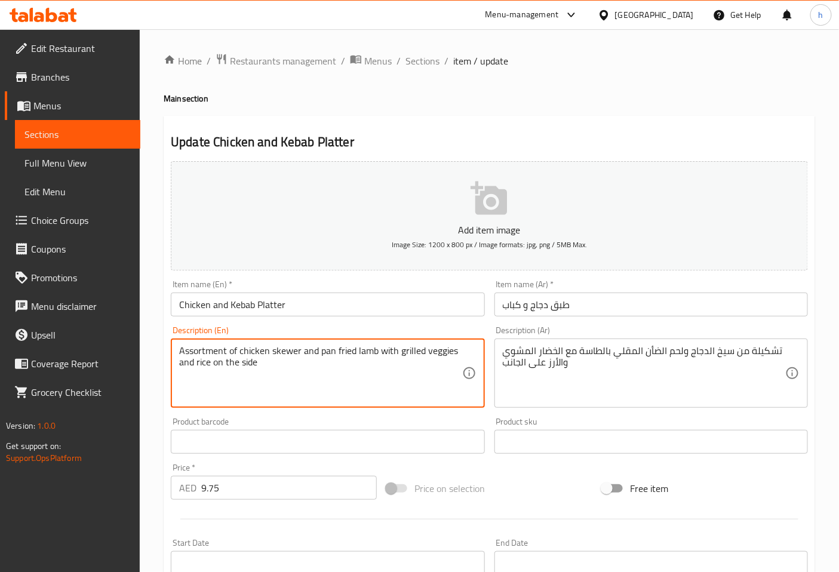
click at [444, 352] on textarea "Assortment of chicken skewer and pan fried lamb with grilled veggies and rice o…" at bounding box center [320, 373] width 282 height 57
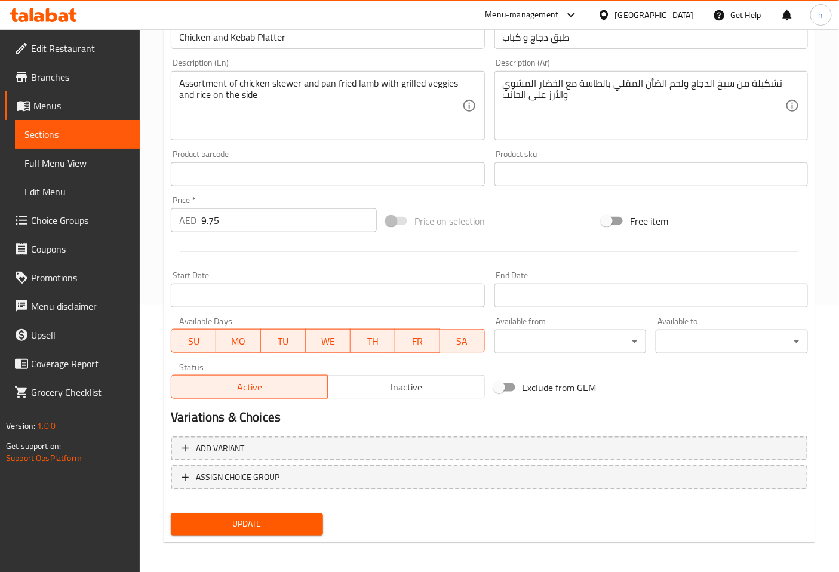
scroll to position [269, 0]
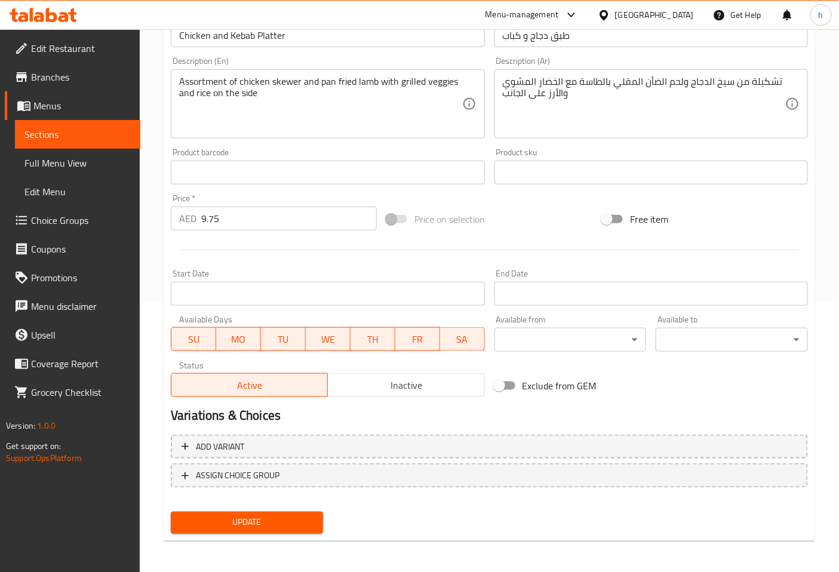
click at [223, 515] on span "Update" at bounding box center [246, 522] width 133 height 15
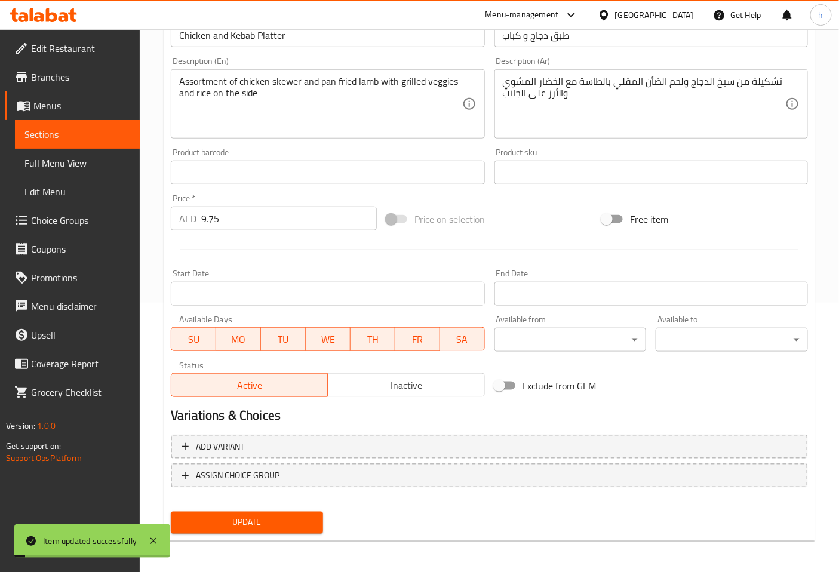
click at [58, 136] on span "Sections" at bounding box center [77, 134] width 106 height 14
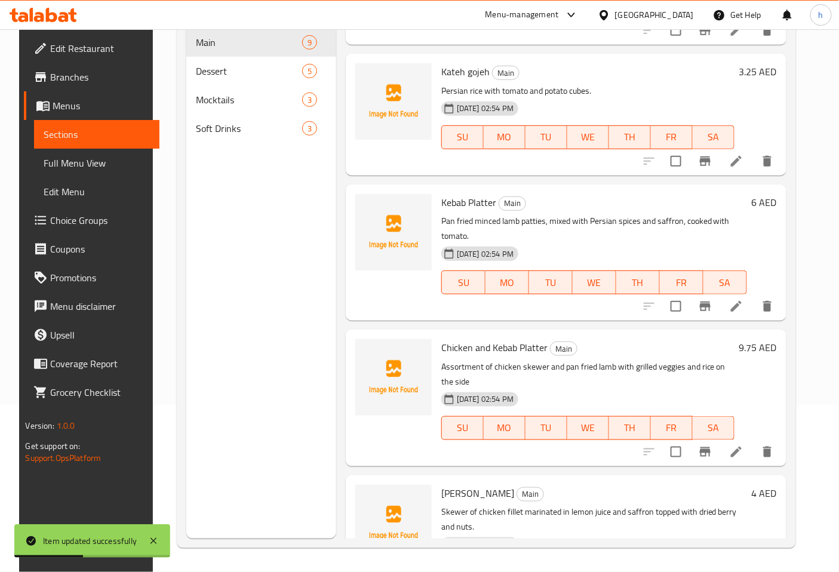
scroll to position [719, 0]
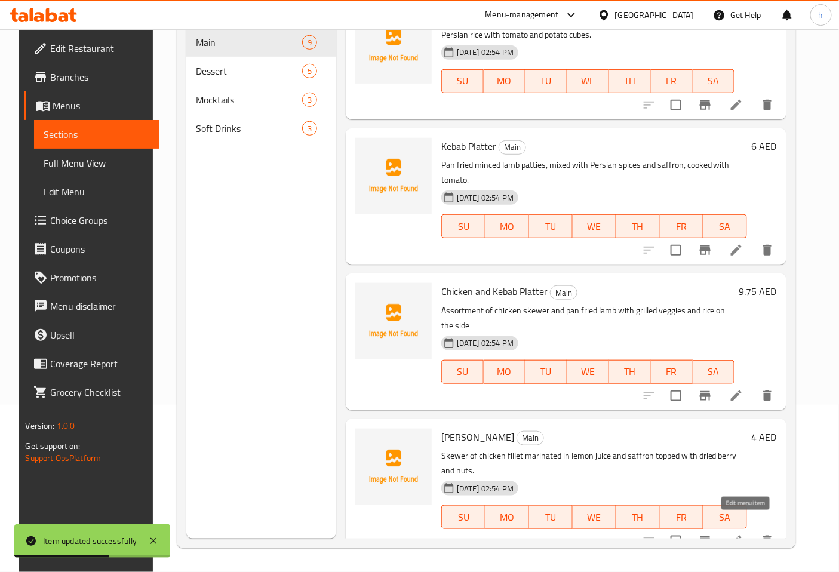
click at [741, 534] on icon at bounding box center [736, 541] width 14 height 14
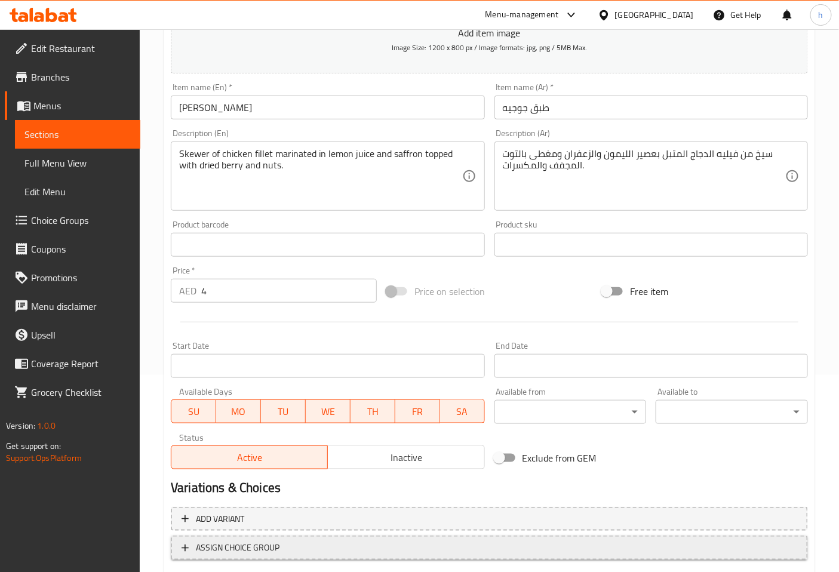
scroll to position [265, 0]
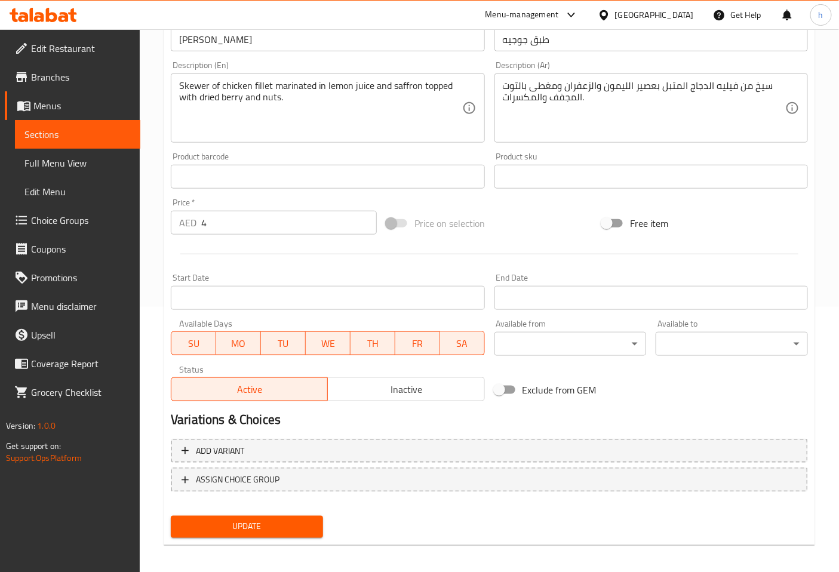
click at [251, 522] on span "Update" at bounding box center [246, 526] width 133 height 15
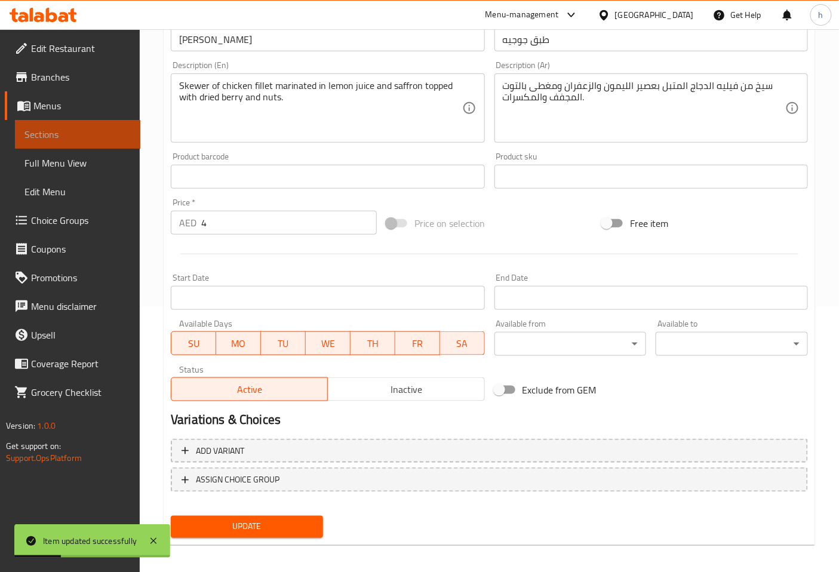
click at [58, 141] on link "Sections" at bounding box center [77, 134] width 125 height 29
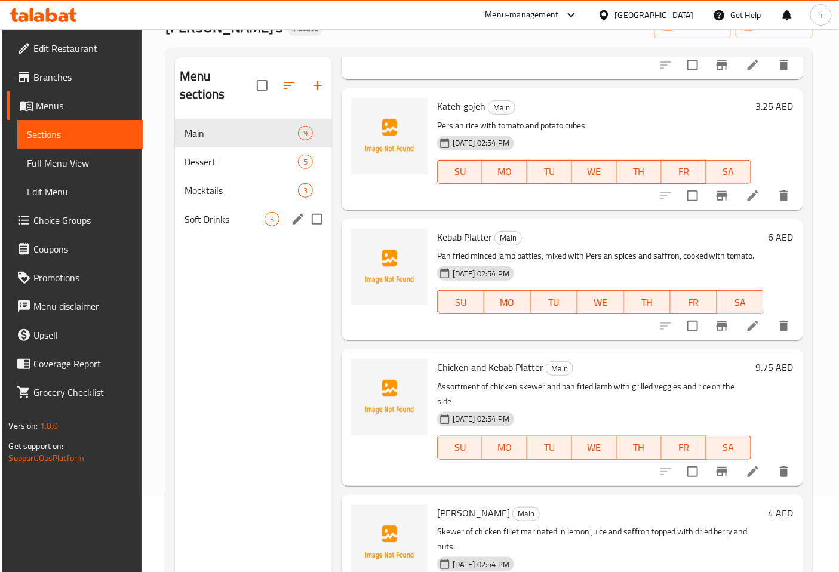
scroll to position [167, 0]
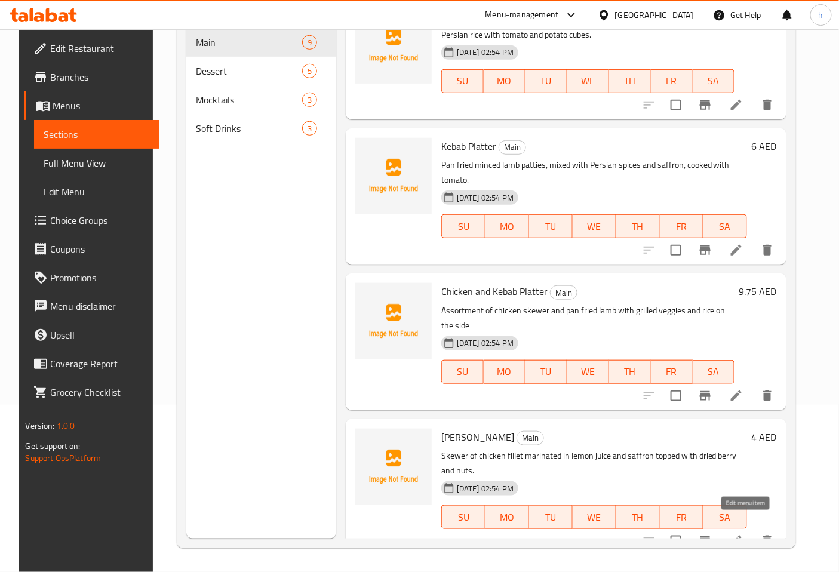
click at [741, 535] on icon at bounding box center [736, 540] width 11 height 11
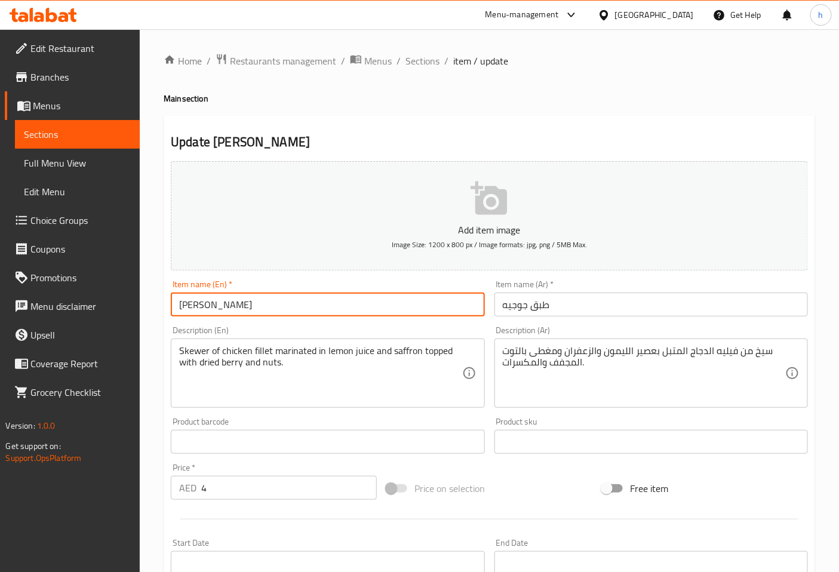
click at [278, 307] on input "[PERSON_NAME]" at bounding box center [327, 304] width 313 height 24
type input "[PERSON_NAME]"
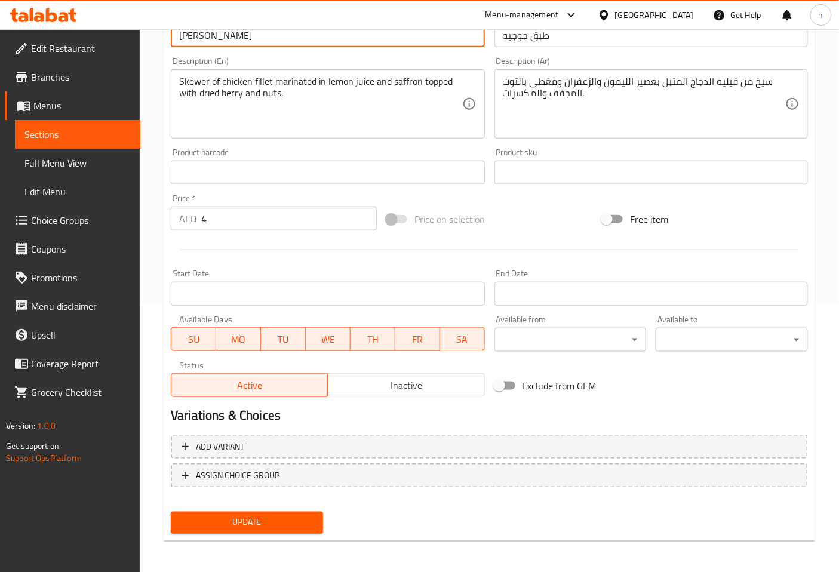
click at [241, 515] on span "Update" at bounding box center [246, 522] width 133 height 15
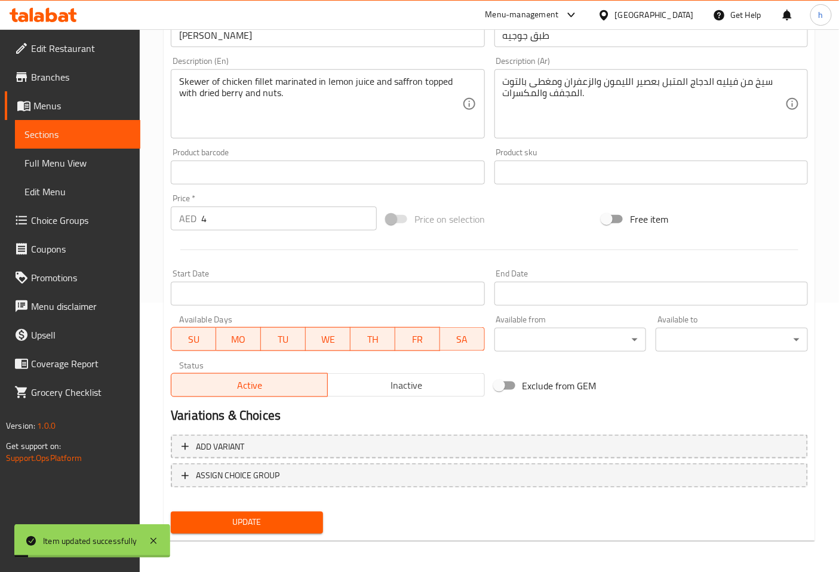
click at [81, 134] on span "Sections" at bounding box center [77, 134] width 106 height 14
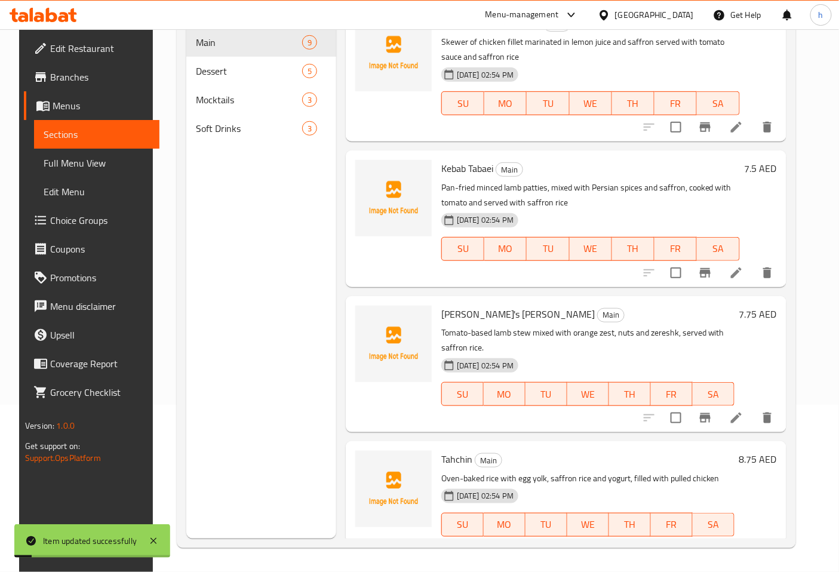
scroll to position [167, 0]
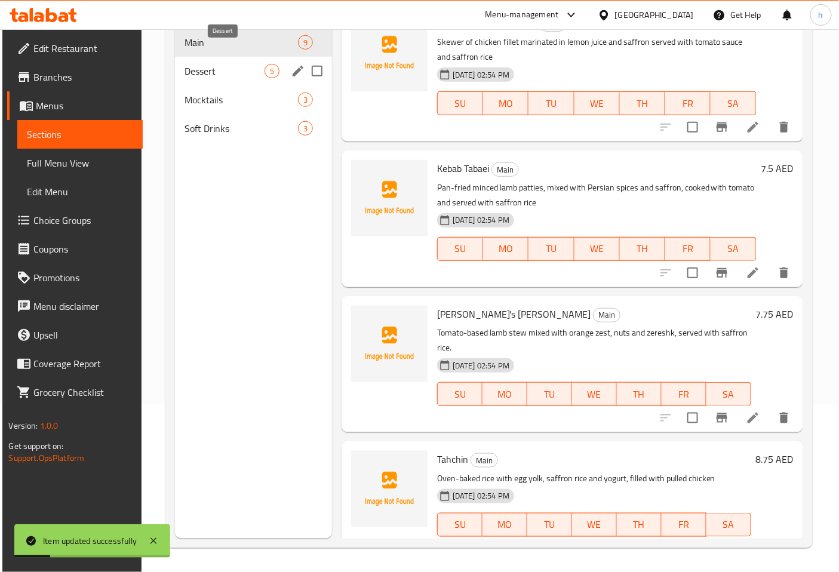
click at [199, 64] on span "Dessert" at bounding box center [224, 71] width 80 height 14
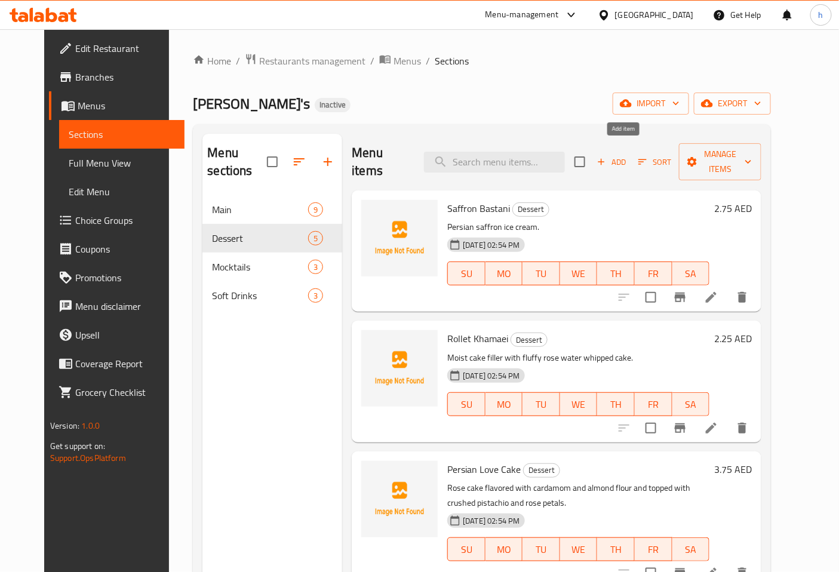
click at [621, 155] on span "Add" at bounding box center [611, 162] width 32 height 14
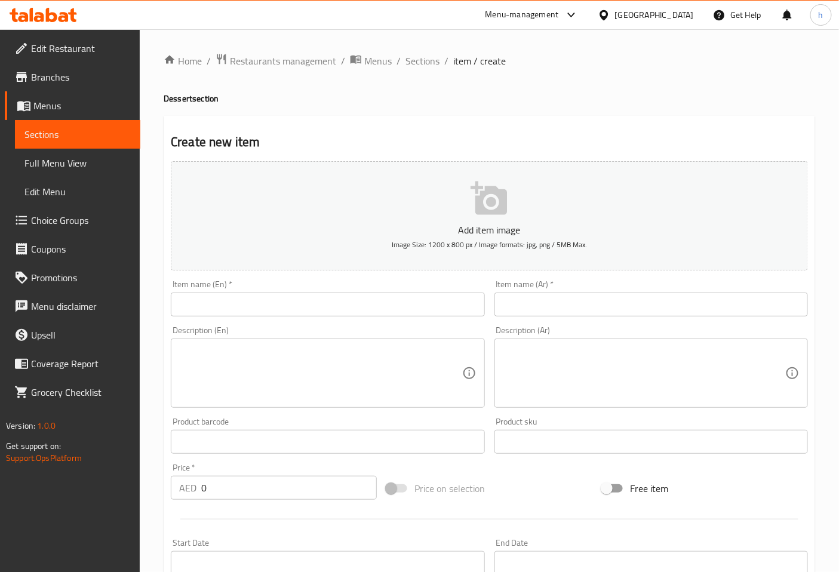
click at [246, 311] on input "text" at bounding box center [327, 304] width 313 height 24
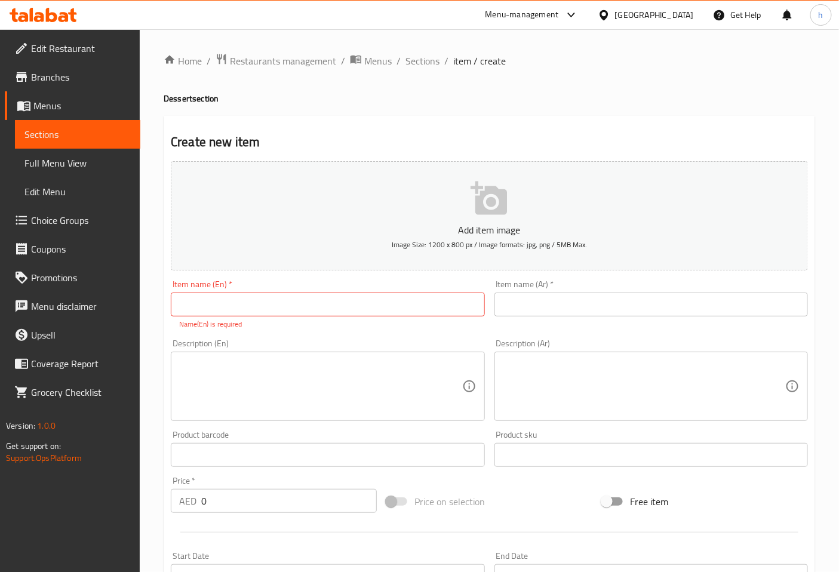
click at [273, 311] on input "text" at bounding box center [327, 304] width 313 height 24
paste input "[PERSON_NAME]’s Ultimate Cheese Cake"
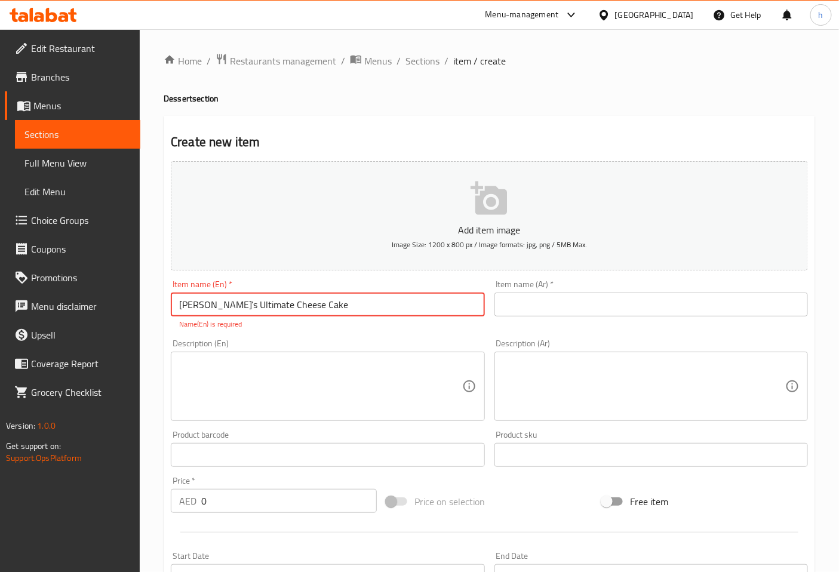
type input "[PERSON_NAME]’s Ultimate Cheese Cake"
click at [588, 307] on input "text" at bounding box center [650, 304] width 313 height 24
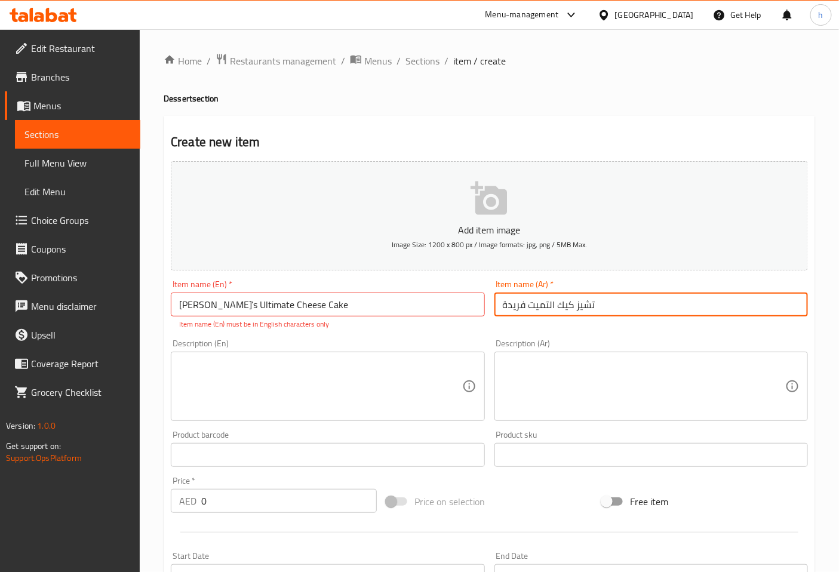
type input "تشيز كيك التميت فريدة"
click at [281, 369] on textarea at bounding box center [320, 386] width 282 height 57
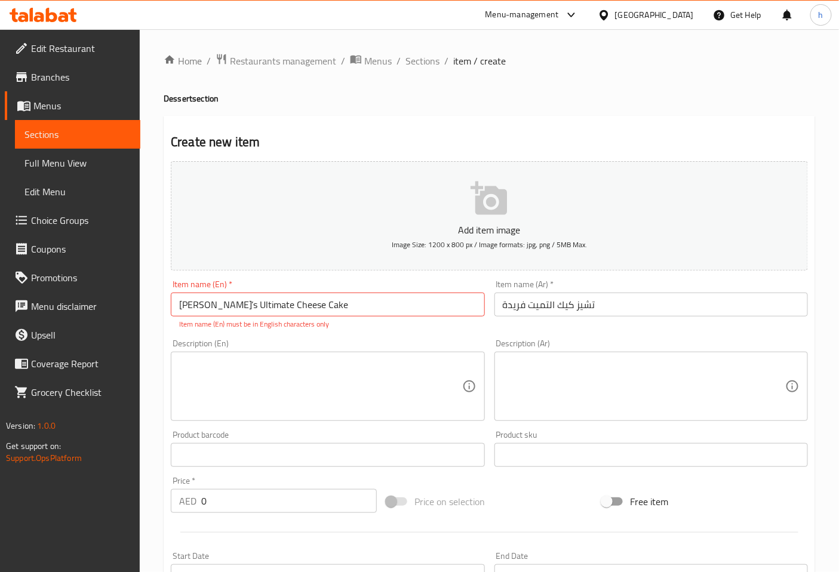
click at [312, 380] on textarea at bounding box center [320, 386] width 282 height 57
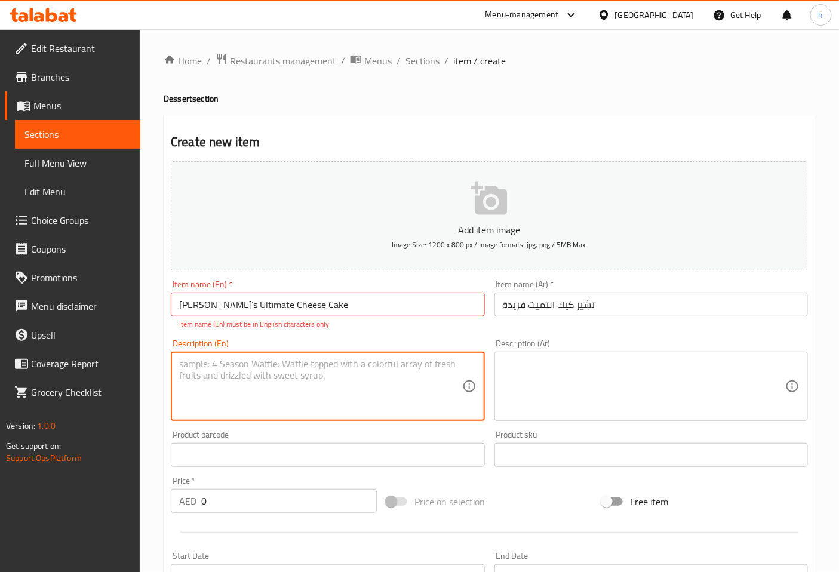
paste textarea "Classic baked cheesecake served with seasonal fruit sauce"
type textarea "Classic baked cheesecake served with seasonal fruit sauce"
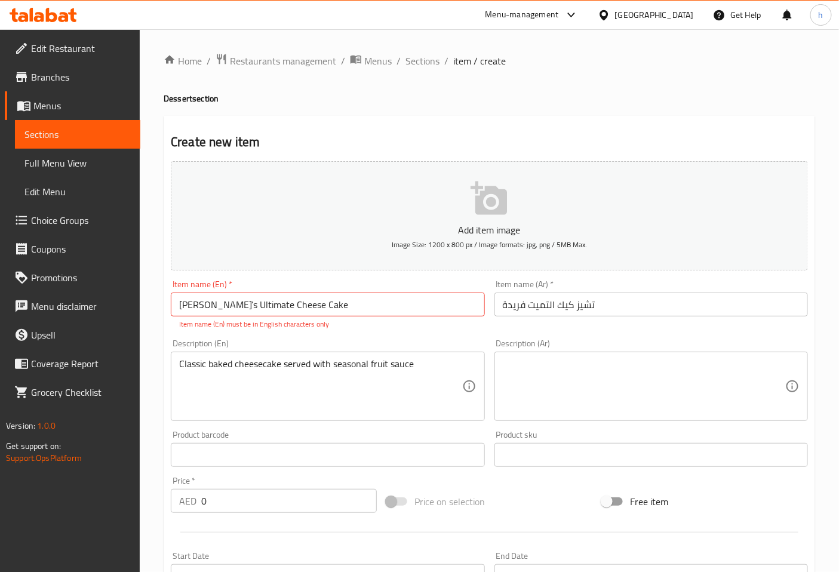
click at [201, 502] on input "0" at bounding box center [288, 501] width 175 height 24
paste input "3"
type input "3"
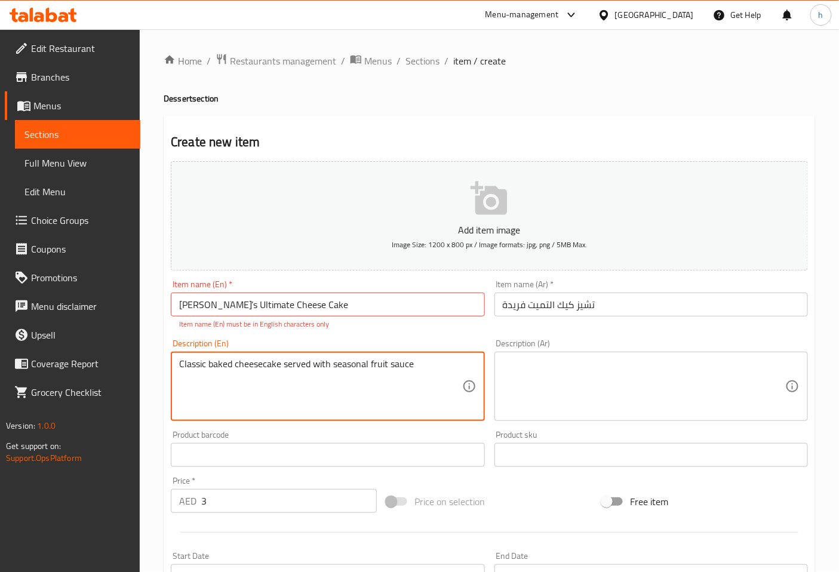
click at [337, 365] on textarea "Classic baked cheesecake served with seasonal fruit sauce" at bounding box center [320, 386] width 282 height 57
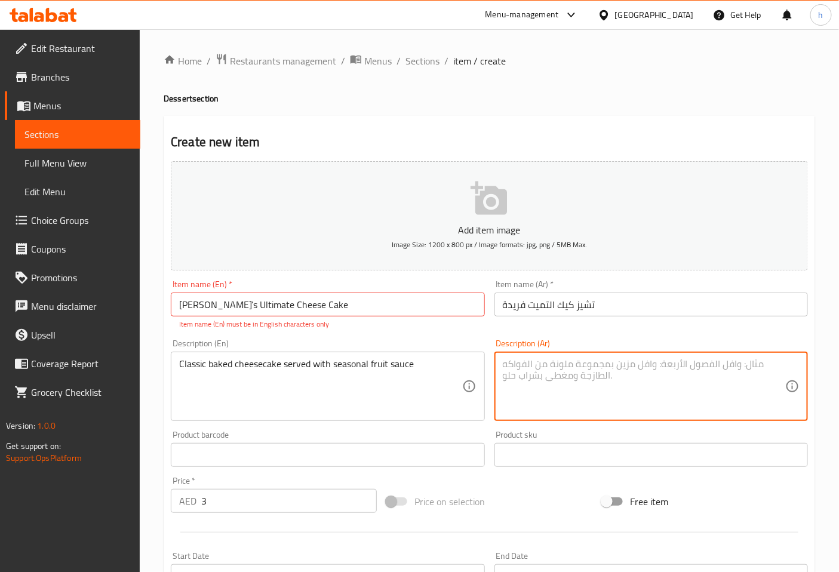
click at [558, 359] on textarea at bounding box center [644, 386] width 282 height 57
paste textarea "كعكة الجبن المخبوزة الكلاسيكية تقدم مع صلصة الفاكهة الموسمية"
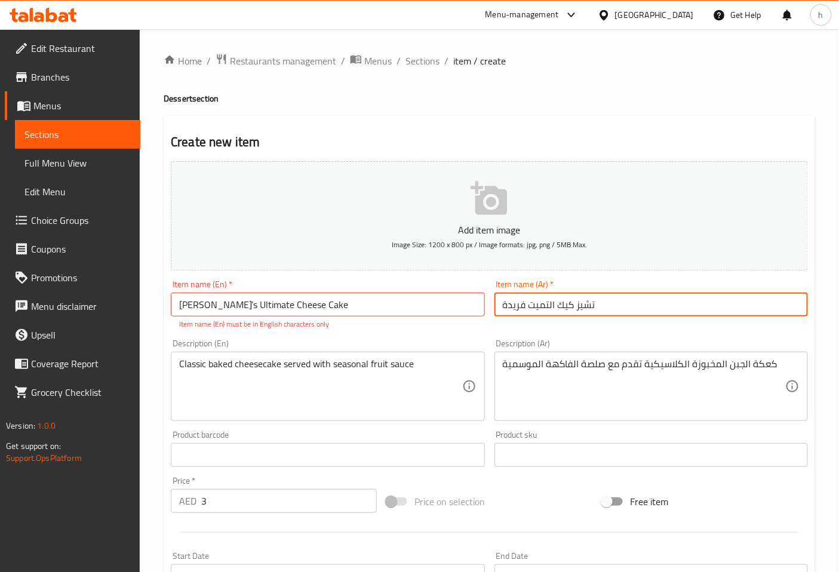
drag, startPoint x: 558, startPoint y: 306, endPoint x: 593, endPoint y: 309, distance: 35.3
click at [593, 309] on input "تشيز كيك التميت فريدة" at bounding box center [650, 304] width 313 height 24
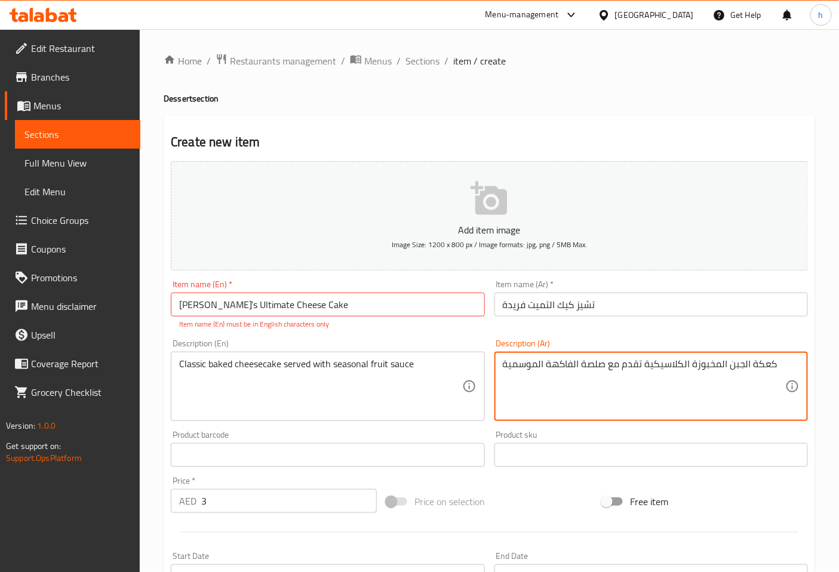
drag, startPoint x: 725, startPoint y: 366, endPoint x: 749, endPoint y: 366, distance: 23.9
drag, startPoint x: 725, startPoint y: 366, endPoint x: 778, endPoint y: 365, distance: 53.1
click at [778, 365] on textarea "كعكة الجبن المخبوزة الكلاسيكية تقدم مع صلصة الفاكهة الموسمية" at bounding box center [644, 386] width 282 height 57
paste textarea "تشيز كيك"
type textarea "تشيز كيك المخبوزة الكلاسيكية تقدم مع صلصة الفاكهة الموسمية"
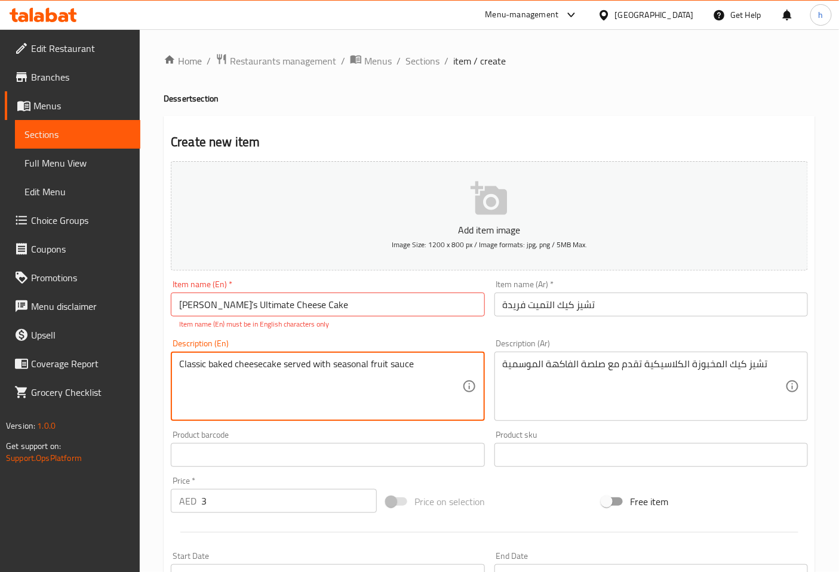
click at [197, 361] on textarea "Classic baked cheesecake served with seasonal fruit sauce" at bounding box center [320, 386] width 282 height 57
click at [346, 367] on textarea "Classic baked cheesecake served with seasonal fruit sauce" at bounding box center [320, 386] width 282 height 57
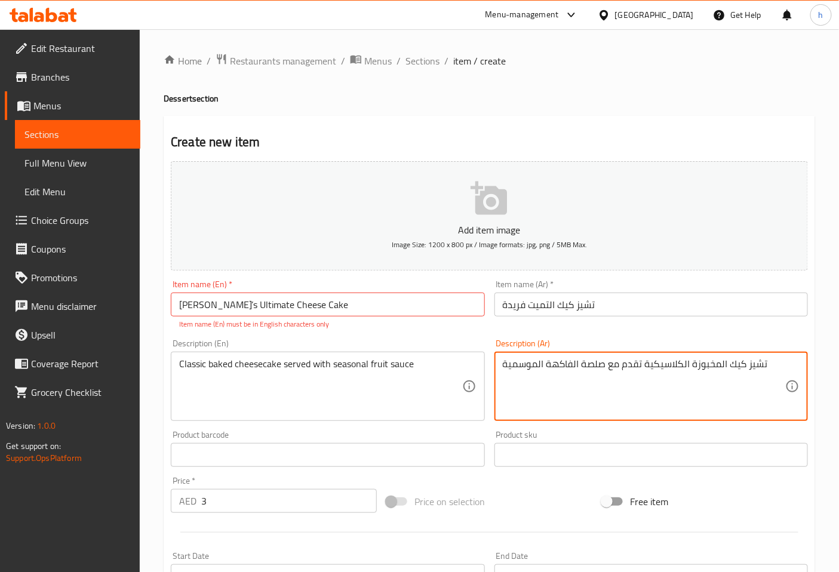
click at [310, 300] on input "[PERSON_NAME]’s Ultimate Cheese Cake" at bounding box center [327, 304] width 313 height 24
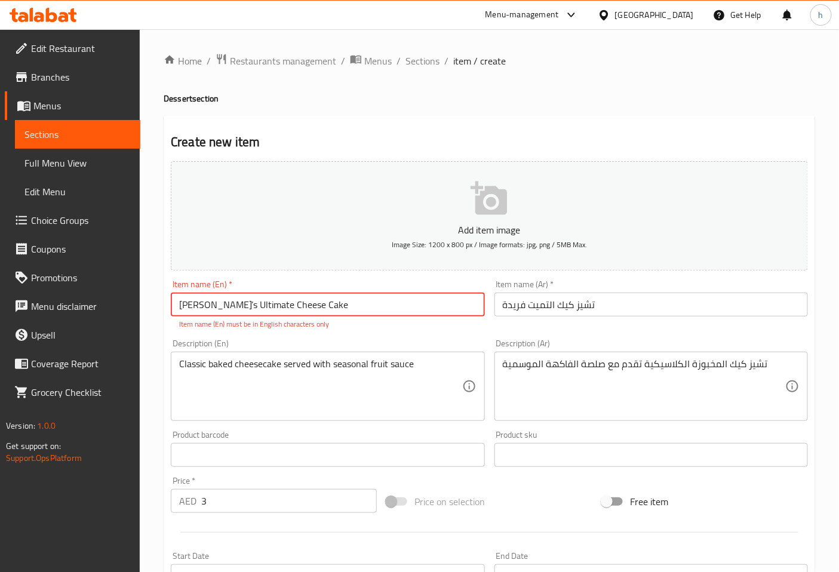
click at [177, 307] on input "[PERSON_NAME]’s Ultimate Cheese Cake" at bounding box center [327, 304] width 313 height 24
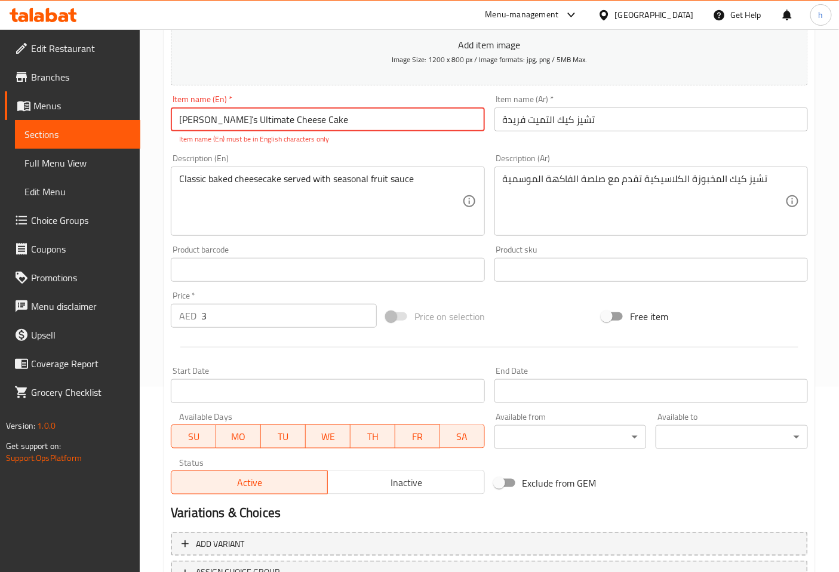
scroll to position [265, 0]
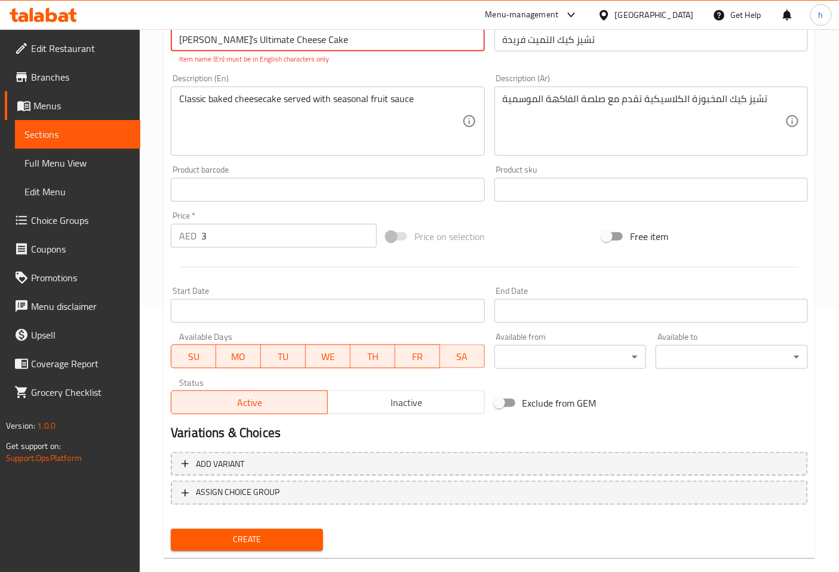
click at [239, 541] on span "Create" at bounding box center [246, 539] width 133 height 15
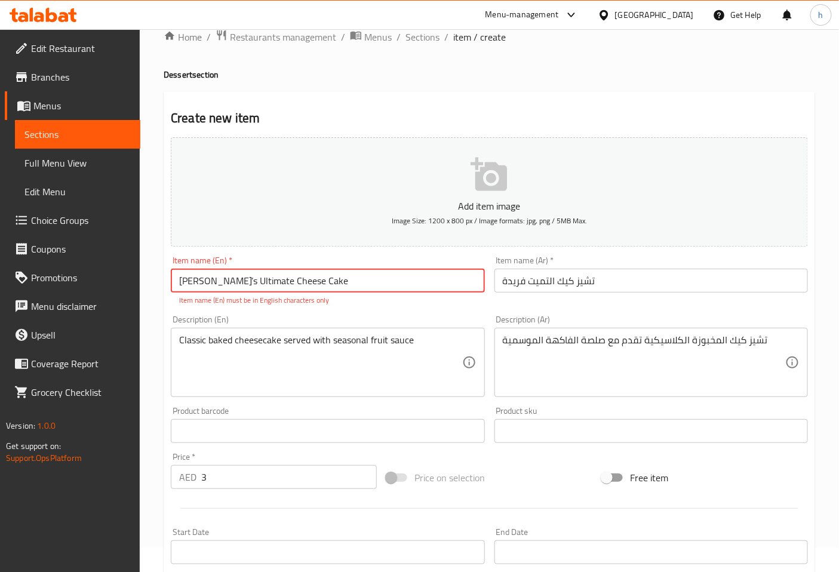
scroll to position [0, 0]
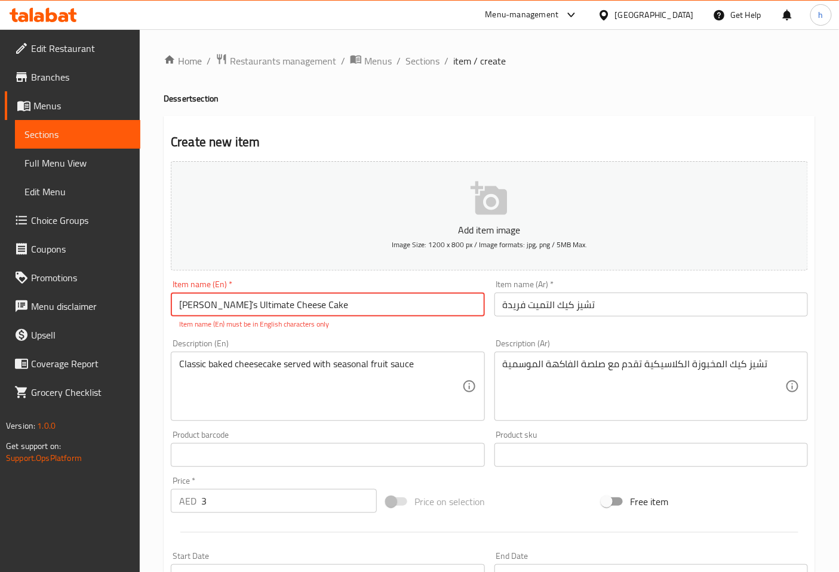
click at [331, 307] on input "[PERSON_NAME]’s Ultimate Cheese Cake" at bounding box center [327, 304] width 313 height 24
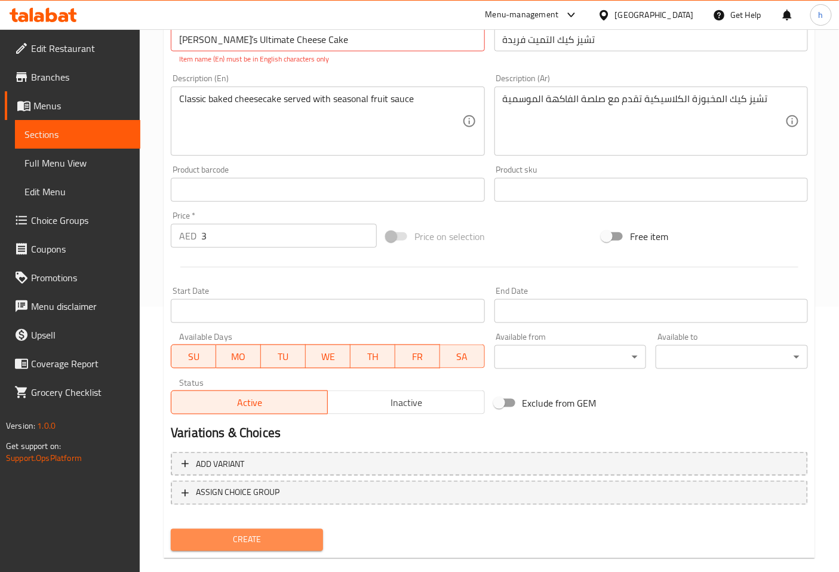
click at [266, 534] on span "Create" at bounding box center [246, 539] width 133 height 15
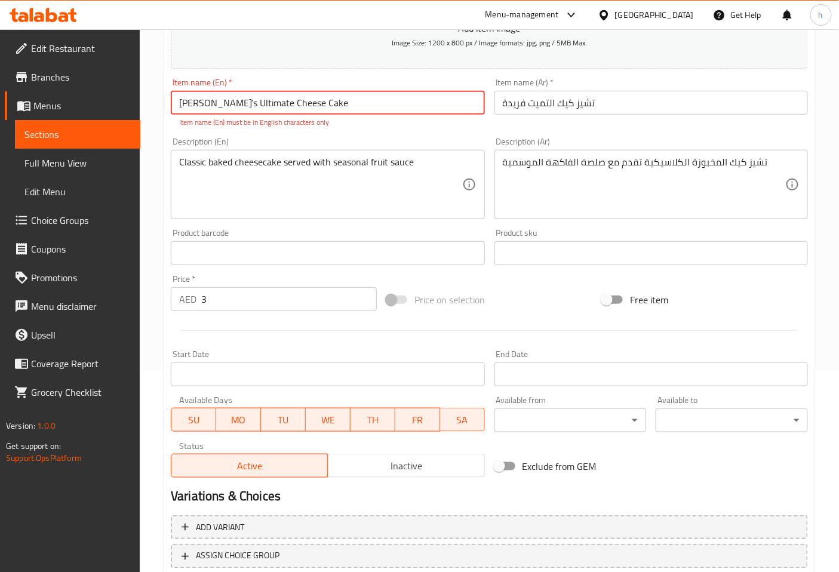
scroll to position [66, 0]
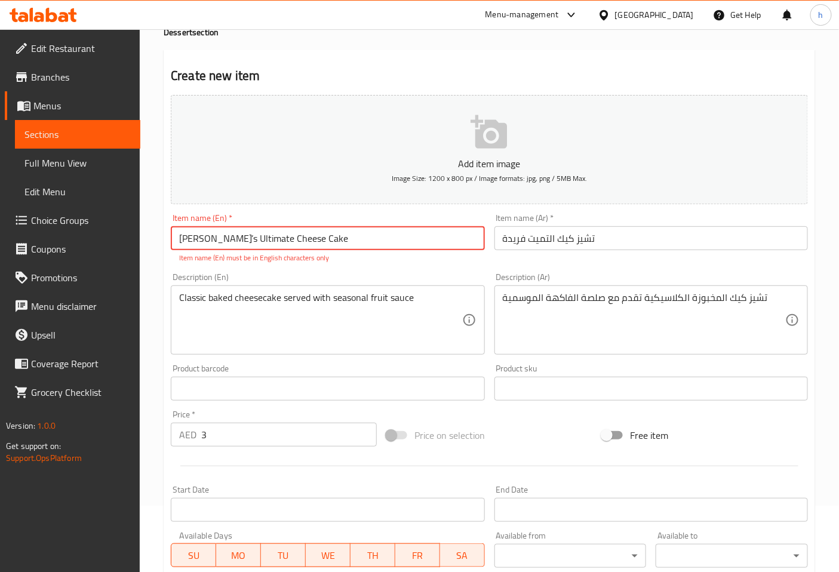
click at [180, 238] on input "[PERSON_NAME]’s Ultimate Cheese Cake" at bounding box center [327, 238] width 313 height 24
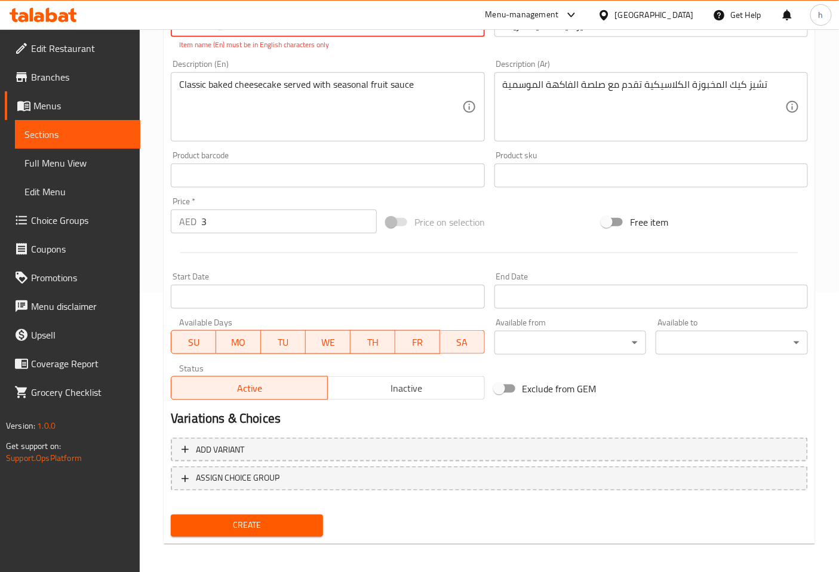
scroll to position [282, 0]
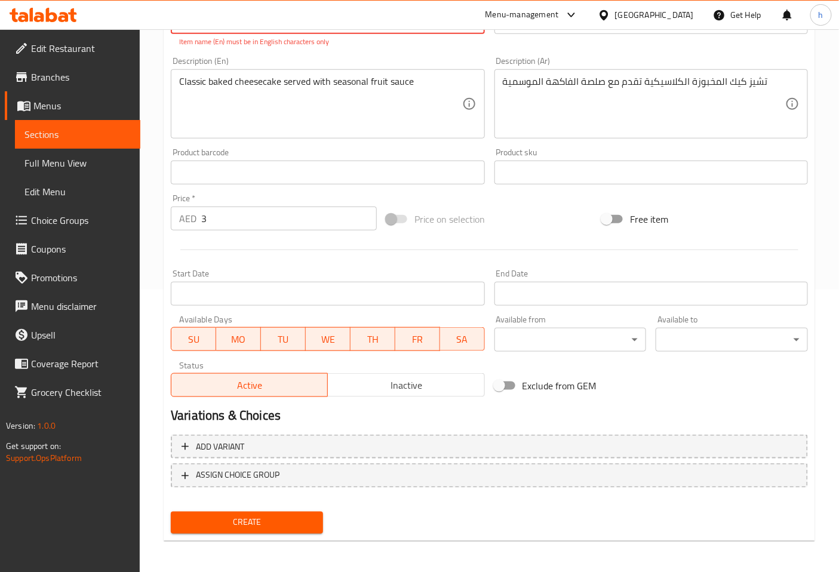
click at [281, 519] on span "Create" at bounding box center [246, 522] width 133 height 15
click at [284, 517] on span "Create" at bounding box center [246, 522] width 133 height 15
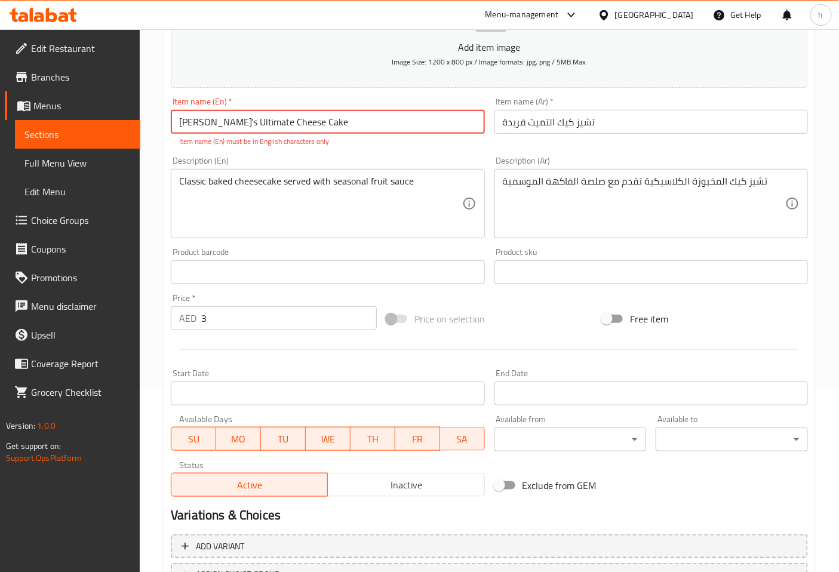
scroll to position [150, 0]
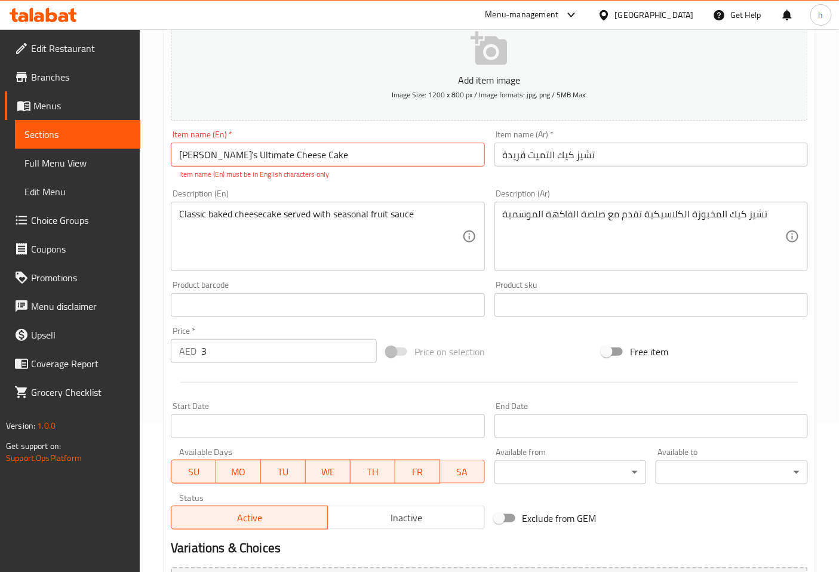
click at [532, 347] on div "Price on selection" at bounding box center [488, 351] width 215 height 32
click at [205, 155] on input "[PERSON_NAME]’s Ultimate Cheese Cake" at bounding box center [327, 155] width 313 height 24
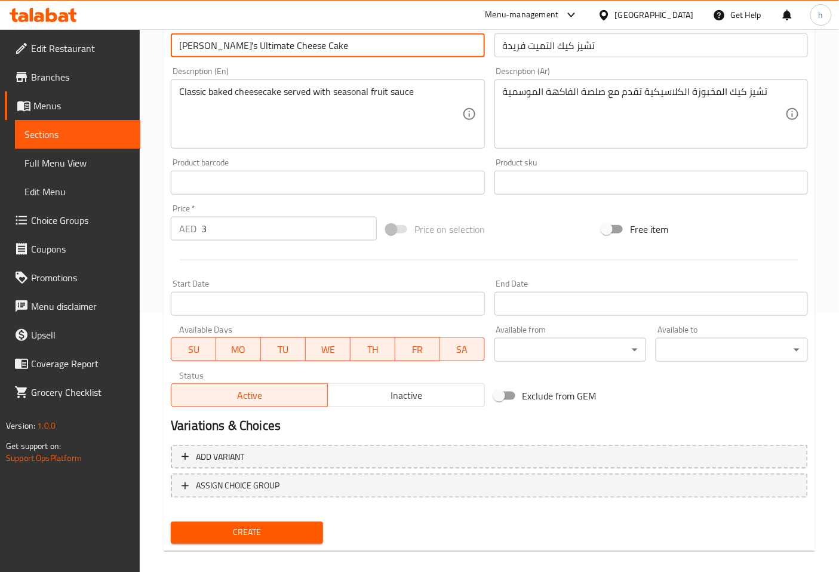
scroll to position [269, 0]
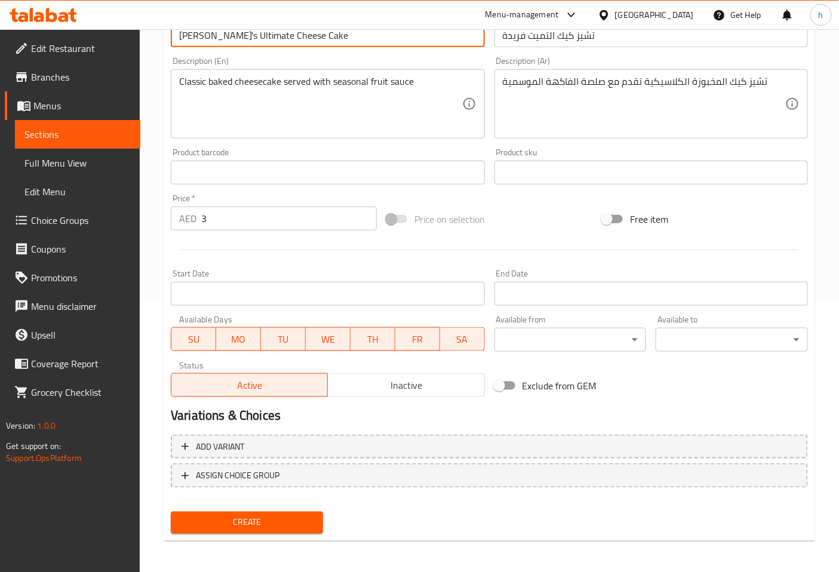
type input "[PERSON_NAME]'s Ultimate Cheese Cake"
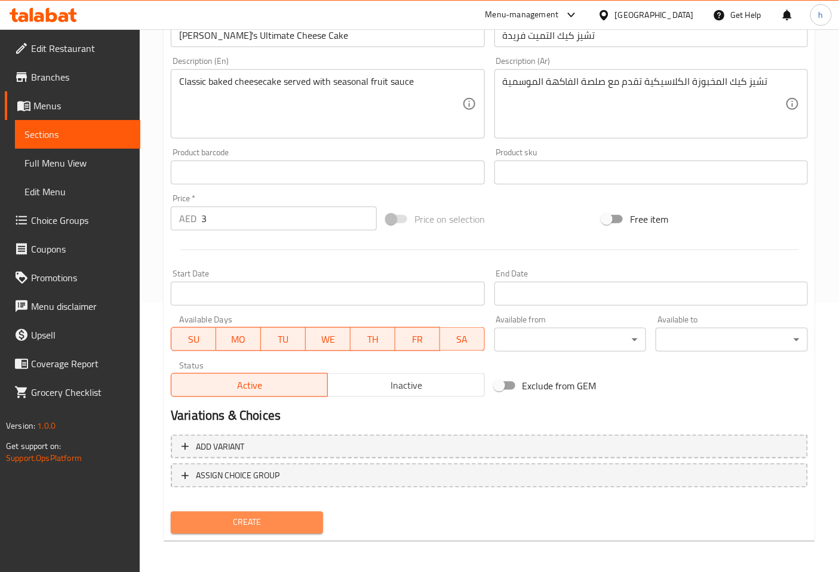
click at [266, 518] on span "Create" at bounding box center [246, 522] width 133 height 15
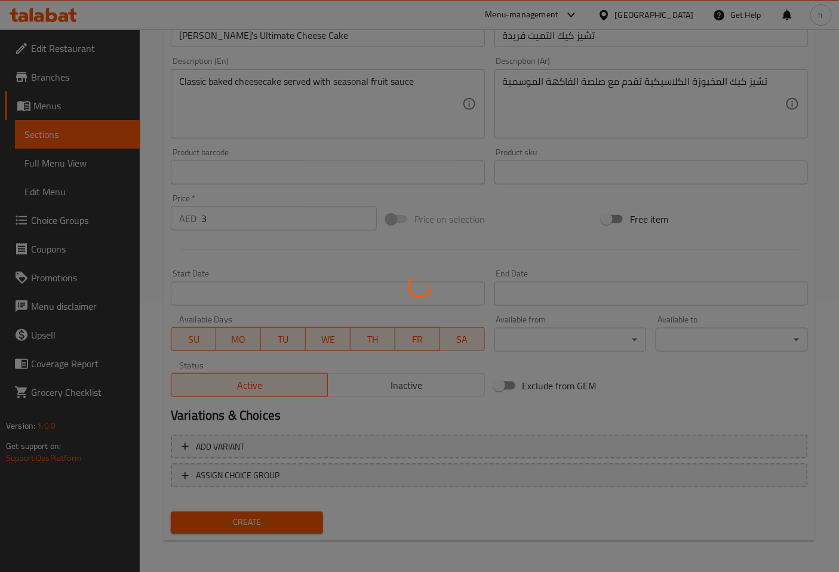
type input "0"
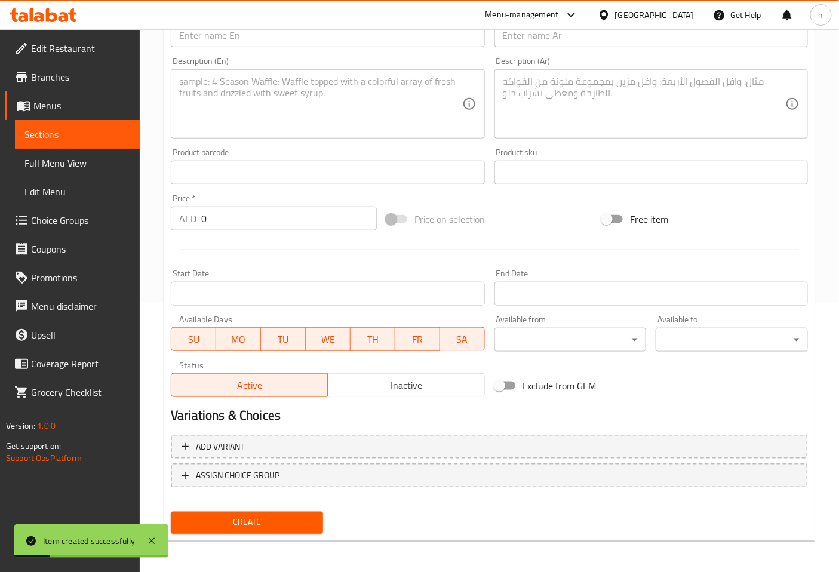
click at [100, 128] on span "Sections" at bounding box center [77, 134] width 106 height 14
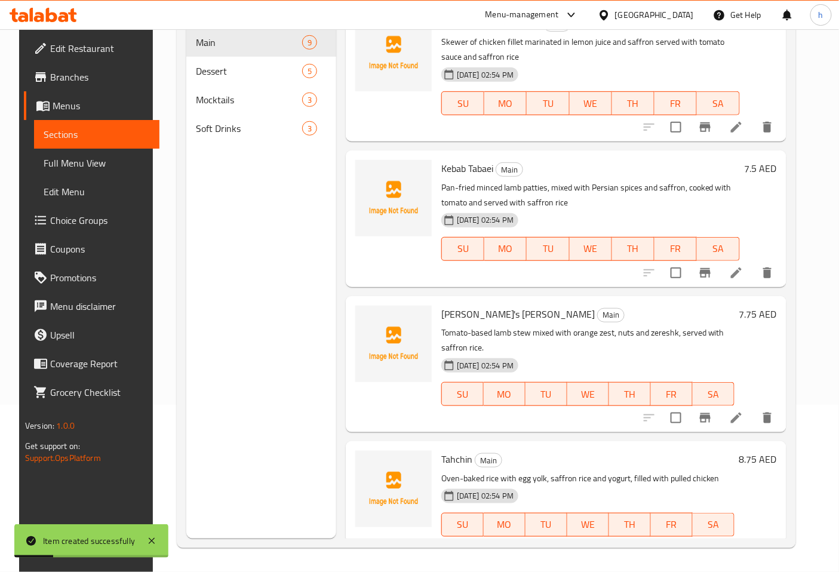
scroll to position [167, 0]
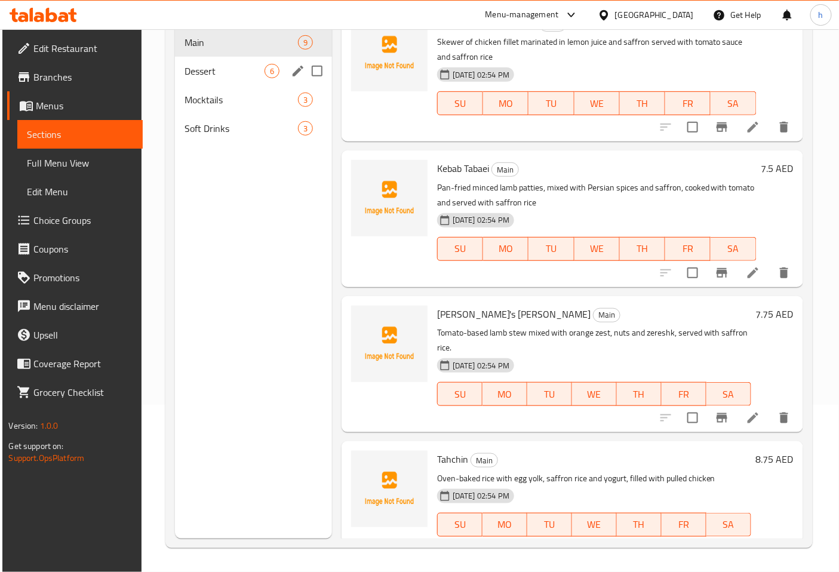
click at [237, 64] on span "Dessert" at bounding box center [224, 71] width 80 height 14
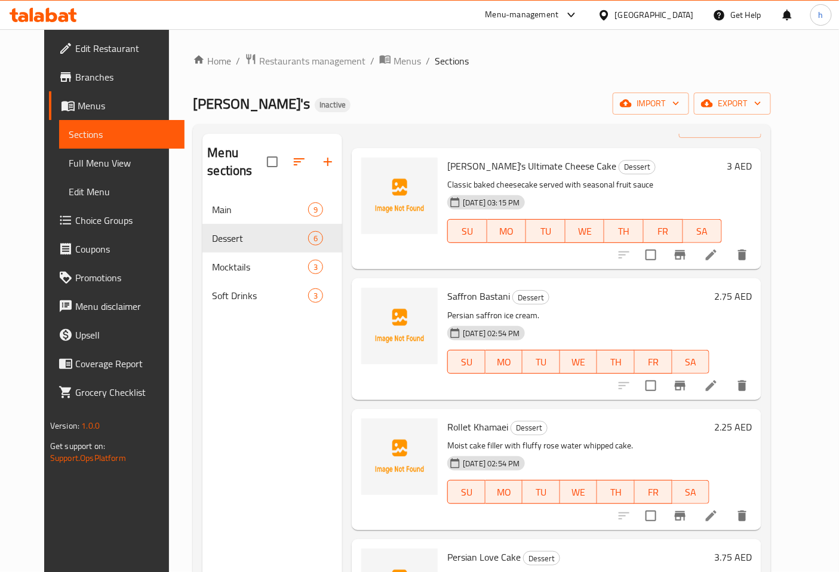
scroll to position [66, 0]
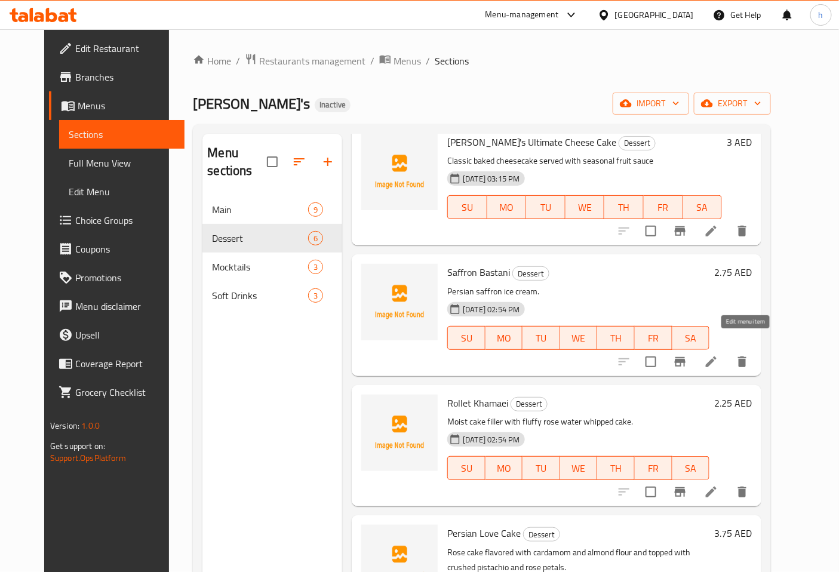
click at [716, 356] on icon at bounding box center [711, 361] width 11 height 11
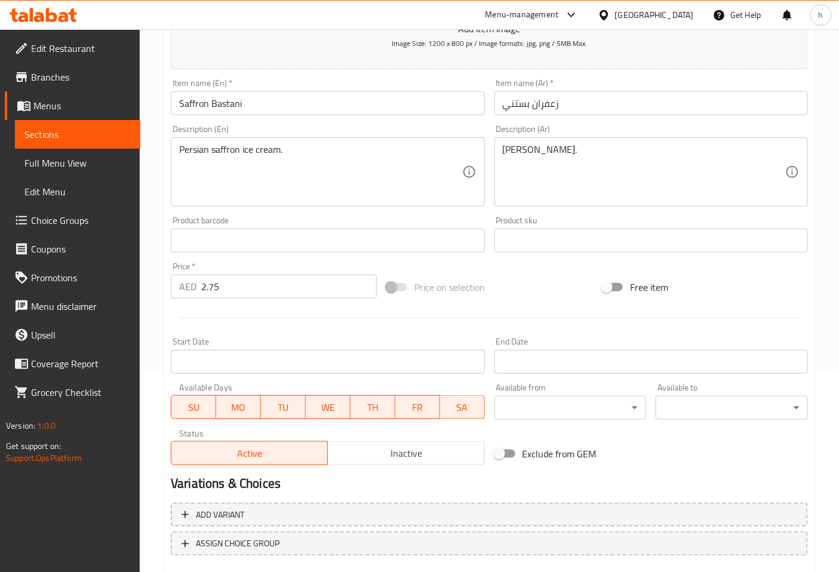
scroll to position [269, 0]
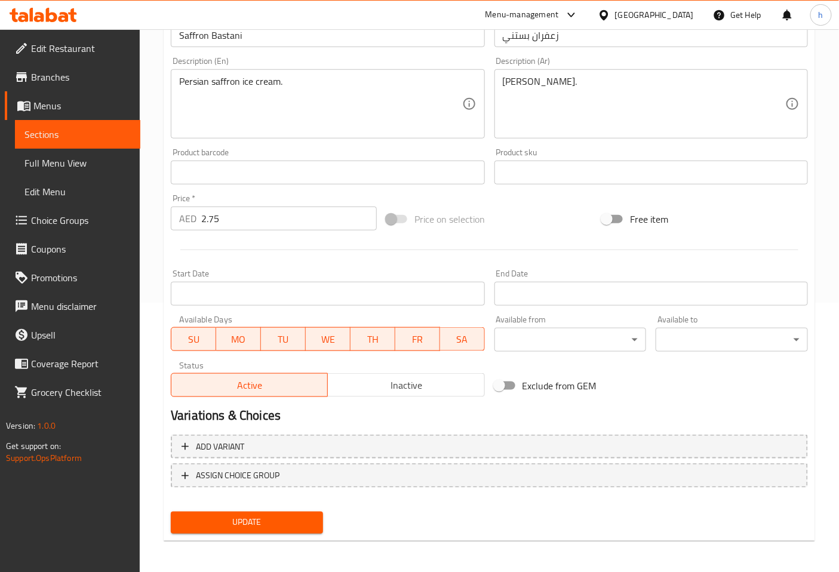
click at [258, 526] on span "Update" at bounding box center [246, 522] width 133 height 15
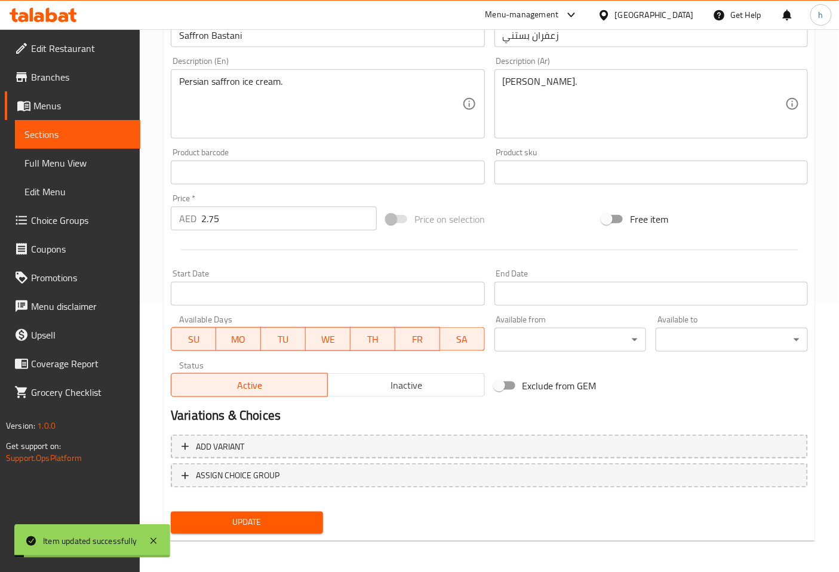
click at [66, 136] on span "Sections" at bounding box center [77, 134] width 106 height 14
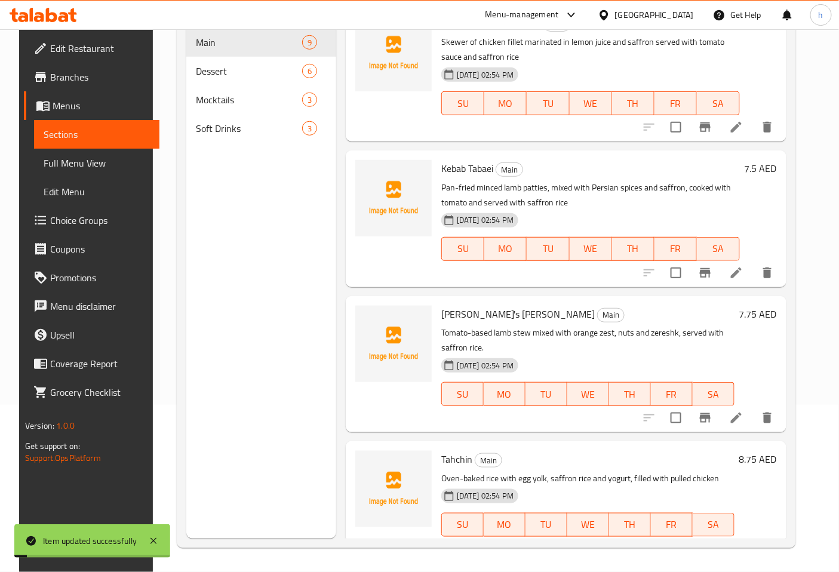
scroll to position [167, 0]
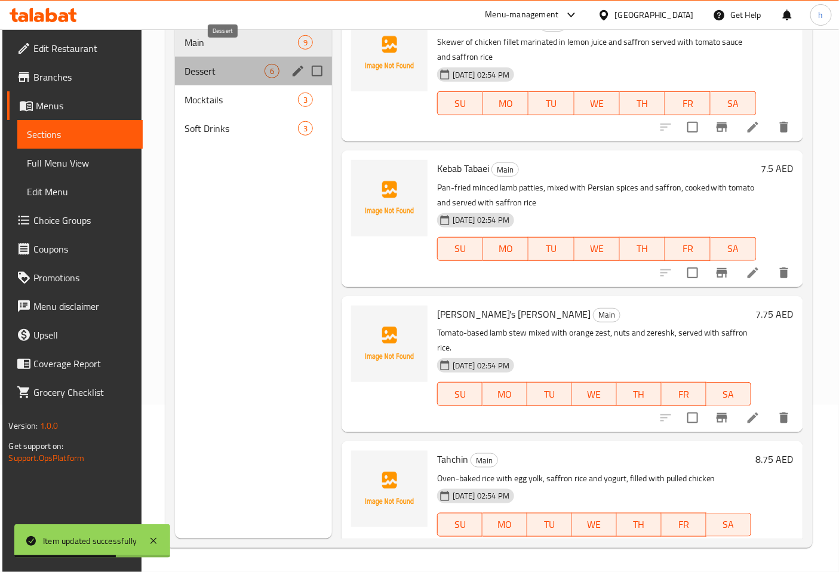
click at [205, 64] on span "Dessert" at bounding box center [224, 71] width 80 height 14
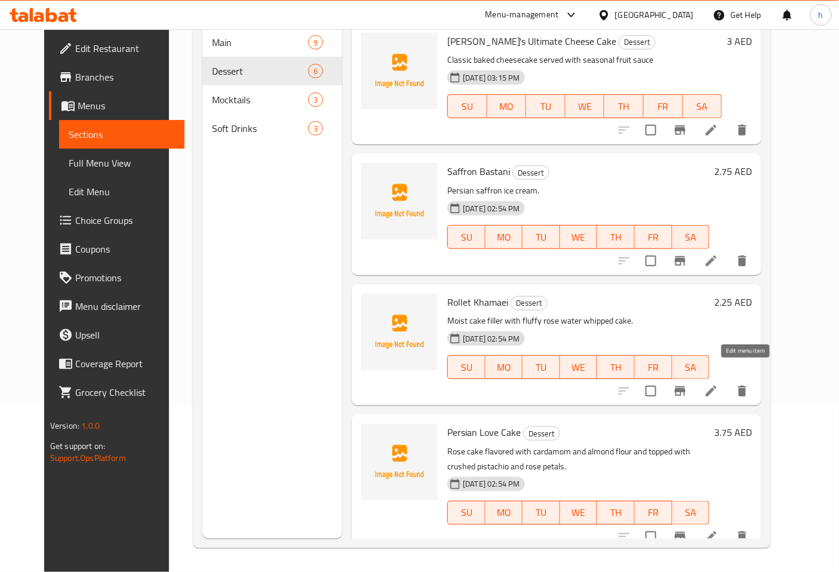
click at [718, 384] on icon at bounding box center [711, 391] width 14 height 14
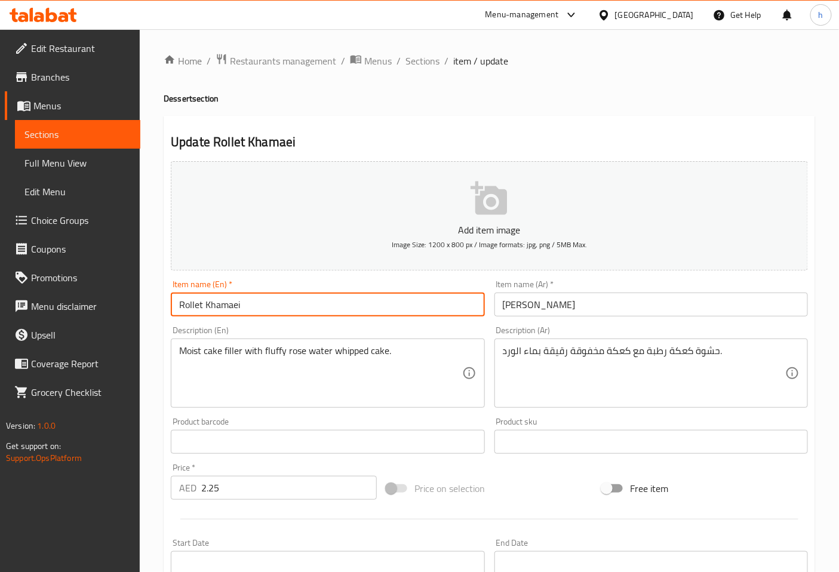
click at [215, 306] on input "Rollet Khamaei" at bounding box center [327, 304] width 313 height 24
click at [512, 307] on input "[PERSON_NAME]" at bounding box center [650, 304] width 313 height 24
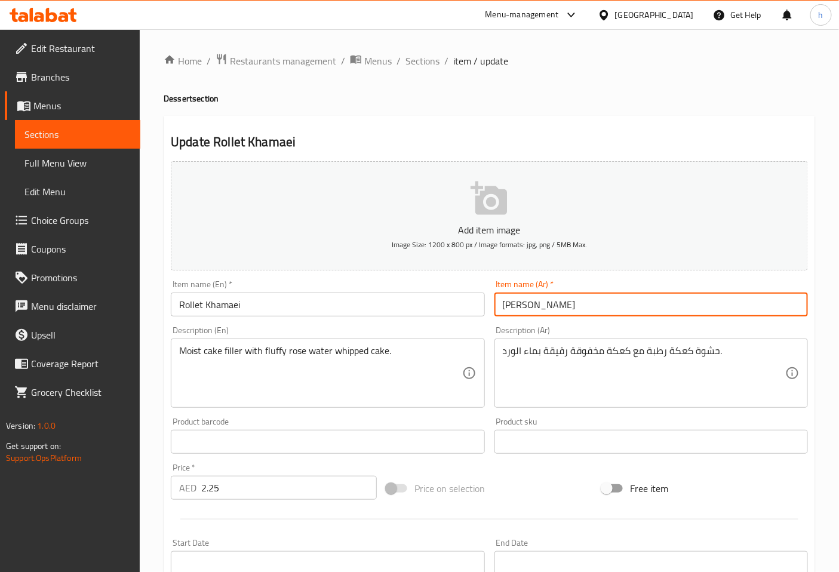
type input "[PERSON_NAME]"
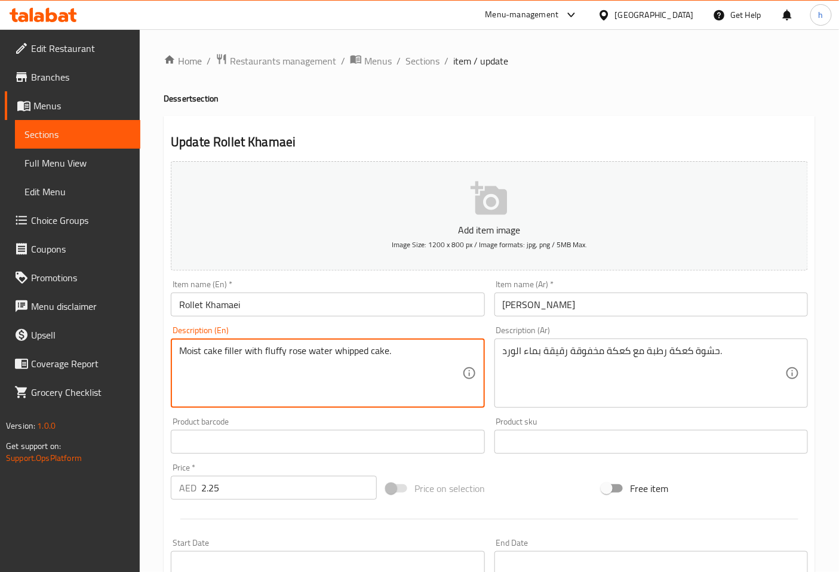
click at [189, 349] on textarea "Moist cake filler with fluffy rose water whipped cake." at bounding box center [320, 373] width 282 height 57
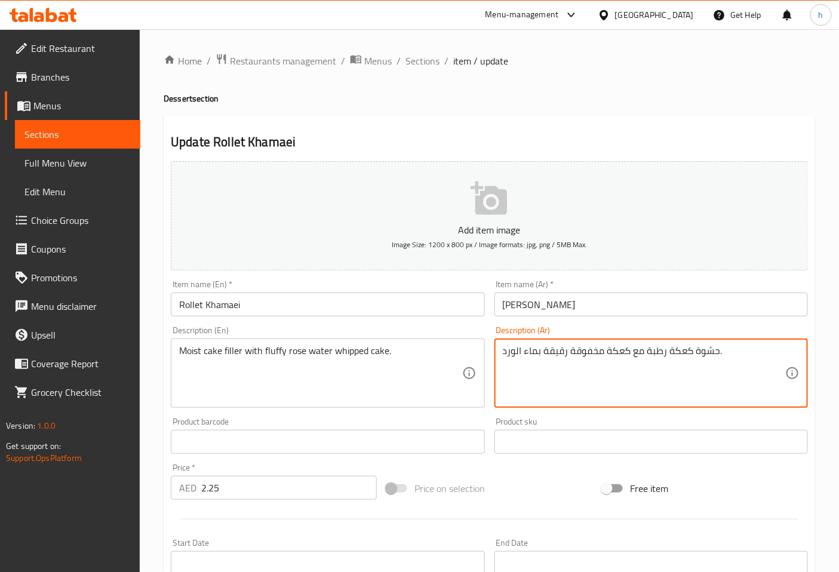
click at [704, 356] on textarea "حشوة كعكة رطبة مع كعكة مخفوقة رقيقة بماء الورد." at bounding box center [644, 373] width 282 height 57
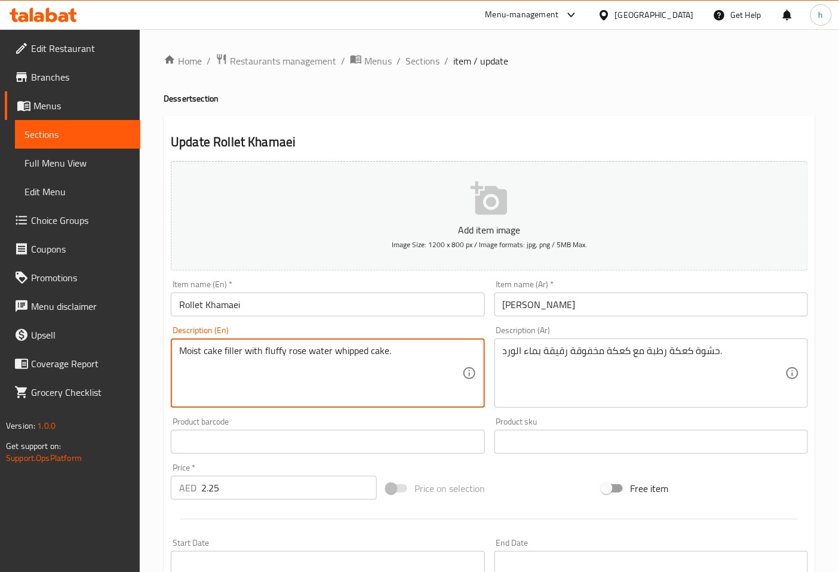
click at [232, 352] on textarea "Moist cake filler with fluffy rose water whipped cake." at bounding box center [320, 373] width 282 height 57
click at [238, 379] on textarea "Moist cake filler with fluffy rose water whipped cake." at bounding box center [320, 373] width 282 height 57
click at [210, 354] on textarea "Moist cake filler with fluffy rose water whipped cake." at bounding box center [320, 373] width 282 height 57
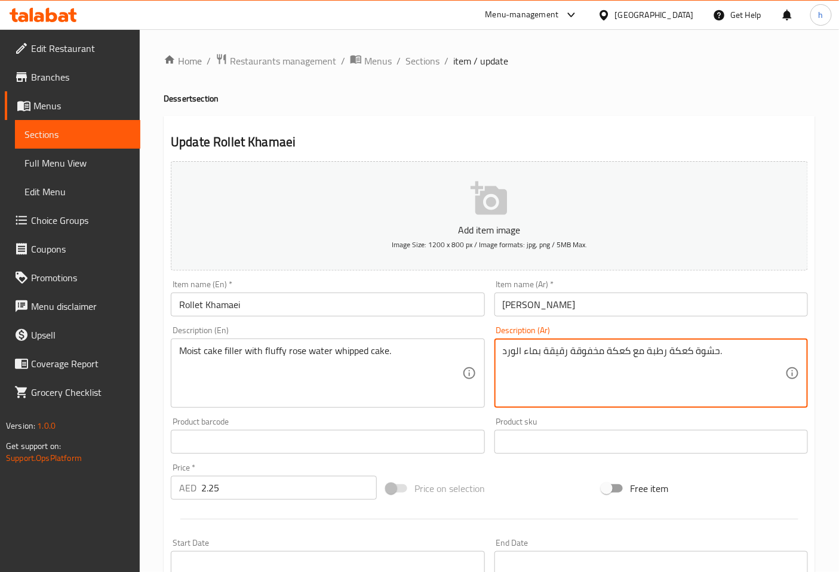
click at [679, 350] on textarea "حشوة كعكة رطبة مع كعكة مخفوقة رقيقة بماء الورد." at bounding box center [644, 373] width 282 height 57
paste textarea "يك"
click at [623, 350] on textarea "حشوة كيك رطبة مع كعكة مخفوقة رقيقة بماء الورد." at bounding box center [644, 373] width 282 height 57
paste textarea "يك"
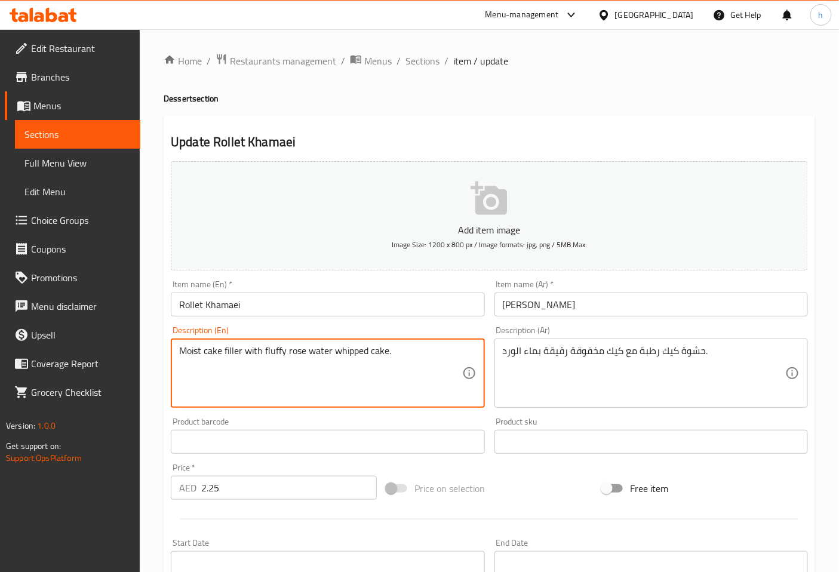
click at [355, 351] on textarea "Moist cake filler with fluffy rose water whipped cake." at bounding box center [320, 373] width 282 height 57
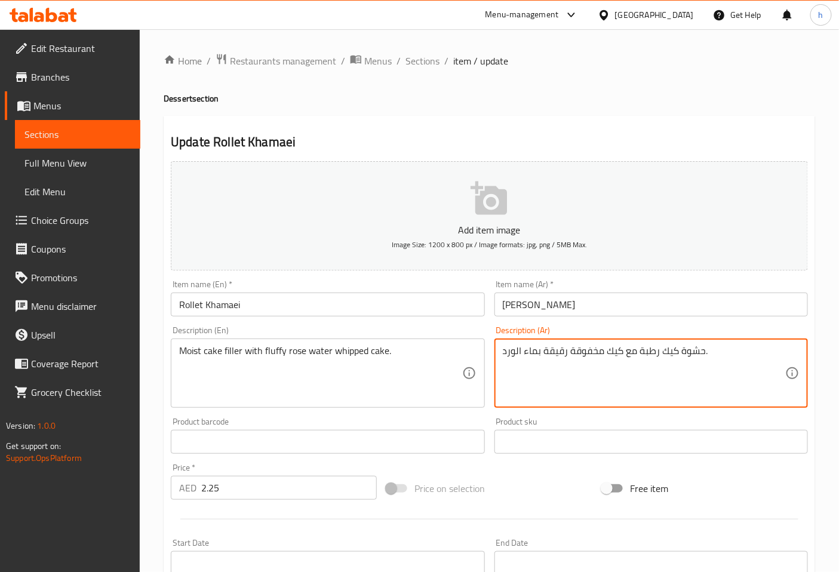
click at [558, 352] on textarea "حشوة كيك رطبة مع كيك مخفوقة رقيقة بماء الورد." at bounding box center [644, 373] width 282 height 57
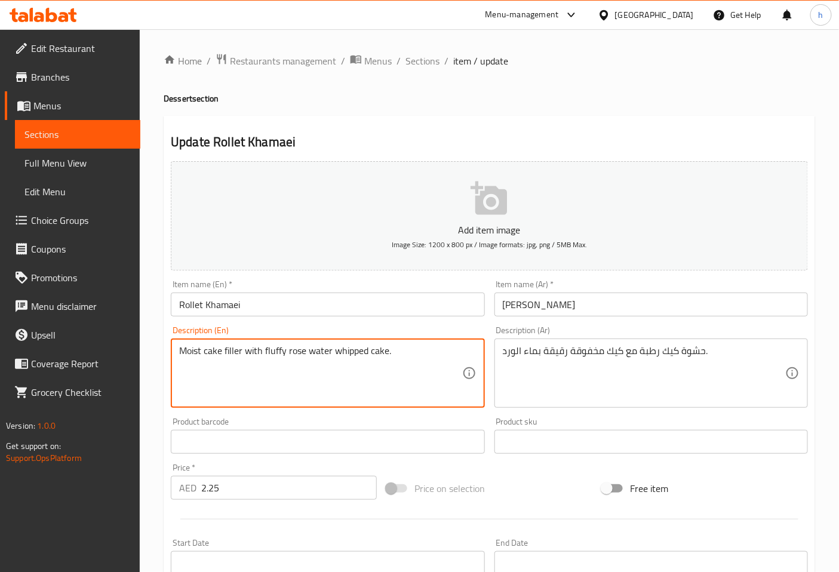
click at [275, 349] on textarea "Moist cake filler with fluffy rose water whipped cake." at bounding box center [320, 373] width 282 height 57
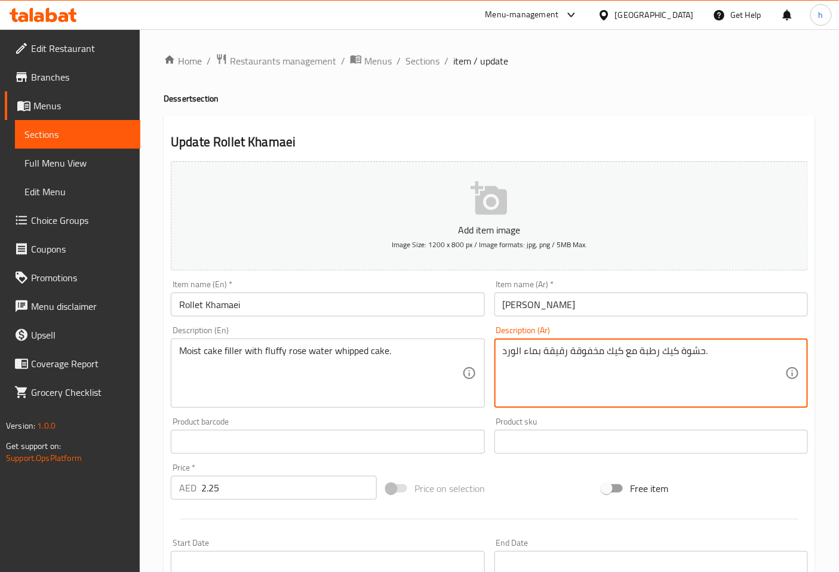
click at [553, 350] on textarea "حشوة كيك رطبة مع كيك مخفوقة رقيقة بماء الورد." at bounding box center [644, 373] width 282 height 57
type textarea "حشوة كيك رطبة مع كيك مخفوقة فلافي بماء الورد."
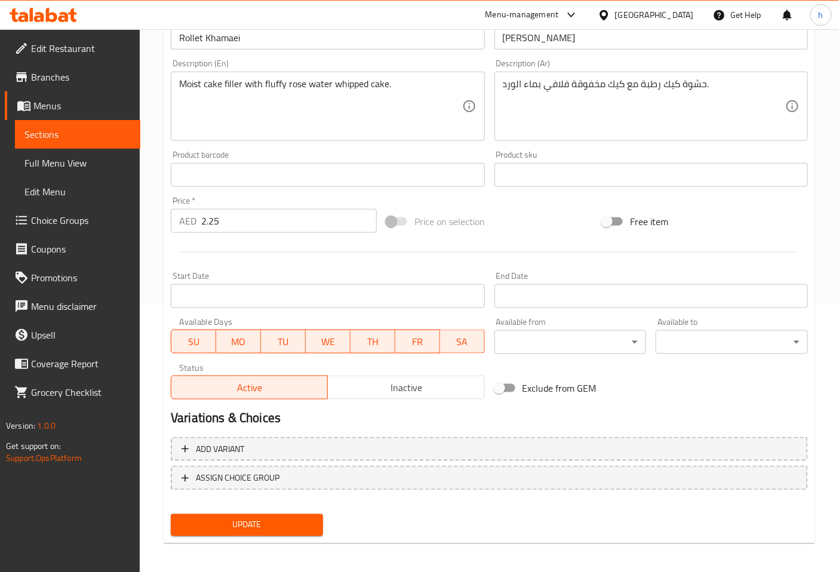
scroll to position [269, 0]
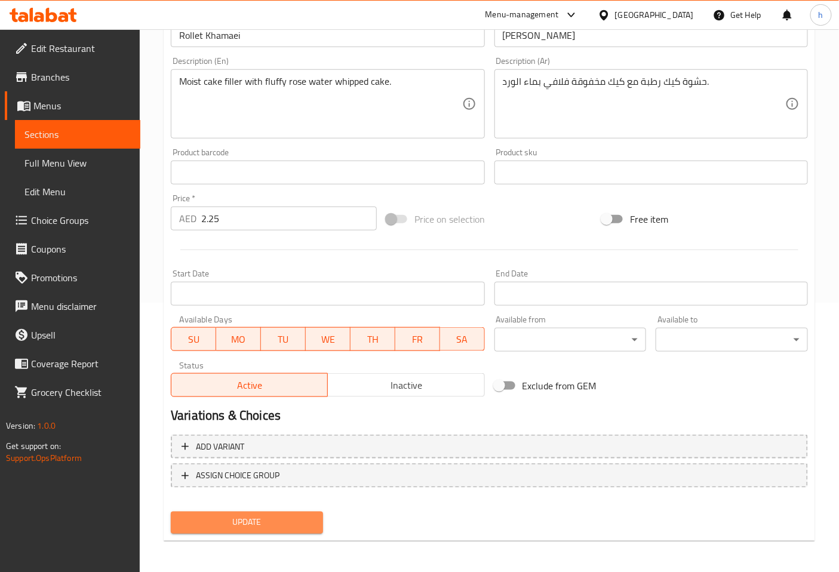
click at [237, 521] on span "Update" at bounding box center [246, 522] width 133 height 15
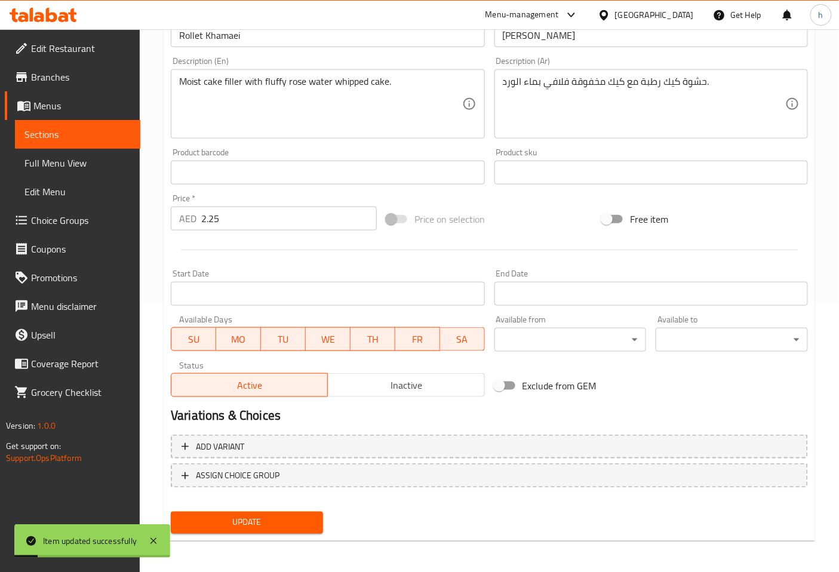
click at [76, 137] on span "Sections" at bounding box center [77, 134] width 106 height 14
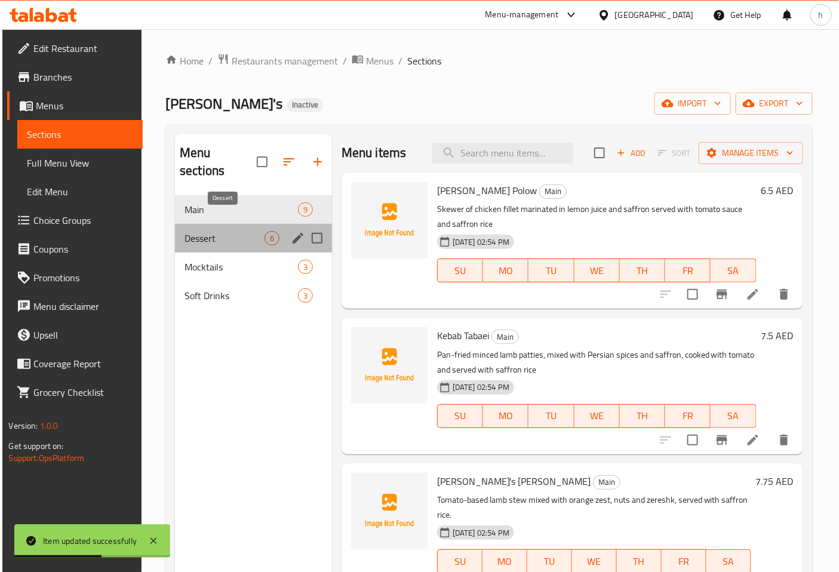
click at [242, 231] on span "Dessert" at bounding box center [224, 238] width 80 height 14
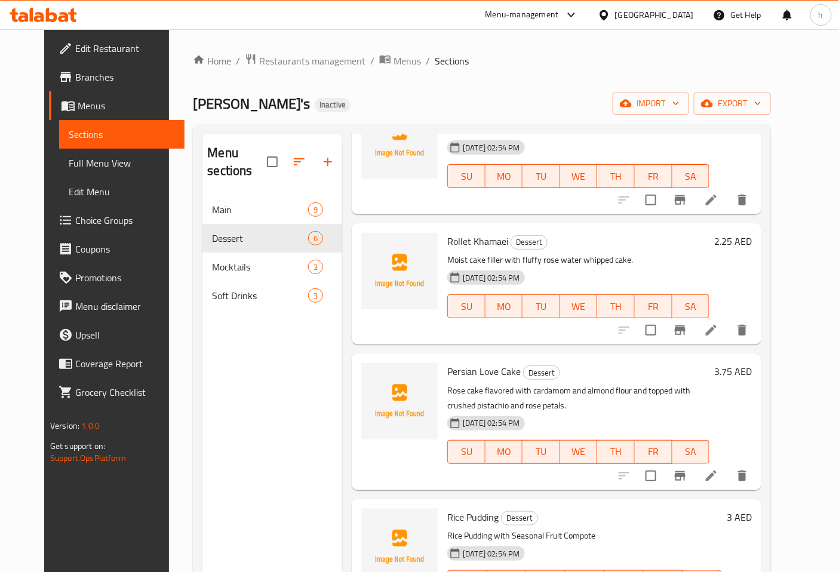
scroll to position [254, 0]
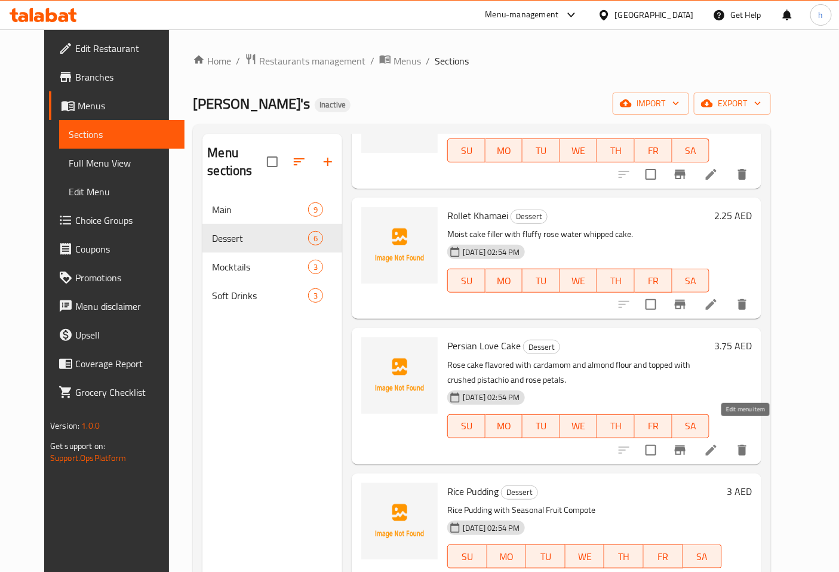
click at [718, 443] on icon at bounding box center [711, 450] width 14 height 14
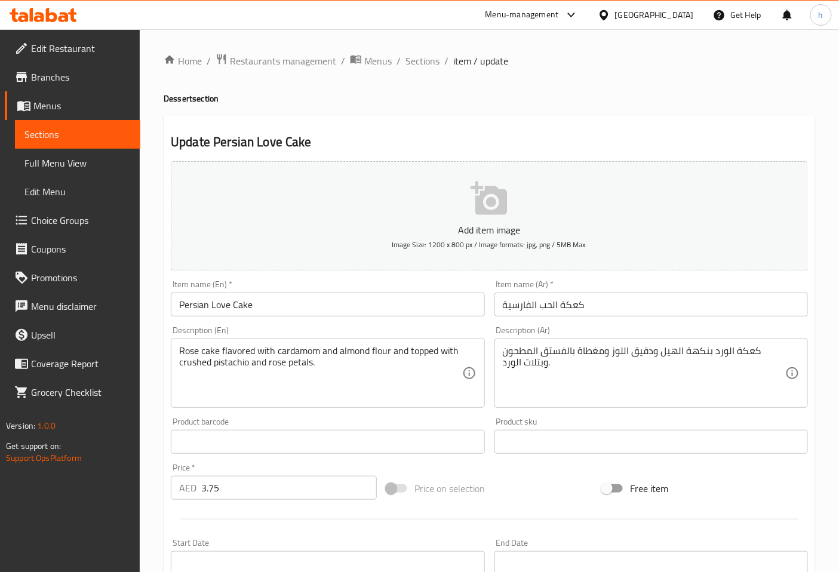
click at [78, 128] on span "Sections" at bounding box center [77, 134] width 106 height 14
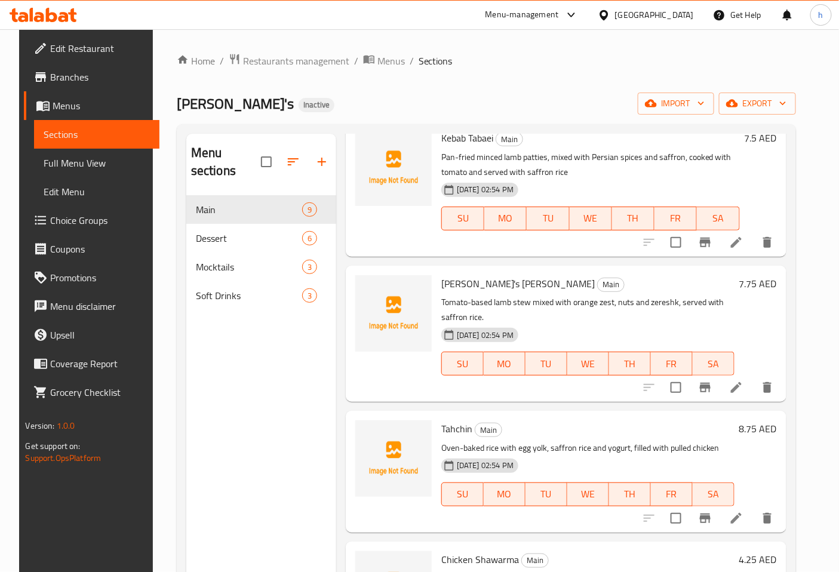
scroll to position [265, 0]
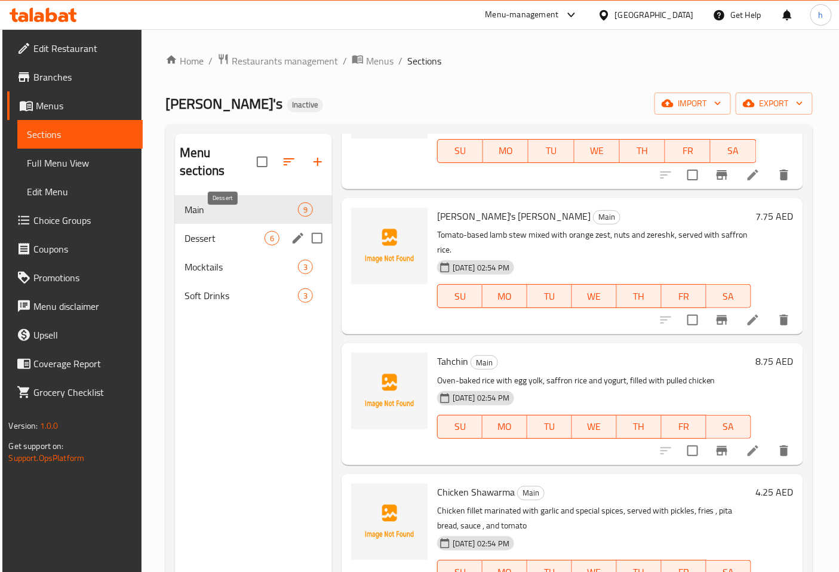
click at [239, 231] on span "Dessert" at bounding box center [224, 238] width 80 height 14
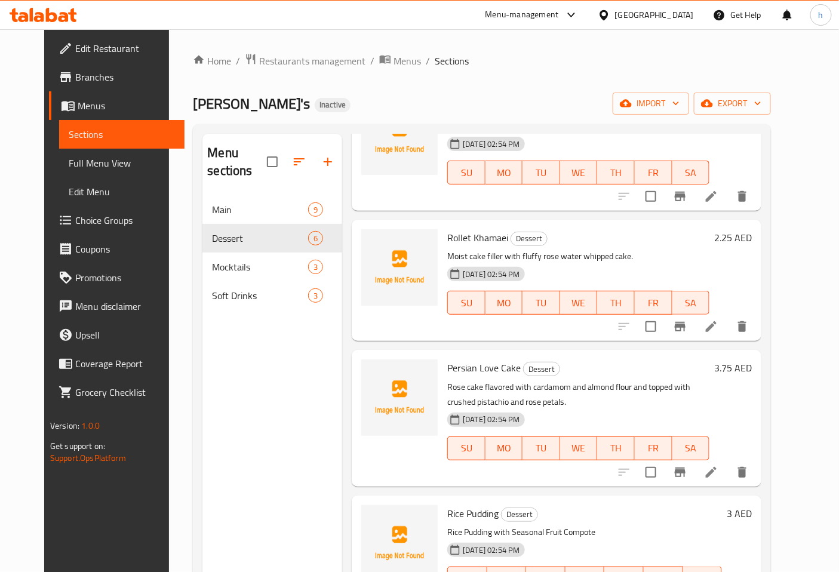
scroll to position [254, 0]
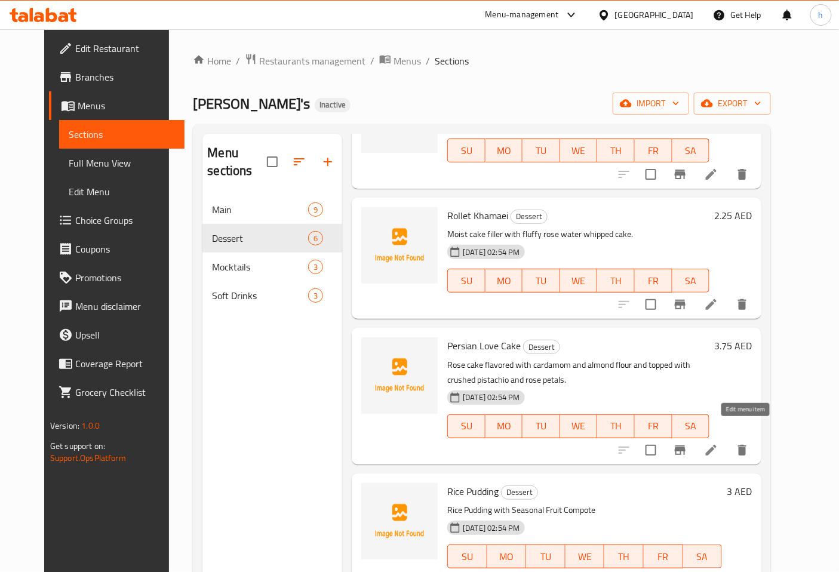
click at [716, 445] on icon at bounding box center [711, 450] width 11 height 11
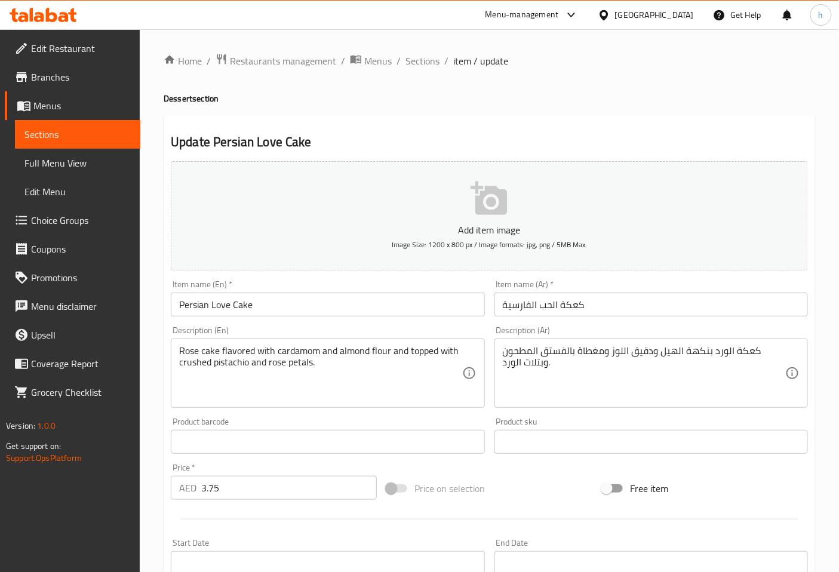
click at [571, 307] on input "كعكة الحب الفارسية" at bounding box center [650, 304] width 313 height 24
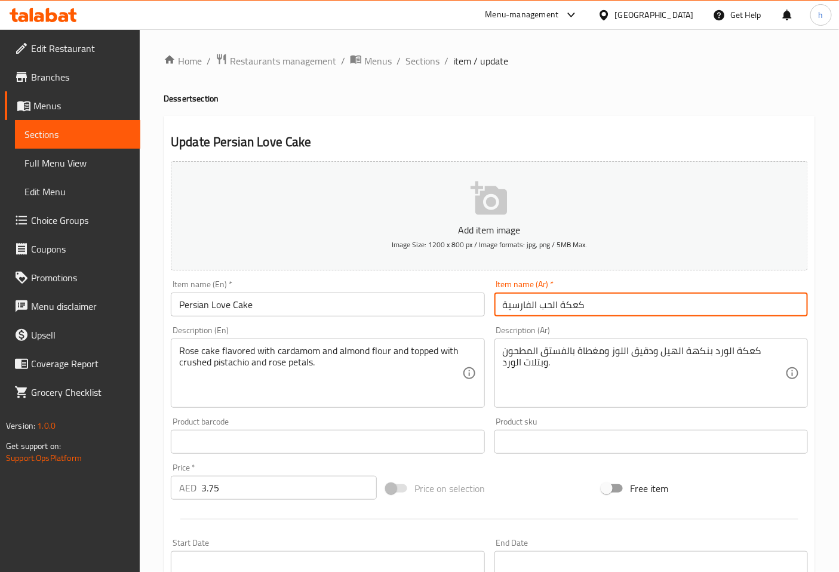
click at [571, 307] on input "كعكة الحب الفارسية" at bounding box center [650, 304] width 313 height 24
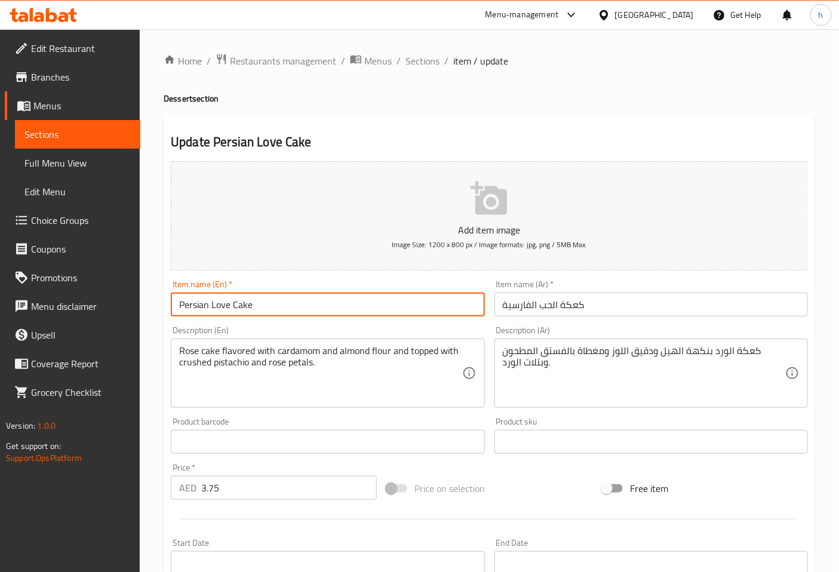
click at [237, 301] on input "Persian Love Cake" at bounding box center [327, 304] width 313 height 24
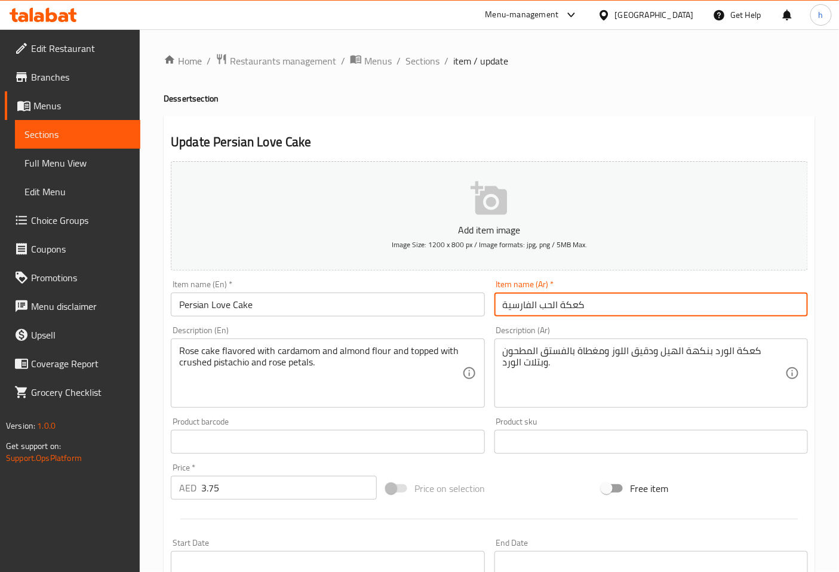
click at [574, 303] on input "كعكة الحب الفارسية" at bounding box center [650, 304] width 313 height 24
paste input "يك"
type input "كيك الحب الفارسية"
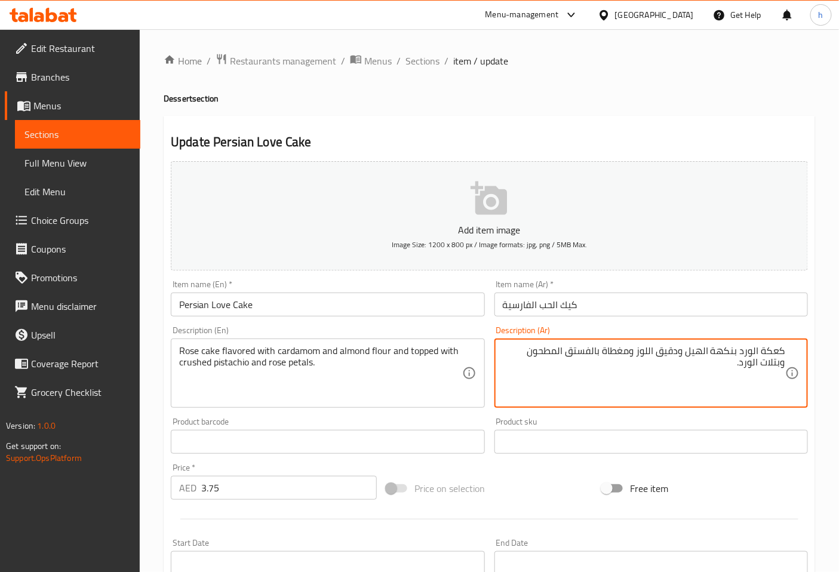
click at [767, 350] on textarea "كعكة الورد بنكهة الهيل ودقيق اللوز ومغطاة بالفستق المطحون وبتلات الورد." at bounding box center [644, 373] width 282 height 57
paste textarea "يك"
type textarea "كيك الورد بنكهة الهيل ودقيق اللوز ومغطاة بالفستق المطحون وبتلات الورد."
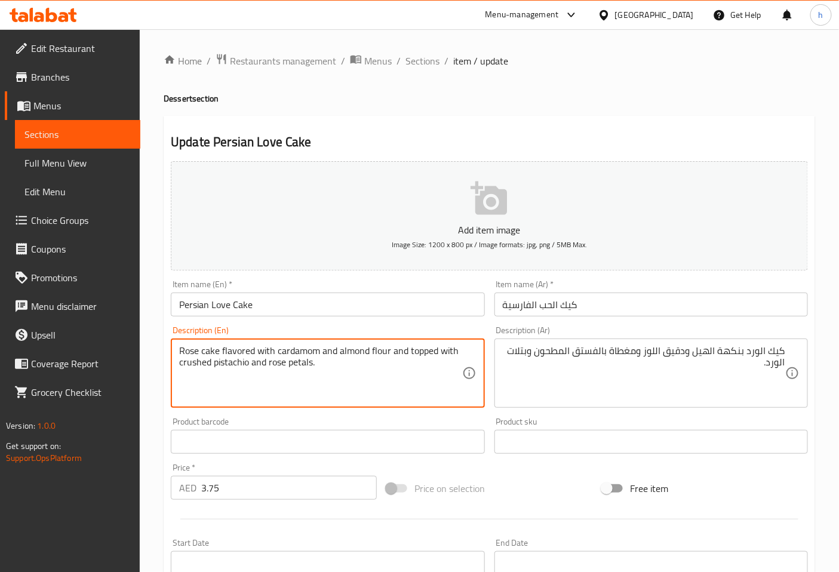
click at [287, 353] on textarea "Rose cake flavored with cardamom and almond flour and topped with crushed pista…" at bounding box center [320, 373] width 282 height 57
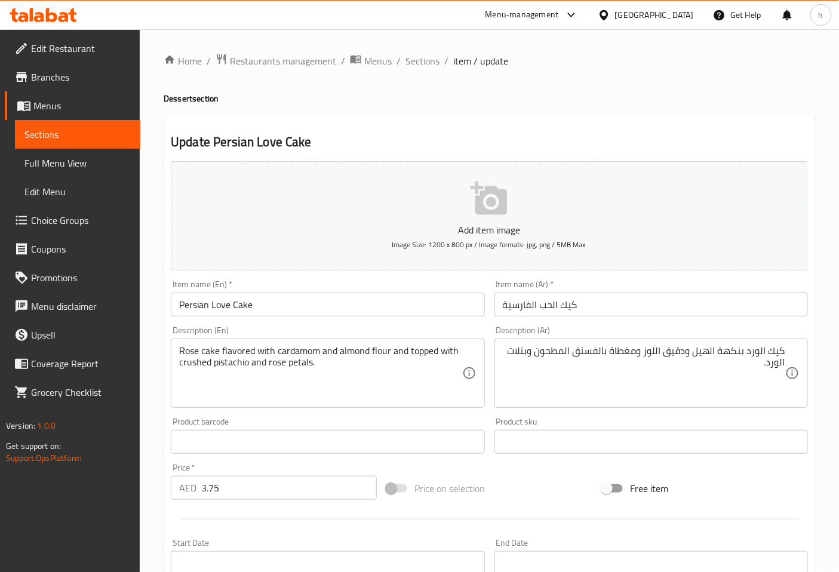
click at [181, 361] on textarea "Rose cake flavored with cardamom and almond flour and topped with crushed pista…" at bounding box center [320, 373] width 282 height 57
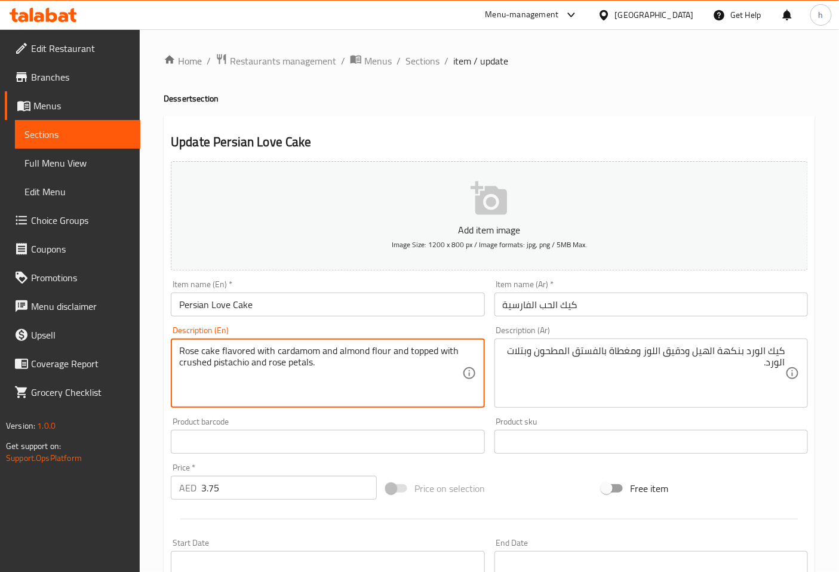
click at [181, 361] on textarea "Rose cake flavored with cardamom and almond flour and topped with crushed pista…" at bounding box center [320, 373] width 282 height 57
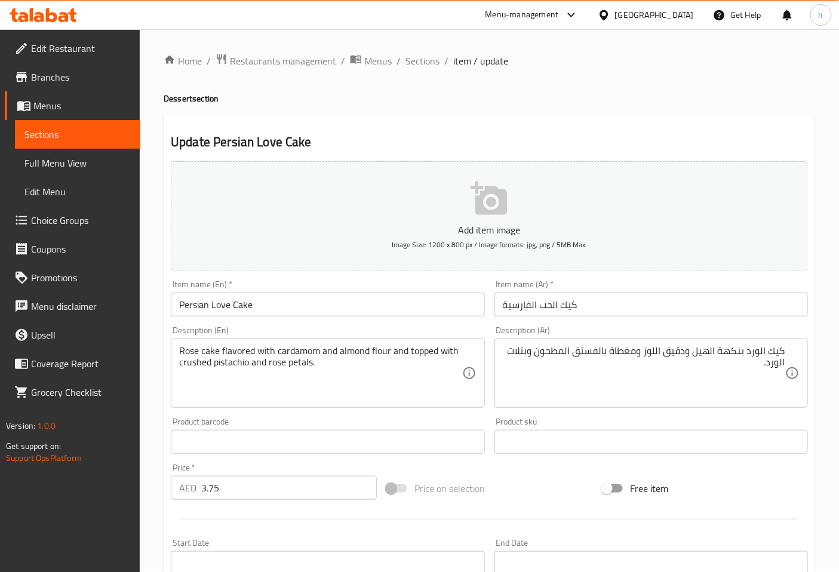
click at [298, 364] on textarea "Rose cake flavored with cardamom and almond flour and topped with crushed pista…" at bounding box center [320, 373] width 282 height 57
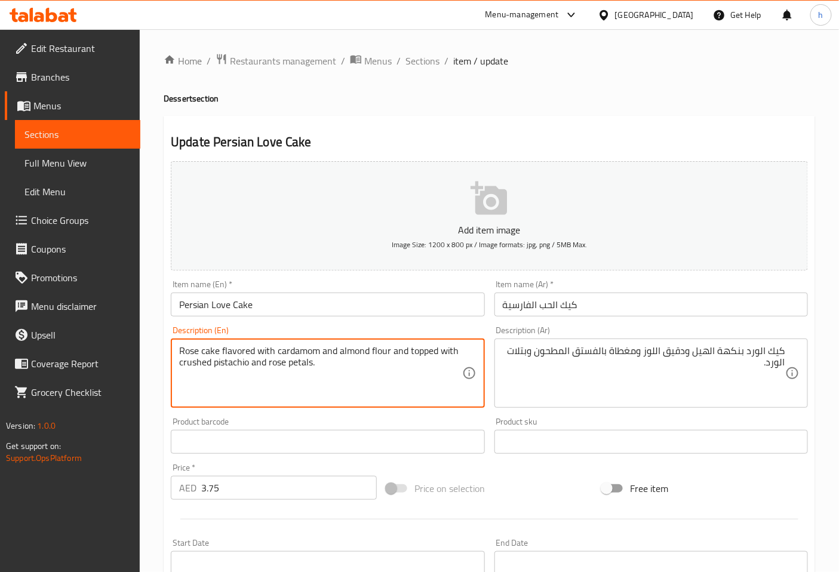
click at [298, 364] on textarea "Rose cake flavored with cardamom and almond flour and topped with crushed pista…" at bounding box center [320, 373] width 282 height 57
click at [420, 372] on textarea "Rose cake flavored with cardamom and almond flour and topped with crushed pista…" at bounding box center [320, 373] width 282 height 57
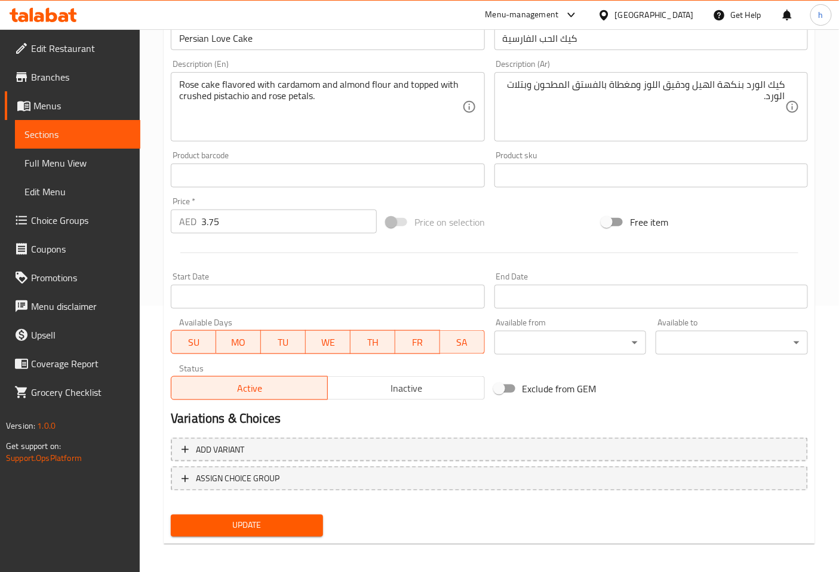
scroll to position [269, 0]
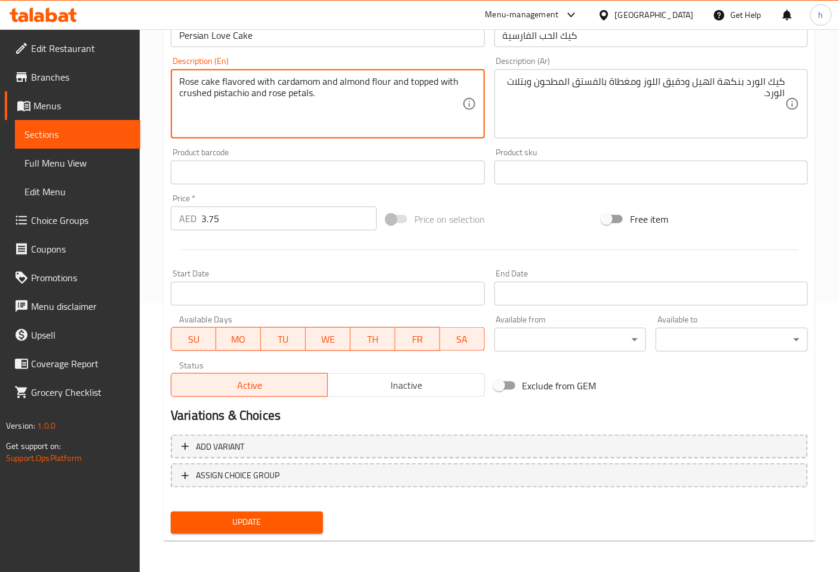
click at [248, 519] on span "Update" at bounding box center [246, 522] width 133 height 15
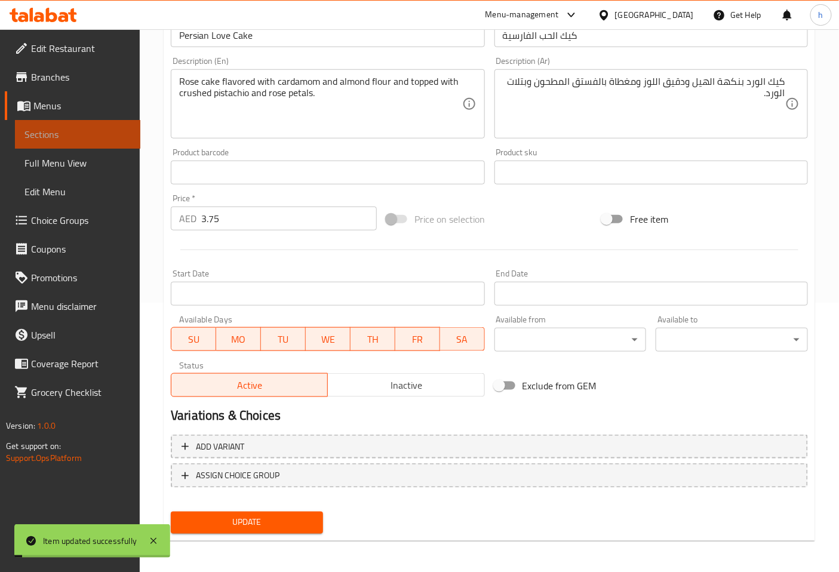
click at [49, 131] on span "Sections" at bounding box center [77, 134] width 106 height 14
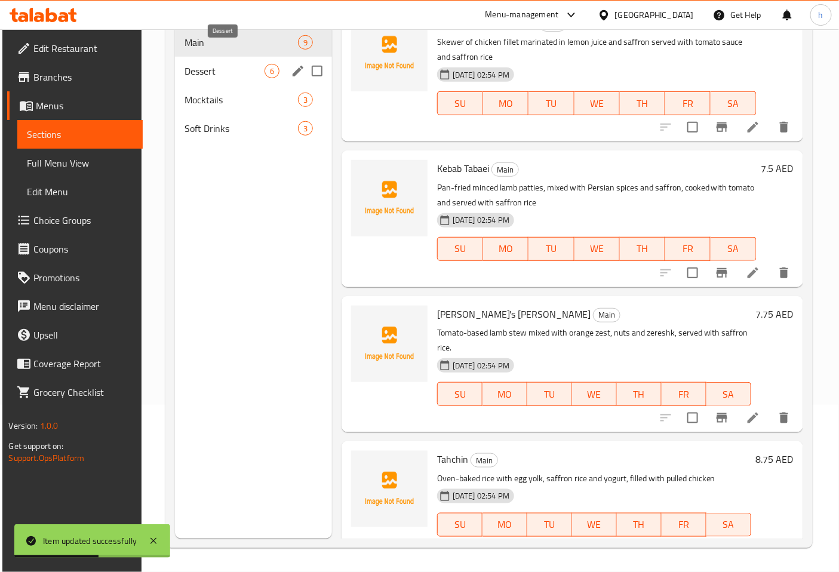
click at [198, 64] on span "Dessert" at bounding box center [224, 71] width 80 height 14
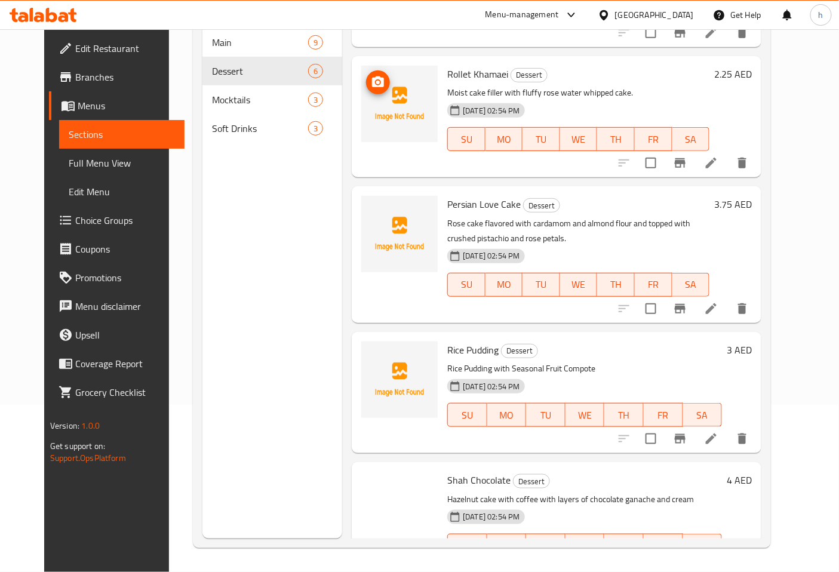
scroll to position [254, 0]
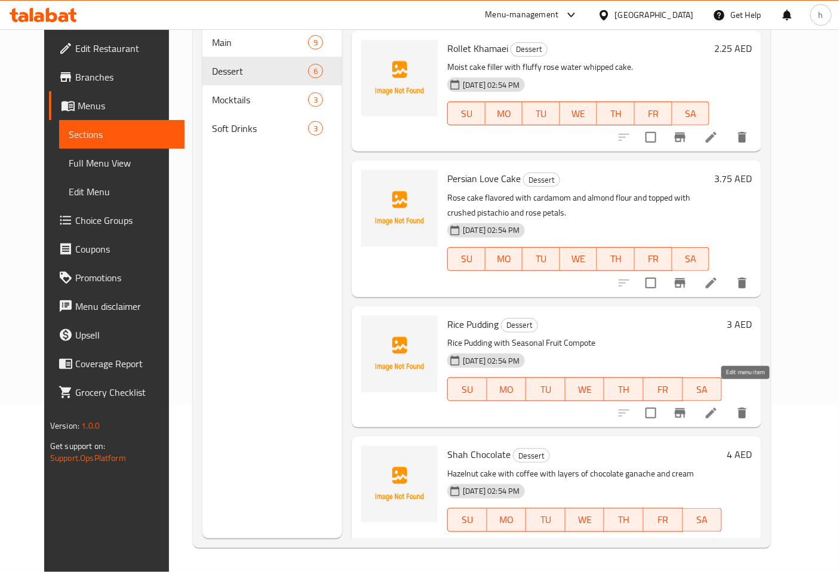
click at [718, 406] on icon at bounding box center [711, 413] width 14 height 14
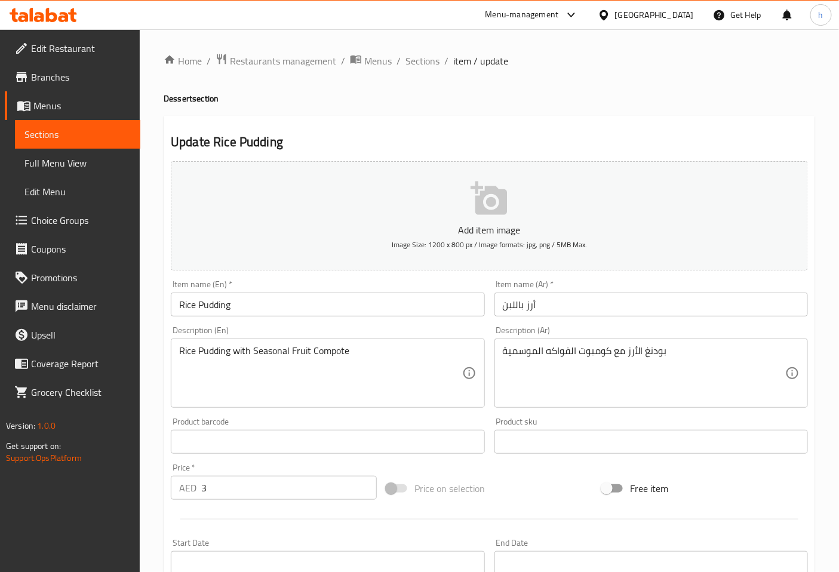
click at [208, 305] on input "Rice Pudding" at bounding box center [327, 304] width 313 height 24
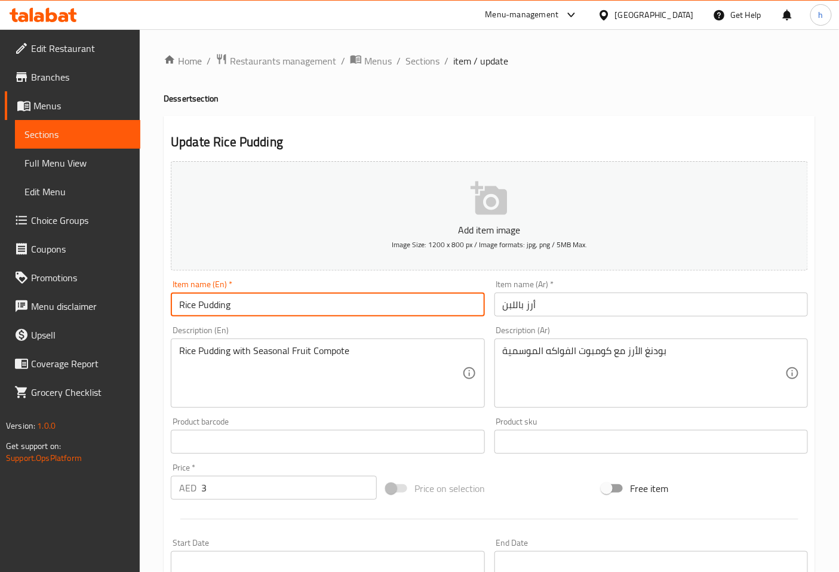
click at [208, 305] on input "Rice Pudding" at bounding box center [327, 304] width 313 height 24
drag, startPoint x: 173, startPoint y: 303, endPoint x: 100, endPoint y: 303, distance: 73.4
click at [334, 303] on input "Rice Pudding" at bounding box center [327, 304] width 313 height 24
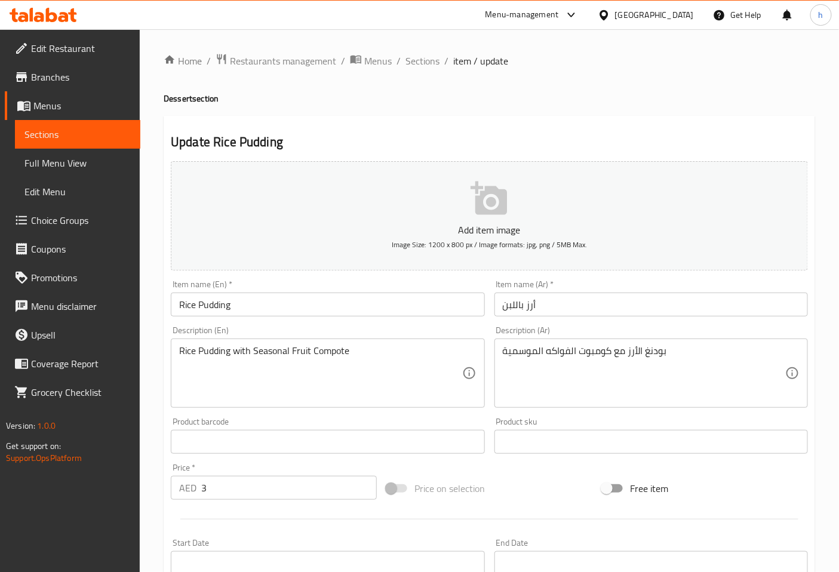
click at [511, 306] on input "أرز باللبن" at bounding box center [650, 304] width 313 height 24
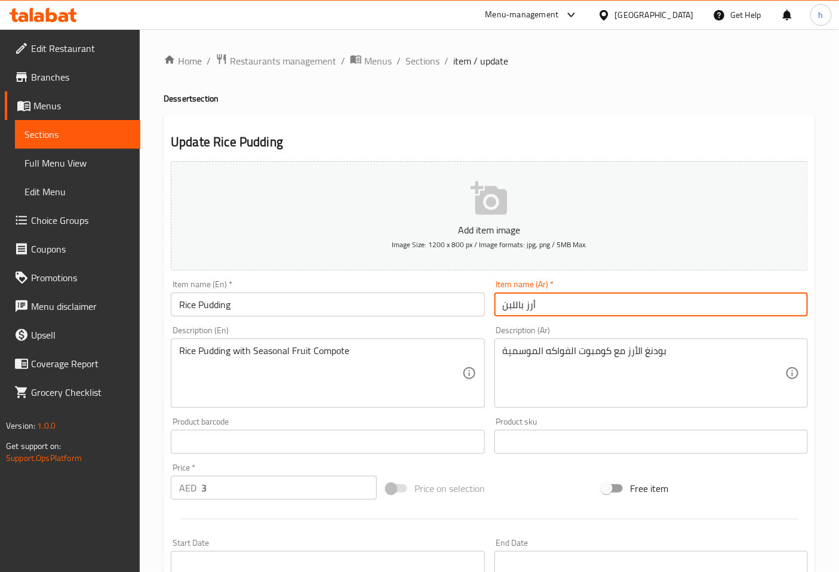
click at [511, 306] on input "أرز باللبن" at bounding box center [650, 304] width 313 height 24
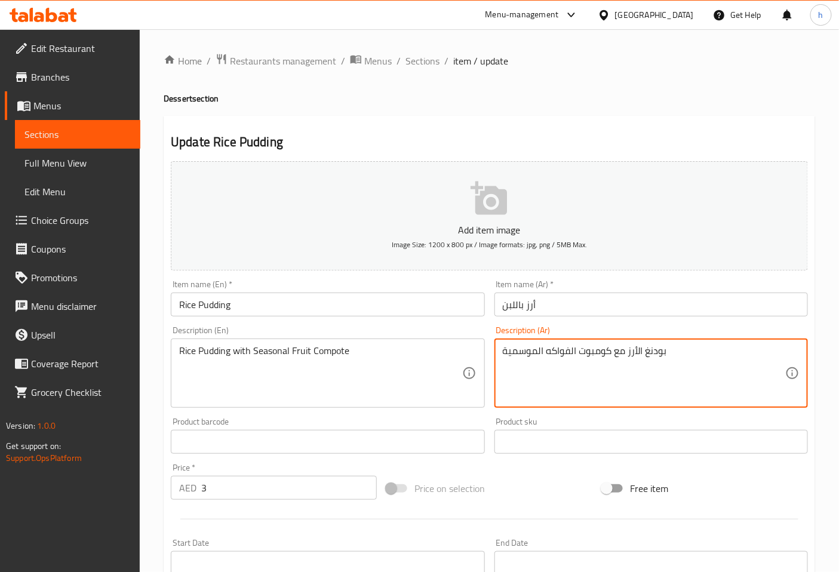
drag, startPoint x: 628, startPoint y: 353, endPoint x: 681, endPoint y: 352, distance: 53.1
paste textarea "رز باللبن"
type textarea "أرز باللبن مع كومبوت الفواكه الموسمية"
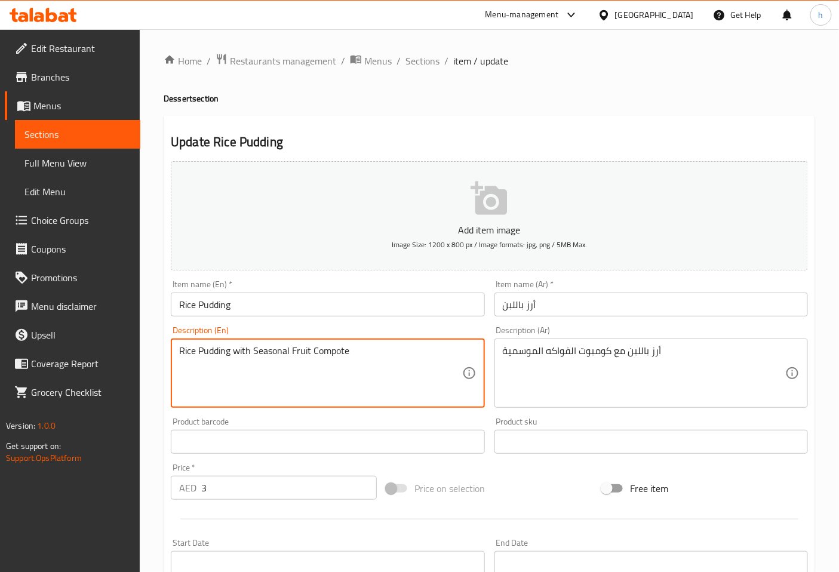
click at [326, 353] on textarea "Rice Pudding with Seasonal Fruit Compote" at bounding box center [320, 373] width 282 height 57
click at [327, 377] on textarea "Rice Pudding with Seasonal Fruit Compote" at bounding box center [320, 373] width 282 height 57
click at [359, 358] on textarea "Rice Pudding with Seasonal Fruit Compote" at bounding box center [320, 373] width 282 height 57
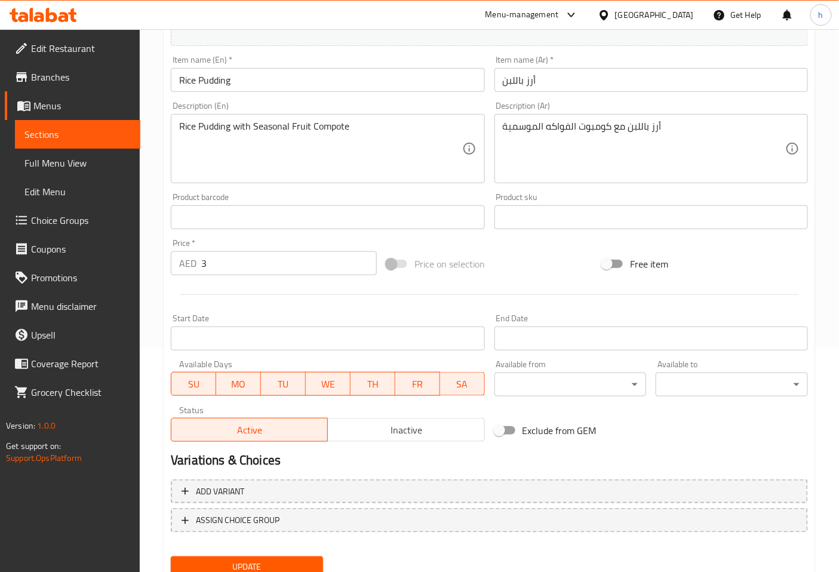
scroll to position [269, 0]
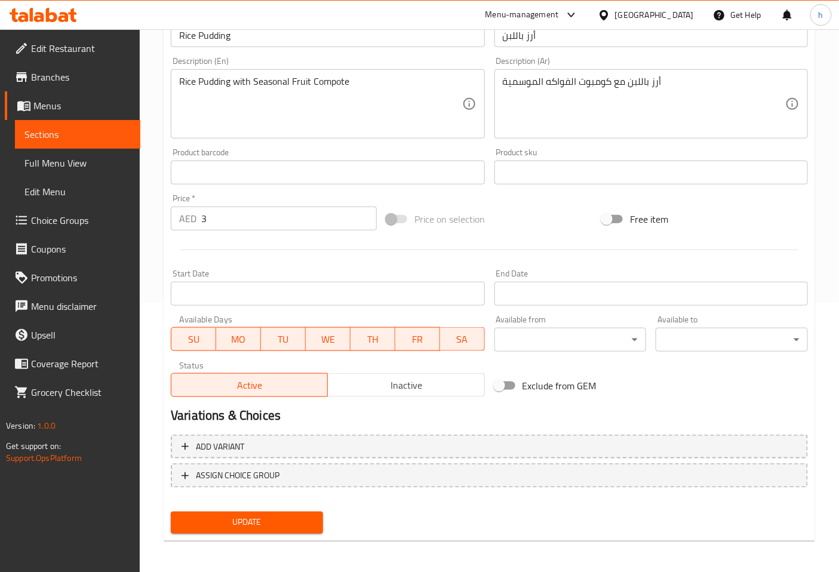
click at [228, 518] on span "Update" at bounding box center [246, 522] width 133 height 15
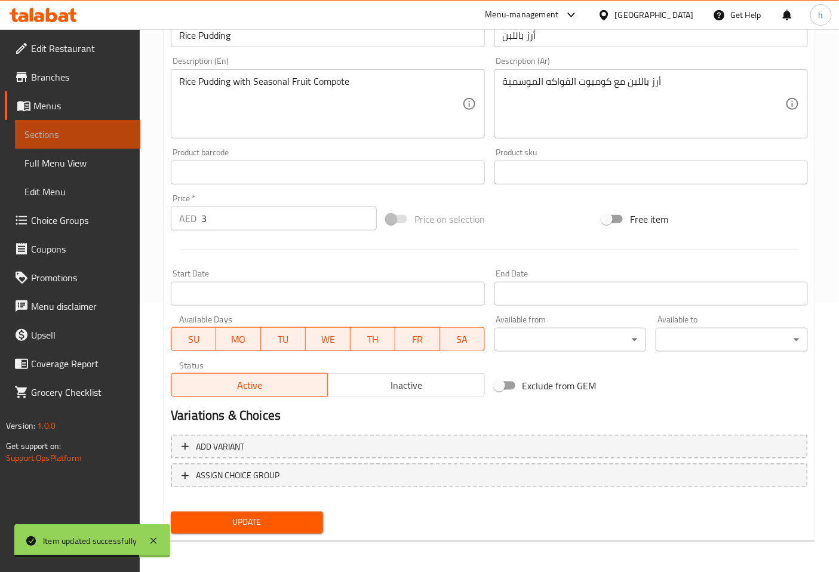
click at [85, 138] on span "Sections" at bounding box center [77, 134] width 106 height 14
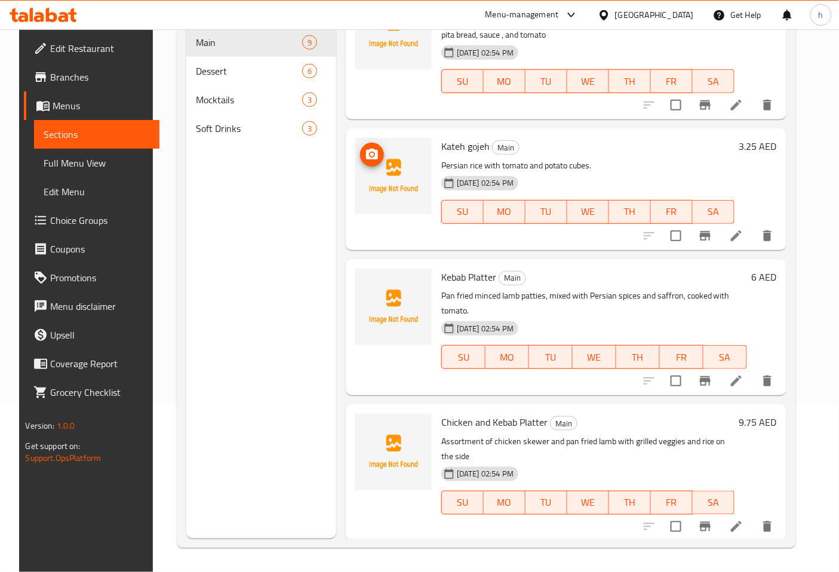
scroll to position [597, 0]
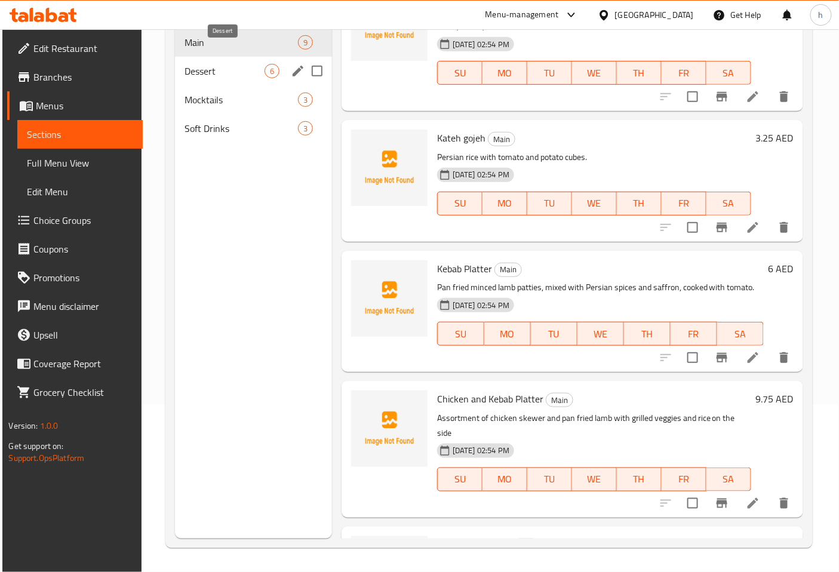
click at [223, 64] on span "Dessert" at bounding box center [224, 71] width 80 height 14
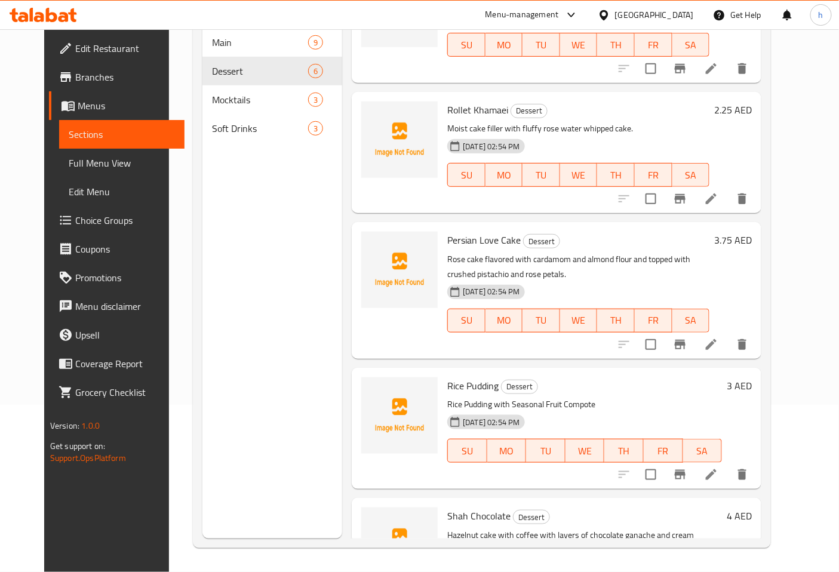
scroll to position [254, 0]
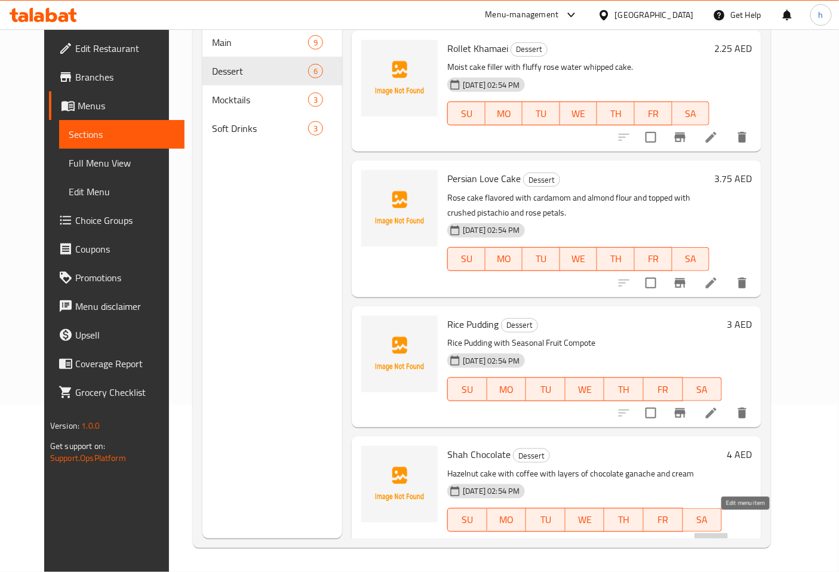
click at [718, 537] on icon at bounding box center [711, 544] width 14 height 14
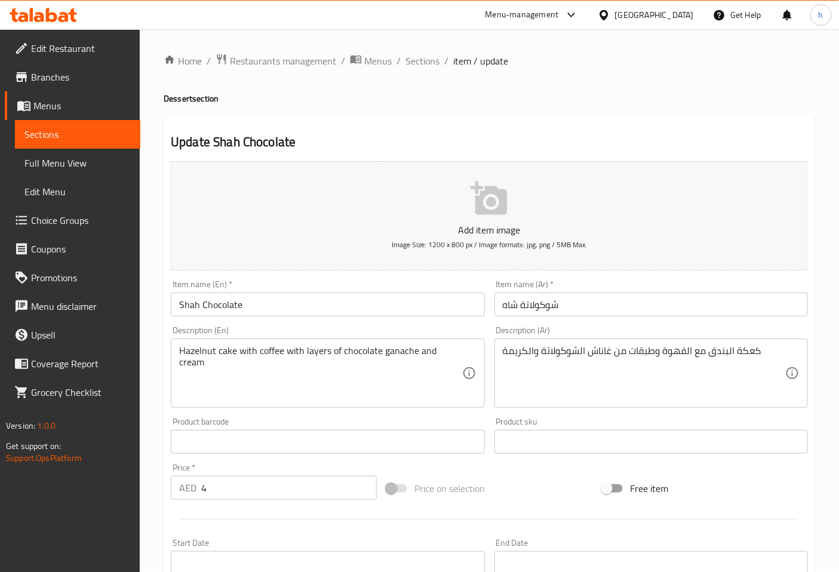
click at [192, 307] on input "Shah Chocolate" at bounding box center [327, 304] width 313 height 24
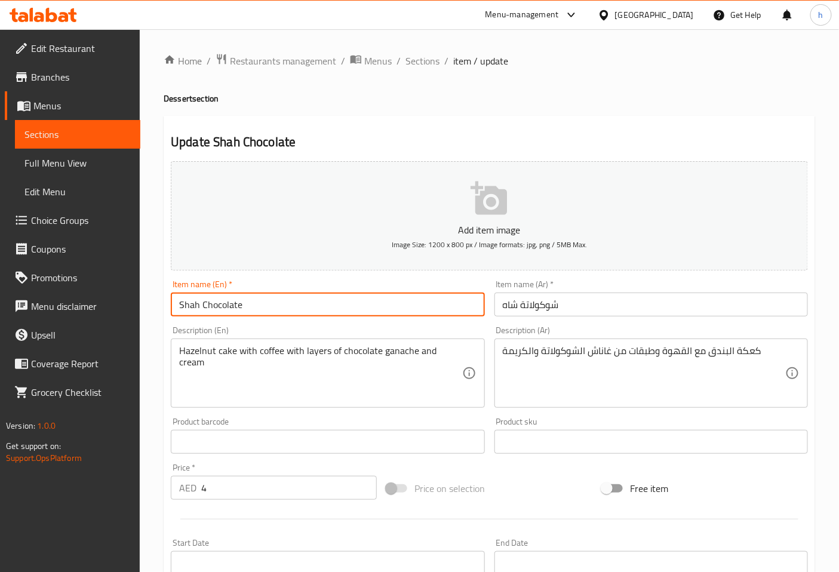
click at [192, 307] on input "Shah Chocolate" at bounding box center [327, 304] width 313 height 24
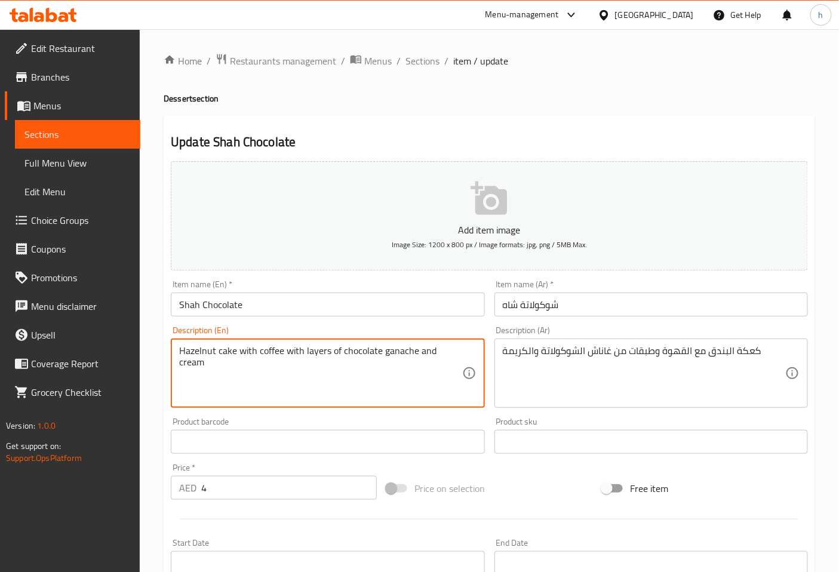
click at [223, 351] on textarea "Hazelnut cake with coffee with layers of chocolate ganache and cream" at bounding box center [320, 373] width 282 height 57
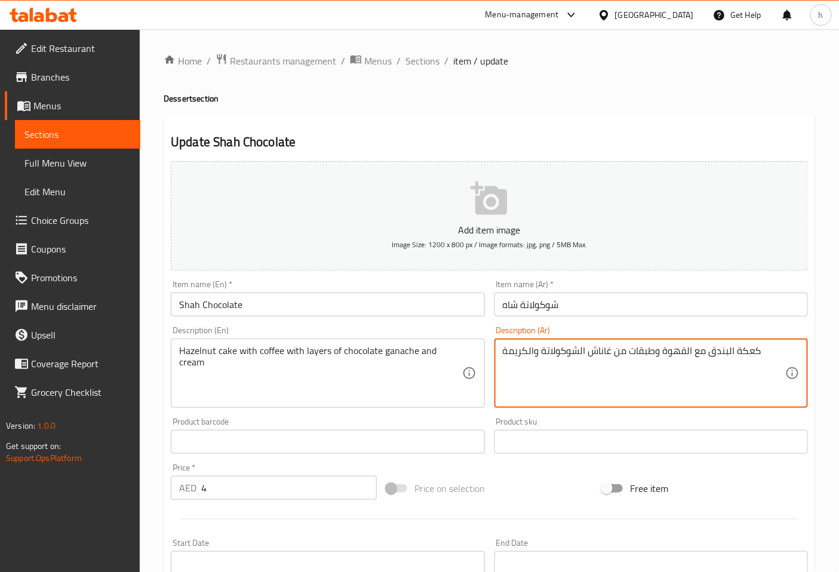
click at [744, 355] on textarea "كعكة البندق مع القهوة وطبقات من غاناش الشوكولاتة والكريمة" at bounding box center [644, 373] width 282 height 57
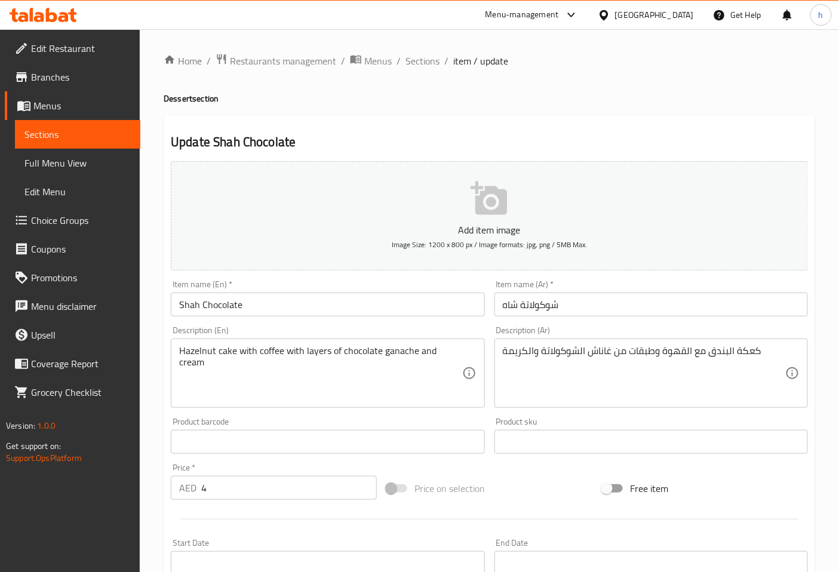
click at [712, 402] on div "كعكة البندق مع القهوة وطبقات من غاناش الشوكولاتة والكريمة Description (Ar)" at bounding box center [650, 372] width 313 height 69
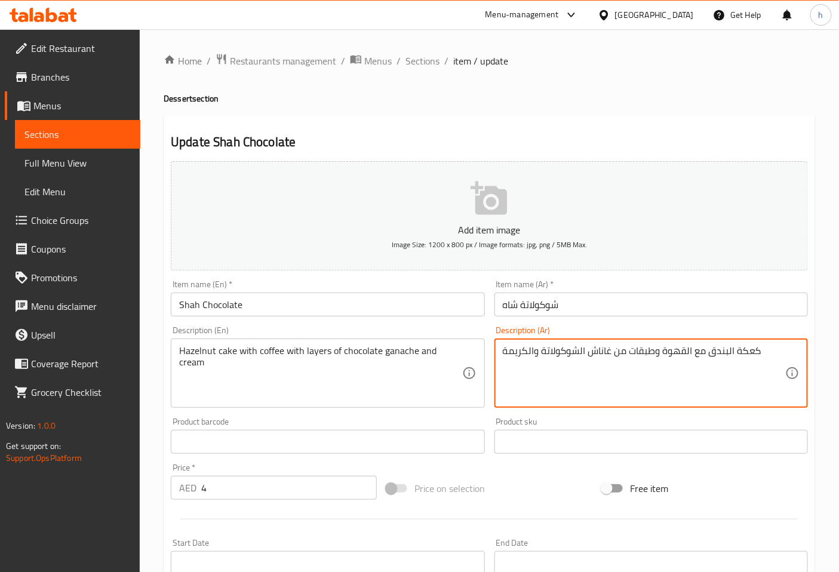
click at [751, 393] on textarea "كعكة البندق مع القهوة وطبقات من غاناش الشوكولاتة والكريمة" at bounding box center [644, 373] width 282 height 57
click at [749, 356] on textarea "كعكة البندق مع القهوة وطبقات من غاناش الشوكولاتة والكريمة" at bounding box center [644, 373] width 282 height 57
paste textarea "يك"
type textarea "كيك البندق مع القهوة وطبقات من غاناش الشوكولاتة والكريمة"
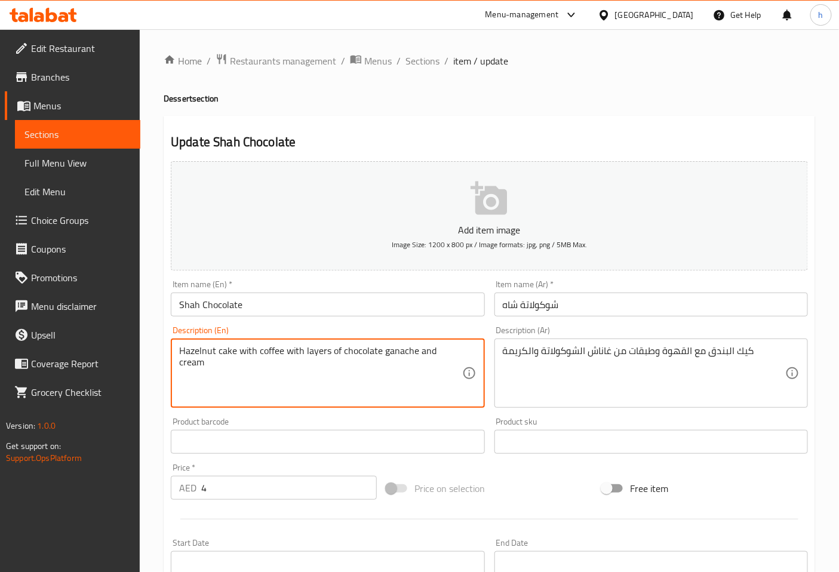
click at [403, 350] on textarea "Hazelnut cake with coffee with layers of chocolate ganache and cream" at bounding box center [320, 373] width 282 height 57
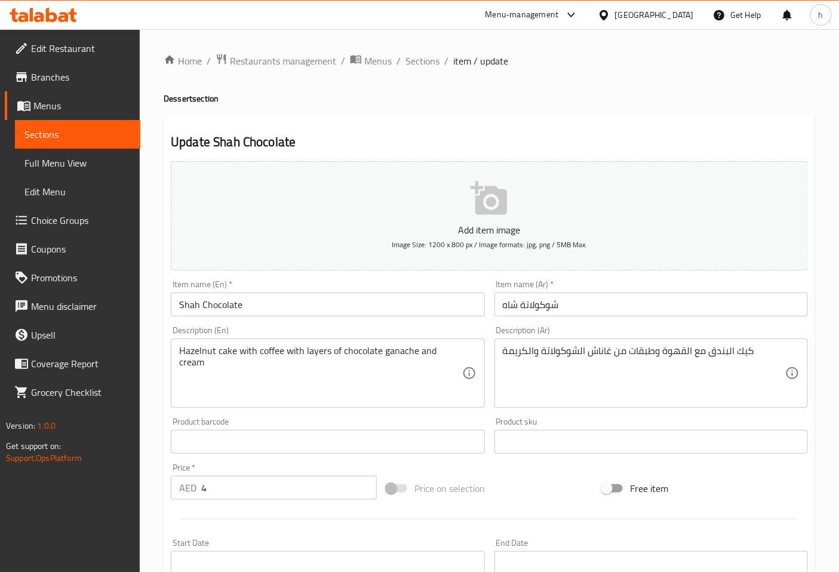
click at [445, 349] on textarea "Hazelnut cake with coffee with layers of chocolate ganache and cream" at bounding box center [320, 373] width 282 height 57
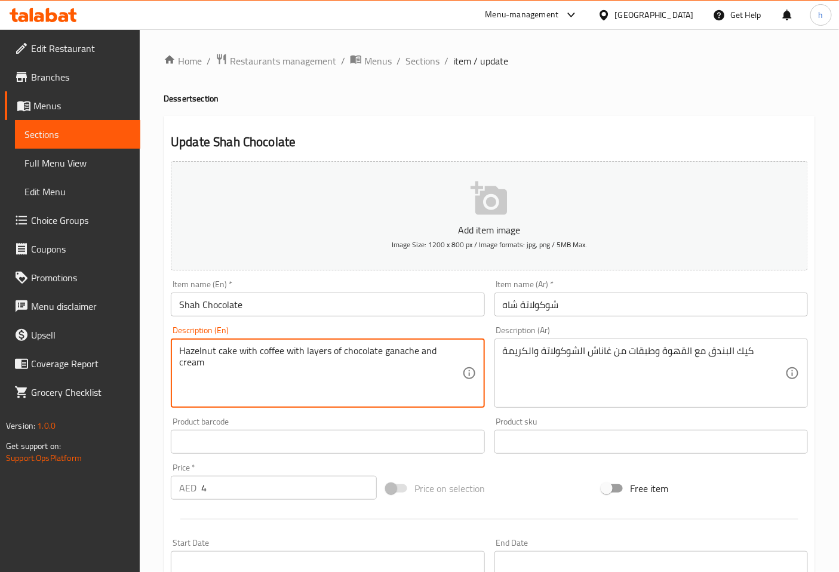
click at [445, 349] on textarea "Hazelnut cake with coffee with layers of chocolate ganache and cream" at bounding box center [320, 373] width 282 height 57
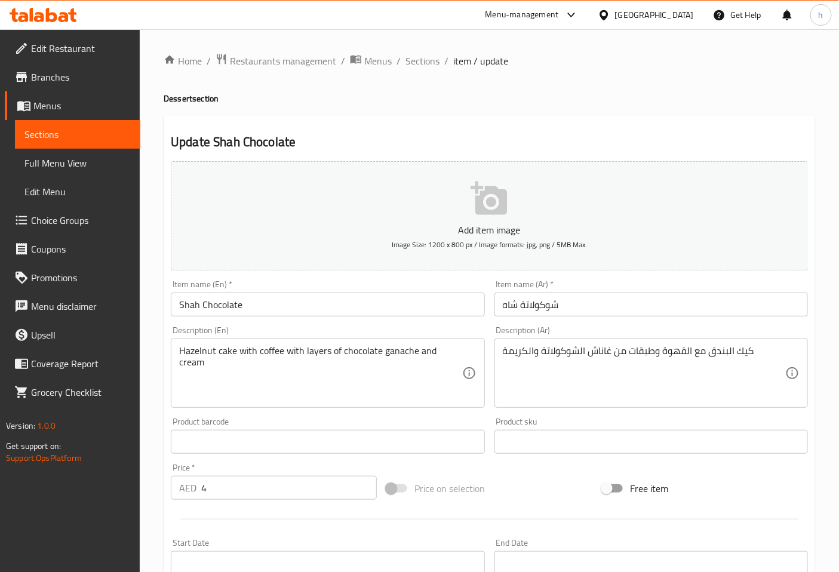
click at [448, 355] on textarea "Hazelnut cake with coffee with layers of chocolate ganache and cream" at bounding box center [320, 373] width 282 height 57
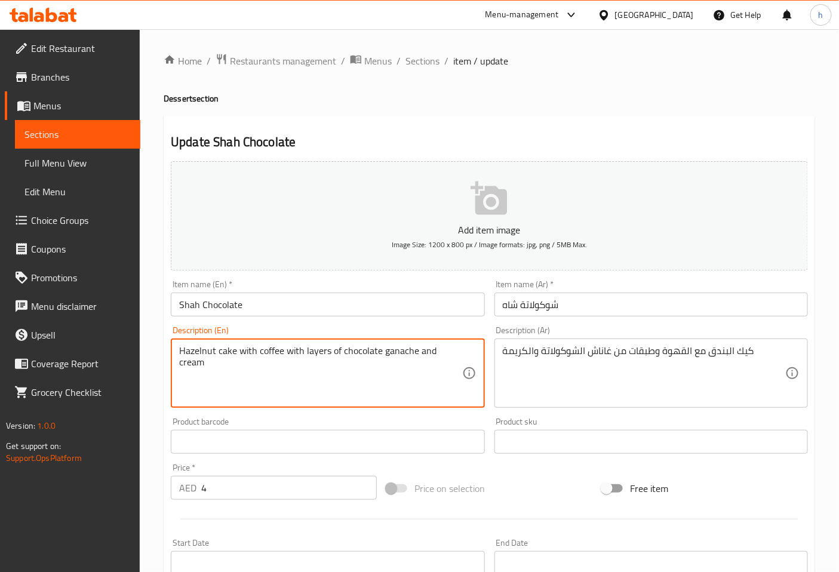
click at [448, 355] on textarea "Hazelnut cake with coffee with layers of chocolate ganache and cream" at bounding box center [320, 373] width 282 height 57
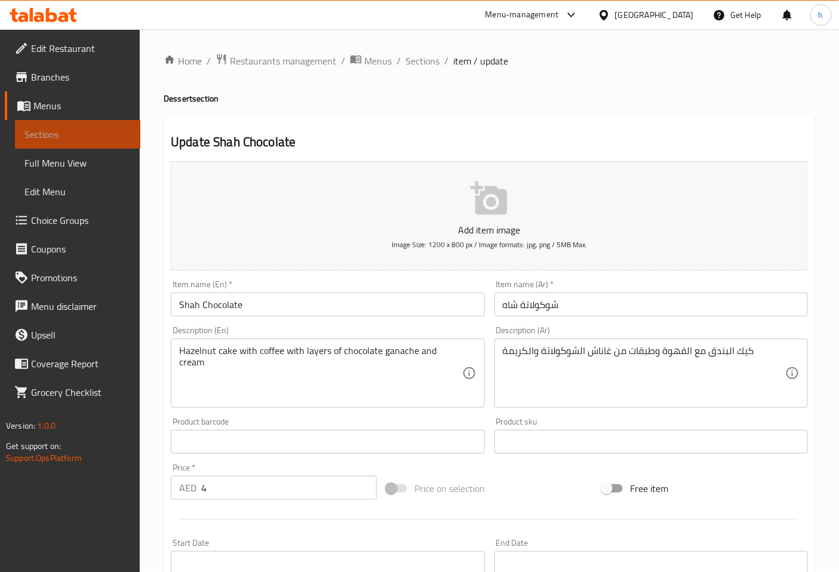
click at [56, 129] on span "Sections" at bounding box center [77, 134] width 106 height 14
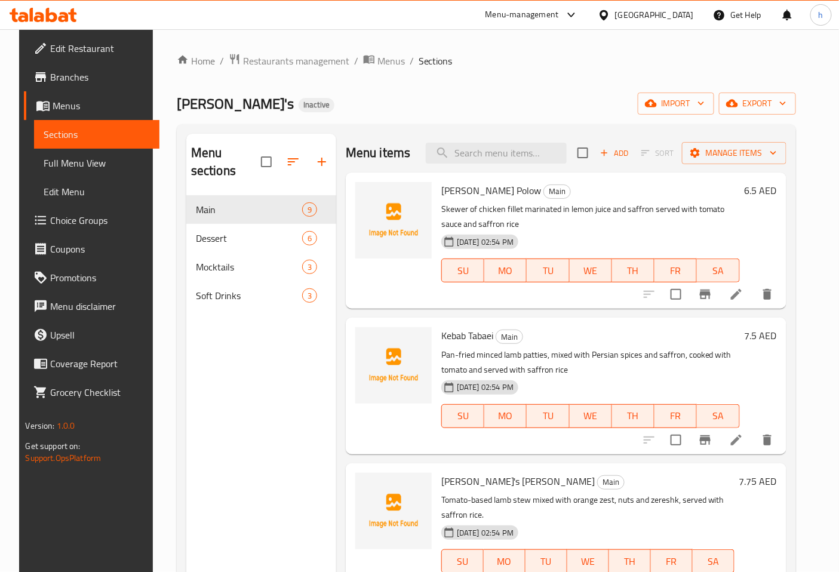
click at [103, 133] on span "Sections" at bounding box center [97, 134] width 106 height 14
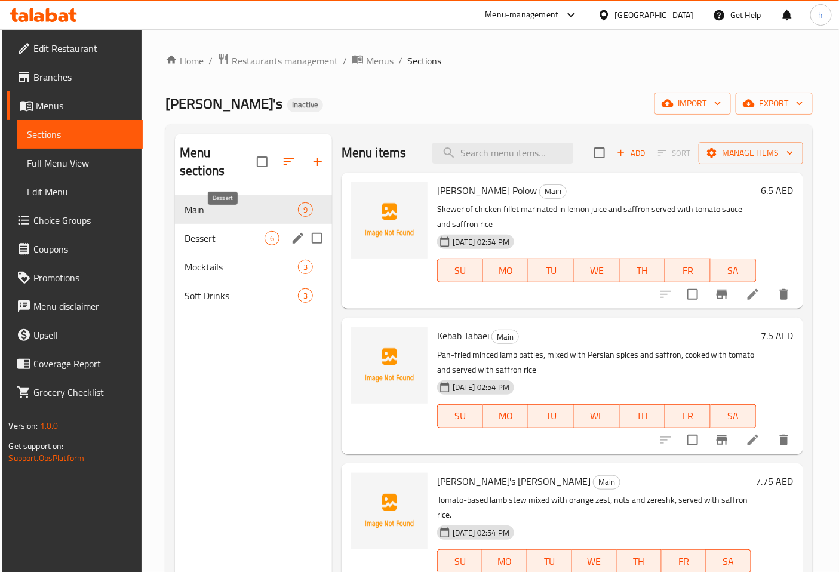
click at [216, 231] on span "Dessert" at bounding box center [224, 238] width 80 height 14
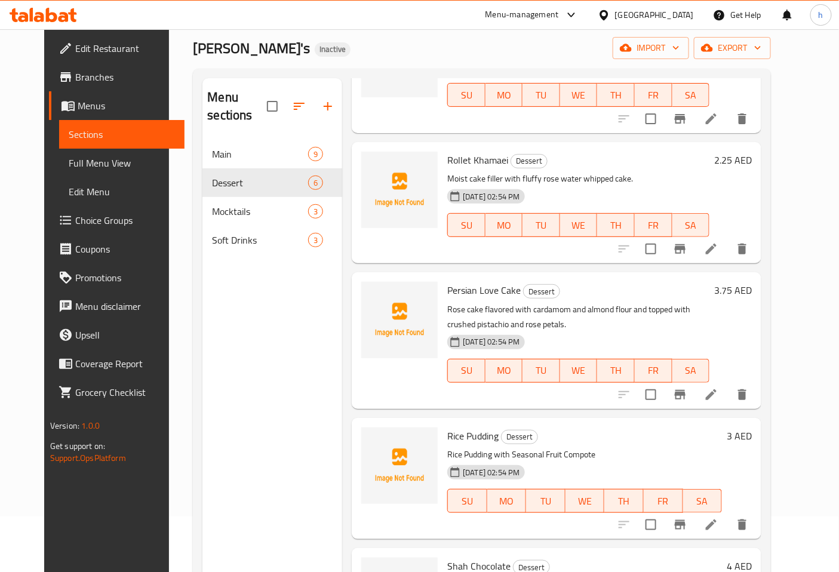
scroll to position [167, 0]
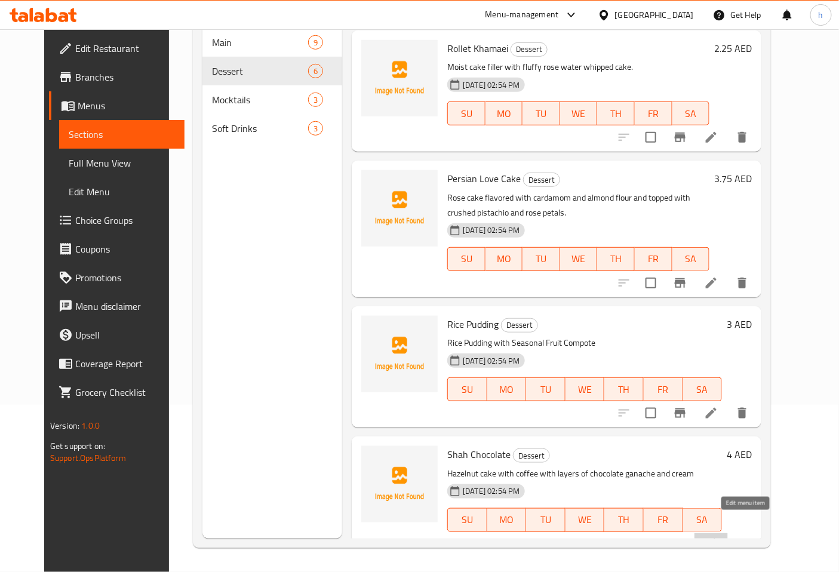
click at [718, 537] on icon at bounding box center [711, 544] width 14 height 14
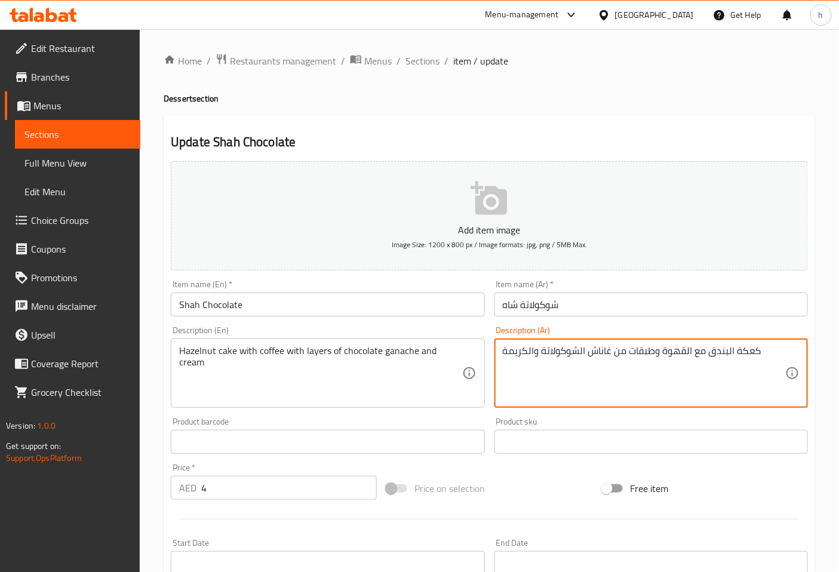
click at [743, 353] on textarea "كعكة البندق مع القهوة وطبقات من غاناش الشوكولاتة والكريمة" at bounding box center [644, 373] width 282 height 57
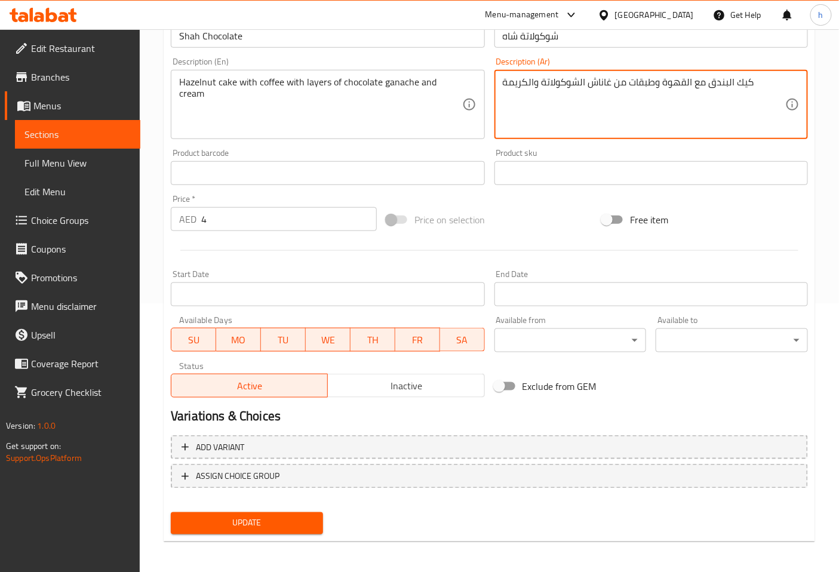
scroll to position [269, 0]
type textarea "كيك البندق مع القهوة وطبقات من غاناش الشوكولاتة والكريمة"
click at [242, 526] on span "Update" at bounding box center [246, 522] width 133 height 15
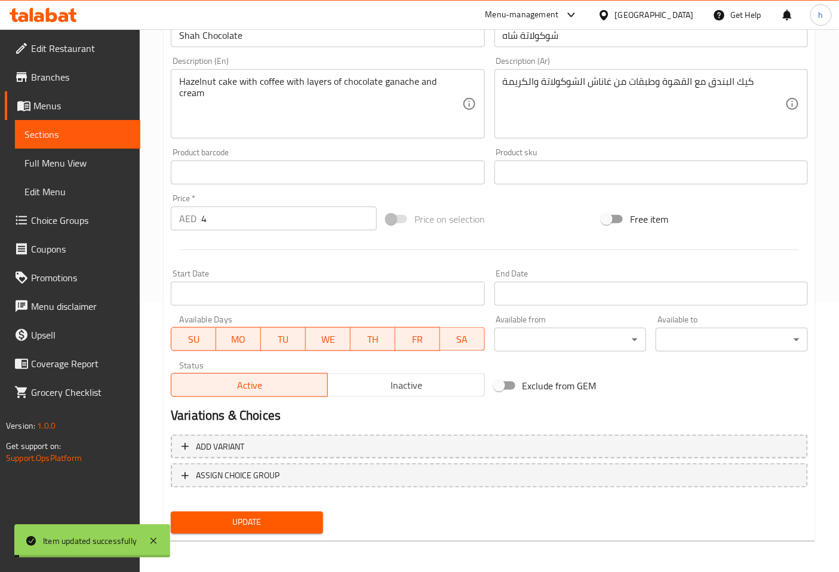
click at [57, 133] on span "Sections" at bounding box center [77, 134] width 106 height 14
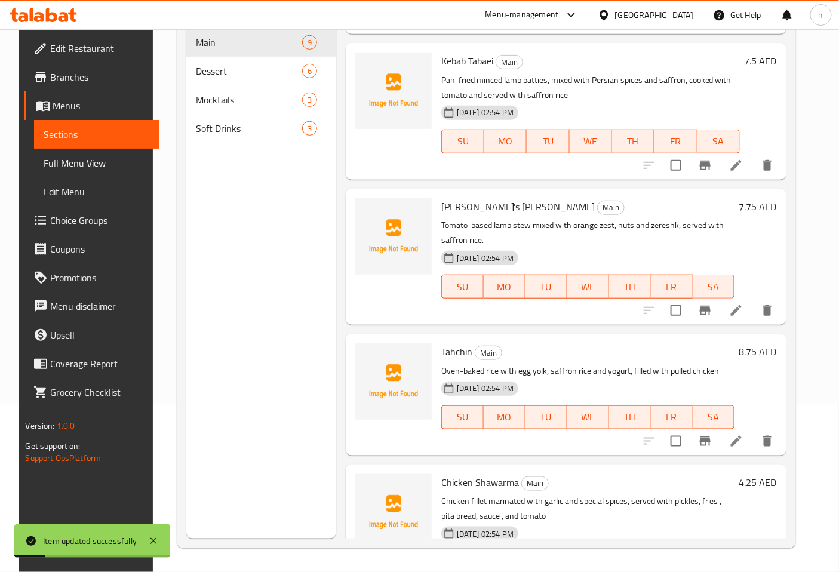
scroll to position [133, 0]
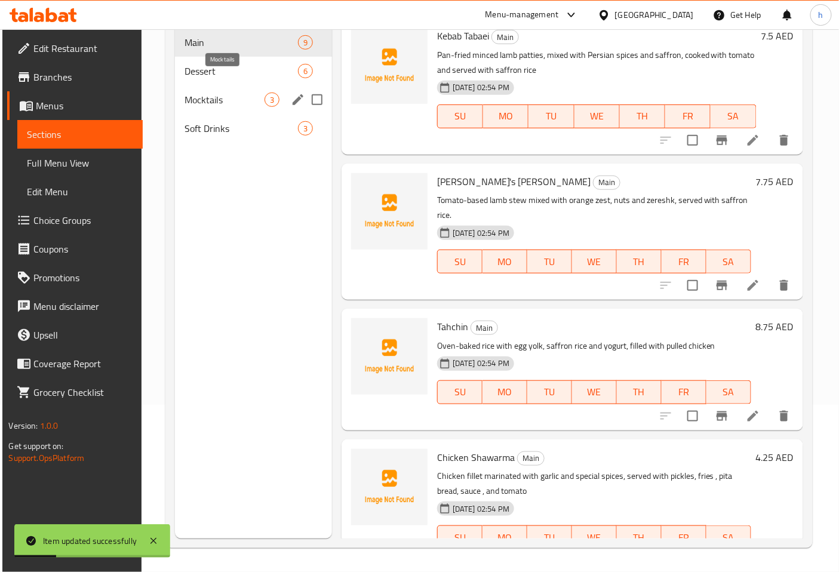
click at [238, 93] on span "Mocktails" at bounding box center [224, 100] width 80 height 14
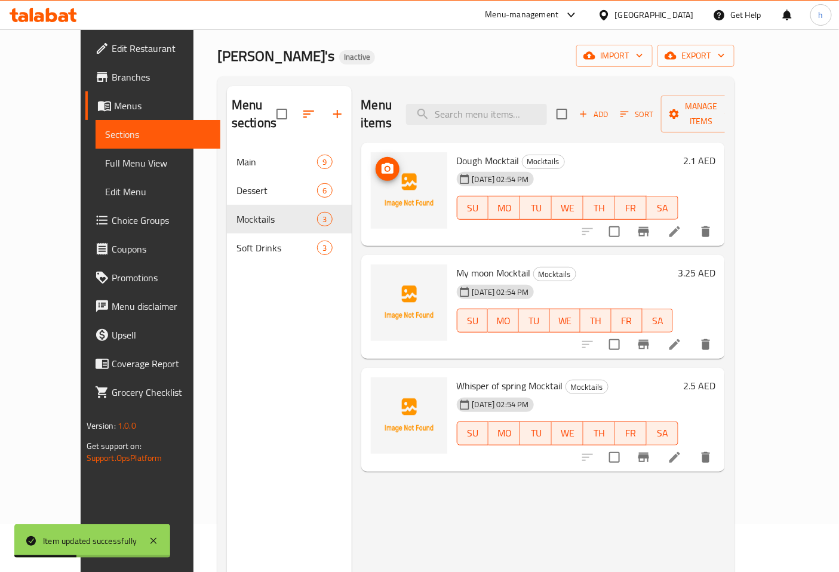
scroll to position [34, 0]
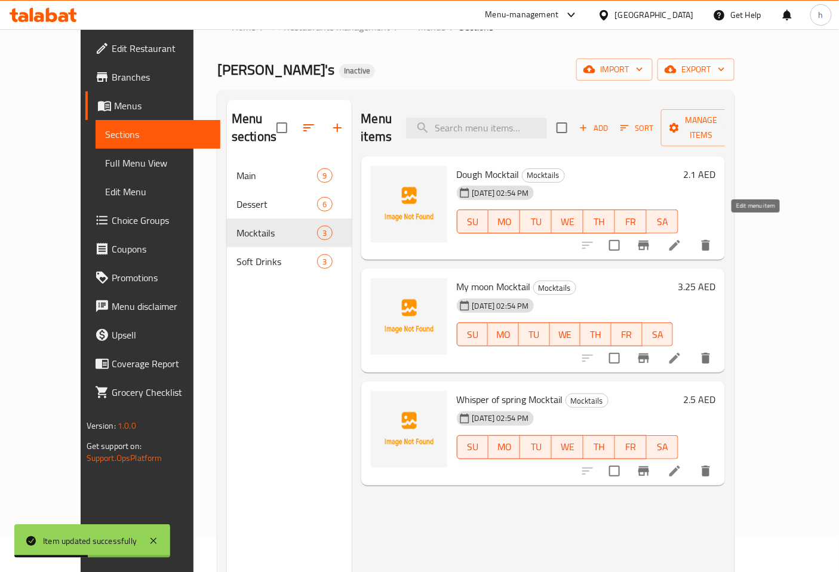
click at [682, 238] on icon at bounding box center [674, 245] width 14 height 14
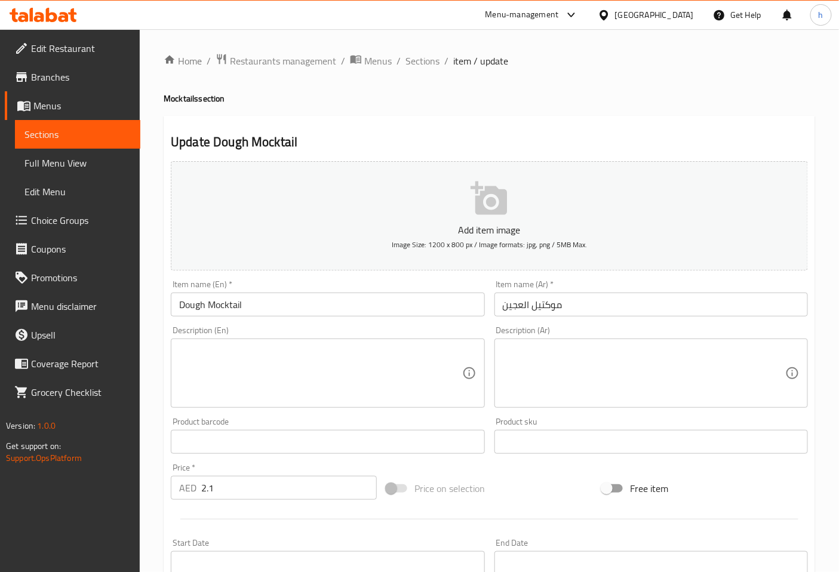
click at [62, 141] on link "Sections" at bounding box center [77, 134] width 125 height 29
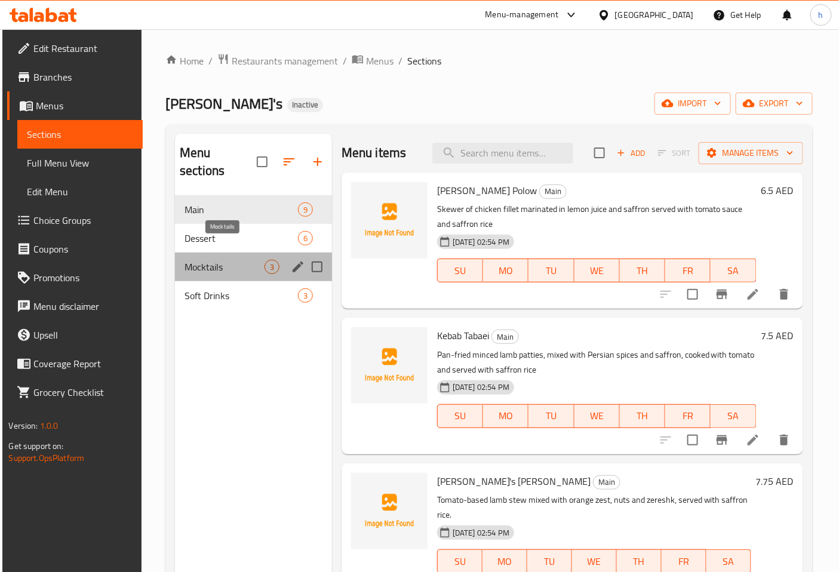
click at [227, 260] on span "Mocktails" at bounding box center [224, 267] width 80 height 14
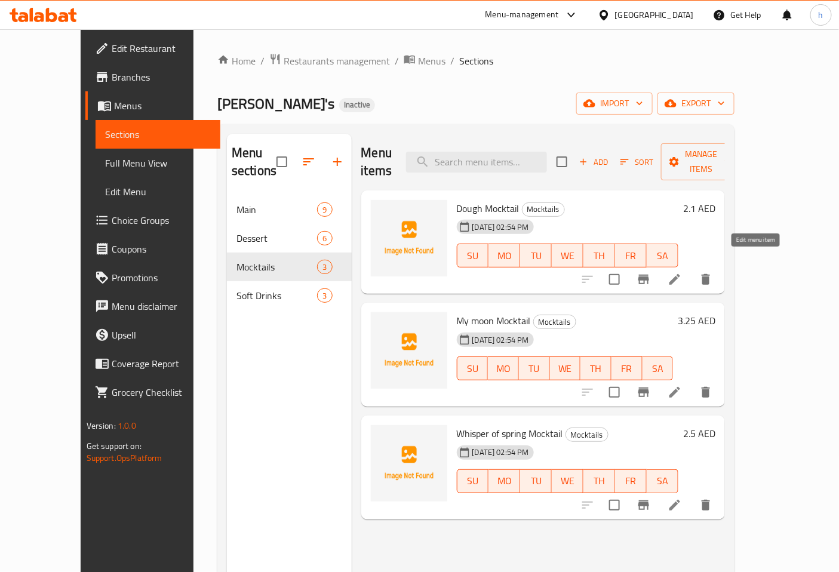
click at [680, 274] on icon at bounding box center [674, 279] width 11 height 11
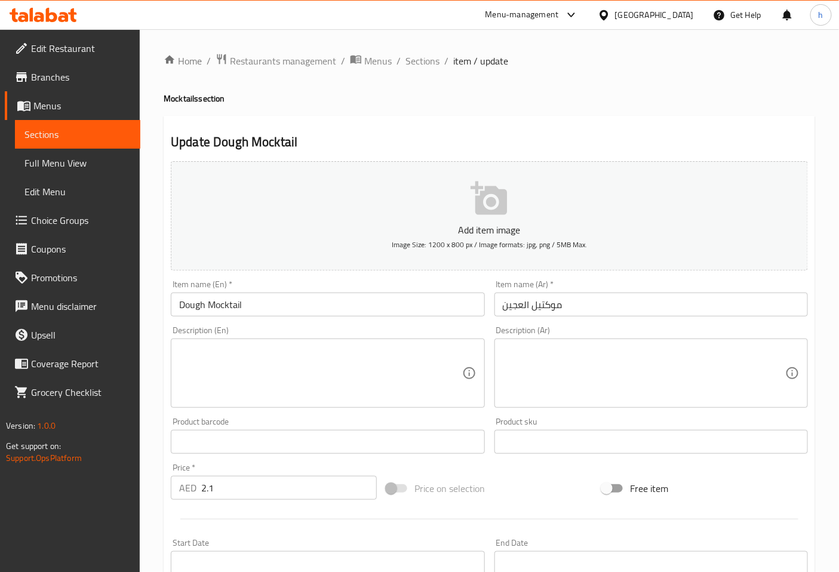
click at [513, 305] on input "موكتيل العجين" at bounding box center [650, 304] width 313 height 24
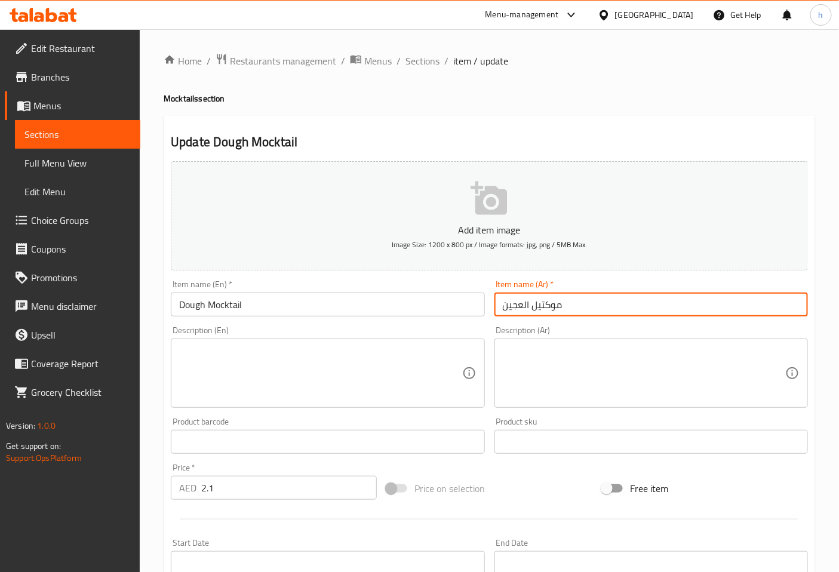
click at [513, 305] on input "موكتيل العجين" at bounding box center [650, 304] width 313 height 24
click at [502, 303] on input "موكتيل" at bounding box center [650, 304] width 313 height 24
type input "دوف موكتيل"
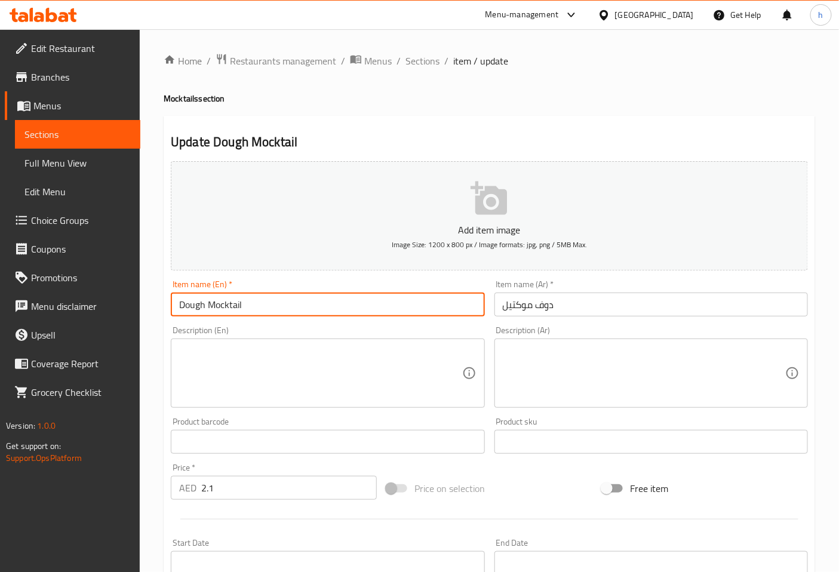
click at [223, 306] on input "Dough Mocktail" at bounding box center [327, 304] width 313 height 24
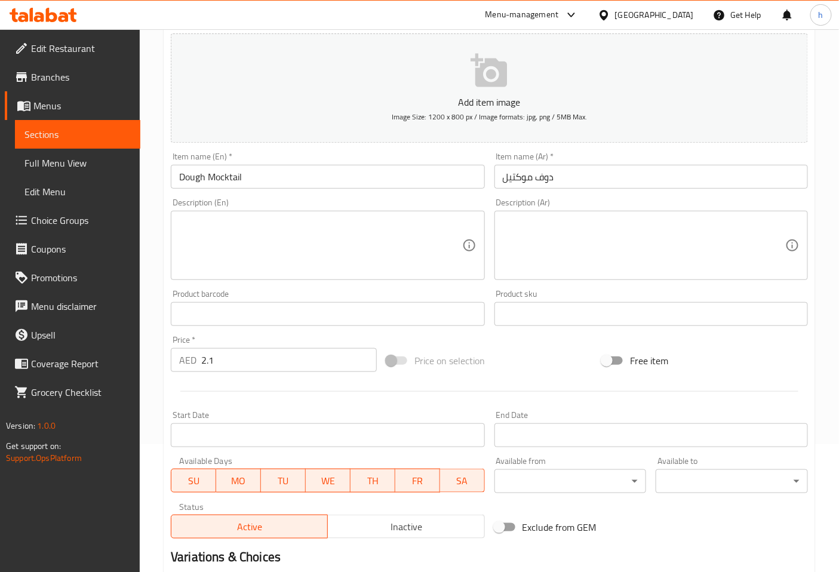
scroll to position [269, 0]
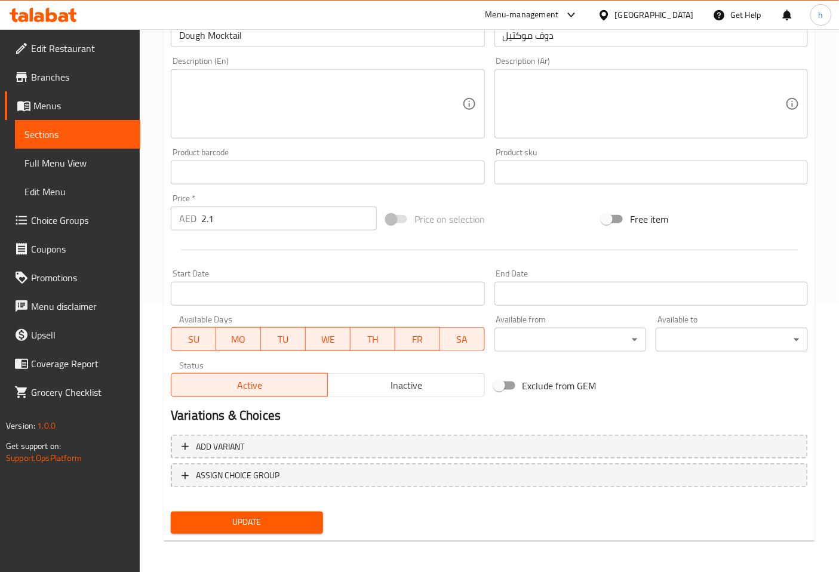
click at [207, 522] on span "Update" at bounding box center [246, 522] width 133 height 15
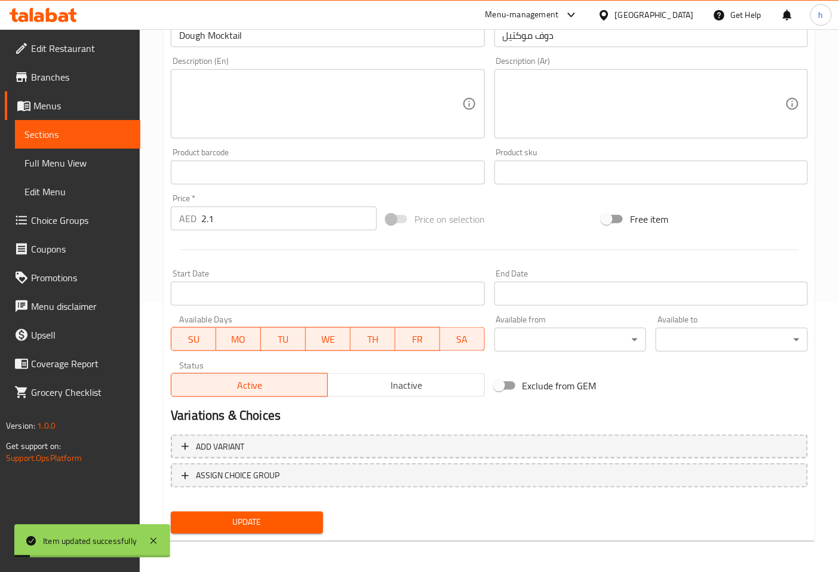
click at [70, 126] on link "Sections" at bounding box center [77, 134] width 125 height 29
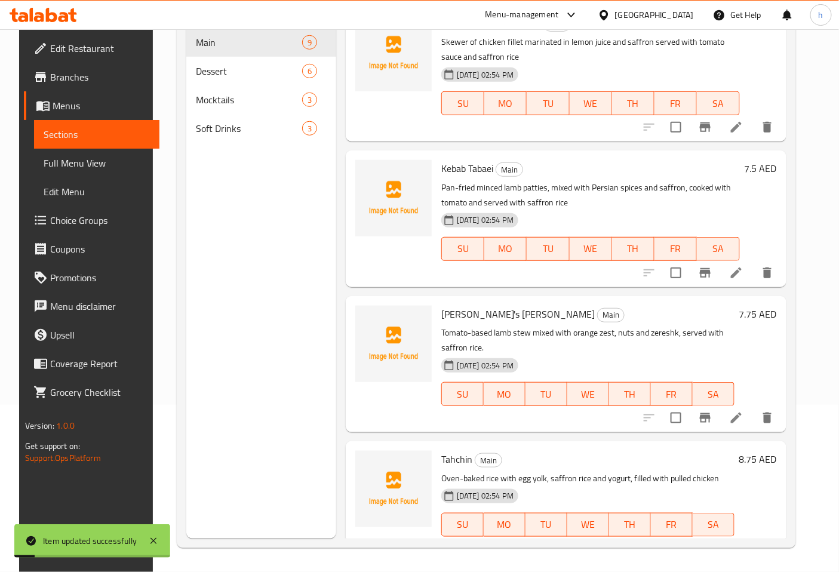
scroll to position [167, 0]
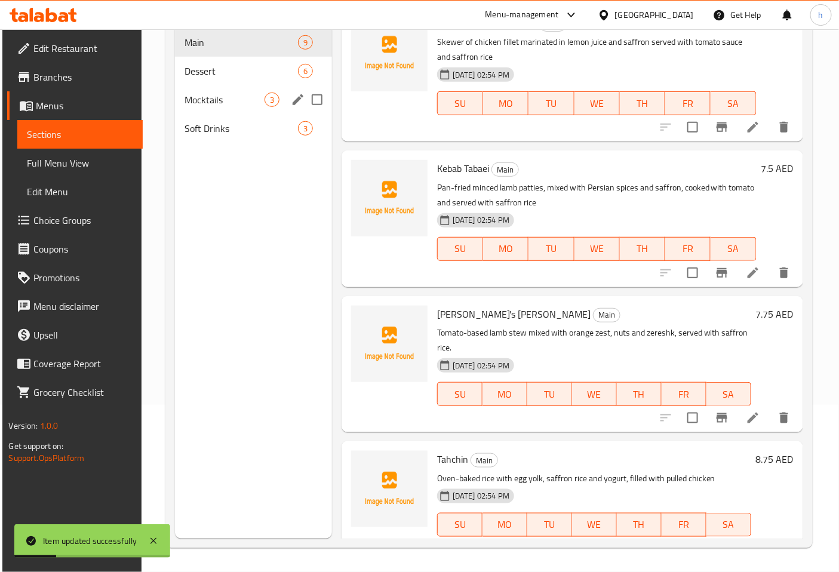
click at [215, 92] on div "Mocktails 3" at bounding box center [253, 99] width 157 height 29
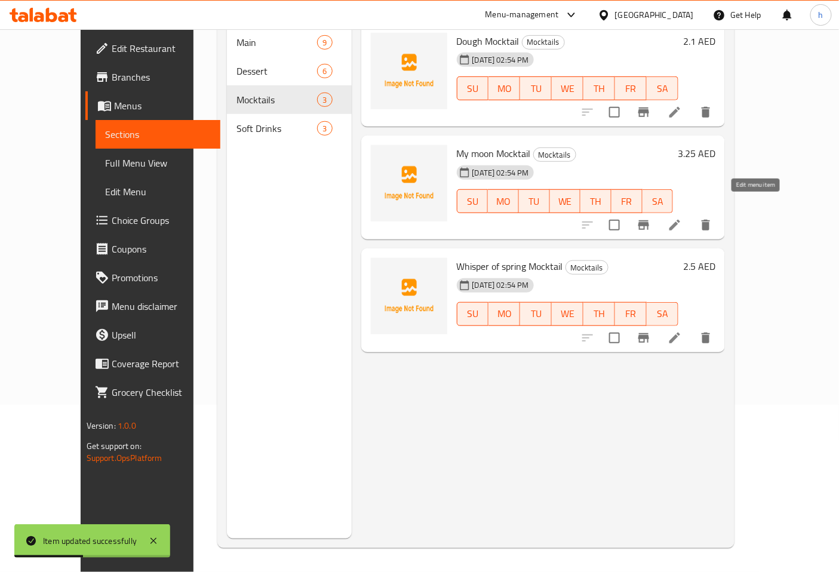
click at [680, 220] on icon at bounding box center [674, 225] width 11 height 11
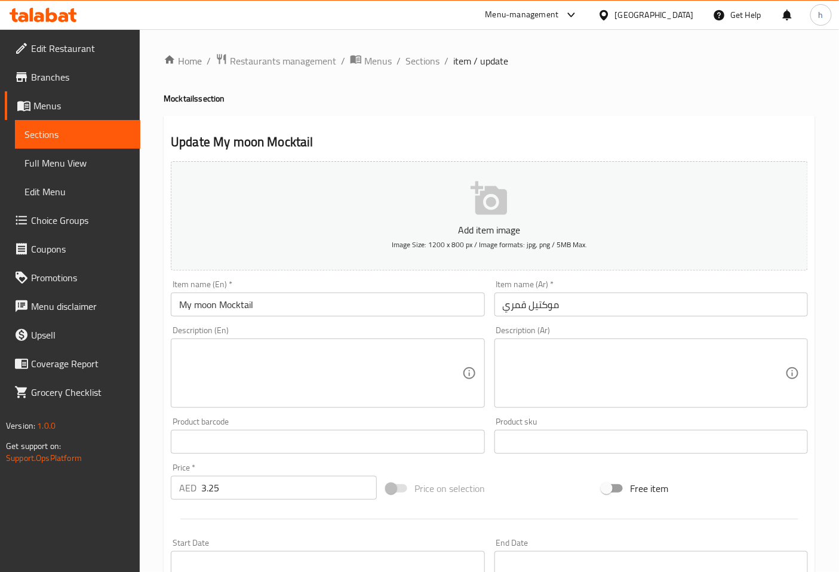
click at [512, 306] on input "موكتيل قمري" at bounding box center [650, 304] width 313 height 24
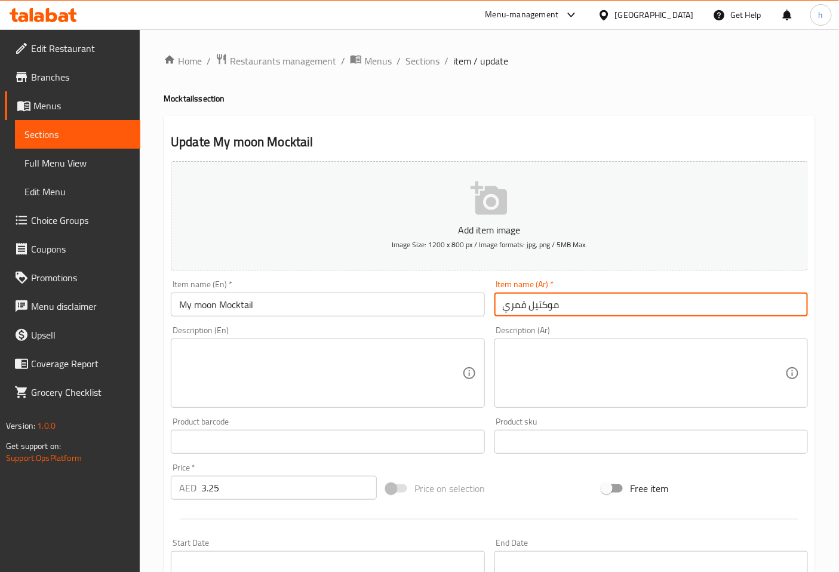
click at [512, 306] on input "موكتيل قمري" at bounding box center [650, 304] width 313 height 24
click at [502, 303] on input "موكتيل" at bounding box center [650, 304] width 313 height 24
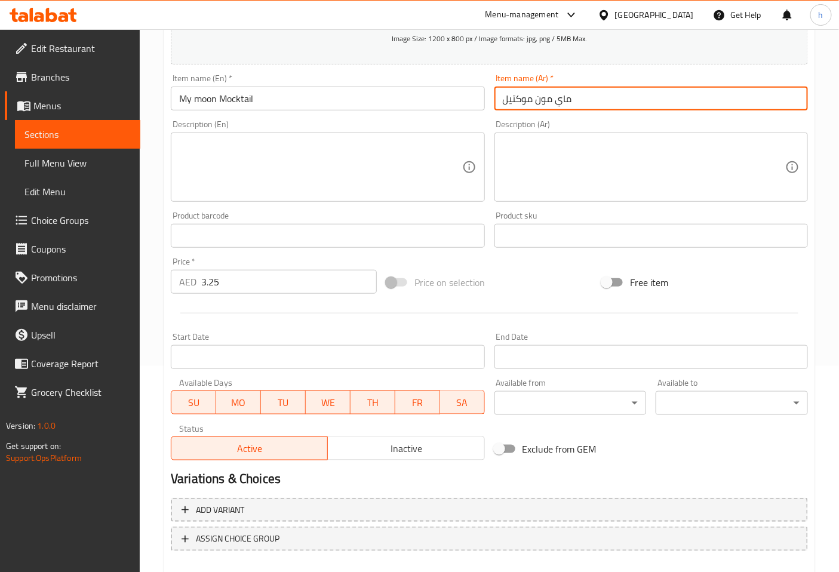
scroll to position [265, 0]
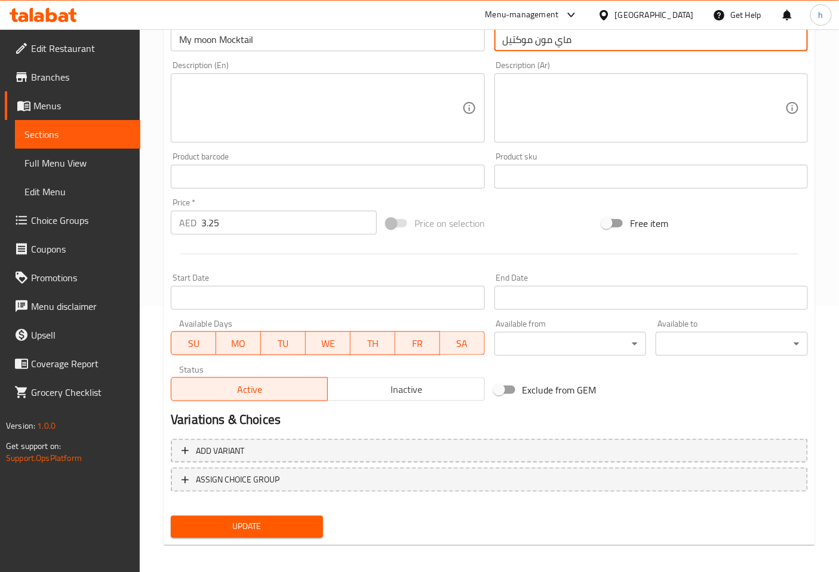
type input "ماي مون موكتيل"
click at [215, 529] on span "Update" at bounding box center [246, 526] width 133 height 15
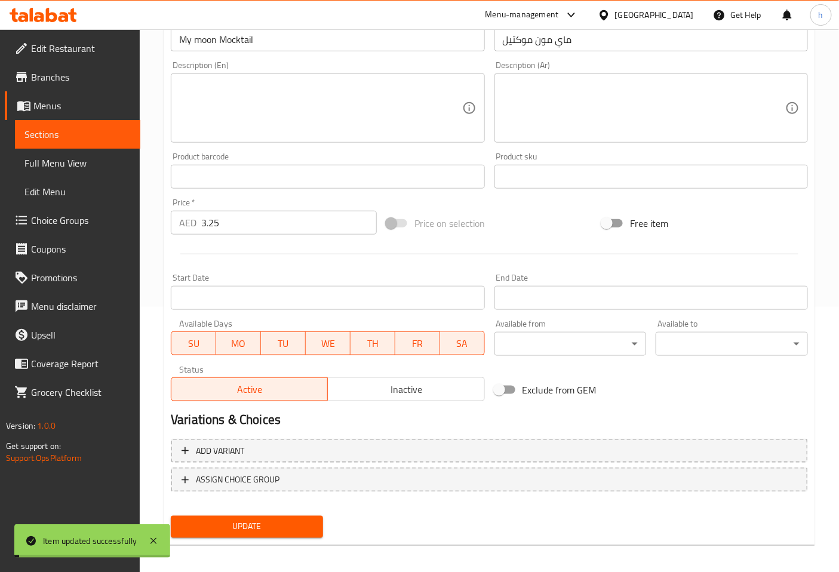
click at [69, 133] on span "Sections" at bounding box center [77, 134] width 106 height 14
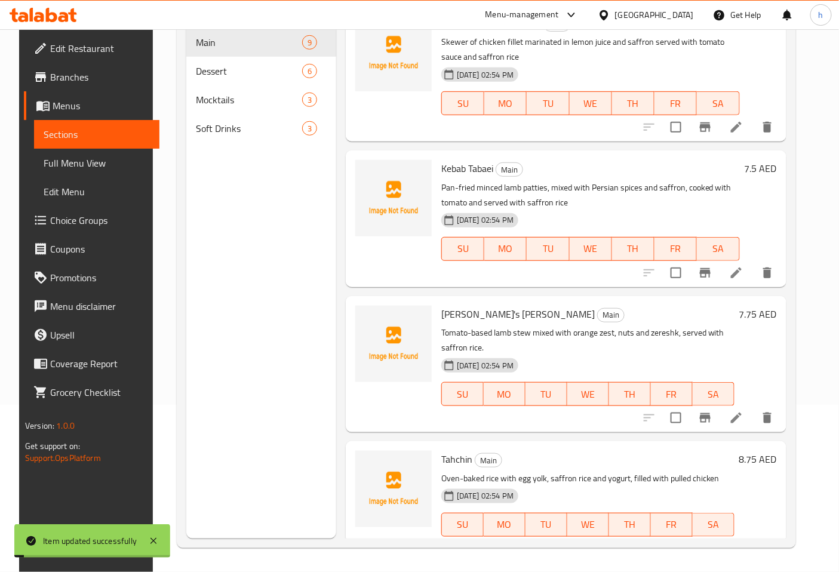
scroll to position [167, 0]
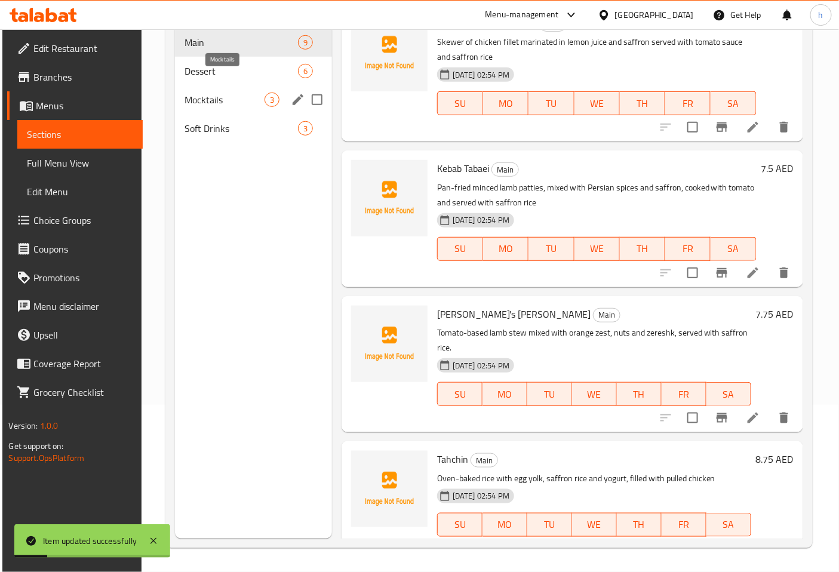
click at [233, 93] on span "Mocktails" at bounding box center [224, 100] width 80 height 14
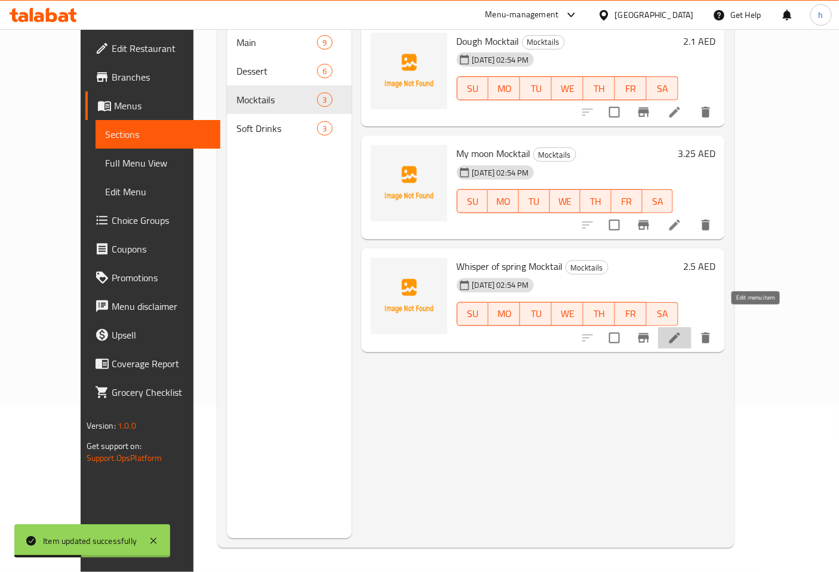
click at [680, 332] on icon at bounding box center [674, 337] width 11 height 11
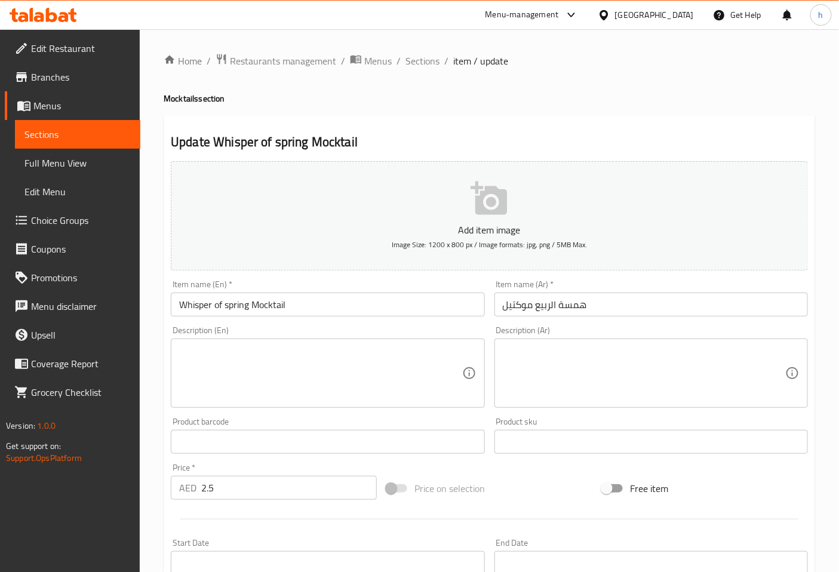
click at [195, 306] on input "Whisper of spring Mocktail" at bounding box center [327, 304] width 313 height 24
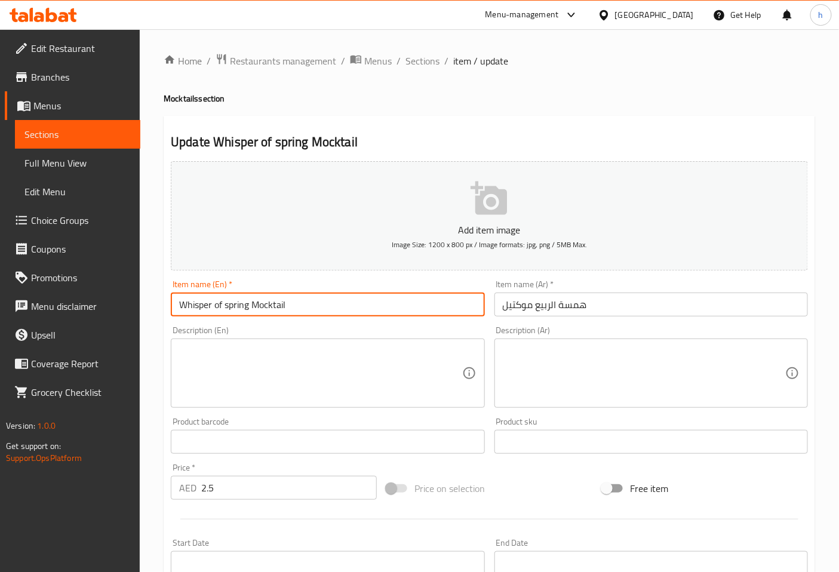
click at [195, 306] on input "Whisper of spring Mocktail" at bounding box center [327, 304] width 313 height 24
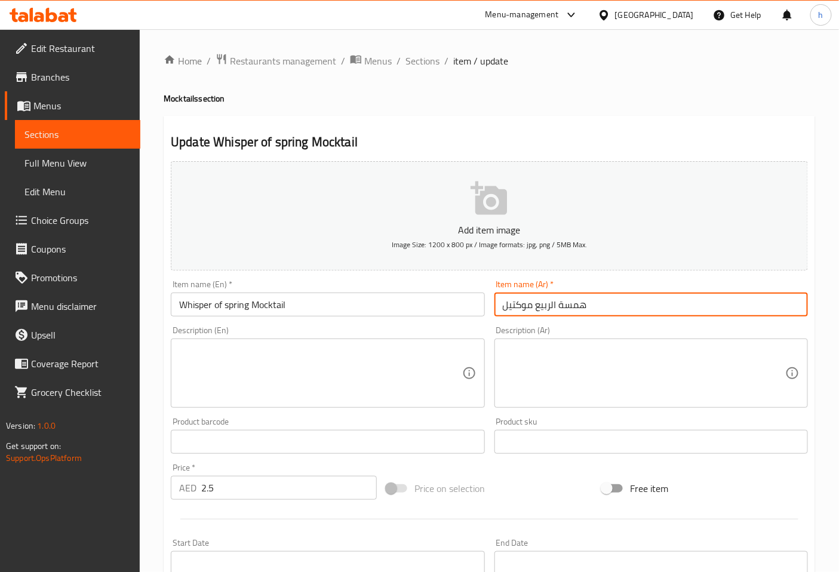
drag, startPoint x: 536, startPoint y: 305, endPoint x: 599, endPoint y: 311, distance: 63.0
click at [599, 310] on input "همسة الربيع موكتيل" at bounding box center [650, 304] width 313 height 24
click at [535, 303] on input "موكتيل" at bounding box center [650, 304] width 313 height 24
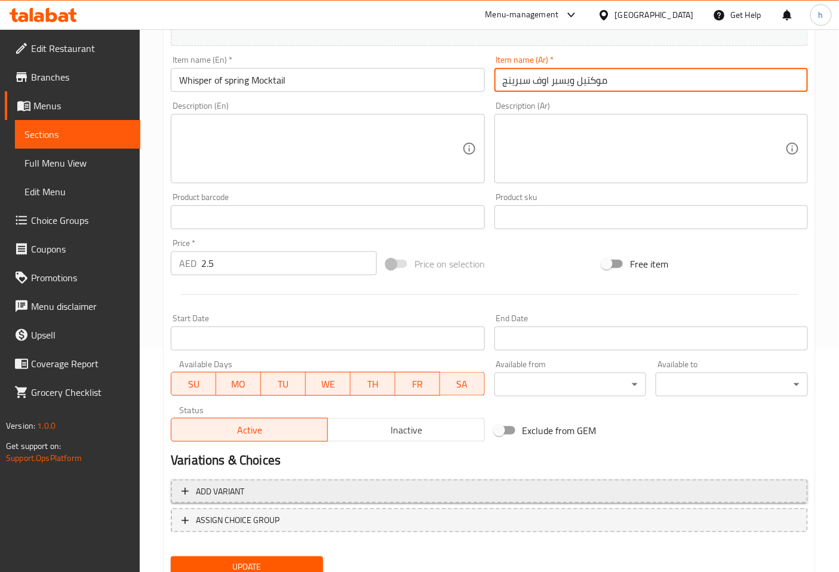
scroll to position [265, 0]
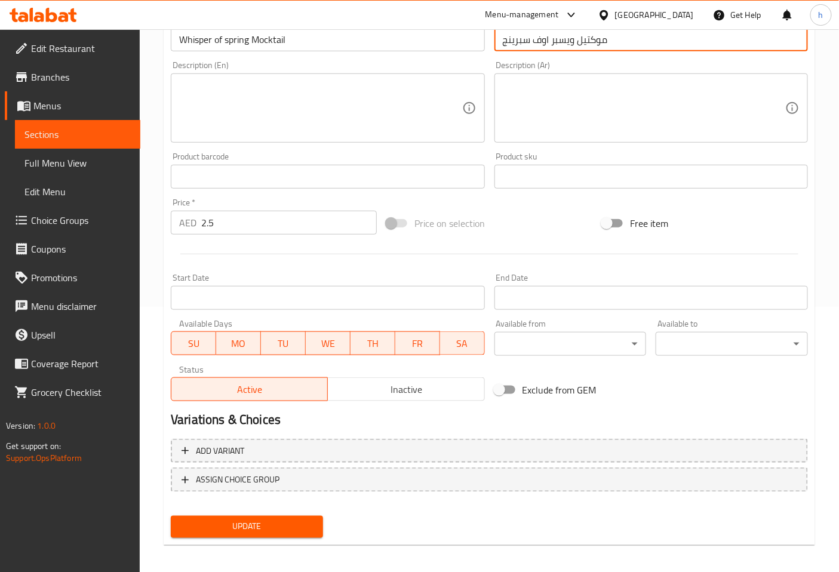
type input "موكتيل ويسبر اوف سبرينج"
click at [234, 524] on span "Update" at bounding box center [246, 526] width 133 height 15
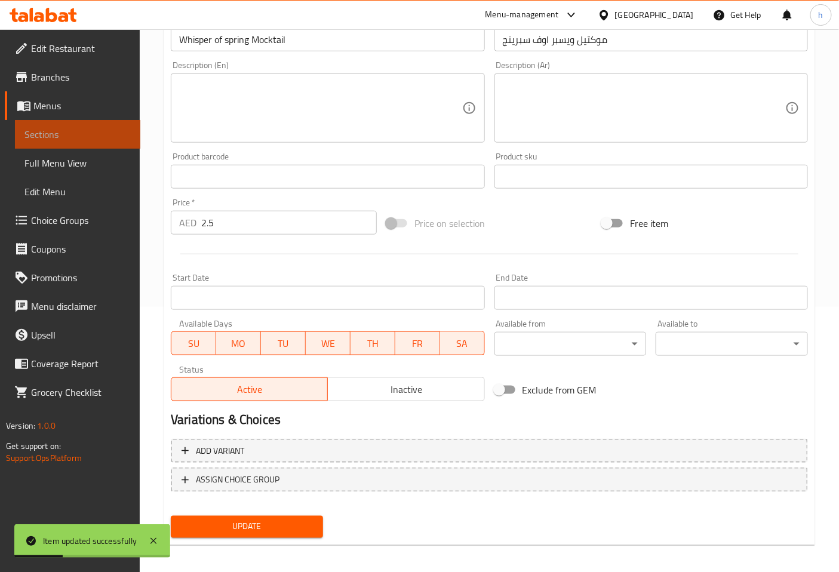
click at [55, 139] on span "Sections" at bounding box center [77, 134] width 106 height 14
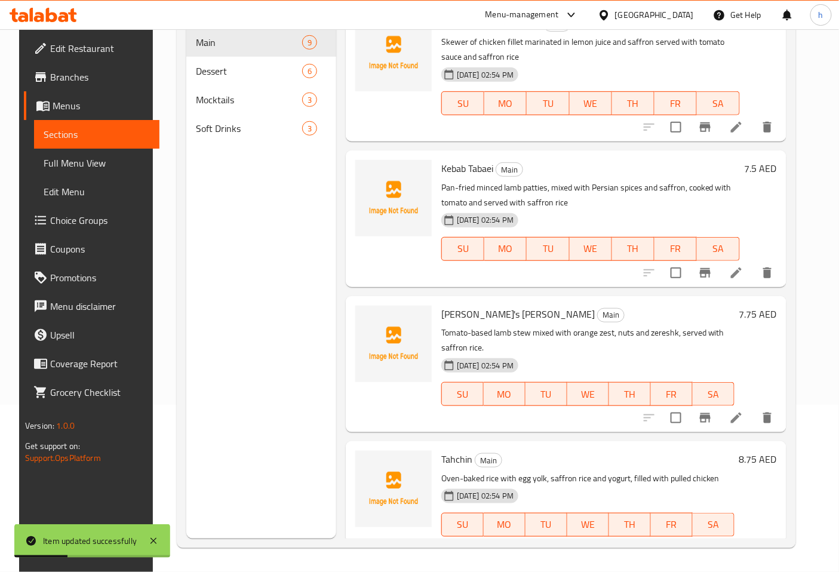
scroll to position [167, 0]
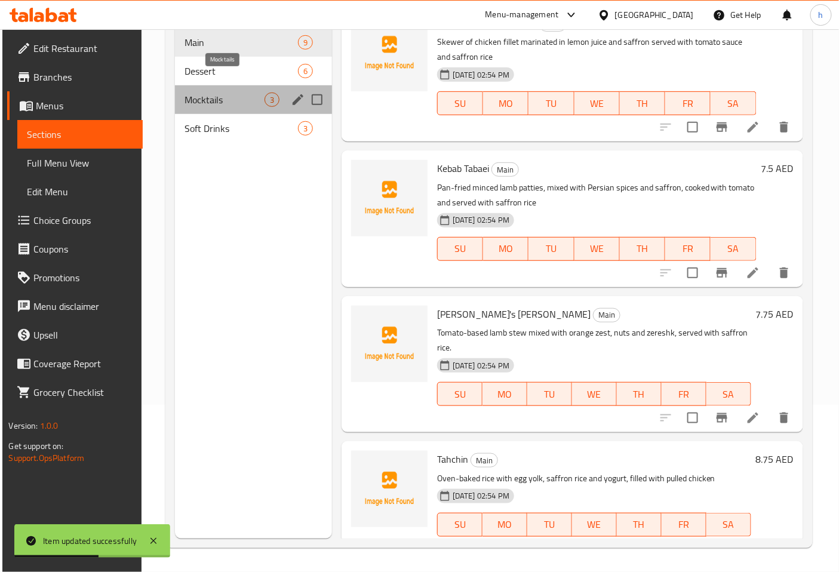
click at [239, 93] on span "Mocktails" at bounding box center [224, 100] width 80 height 14
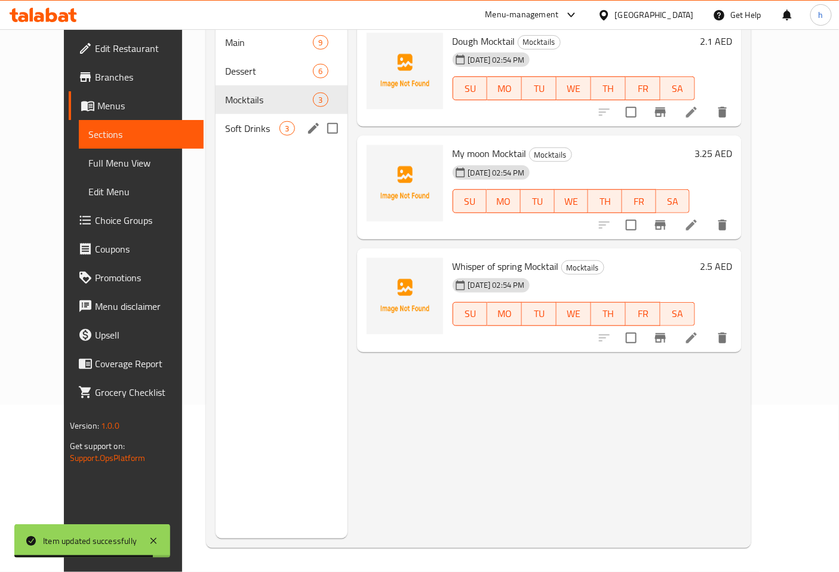
click at [215, 118] on div "Soft Drinks 3" at bounding box center [280, 128] width 131 height 29
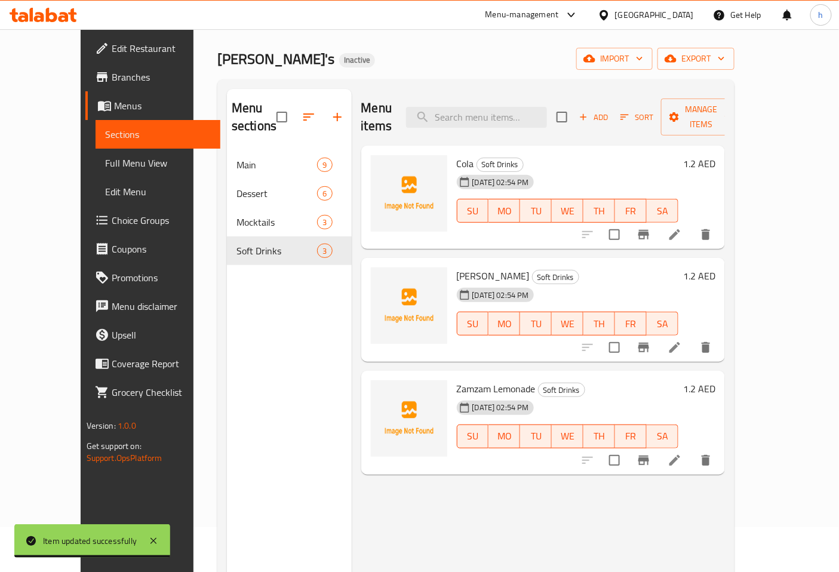
scroll to position [34, 0]
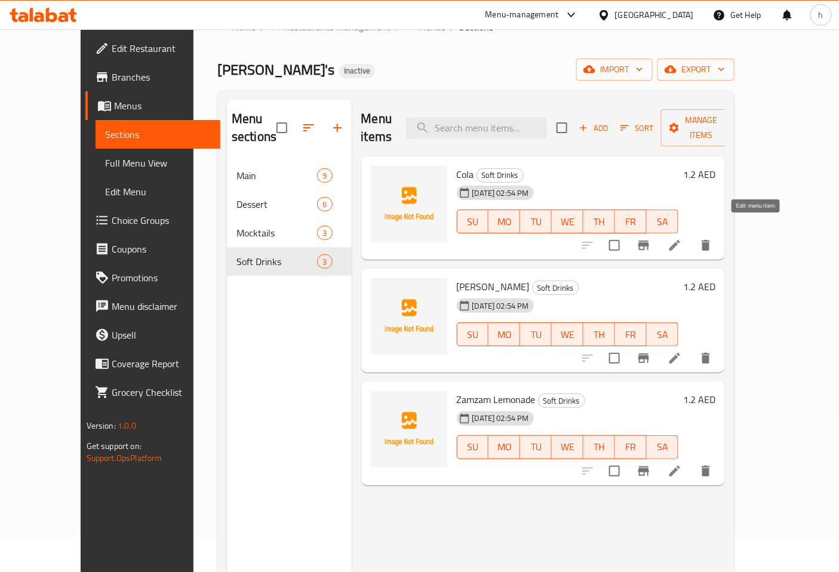
click at [682, 238] on icon at bounding box center [674, 245] width 14 height 14
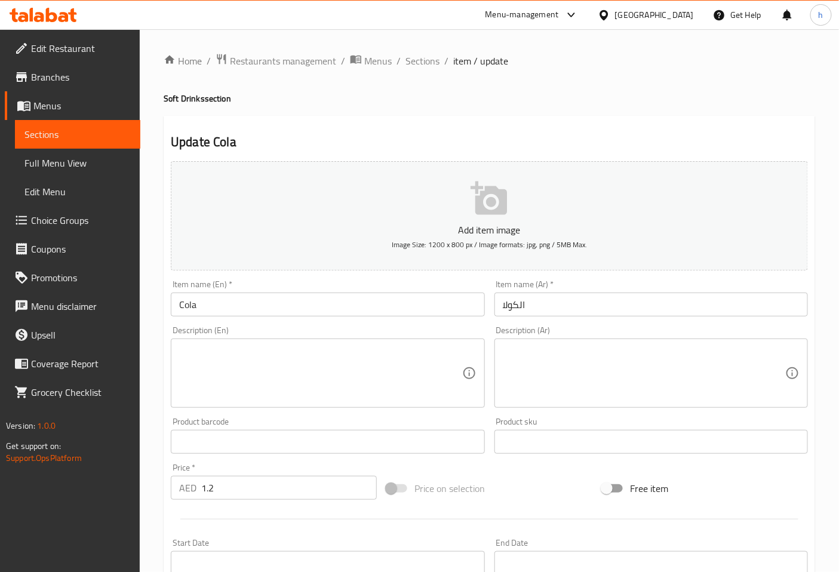
click at [518, 303] on input "الكولا" at bounding box center [650, 304] width 313 height 24
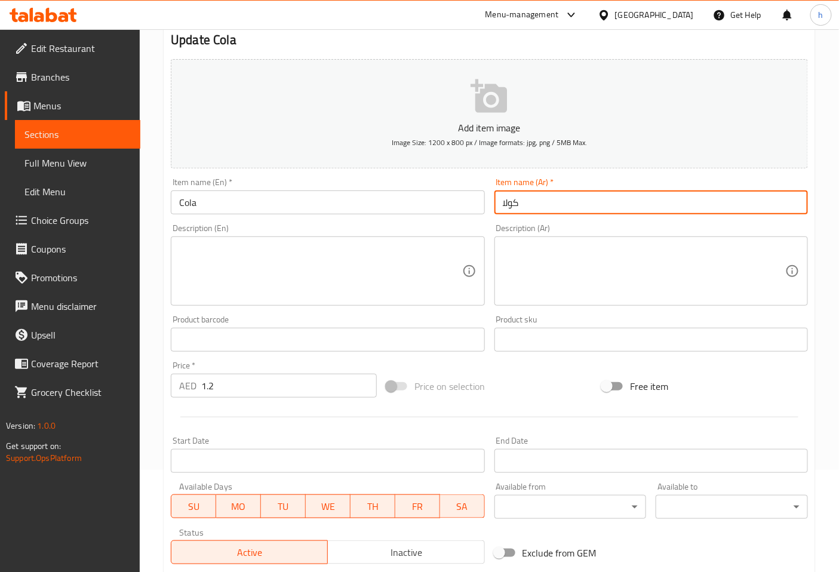
scroll to position [265, 0]
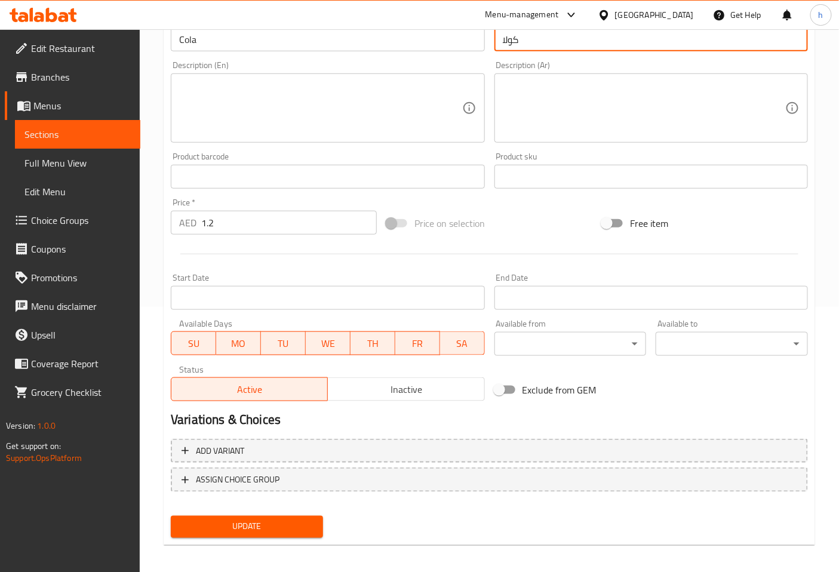
type input "كولا"
click at [227, 526] on span "Update" at bounding box center [246, 526] width 133 height 15
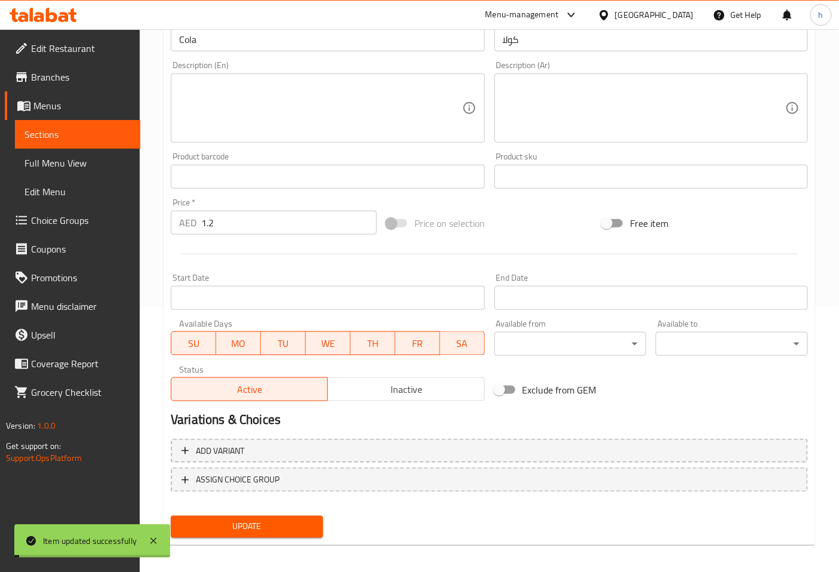
click at [58, 138] on span "Sections" at bounding box center [77, 134] width 106 height 14
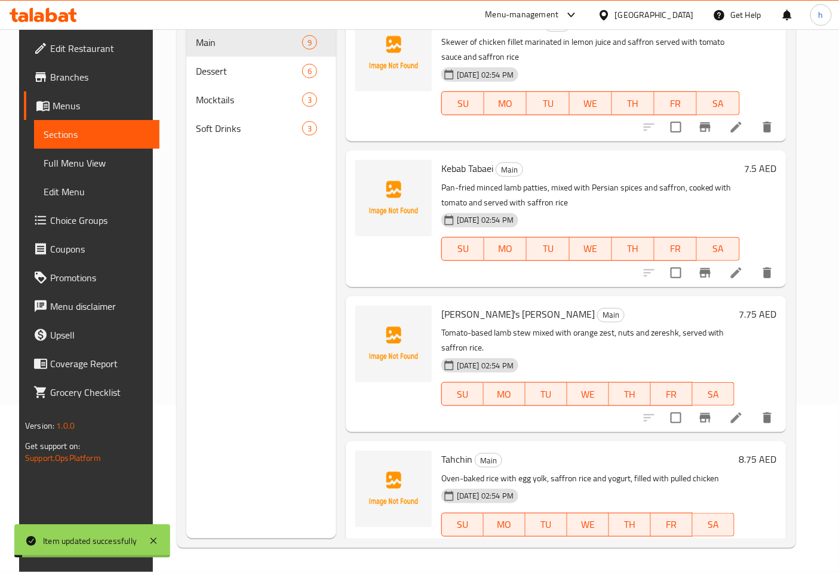
scroll to position [167, 0]
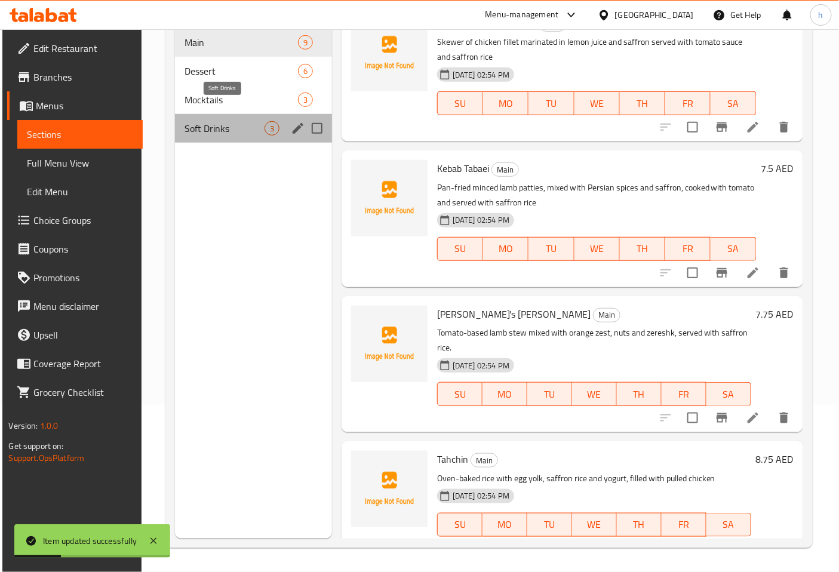
click at [229, 121] on span "Soft Drinks" at bounding box center [224, 128] width 80 height 14
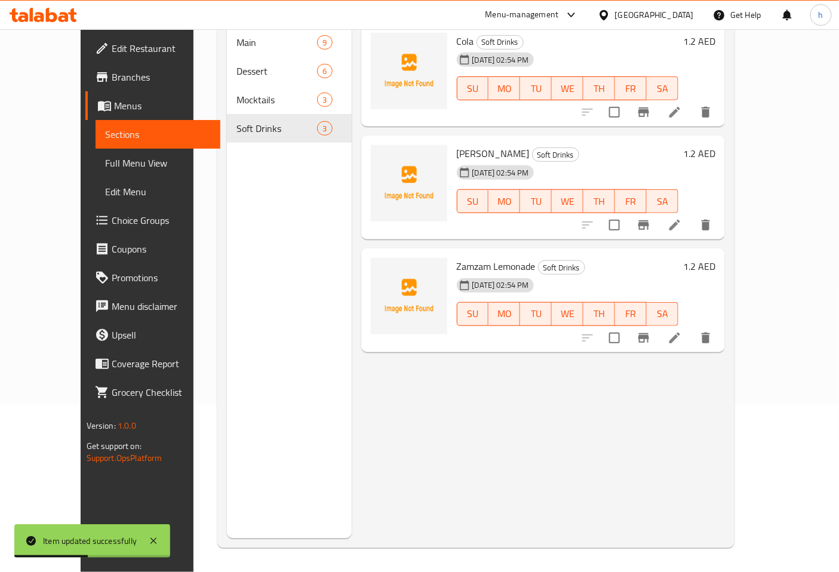
scroll to position [100, 0]
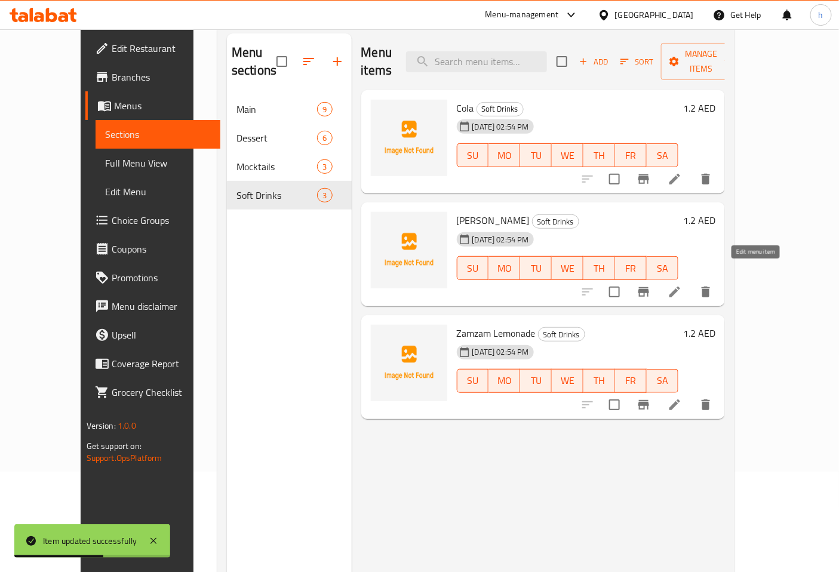
click at [682, 285] on icon at bounding box center [674, 292] width 14 height 14
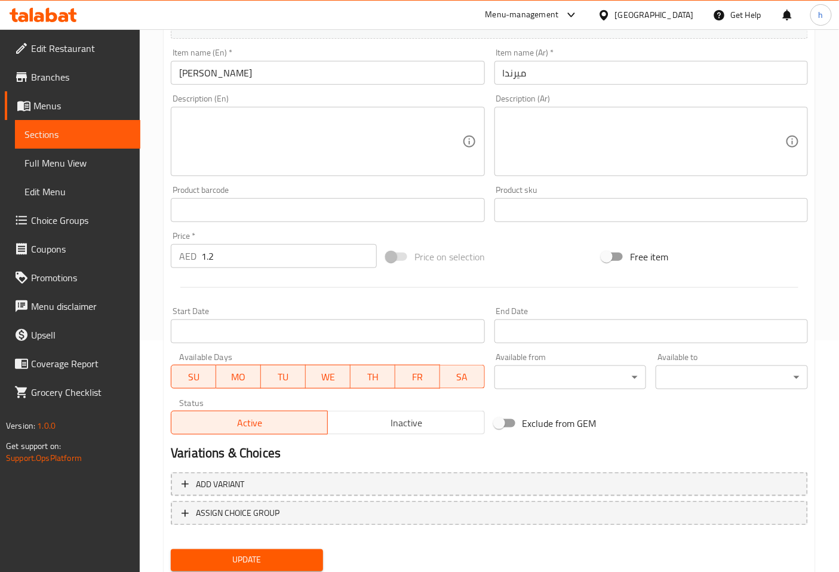
scroll to position [265, 0]
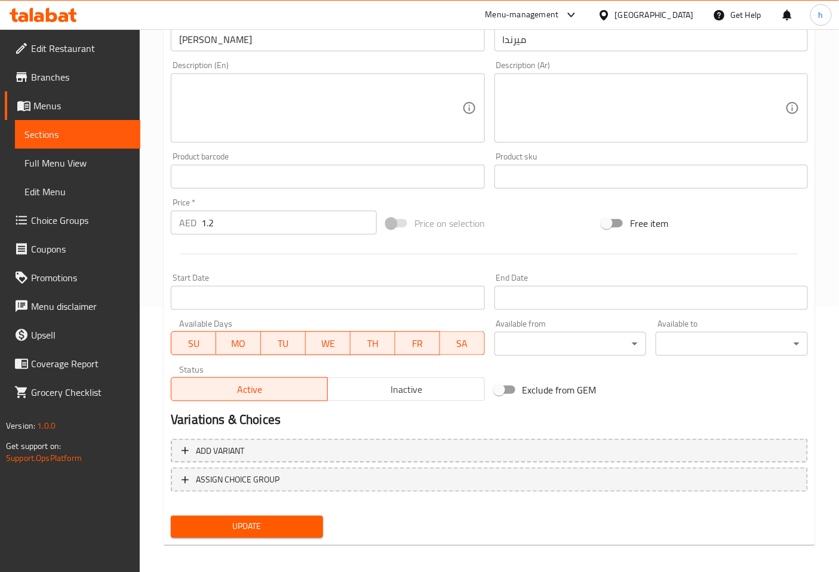
click at [241, 516] on button "Update" at bounding box center [247, 527] width 152 height 22
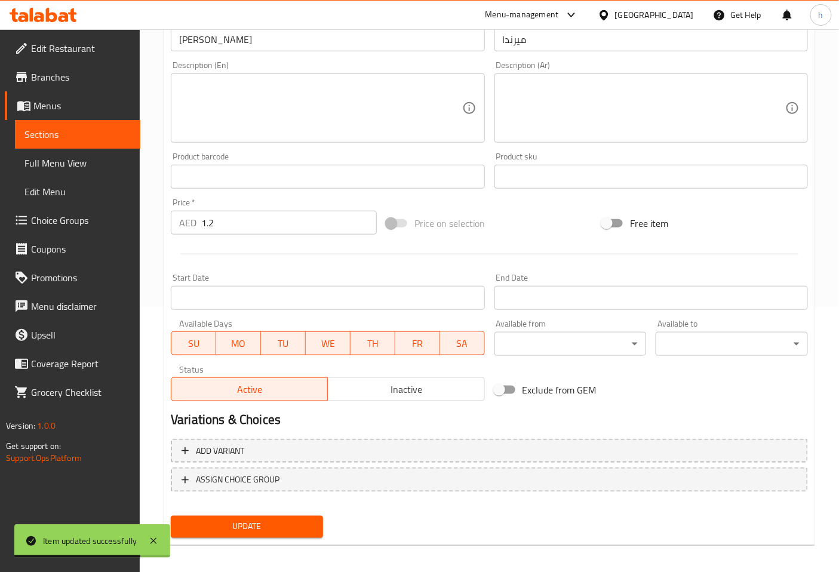
click at [82, 134] on span "Sections" at bounding box center [77, 134] width 106 height 14
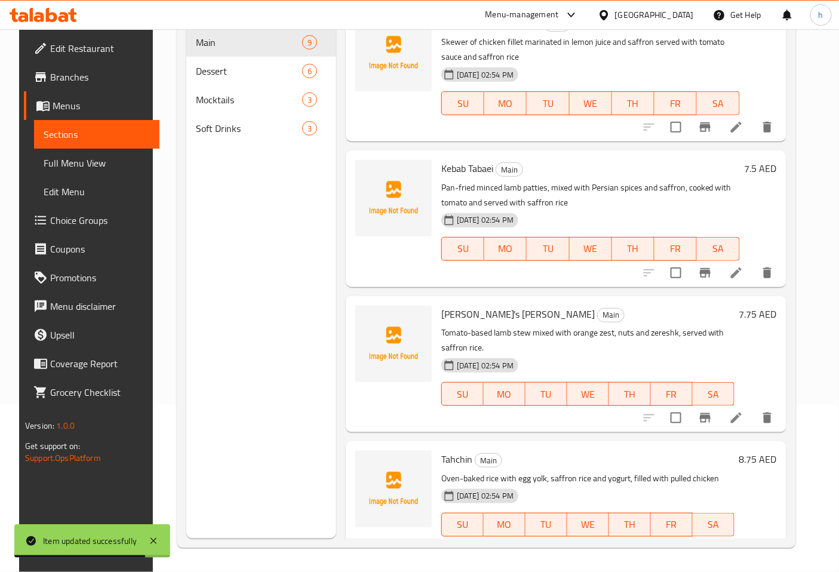
scroll to position [167, 0]
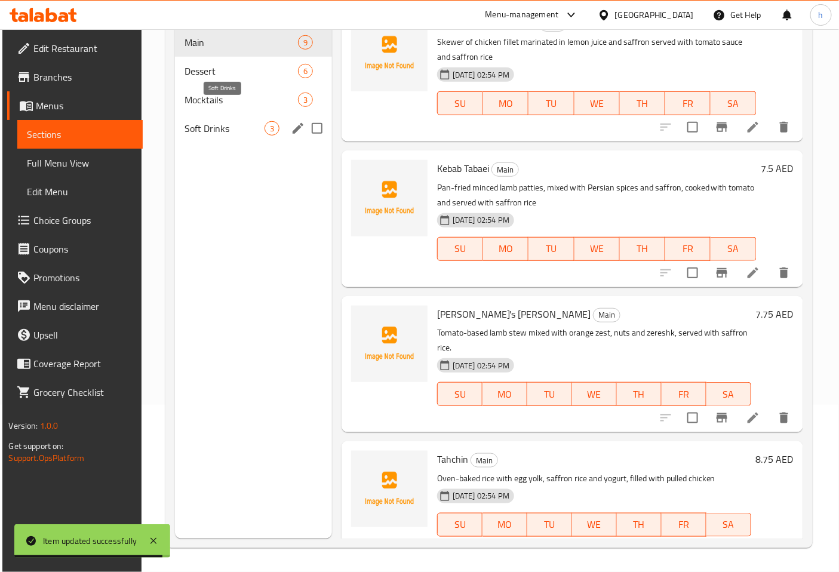
click at [235, 121] on span "Soft Drinks" at bounding box center [224, 128] width 80 height 14
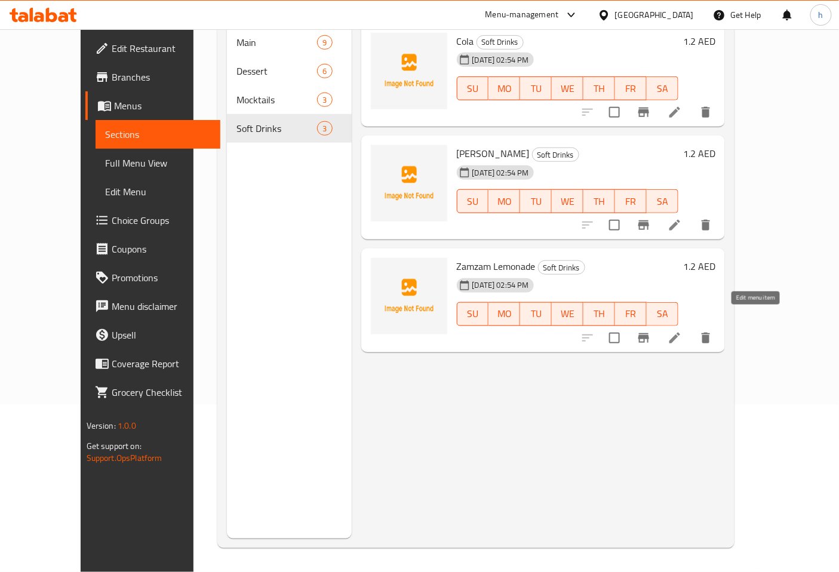
click at [682, 331] on icon at bounding box center [674, 338] width 14 height 14
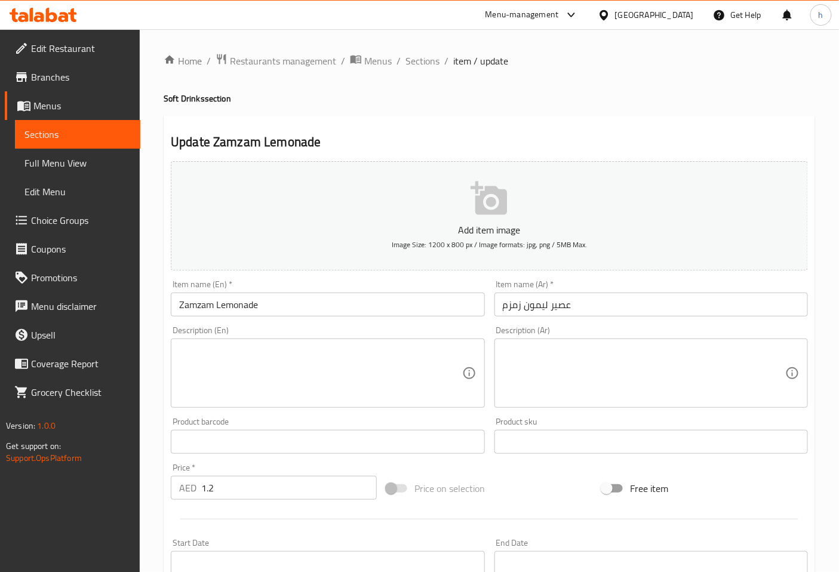
click at [227, 307] on input "Zamzam Lemonade" at bounding box center [327, 304] width 313 height 24
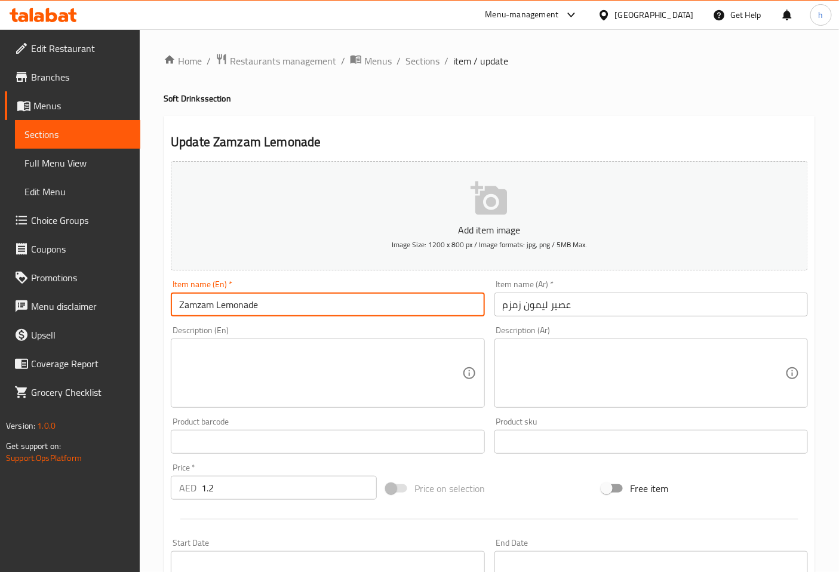
click at [227, 307] on input "Zamzam Lemonade" at bounding box center [327, 304] width 313 height 24
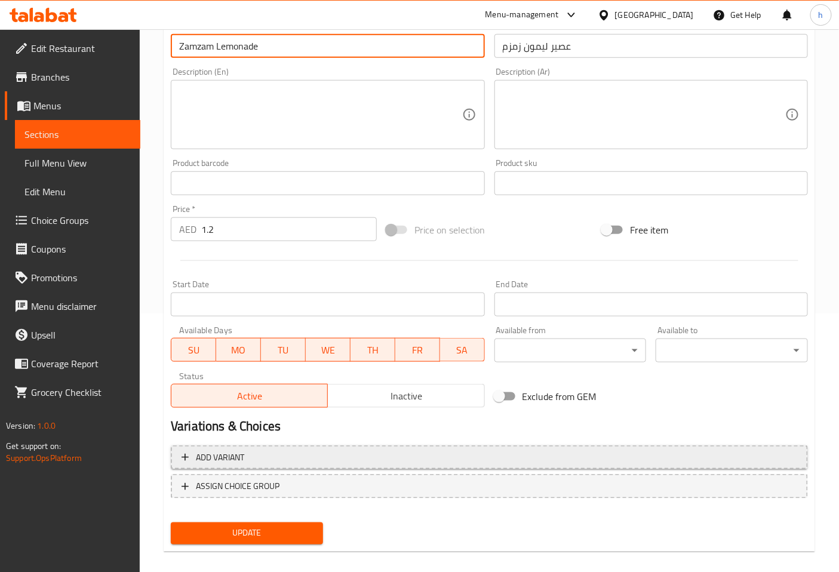
scroll to position [265, 0]
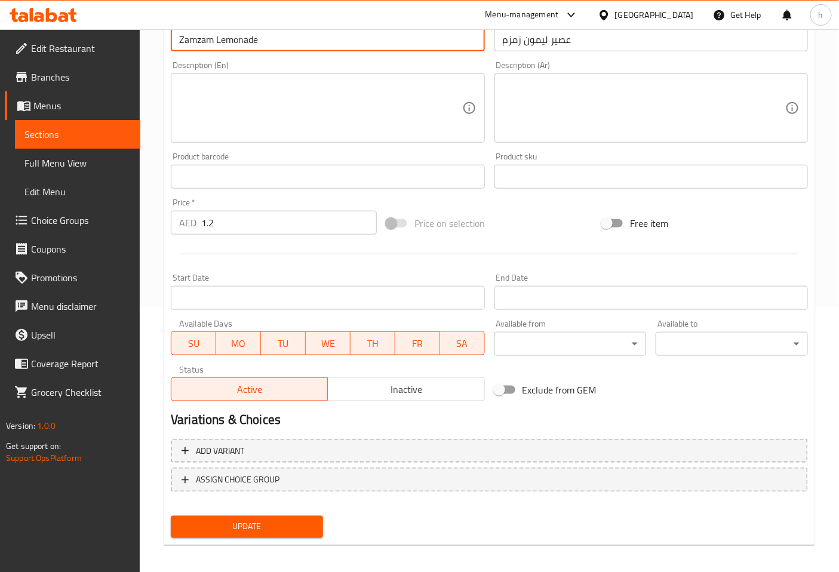
click at [257, 532] on span "Update" at bounding box center [246, 526] width 133 height 15
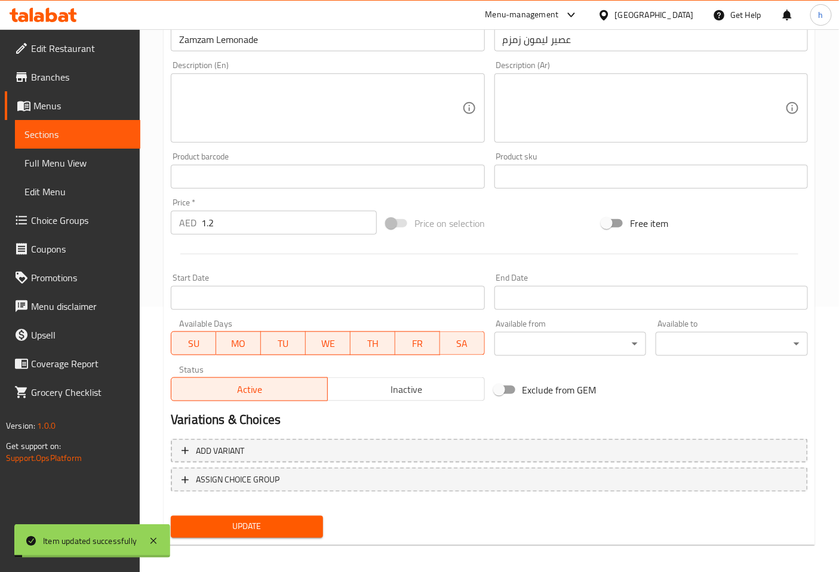
click at [87, 136] on span "Sections" at bounding box center [77, 134] width 106 height 14
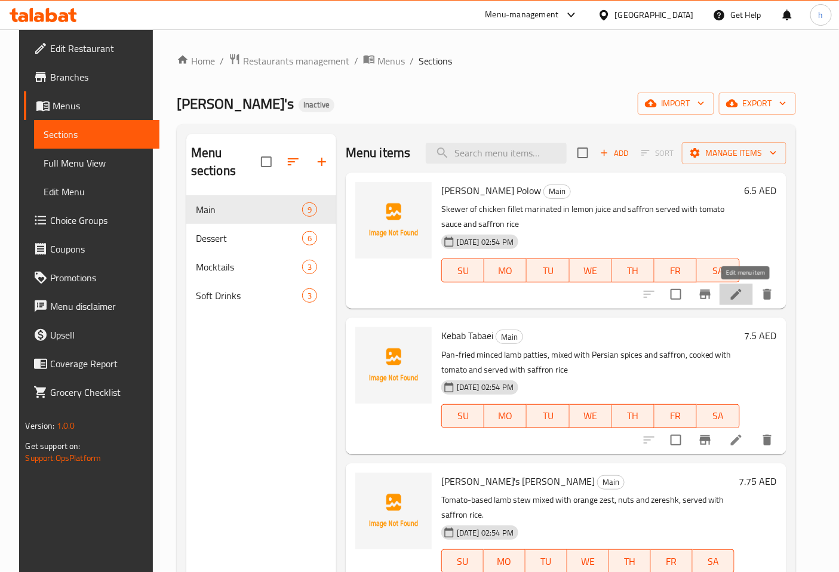
click at [743, 301] on icon at bounding box center [736, 294] width 14 height 14
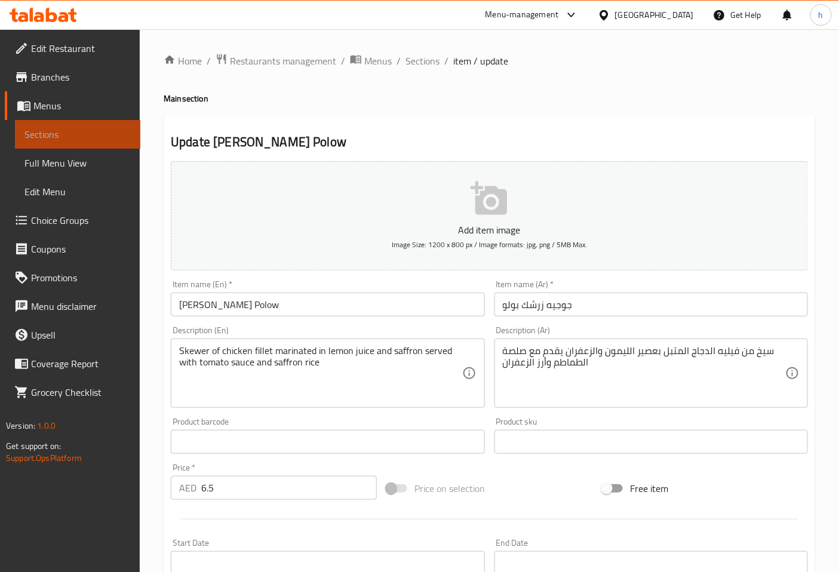
click at [72, 137] on span "Sections" at bounding box center [77, 134] width 106 height 14
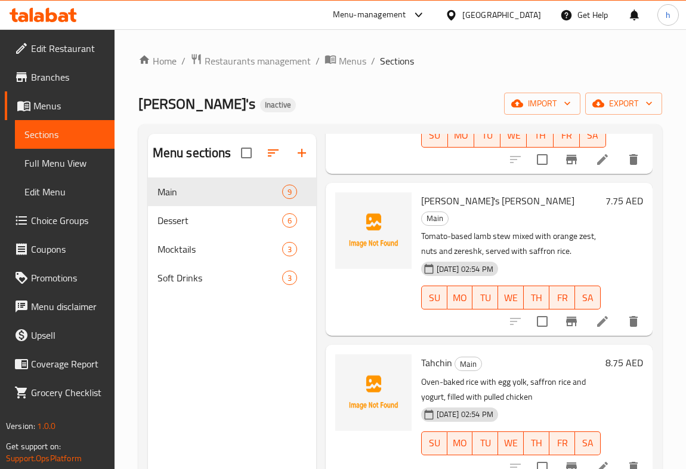
scroll to position [325, 0]
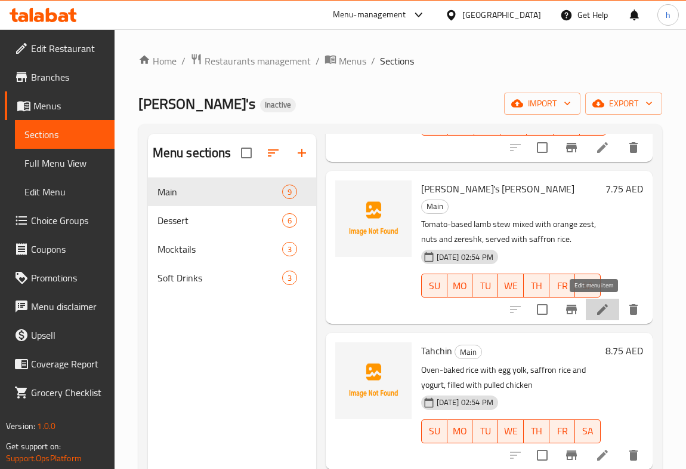
click at [596, 307] on icon at bounding box center [603, 309] width 14 height 14
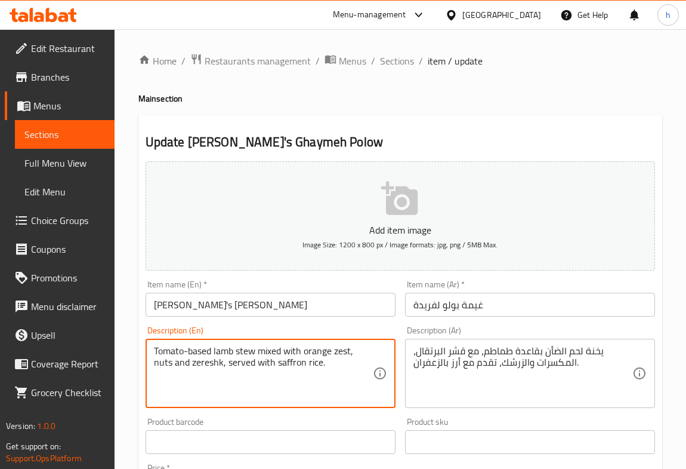
click at [272, 352] on textarea "Tomato-based lamb stew mixed with orange zest, nuts and zereshk, served with sa…" at bounding box center [263, 373] width 219 height 57
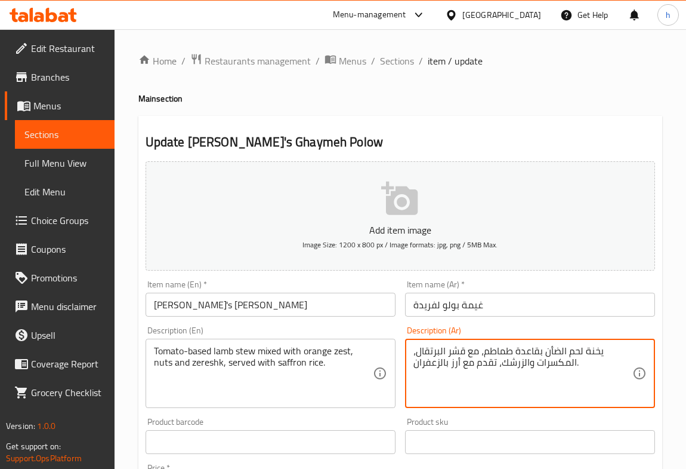
click at [479, 352] on textarea "يخنة لحم الضأن بقاعدة طماطم، مع قشر البرتقال، المكسرات والزرشك، تقدم مع أرز بال…" at bounding box center [523, 373] width 219 height 57
click at [479, 350] on textarea "يخنة لحم الضأن بقاعدة طماطم، مع قشر البرتقال، المكسرات والزرشك، تقدم مع أرز بال…" at bounding box center [523, 373] width 219 height 57
click at [481, 350] on textarea "يخنة لحم الضأن بقاعدة طماطم، مع قشر البرتقال، المكسرات والزرشك، تقدم مع أرز بال…" at bounding box center [523, 373] width 219 height 57
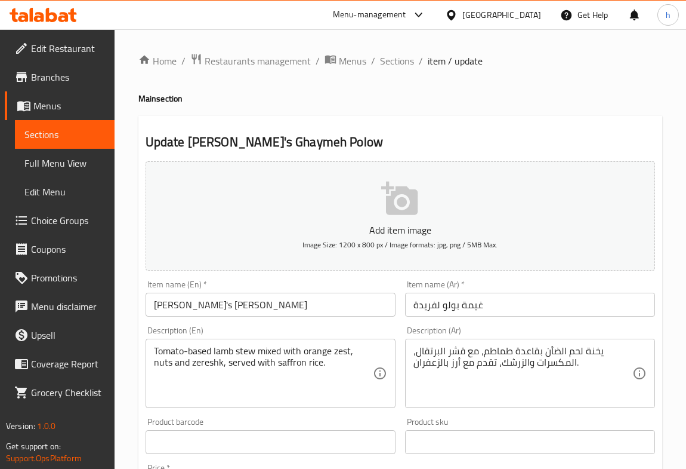
click at [481, 352] on textarea "يخنة لحم الضأن بقاعدة طماطم، مع قشر البرتقال، المكسرات والزرشك، تقدم مع أرز بال…" at bounding box center [523, 373] width 219 height 57
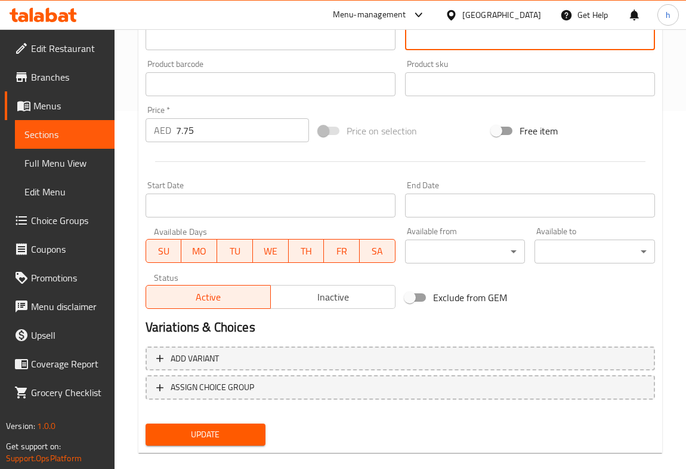
scroll to position [374, 0]
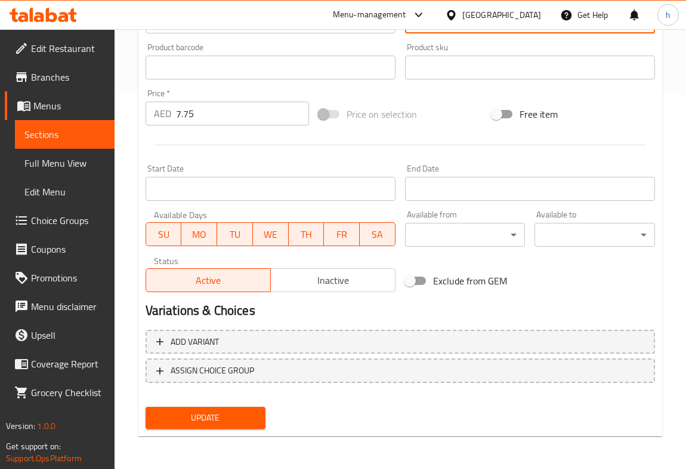
type textarea "يخنة لحم الضأن بقاعدة طماطم،مخلوط مع قشر البرتقال، المكسرات والزرشك، تقدم مع أر…"
click at [197, 410] on span "Update" at bounding box center [205, 417] width 101 height 15
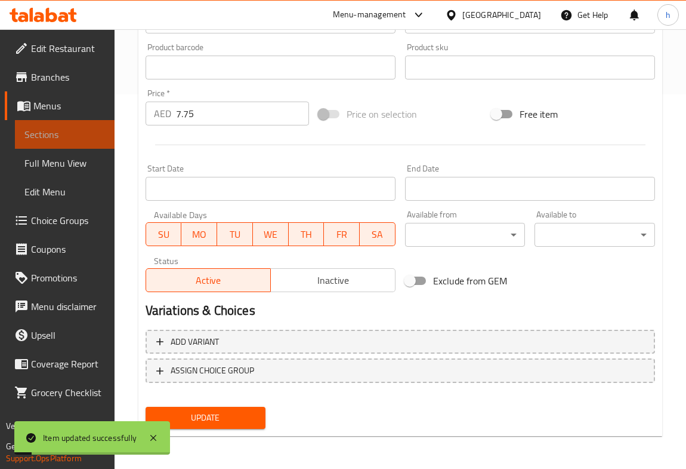
click at [61, 131] on span "Sections" at bounding box center [64, 134] width 81 height 14
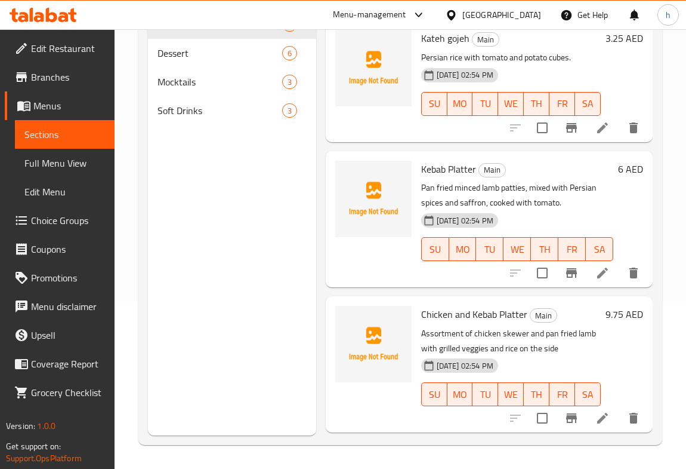
scroll to position [925, 0]
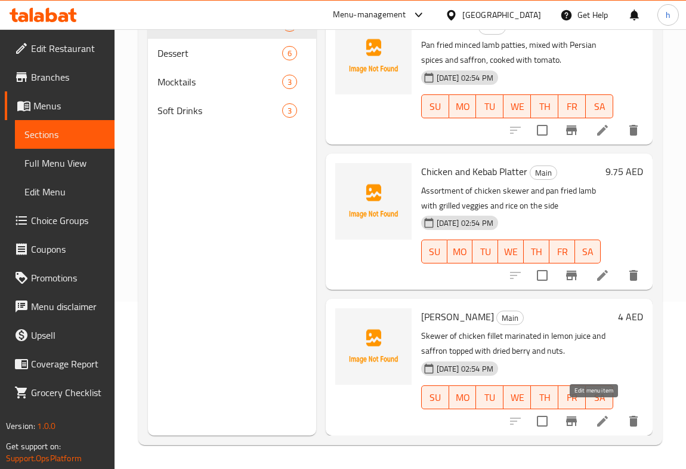
click at [596, 415] on icon at bounding box center [603, 421] width 14 height 14
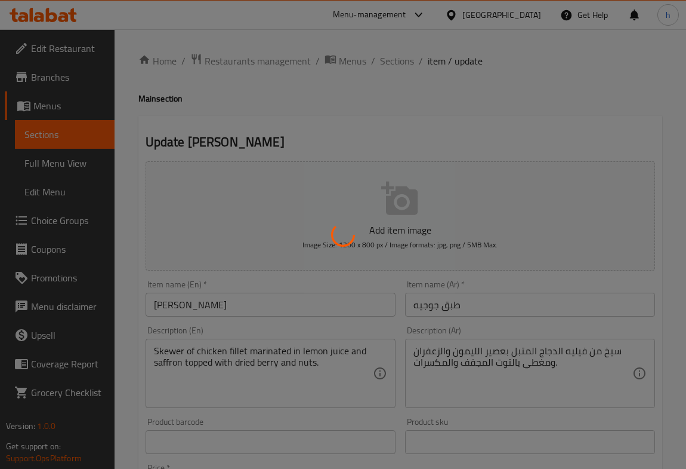
scroll to position [108, 0]
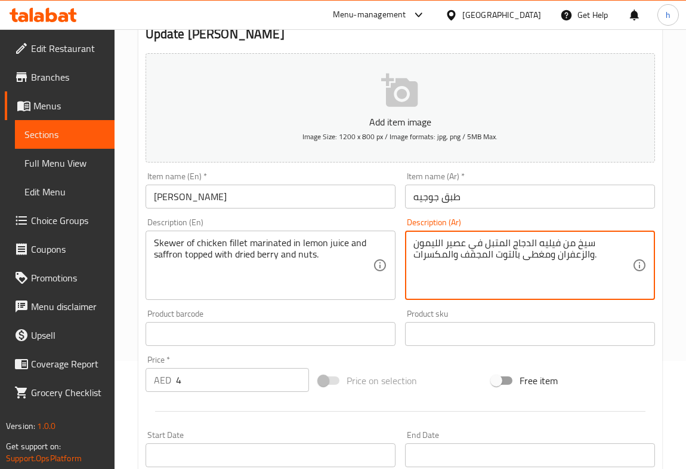
type textarea "سيخ من فيليه الدجاج المتبل في عصير الليمون والزعفران ومغطى بالتوت المجفف والمكس…"
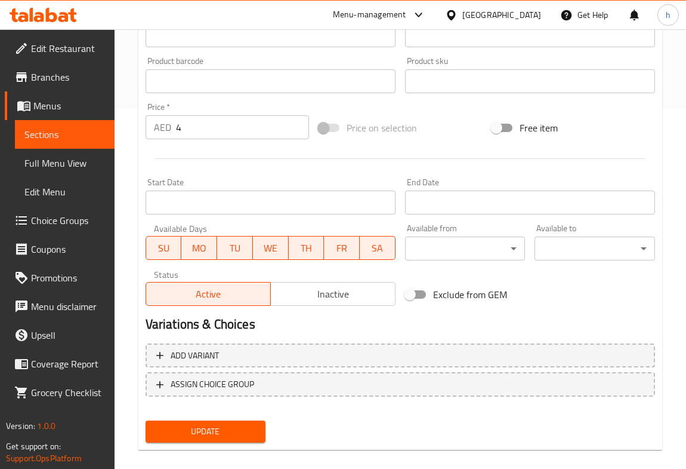
scroll to position [374, 0]
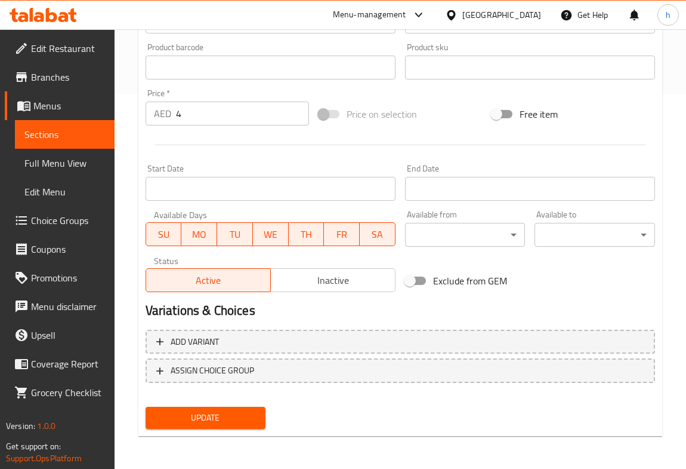
click at [207, 418] on span "Update" at bounding box center [205, 417] width 101 height 15
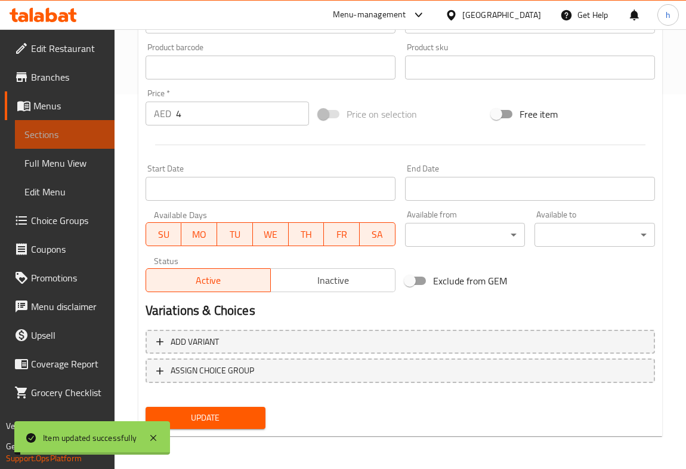
click at [76, 131] on span "Sections" at bounding box center [64, 134] width 81 height 14
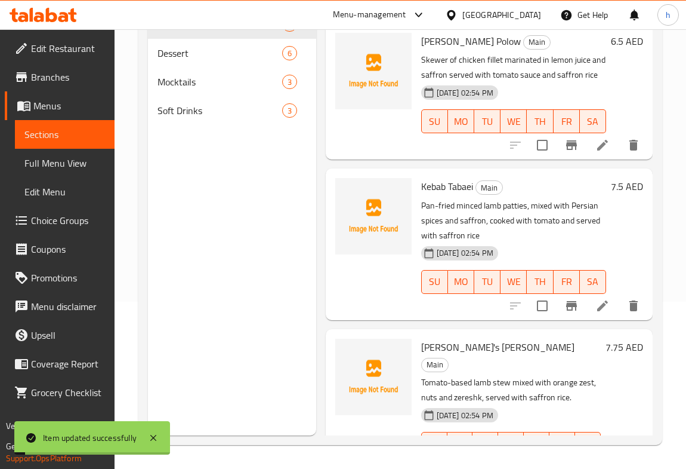
scroll to position [167, 0]
click at [182, 50] on span "Dessert" at bounding box center [203, 53] width 91 height 14
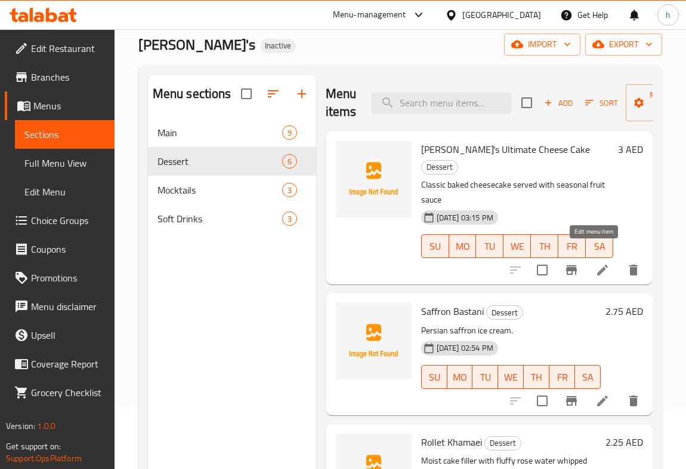
click at [598, 264] on icon at bounding box center [603, 269] width 11 height 11
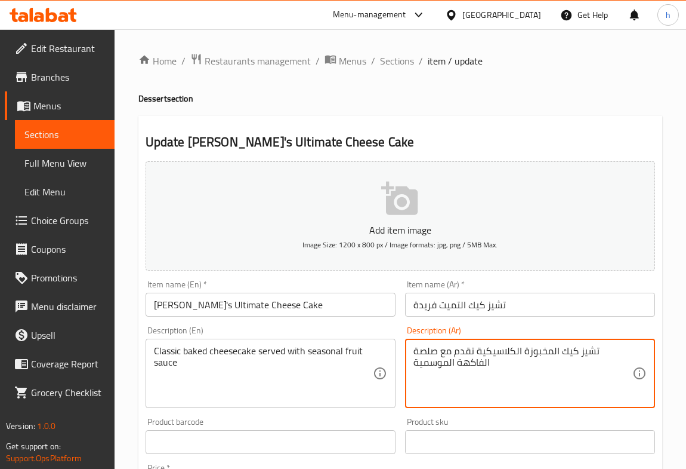
drag, startPoint x: 448, startPoint y: 350, endPoint x: 472, endPoint y: 352, distance: 23.9
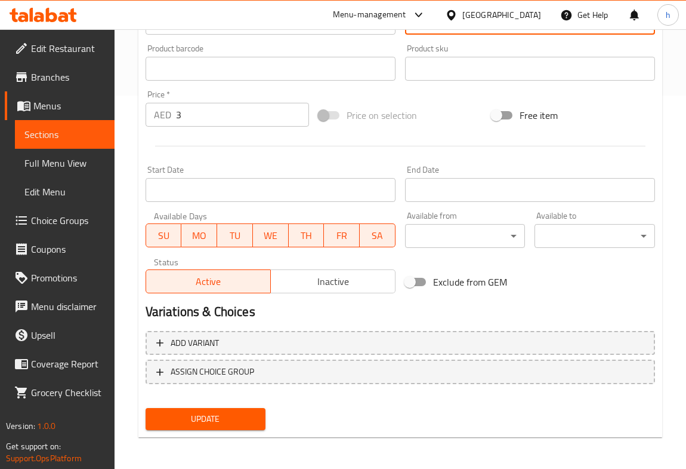
scroll to position [374, 0]
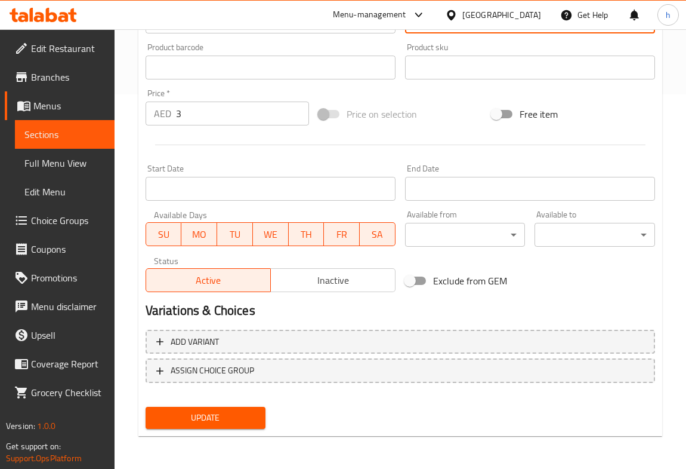
type textarea "تشيز كيك المخبوزة الكلاسيكية تقدم مع صوص الفاكهة الموسمية"
click at [209, 418] on span "Update" at bounding box center [205, 417] width 101 height 15
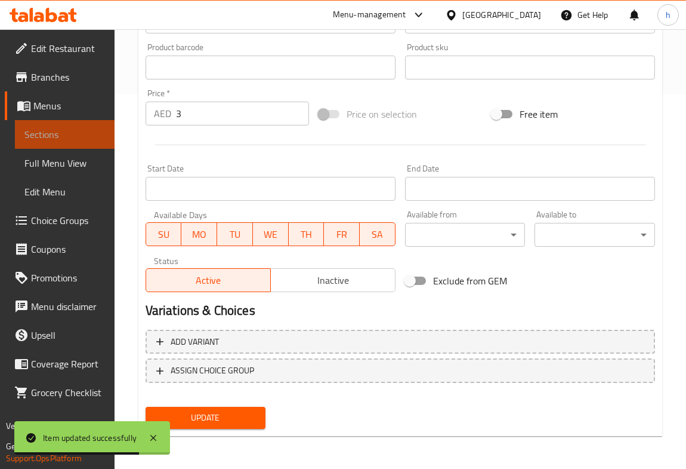
click at [76, 129] on span "Sections" at bounding box center [64, 134] width 81 height 14
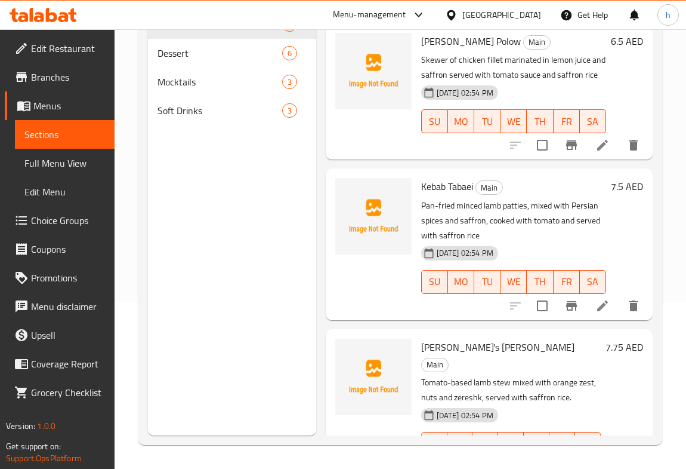
click at [47, 109] on span "Menus" at bounding box center [69, 105] width 72 height 14
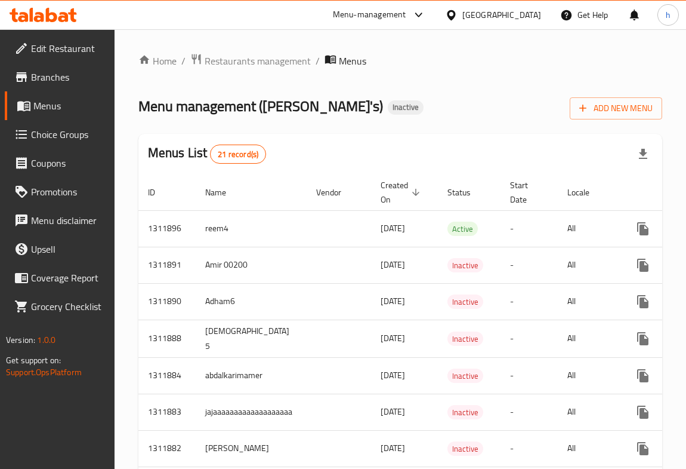
click at [50, 135] on span "Choice Groups" at bounding box center [68, 134] width 74 height 14
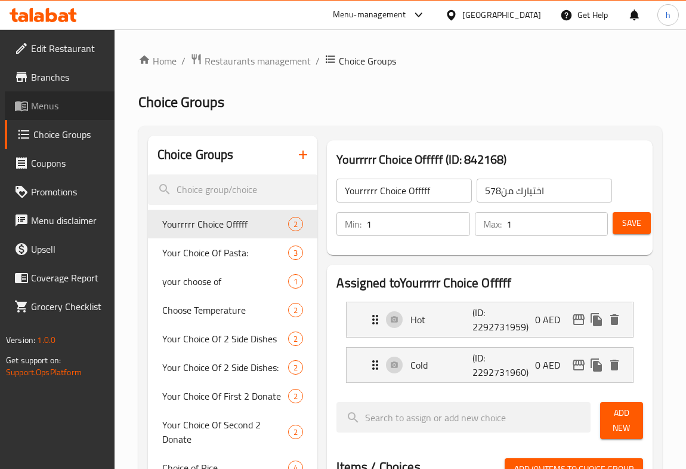
click at [46, 104] on span "Menus" at bounding box center [68, 105] width 74 height 14
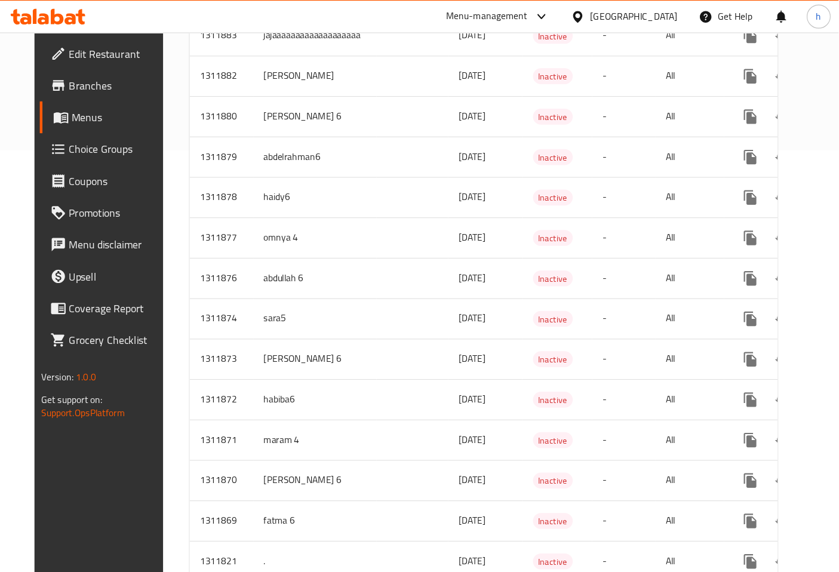
scroll to position [379, 0]
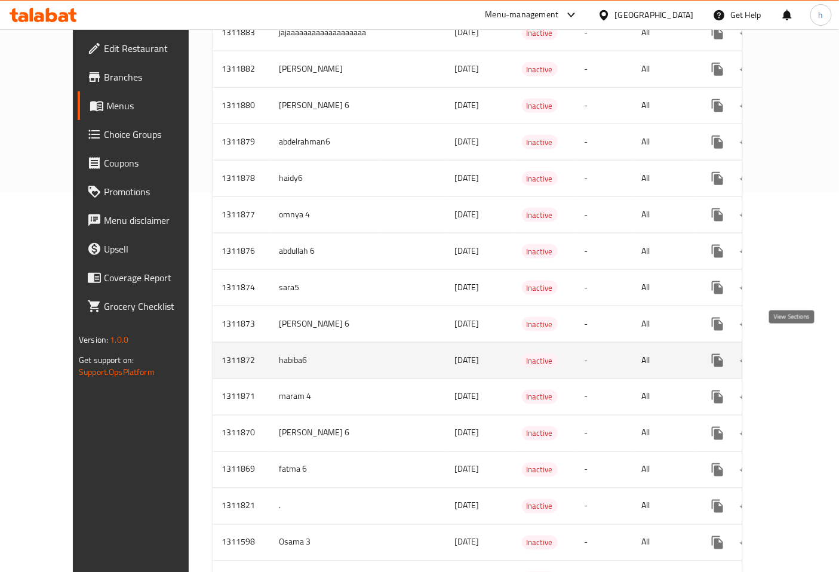
click at [796, 353] on icon "enhanced table" at bounding box center [803, 360] width 14 height 14
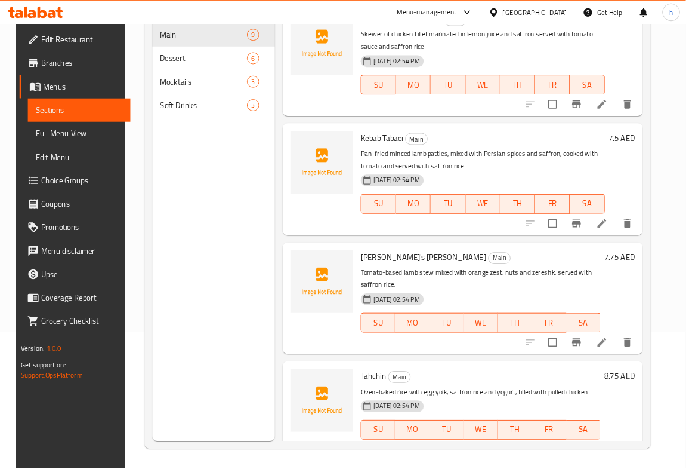
scroll to position [167, 0]
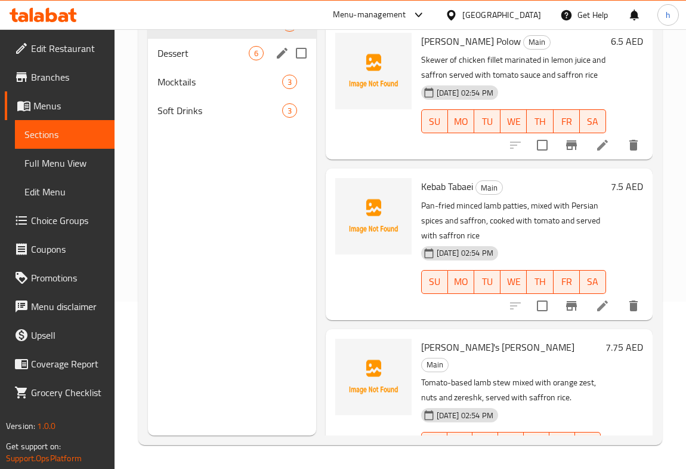
click at [181, 57] on span "Dessert" at bounding box center [203, 53] width 91 height 14
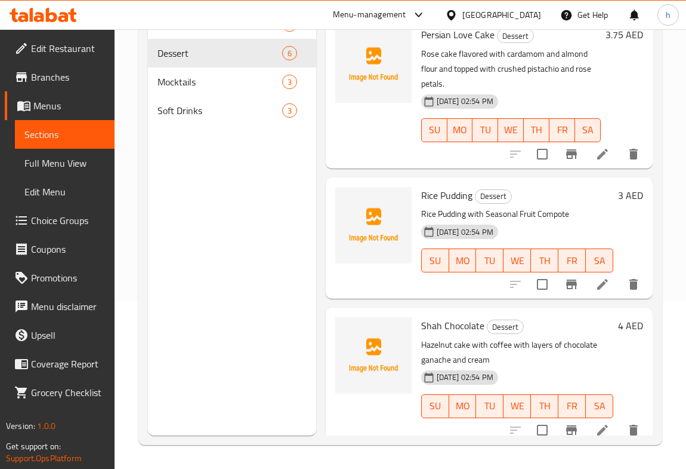
scroll to position [167, 0]
click at [598, 424] on icon at bounding box center [603, 429] width 11 height 11
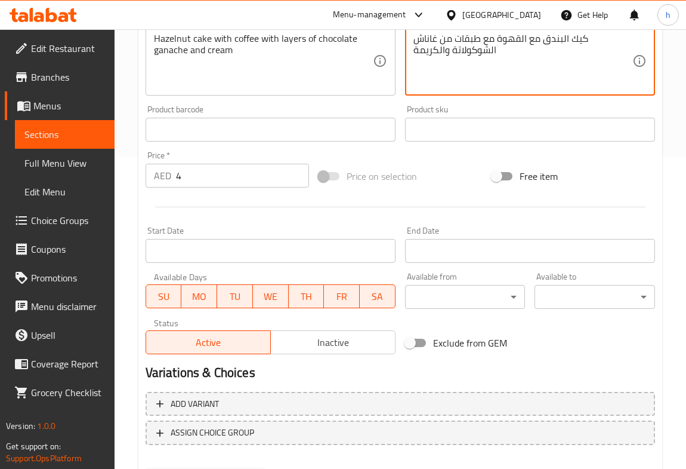
scroll to position [374, 0]
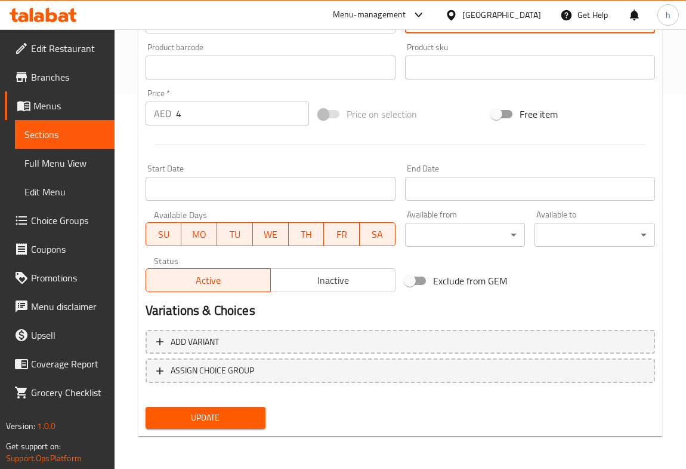
type textarea "كيك البندق مع القهوة مع طبقات من غاناش الشوكولاتة والكريمة"
click at [211, 414] on span "Update" at bounding box center [205, 417] width 101 height 15
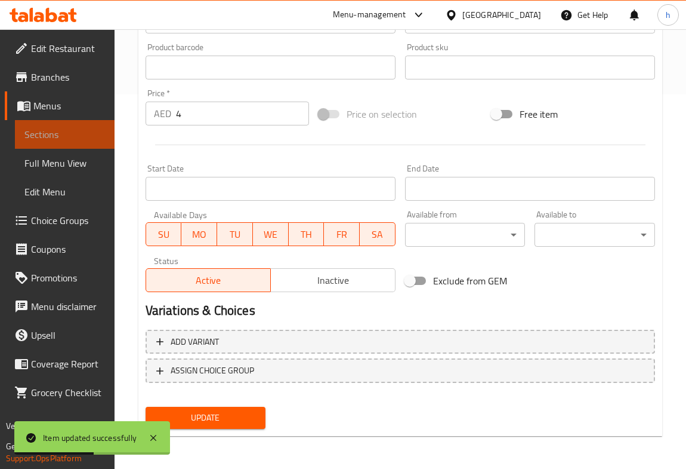
click at [49, 133] on span "Sections" at bounding box center [64, 134] width 81 height 14
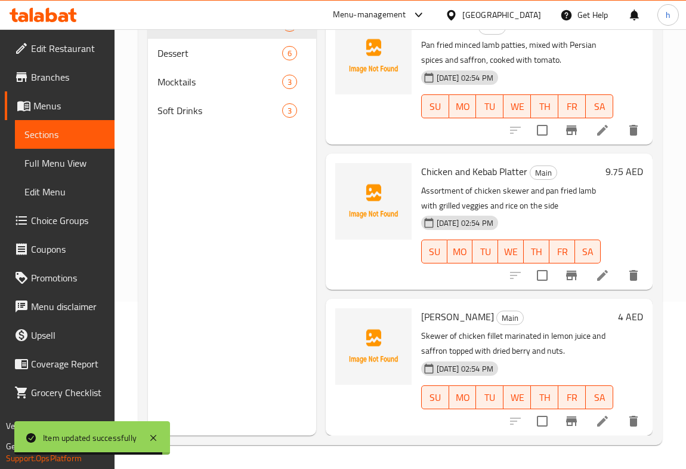
scroll to position [925, 0]
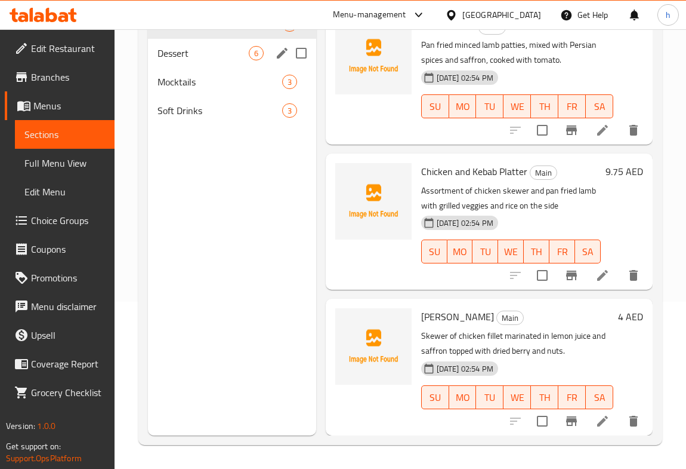
click at [215, 60] on div "Dessert 6" at bounding box center [232, 53] width 168 height 29
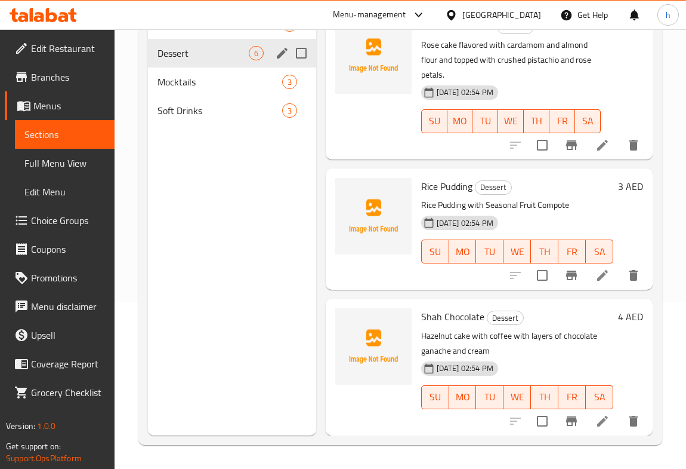
scroll to position [444, 0]
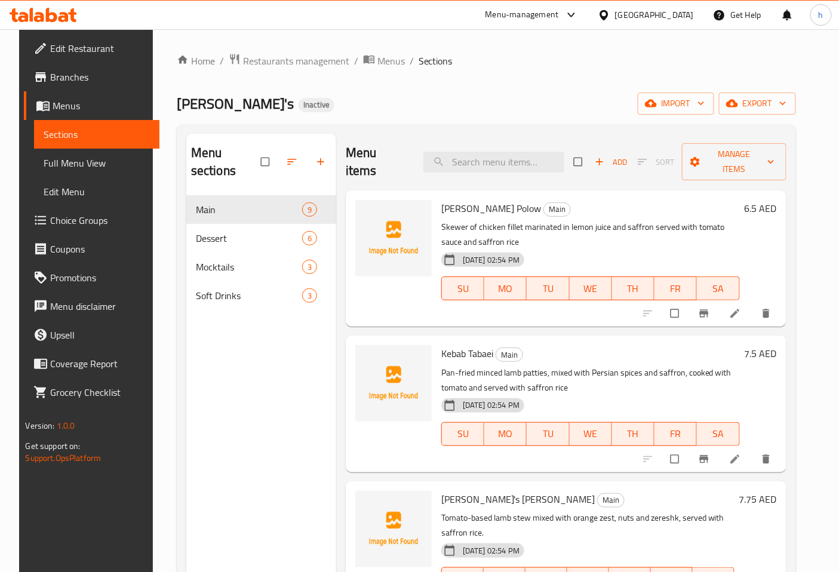
click at [48, 169] on span "Full Menu View" at bounding box center [97, 163] width 106 height 14
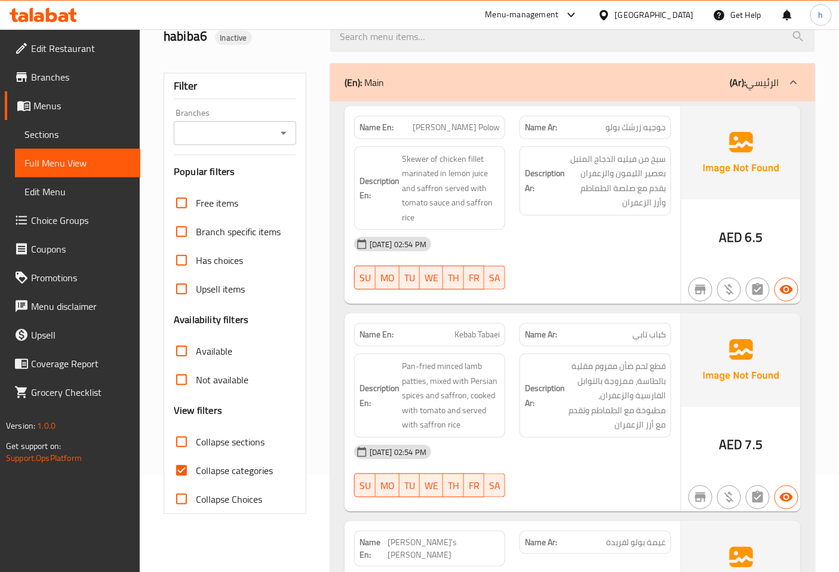
scroll to position [199, 0]
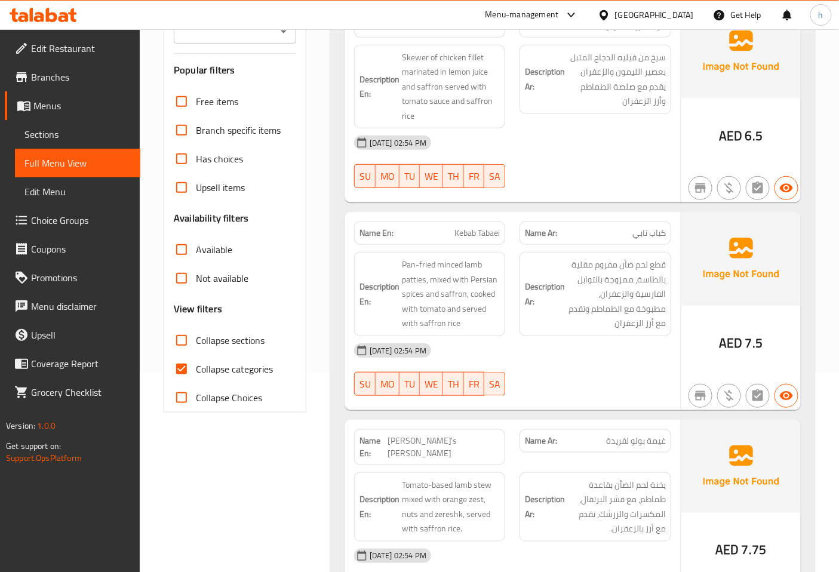
click at [191, 371] on input "Collapse categories" at bounding box center [181, 369] width 29 height 29
checkbox input "false"
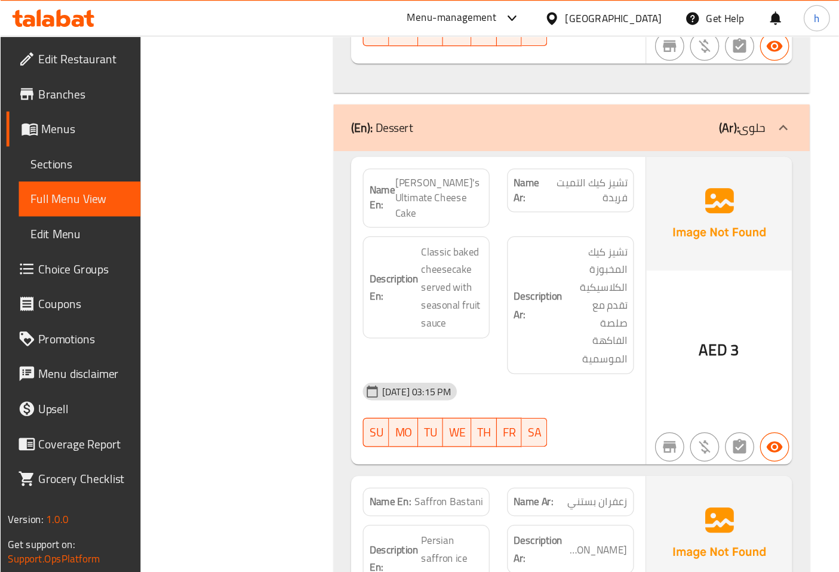
scroll to position [2496, 0]
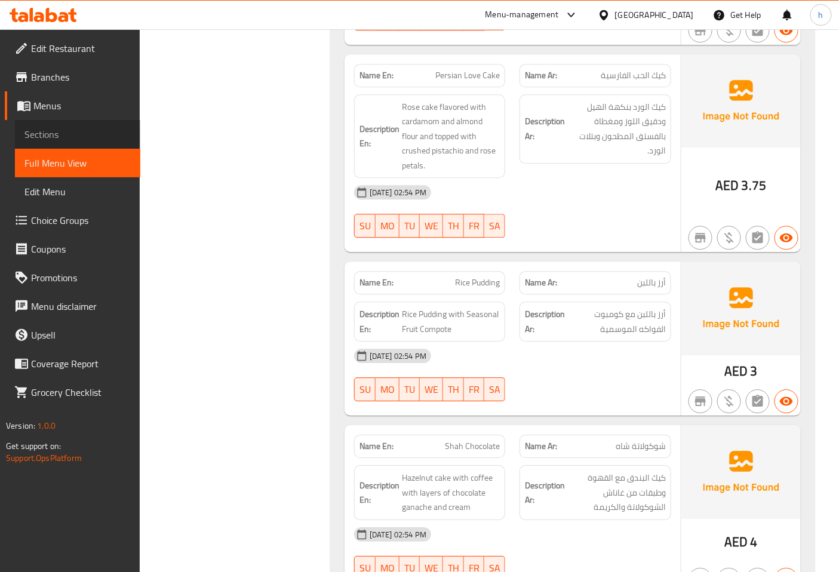
click at [54, 138] on span "Sections" at bounding box center [77, 134] width 106 height 14
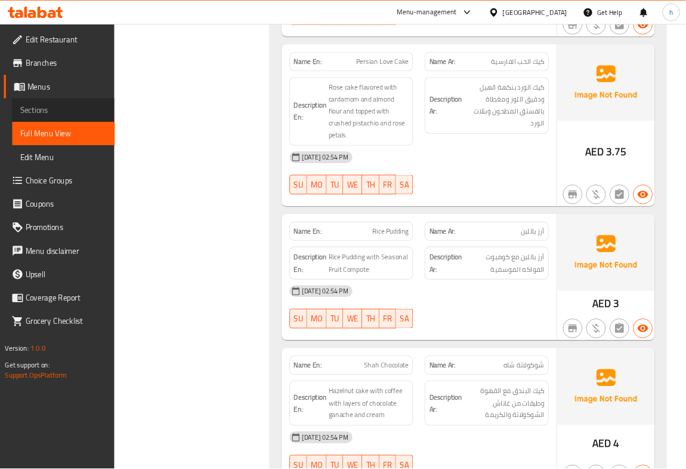
scroll to position [167, 0]
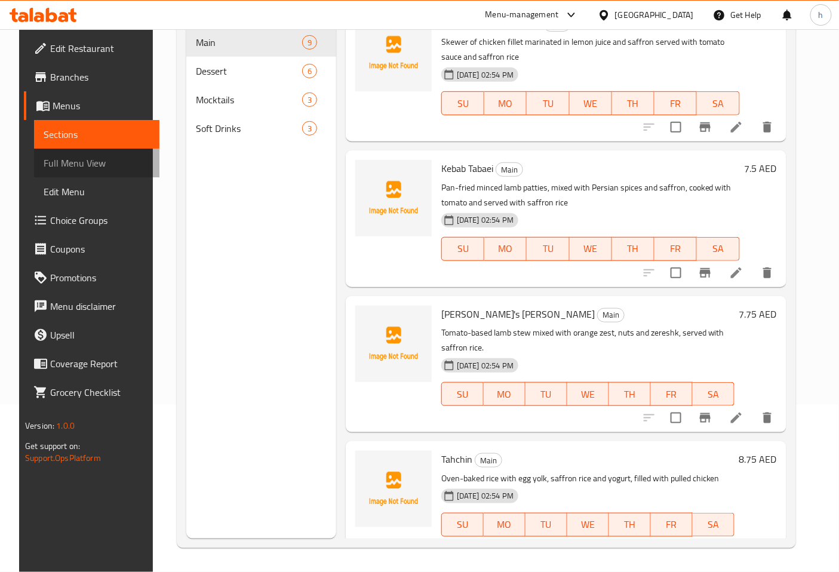
click at [58, 161] on span "Full Menu View" at bounding box center [97, 163] width 106 height 14
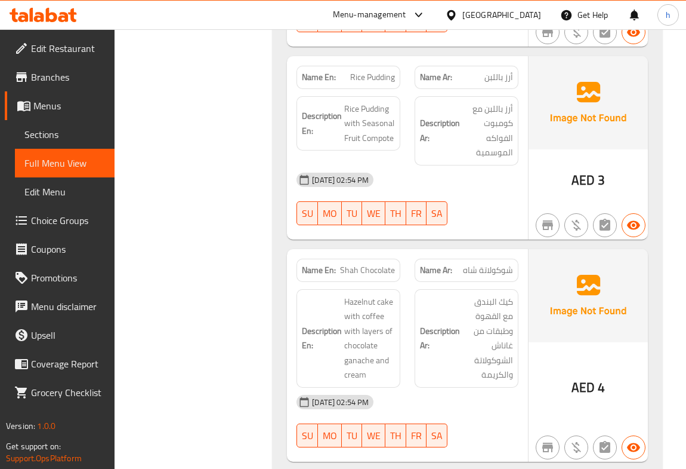
scroll to position [3531, 0]
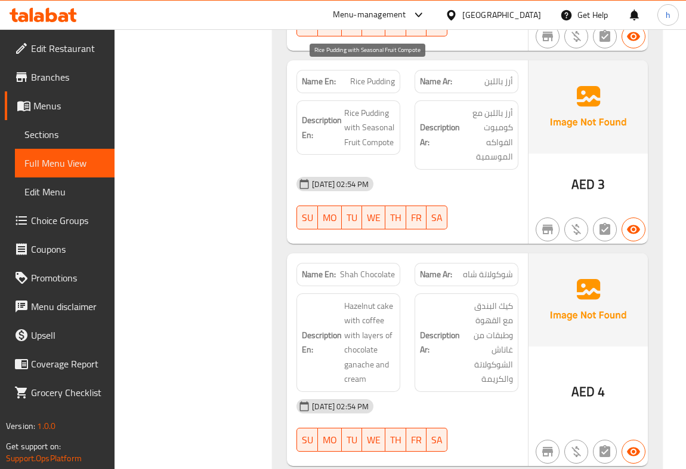
click at [375, 106] on span "Rice Pudding with Seasonal Fruit Compote" at bounding box center [369, 128] width 51 height 44
copy span "Compote"
click at [482, 170] on div "[DATE] 02:54 PM" at bounding box center [408, 184] width 236 height 29
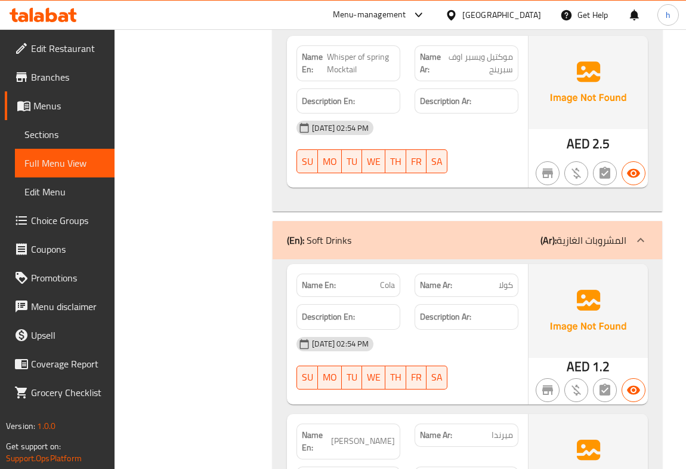
scroll to position [4600, 0]
